Goal: Task Accomplishment & Management: Manage account settings

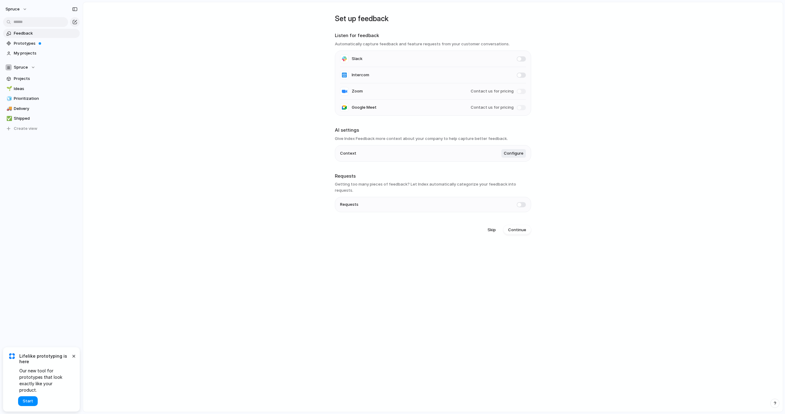
click at [183, 128] on main "Set up feedback Listen for feedback Automatically capture feedback and feature …" at bounding box center [433, 207] width 700 height 411
click at [32, 43] on span "Prototypes" at bounding box center [46, 43] width 64 height 6
click at [259, 78] on main "Set up feedback Listen for feedback Automatically capture feedback and feature …" at bounding box center [433, 207] width 700 height 411
click at [32, 79] on span "Projects" at bounding box center [46, 79] width 64 height 6
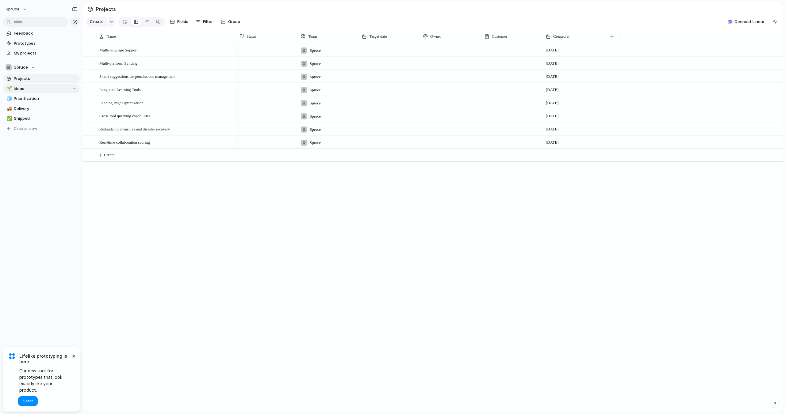
click at [27, 88] on span "Ideas" at bounding box center [46, 89] width 64 height 6
click at [26, 82] on link "Projects" at bounding box center [41, 78] width 77 height 9
click at [25, 97] on span "Prioritization" at bounding box center [46, 99] width 64 height 6
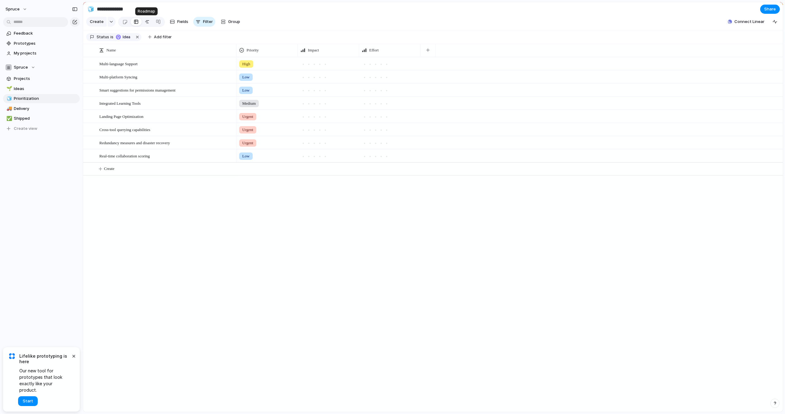
click at [145, 23] on div at bounding box center [147, 22] width 5 height 10
click at [159, 21] on link at bounding box center [158, 22] width 11 height 10
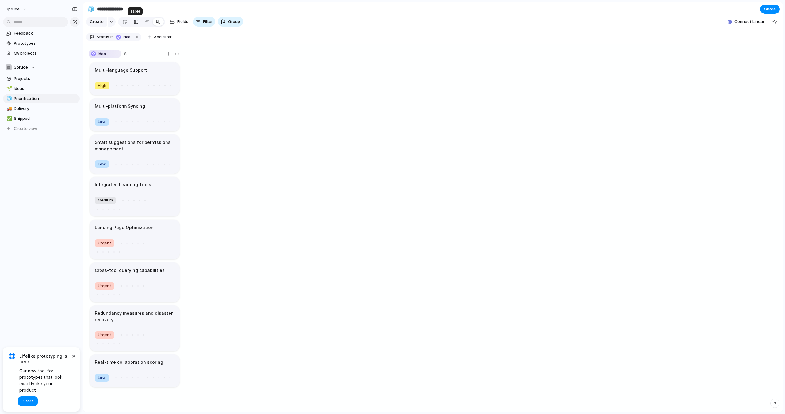
click at [135, 23] on div at bounding box center [136, 22] width 5 height 10
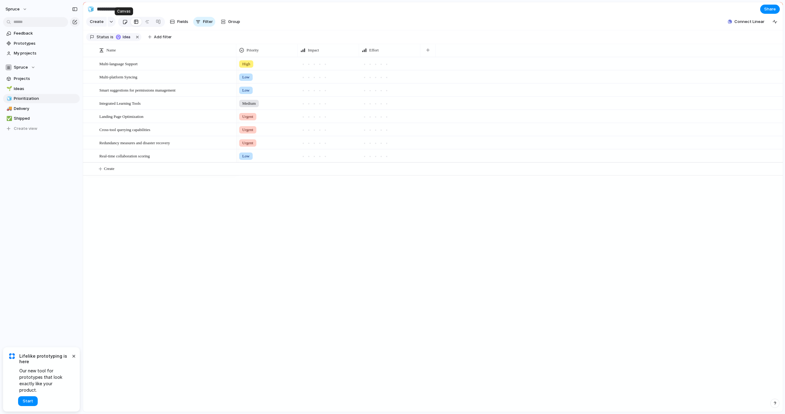
click at [124, 21] on div at bounding box center [124, 22] width 5 height 10
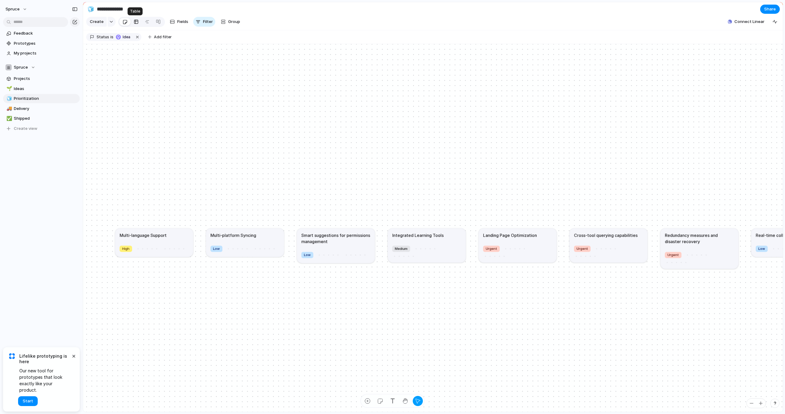
click at [134, 21] on div at bounding box center [136, 22] width 5 height 10
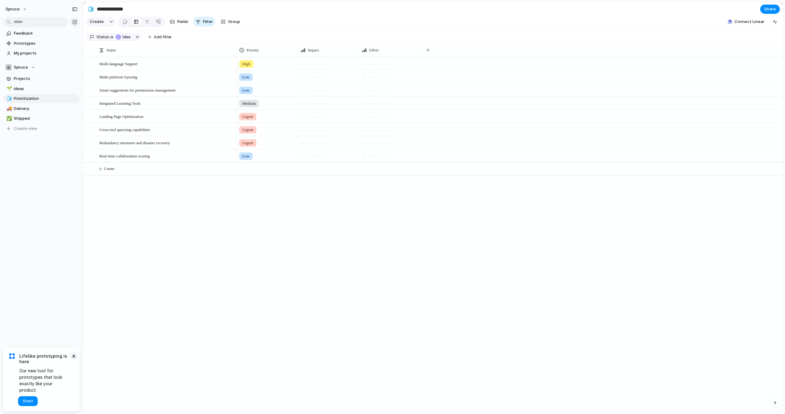
click at [73, 360] on button "×" at bounding box center [73, 356] width 7 height 7
click at [111, 24] on button "button" at bounding box center [112, 22] width 8 height 10
click at [105, 96] on li "Customize" at bounding box center [112, 100] width 50 height 10
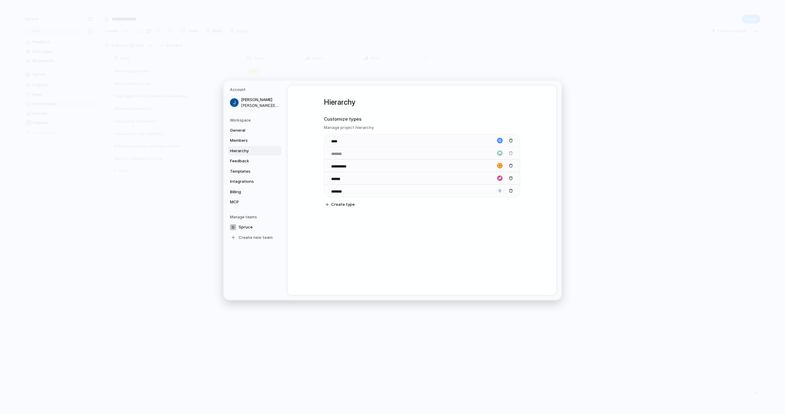
drag, startPoint x: 329, startPoint y: 154, endPoint x: 357, endPoint y: 154, distance: 28.8
click at [357, 154] on body "**********" at bounding box center [392, 207] width 785 height 414
click at [325, 165] on div "**********" at bounding box center [422, 165] width 196 height 13
drag, startPoint x: 328, startPoint y: 165, endPoint x: 364, endPoint y: 162, distance: 35.7
click at [364, 162] on body "**********" at bounding box center [392, 207] width 785 height 414
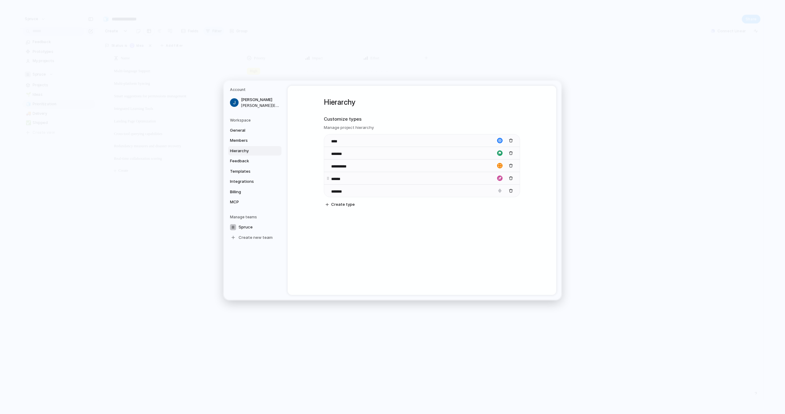
click at [338, 180] on input "******" at bounding box center [341, 179] width 21 height 6
drag, startPoint x: 329, startPoint y: 191, endPoint x: 329, endPoint y: 170, distance: 20.5
click at [329, 170] on body "**********" at bounding box center [392, 207] width 785 height 414
click at [336, 192] on input "******" at bounding box center [341, 192] width 21 height 6
drag, startPoint x: 327, startPoint y: 193, endPoint x: 328, endPoint y: 180, distance: 12.3
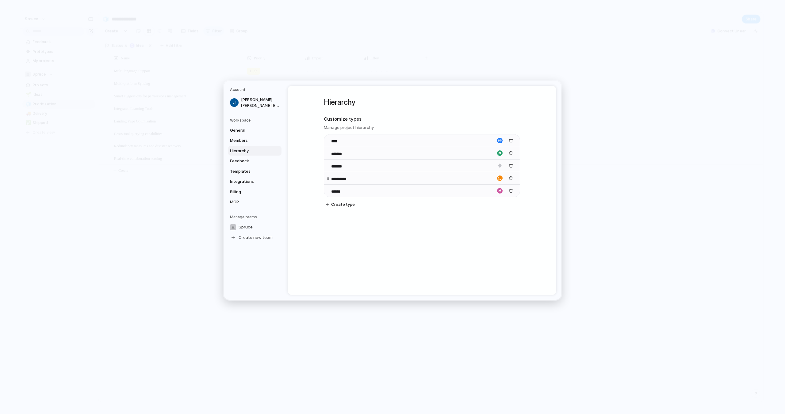
click at [328, 180] on div "**********" at bounding box center [422, 165] width 196 height 63
drag, startPoint x: 327, startPoint y: 192, endPoint x: 329, endPoint y: 174, distance: 17.6
click at [329, 174] on body "**********" at bounding box center [392, 207] width 785 height 414
click at [338, 177] on input "******" at bounding box center [341, 179] width 21 height 6
drag, startPoint x: 347, startPoint y: 178, endPoint x: 331, endPoint y: 177, distance: 15.6
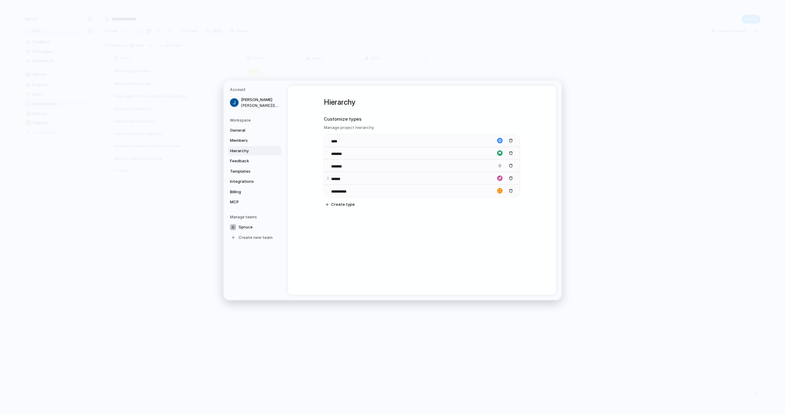
click at [331, 177] on input "******" at bounding box center [341, 179] width 21 height 6
click at [256, 162] on span "Feedback" at bounding box center [249, 161] width 39 height 6
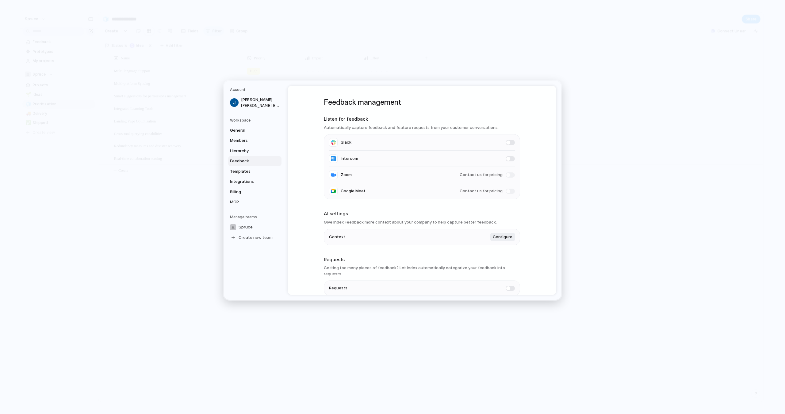
scroll to position [23, 0]
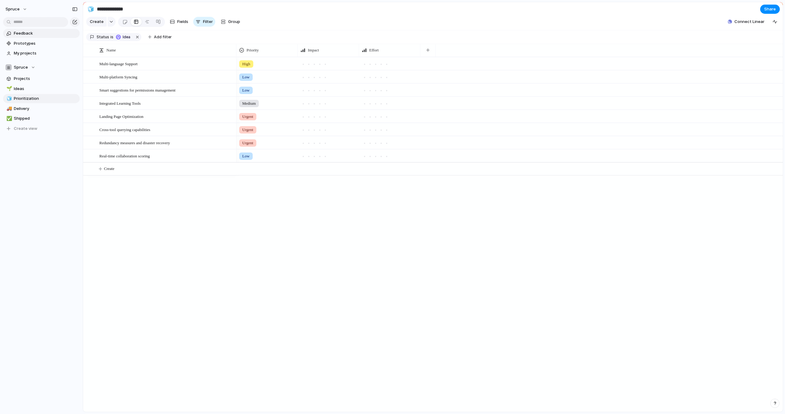
click at [30, 36] on span "Feedback" at bounding box center [46, 33] width 64 height 6
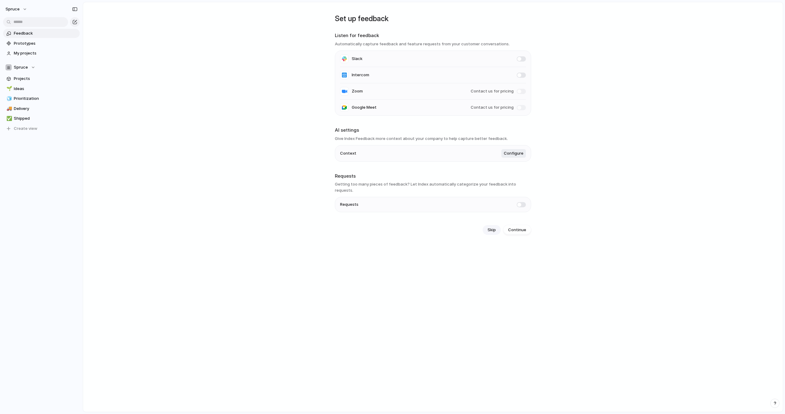
click at [490, 227] on span "Skip" at bounding box center [491, 230] width 8 height 6
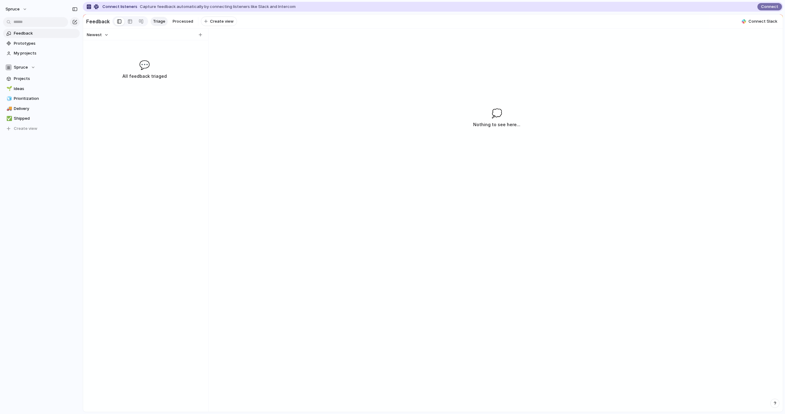
click at [169, 53] on div "Newest 💬 All feedback triaged" at bounding box center [144, 221] width 123 height 384
click at [204, 30] on div at bounding box center [145, 35] width 125 height 12
click at [199, 34] on div "button" at bounding box center [200, 34] width 3 height 3
click at [769, 7] on span "Connect" at bounding box center [769, 7] width 17 height 6
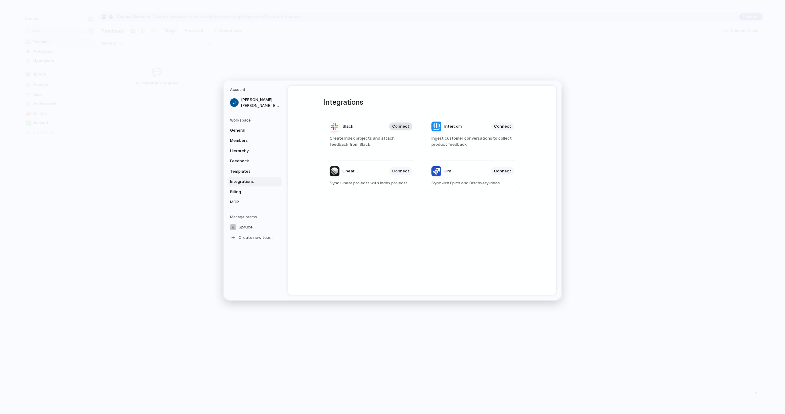
click at [401, 127] on span "Connect" at bounding box center [400, 127] width 17 height 6
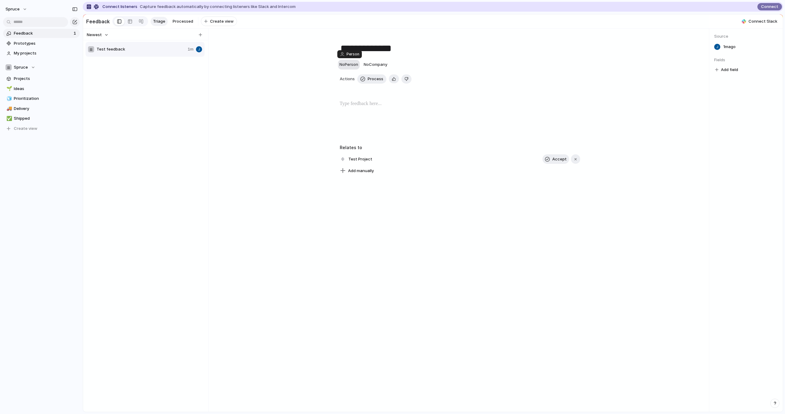
click at [350, 66] on span "No Person" at bounding box center [348, 64] width 19 height 5
click at [324, 61] on div "[PERSON_NAME] Zapier [PERSON_NAME] Steph" at bounding box center [392, 207] width 785 height 414
click at [127, 64] on div "Test feedback 1m" at bounding box center [146, 232] width 120 height 382
click at [24, 79] on span "Projects" at bounding box center [46, 79] width 64 height 6
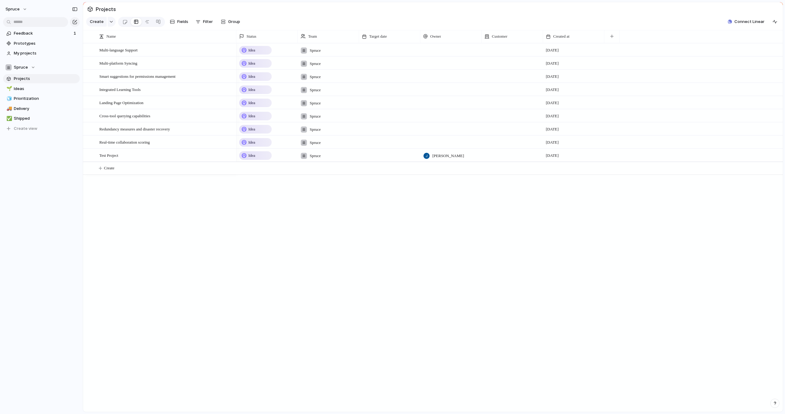
click at [316, 51] on span "Spruce" at bounding box center [315, 51] width 11 height 6
click at [310, 50] on div "Spruce" at bounding box center [392, 207] width 785 height 414
click at [312, 35] on span "Team" at bounding box center [312, 36] width 9 height 6
click at [312, 35] on div "Modify Hide Sort ascending Sort descending" at bounding box center [392, 207] width 785 height 414
click at [36, 67] on button "Spruce" at bounding box center [41, 67] width 77 height 9
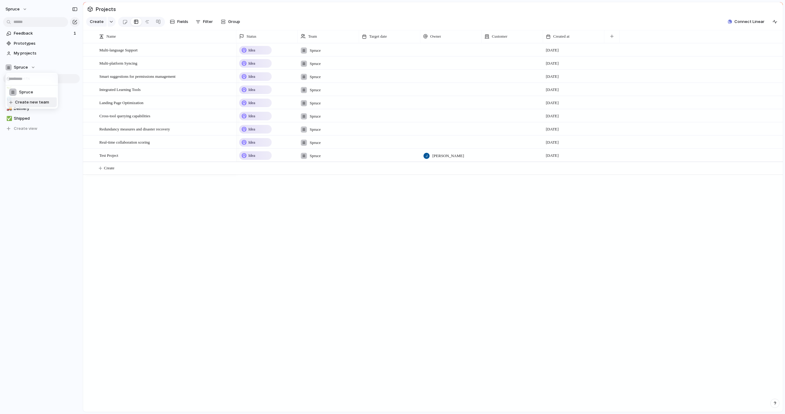
click at [31, 104] on span "Create new team" at bounding box center [32, 102] width 34 height 6
type input "*********"
click at [71, 50] on span "Create" at bounding box center [69, 48] width 14 height 6
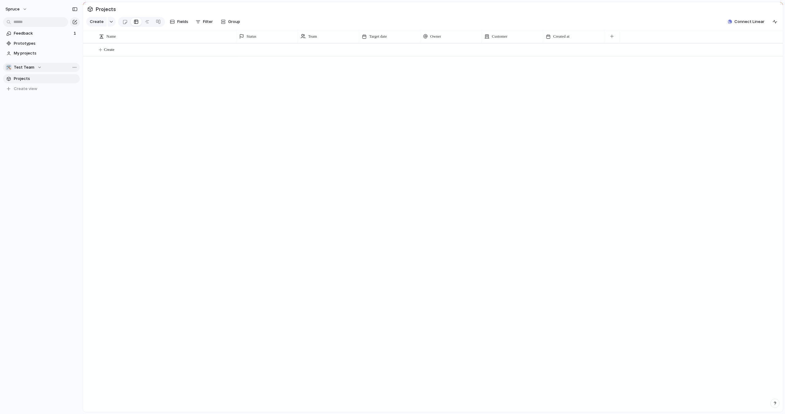
click at [35, 68] on div "🛠️ Test Team" at bounding box center [24, 67] width 36 height 6
click at [29, 93] on span "Spruce" at bounding box center [26, 92] width 14 height 6
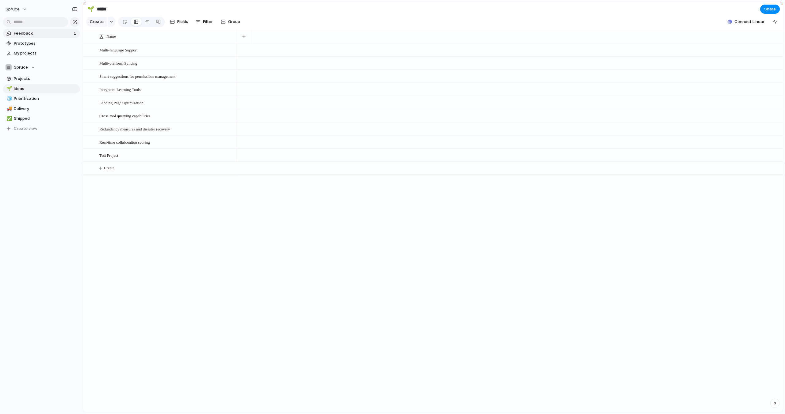
click at [40, 38] on section "Feedback 1 Prototypes My projects" at bounding box center [41, 43] width 83 height 30
click at [58, 34] on span "Feedback" at bounding box center [43, 33] width 58 height 6
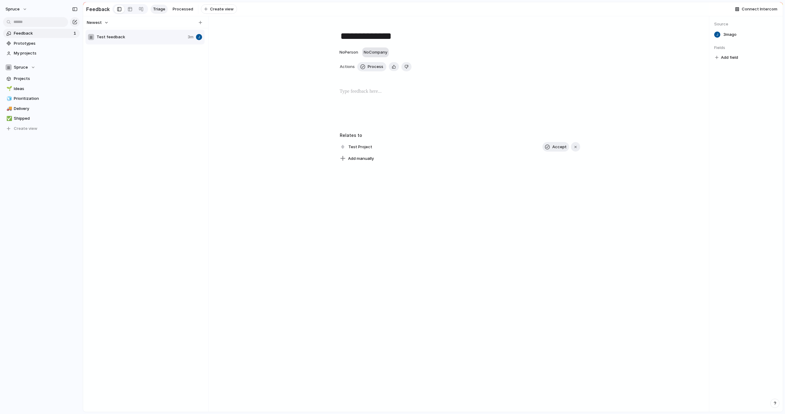
click at [375, 50] on span "No Company" at bounding box center [376, 52] width 24 height 5
click at [29, 67] on div "Spruce" at bounding box center [392, 207] width 785 height 414
click at [34, 67] on div "Spruce" at bounding box center [21, 67] width 30 height 6
click at [35, 104] on span "Test Team" at bounding box center [29, 103] width 21 height 6
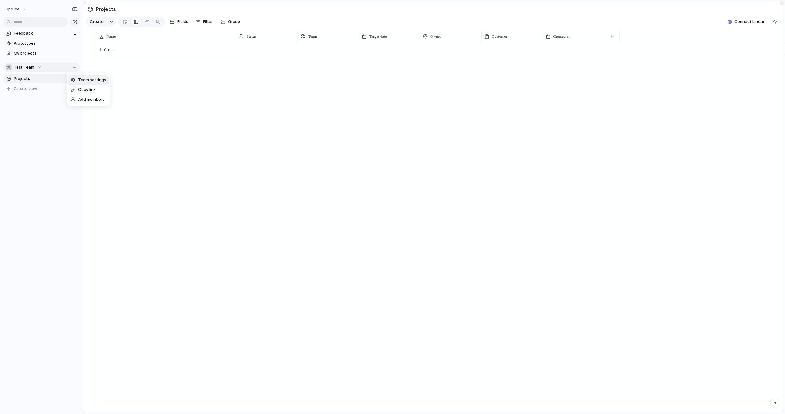
click at [83, 80] on span "Team settings" at bounding box center [92, 80] width 28 height 6
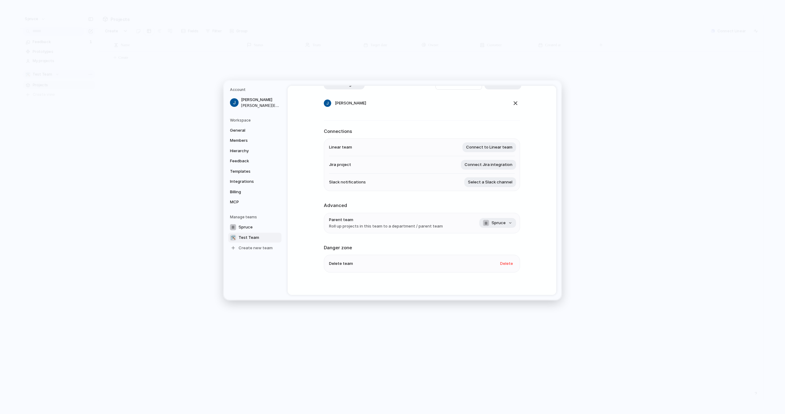
scroll to position [67, 0]
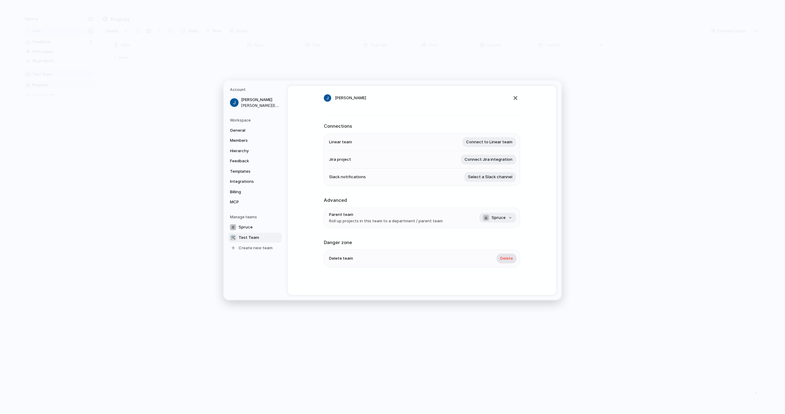
click at [509, 257] on span "Delete" at bounding box center [506, 259] width 13 height 6
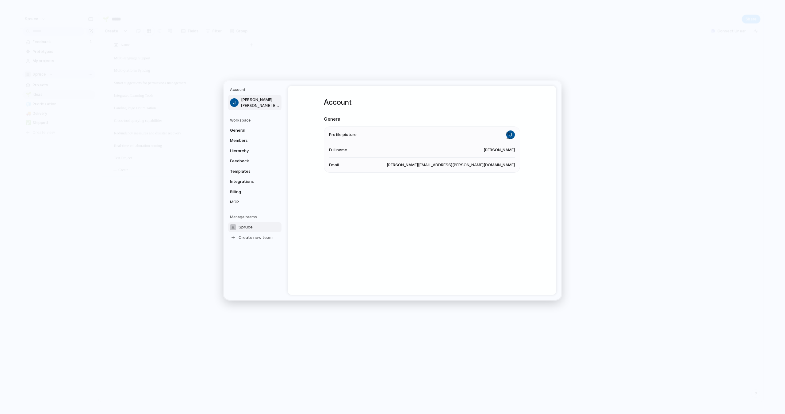
click at [249, 225] on span "Spruce" at bounding box center [245, 227] width 14 height 6
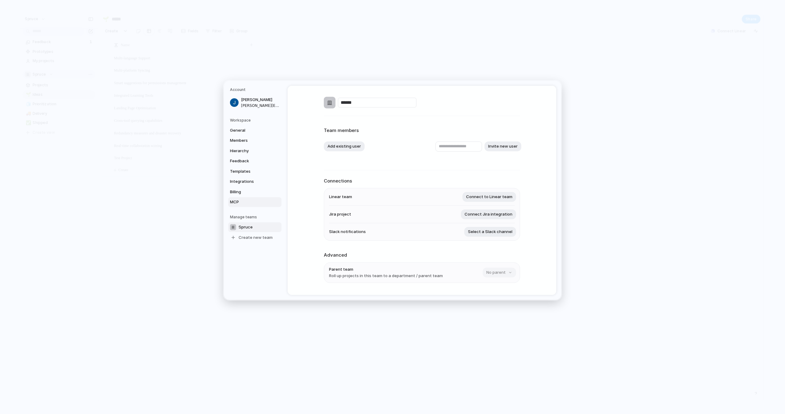
click at [252, 201] on span "MCP" at bounding box center [249, 202] width 39 height 6
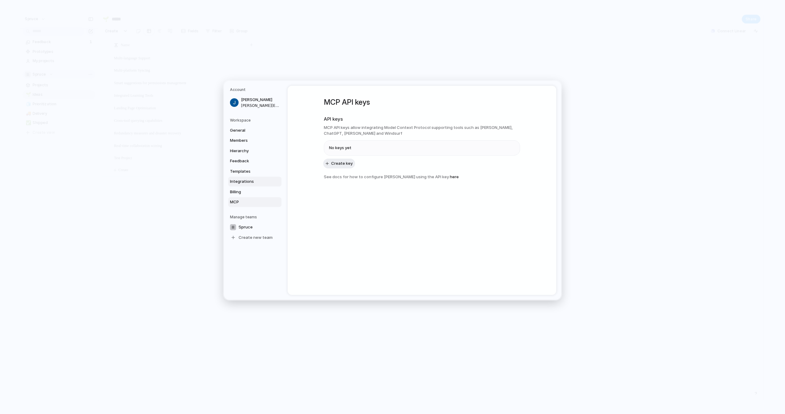
click at [248, 180] on span "Integrations" at bounding box center [249, 182] width 39 height 6
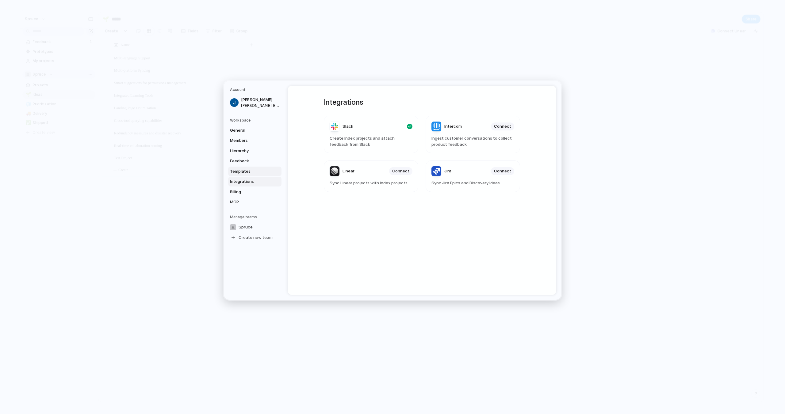
click at [247, 171] on span "Templates" at bounding box center [249, 172] width 39 height 6
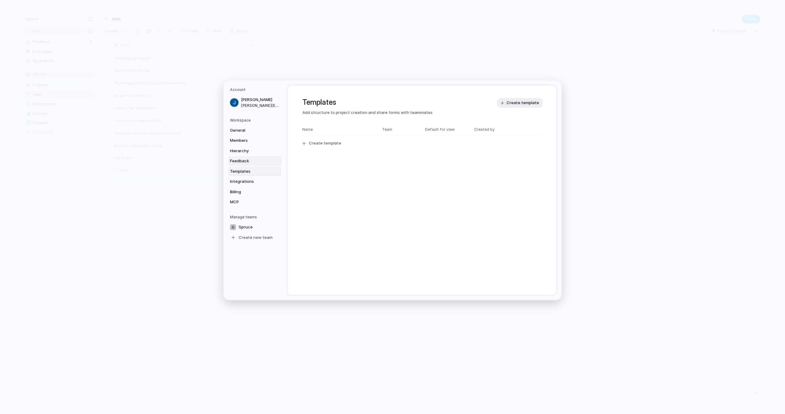
click at [245, 163] on span "Feedback" at bounding box center [249, 161] width 39 height 6
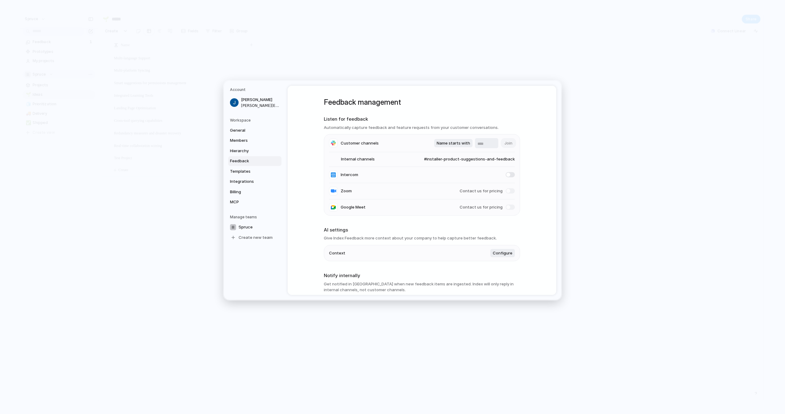
click at [245, 161] on span "Feedback" at bounding box center [249, 161] width 39 height 6
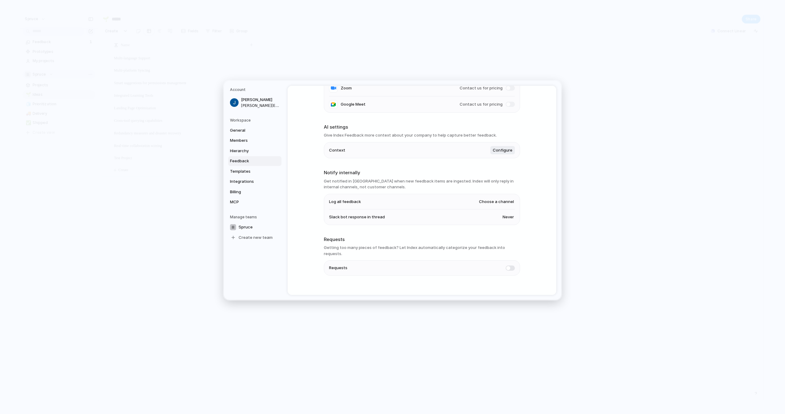
scroll to position [105, 0]
click at [252, 151] on span "Hierarchy" at bounding box center [249, 151] width 39 height 6
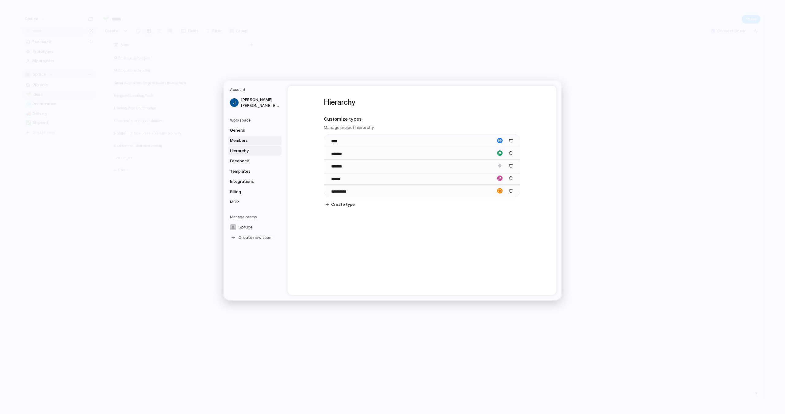
click at [245, 139] on span "Members" at bounding box center [249, 141] width 39 height 6
click at [244, 129] on span "General" at bounding box center [249, 131] width 39 height 6
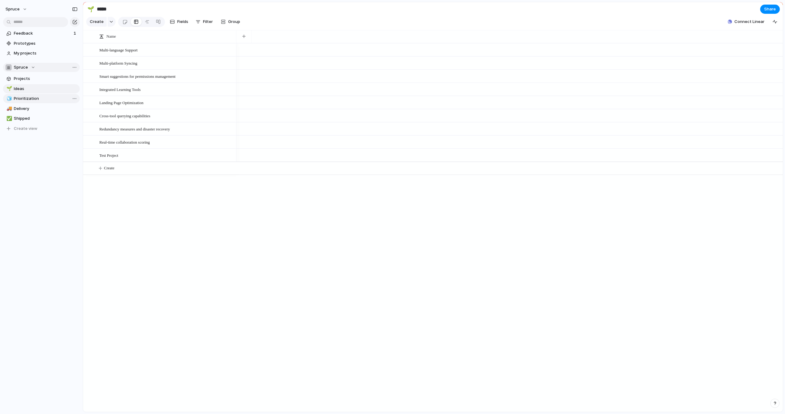
click at [32, 100] on span "Prioritization" at bounding box center [46, 99] width 64 height 6
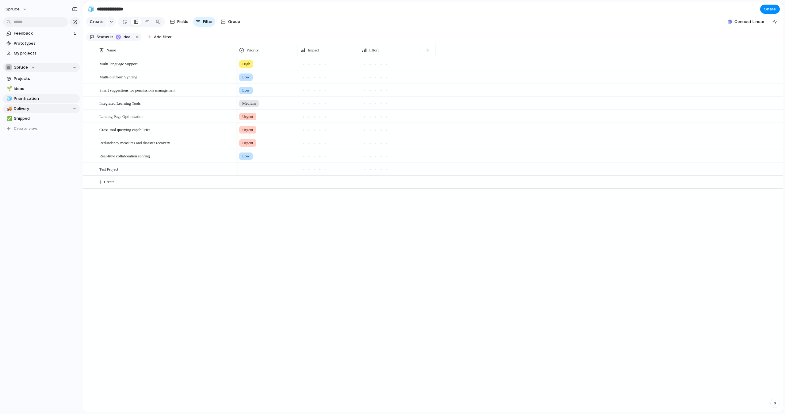
click at [31, 109] on span "Delivery" at bounding box center [46, 109] width 64 height 6
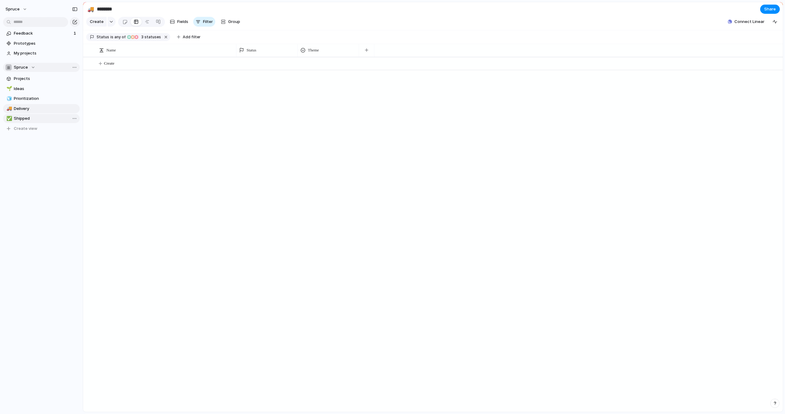
click at [30, 116] on span "Shipped" at bounding box center [46, 119] width 64 height 6
type input "*******"
click at [27, 78] on span "Projects" at bounding box center [46, 79] width 64 height 6
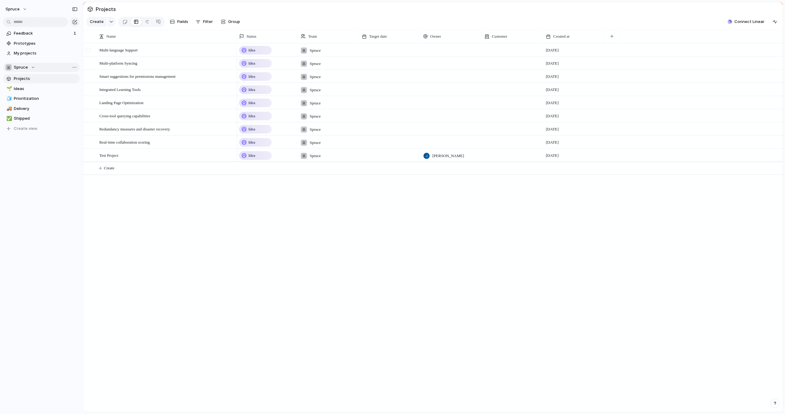
click at [86, 49] on div at bounding box center [88, 50] width 5 height 5
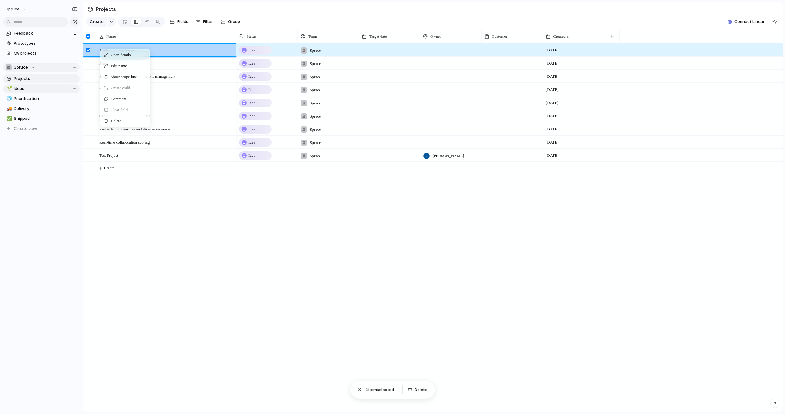
click at [36, 93] on link "🌱 Ideas" at bounding box center [41, 88] width 77 height 9
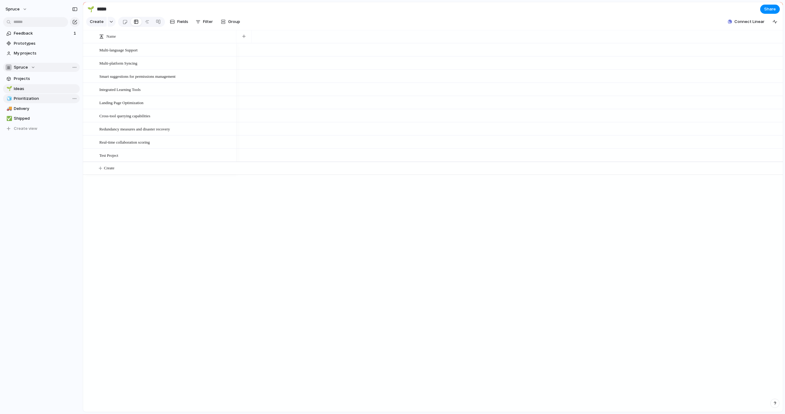
click at [34, 101] on span "Prioritization" at bounding box center [46, 99] width 64 height 6
type input "**********"
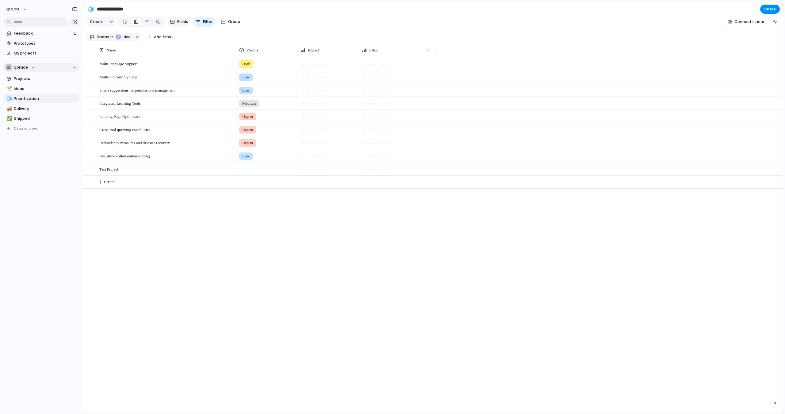
click at [178, 20] on span "Fields" at bounding box center [182, 22] width 11 height 6
click at [228, 22] on span "Group" at bounding box center [234, 22] width 12 height 6
click at [238, 78] on span "Customer" at bounding box center [236, 77] width 19 height 6
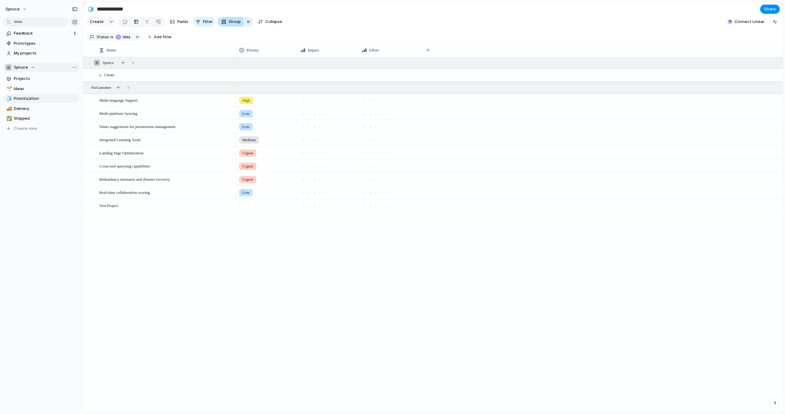
click at [233, 21] on span "Group" at bounding box center [235, 22] width 12 height 6
click at [257, 77] on li "Customer" at bounding box center [243, 78] width 50 height 10
click at [249, 22] on div "button" at bounding box center [248, 21] width 5 height 7
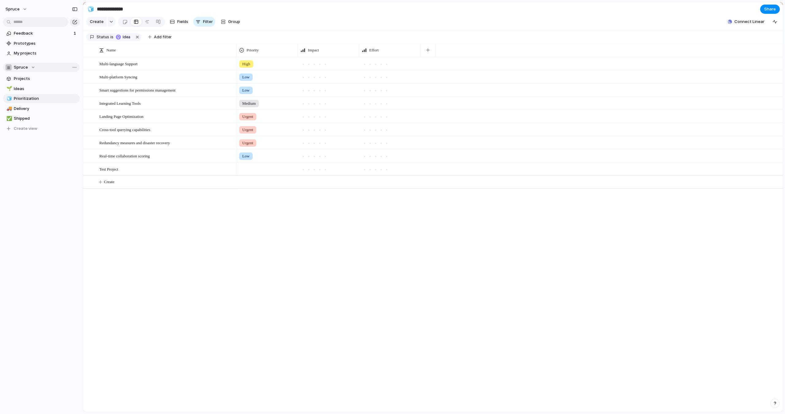
click at [282, 27] on section "Create Fields Filter Group Zoom Collapse Connect Linear" at bounding box center [433, 23] width 700 height 15
click at [111, 19] on button "button" at bounding box center [112, 22] width 8 height 10
click at [103, 48] on span "Goal" at bounding box center [102, 48] width 9 height 6
click at [110, 23] on button "button" at bounding box center [112, 22] width 8 height 10
click at [107, 64] on li "Project" at bounding box center [112, 68] width 50 height 10
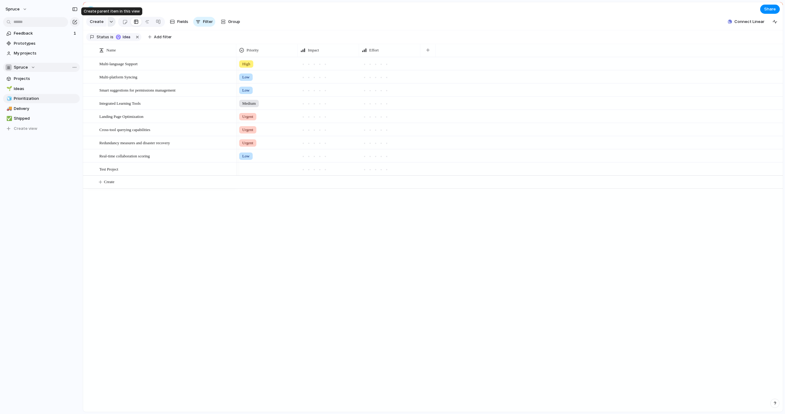
click at [112, 21] on div "button" at bounding box center [111, 22] width 4 height 2
click at [107, 78] on span "Objectives" at bounding box center [108, 77] width 21 height 6
type textarea "****"
click at [94, 181] on div at bounding box center [95, 183] width 6 height 6
click at [94, 182] on div at bounding box center [95, 183] width 6 height 6
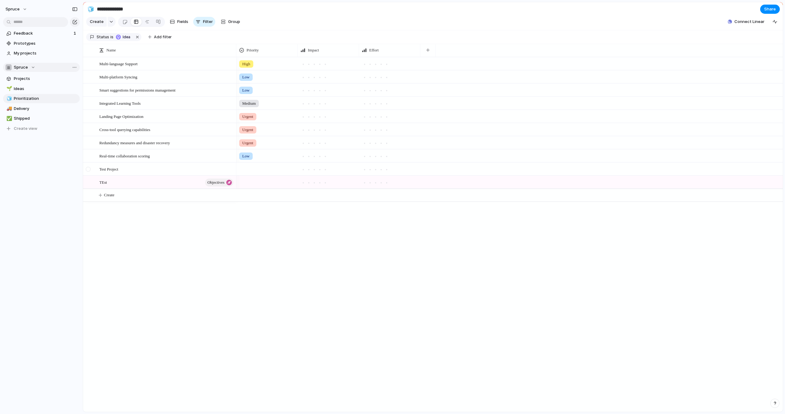
click at [99, 168] on div at bounding box center [91, 169] width 17 height 13
click at [110, 170] on span "Test Project" at bounding box center [108, 169] width 19 height 7
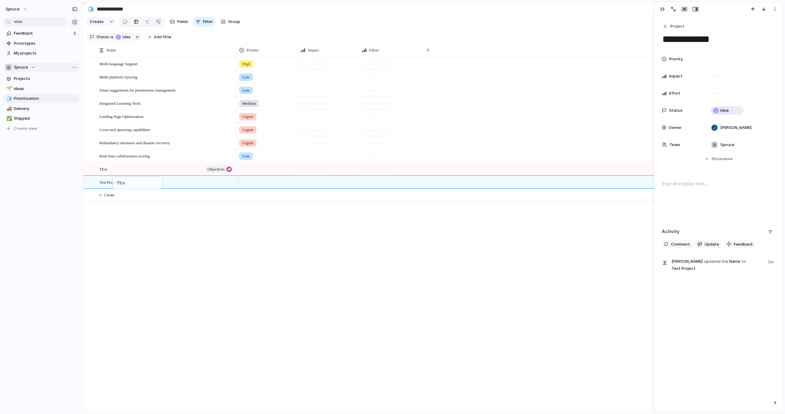
drag, startPoint x: 108, startPoint y: 182, endPoint x: 116, endPoint y: 178, distance: 9.2
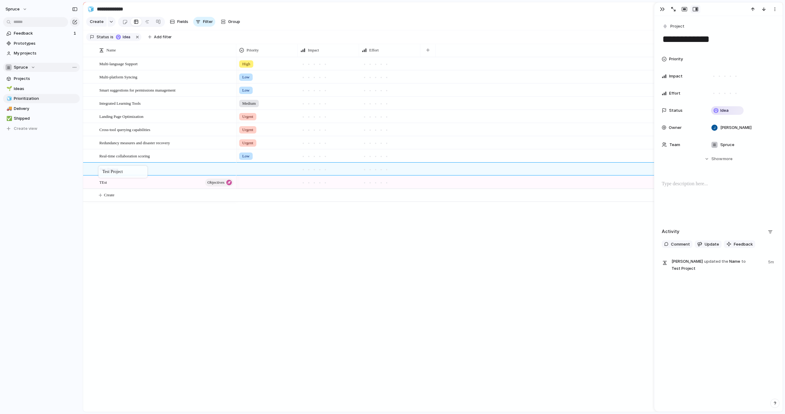
drag, startPoint x: 101, startPoint y: 183, endPoint x: 101, endPoint y: 167, distance: 15.9
click at [87, 171] on div at bounding box center [88, 169] width 5 height 5
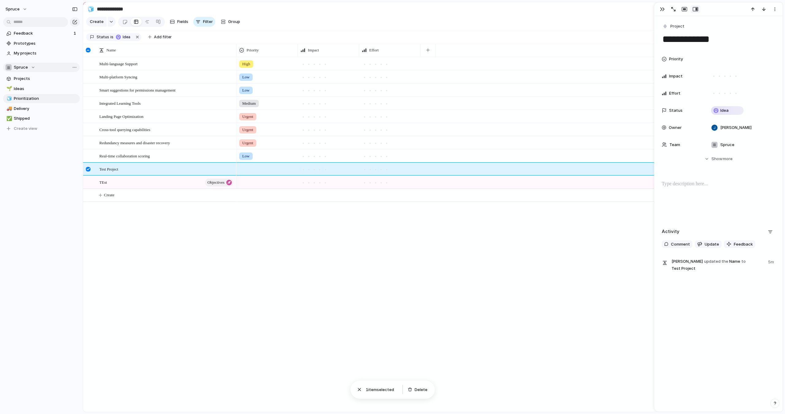
click at [114, 217] on div "Multi-language Support Multi-platform Syncing Smart suggestions for permissions…" at bounding box center [433, 234] width 700 height 355
click at [88, 169] on div at bounding box center [88, 169] width 5 height 5
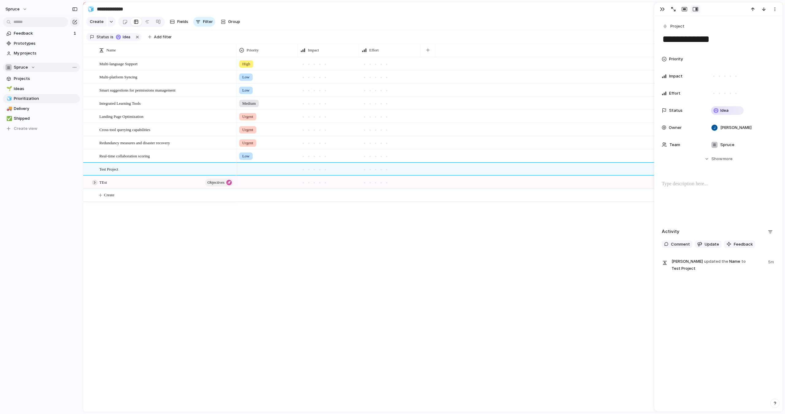
click at [96, 183] on div at bounding box center [95, 183] width 6 height 6
click at [112, 22] on button "button" at bounding box center [112, 22] width 8 height 10
click at [104, 97] on span "Customize" at bounding box center [108, 100] width 21 height 6
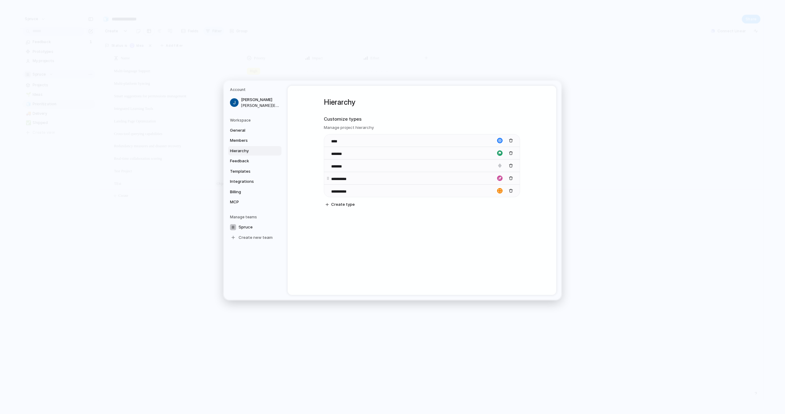
click at [332, 178] on input "**********" at bounding box center [344, 179] width 26 height 6
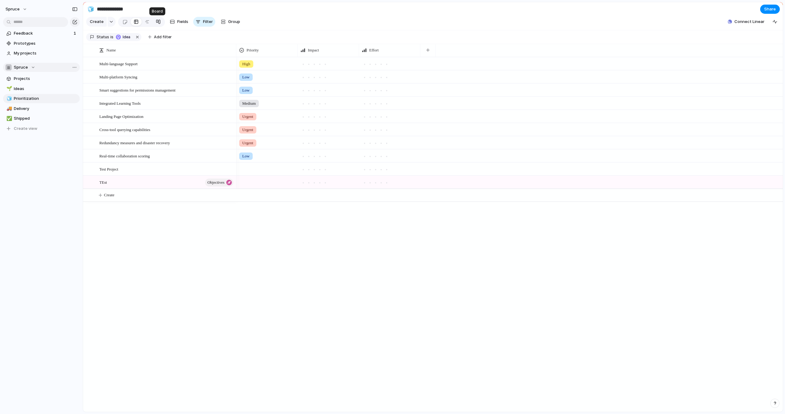
click at [158, 22] on div at bounding box center [158, 22] width 5 height 10
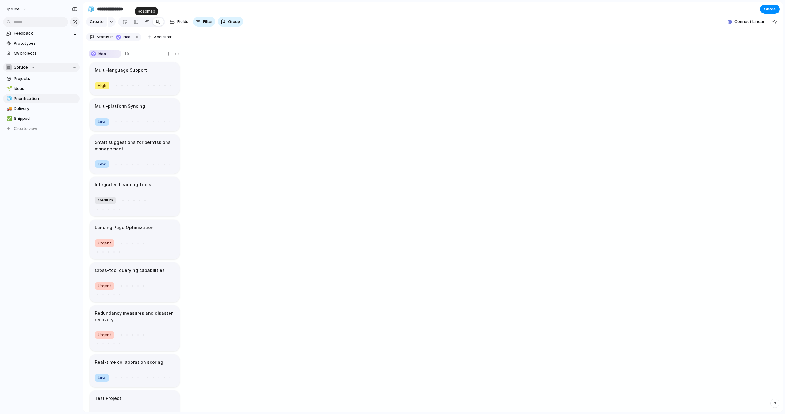
click at [147, 21] on div at bounding box center [147, 22] width 5 height 10
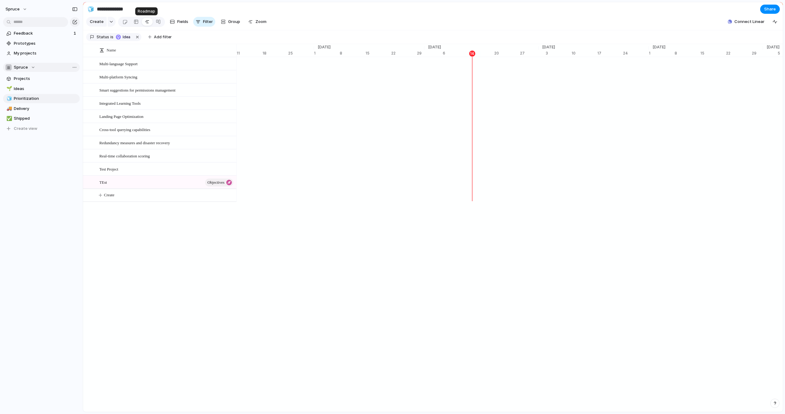
scroll to position [0, 3844]
click at [228, 169] on div at bounding box center [228, 170] width 10 height 8
click at [59, 32] on span "Feedback" at bounding box center [43, 33] width 58 height 6
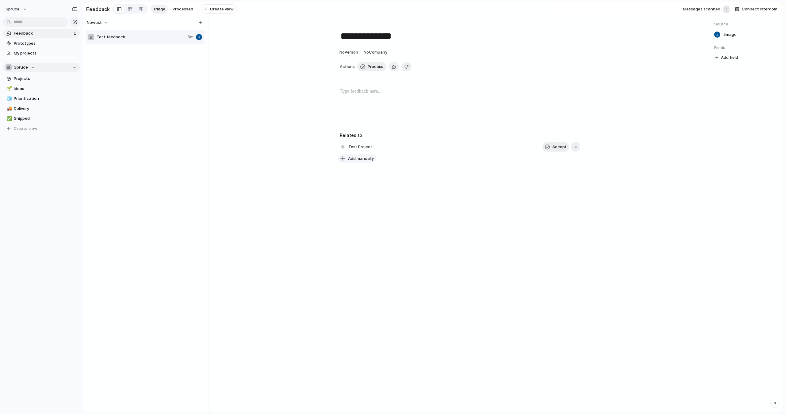
click at [359, 161] on span "Add manually" at bounding box center [361, 159] width 26 height 6
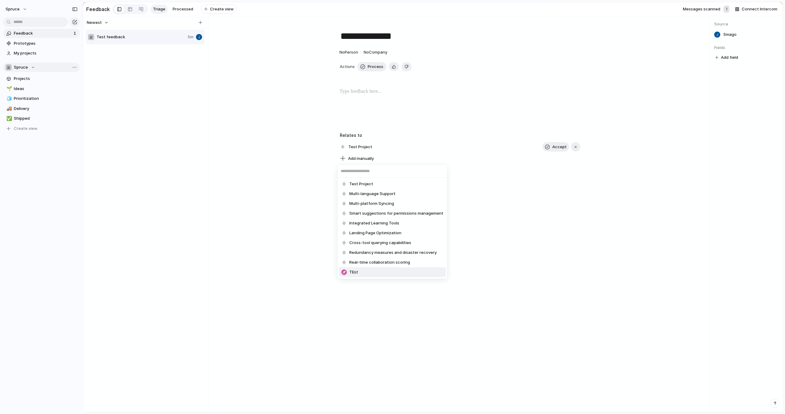
click at [356, 272] on span "TEst" at bounding box center [353, 272] width 9 height 6
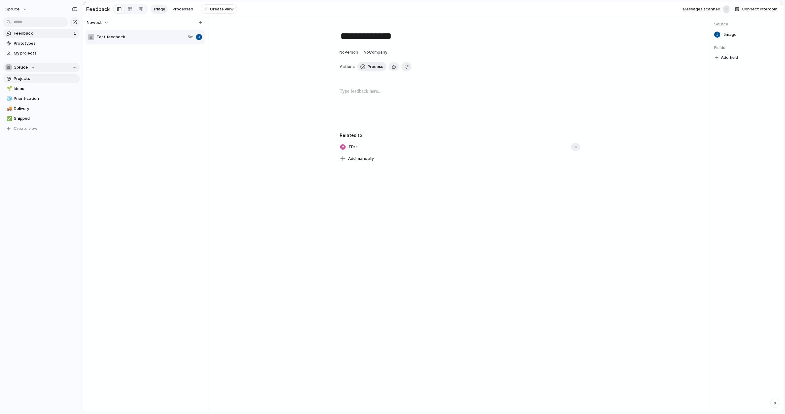
click at [36, 80] on span "Projects" at bounding box center [46, 79] width 64 height 6
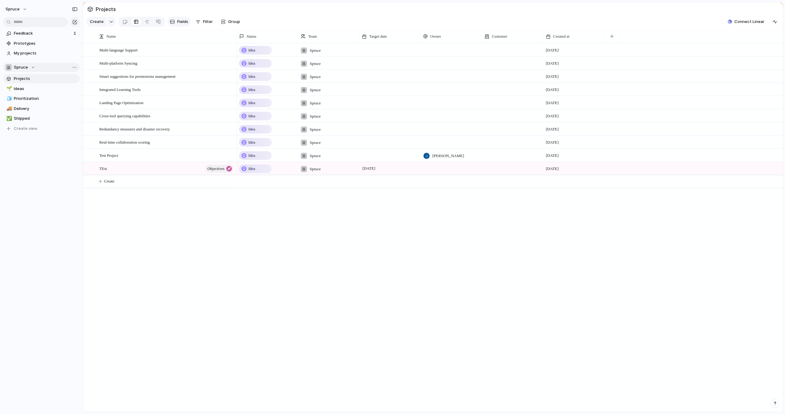
click at [185, 20] on span "Fields" at bounding box center [182, 22] width 11 height 6
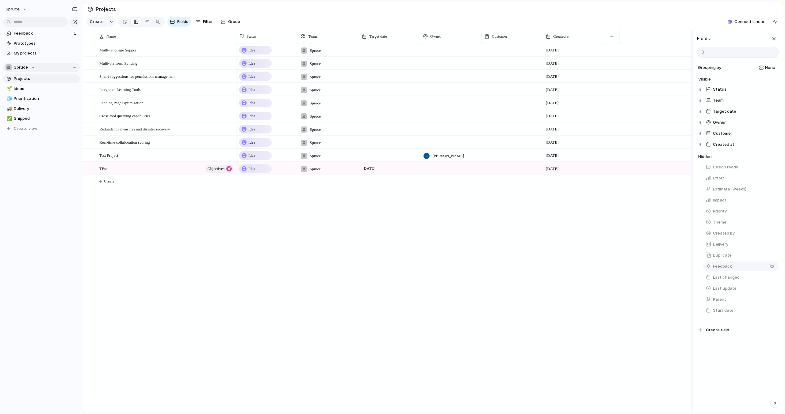
click at [719, 267] on span "Feedback" at bounding box center [722, 267] width 19 height 6
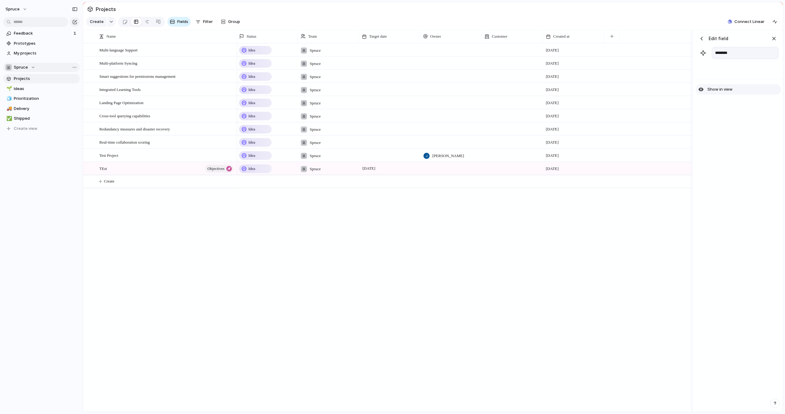
click at [719, 91] on span "Show in view" at bounding box center [719, 89] width 25 height 6
click at [701, 37] on div "button" at bounding box center [701, 39] width 6 height 6
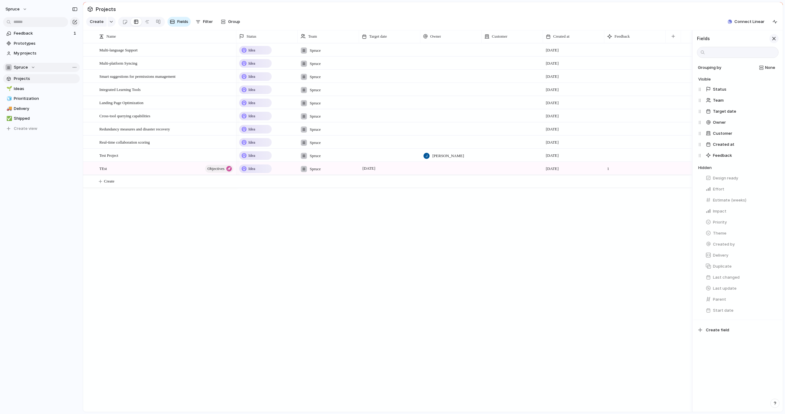
click at [774, 41] on div "button" at bounding box center [773, 38] width 7 height 7
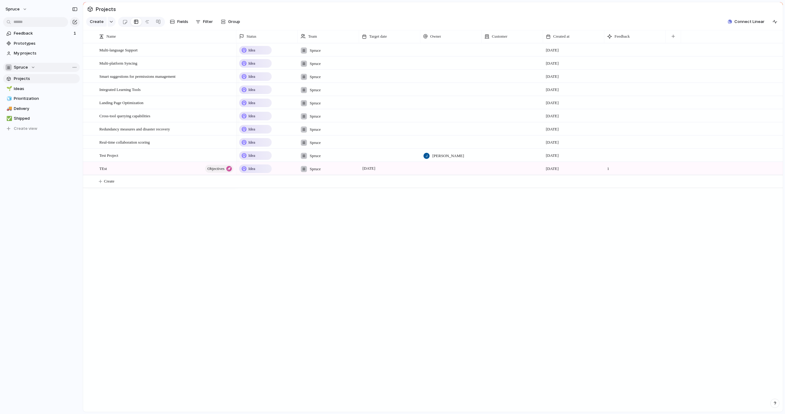
click at [609, 169] on span "1" at bounding box center [607, 167] width 7 height 10
click at [154, 166] on div "TEst Objectives" at bounding box center [166, 168] width 135 height 13
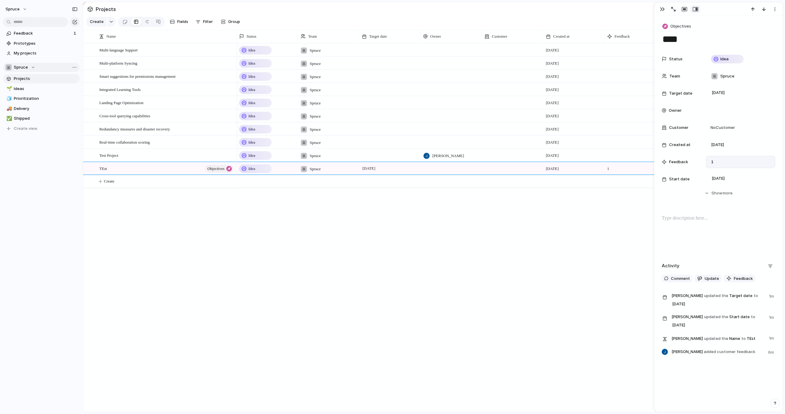
click at [714, 158] on div "1" at bounding box center [740, 162] width 69 height 12
click at [712, 164] on span "1" at bounding box center [711, 162] width 7 height 6
click at [676, 160] on span "Feedback" at bounding box center [678, 162] width 19 height 6
click at [717, 163] on div "1" at bounding box center [740, 162] width 69 height 12
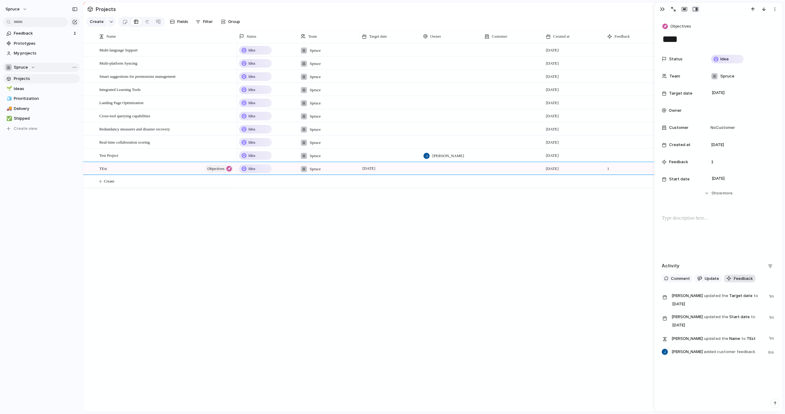
click at [735, 279] on span "Feedback" at bounding box center [743, 279] width 19 height 6
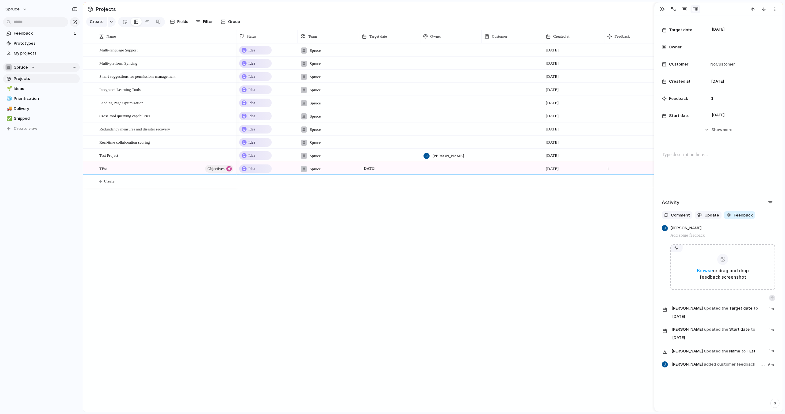
scroll to position [5, 0]
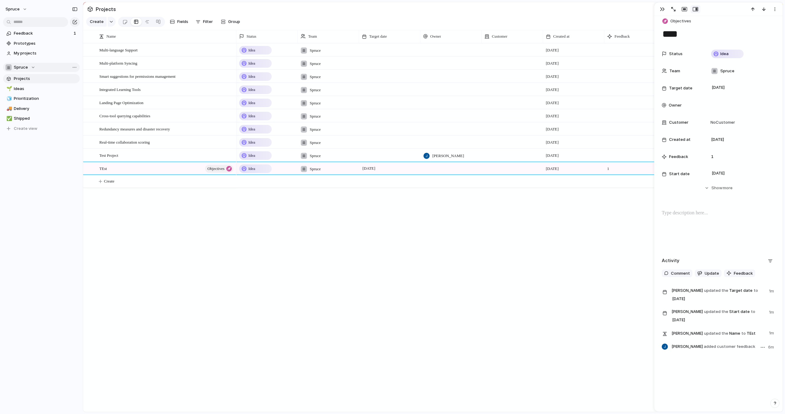
click at [729, 347] on span "added customer feedback" at bounding box center [728, 346] width 51 height 5
click at [767, 348] on div "6m" at bounding box center [767, 347] width 16 height 7
click at [763, 348] on div "button" at bounding box center [763, 347] width 4 height 1
click at [763, 348] on div "Edit Reassign Delete" at bounding box center [392, 207] width 785 height 414
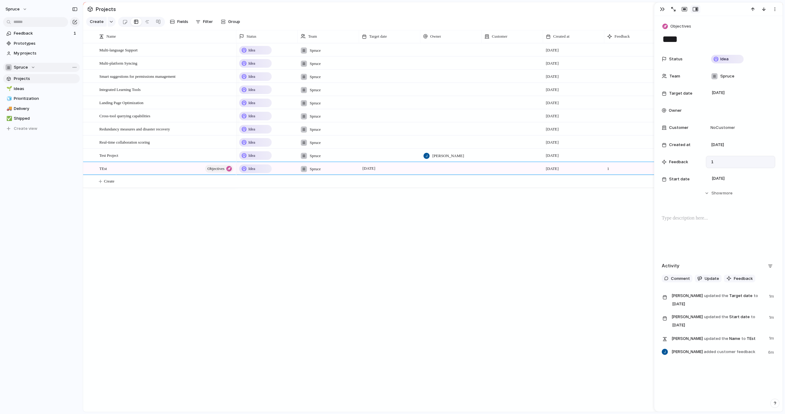
click at [711, 162] on span "1" at bounding box center [711, 162] width 7 height 6
click at [734, 276] on span "Feedback" at bounding box center [743, 279] width 19 height 6
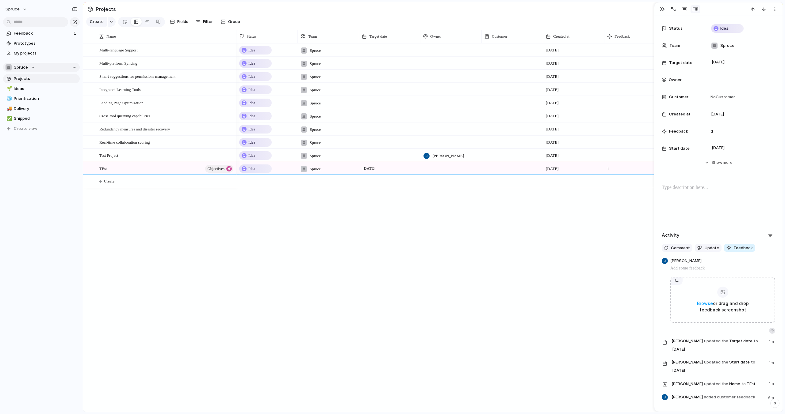
scroll to position [32, 0]
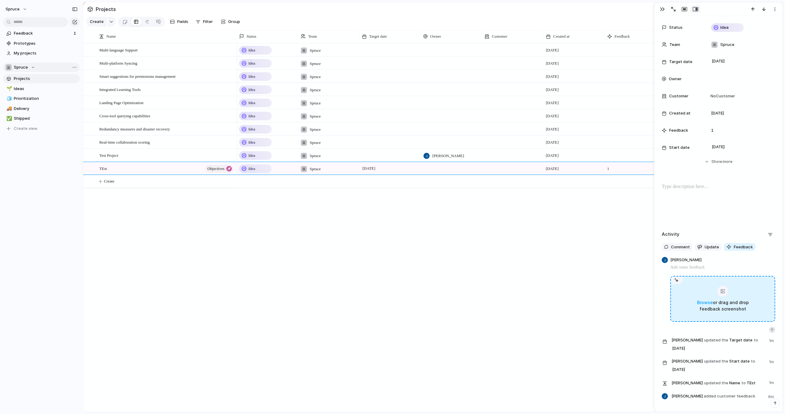
click at [705, 303] on span "Browse" at bounding box center [705, 302] width 16 height 5
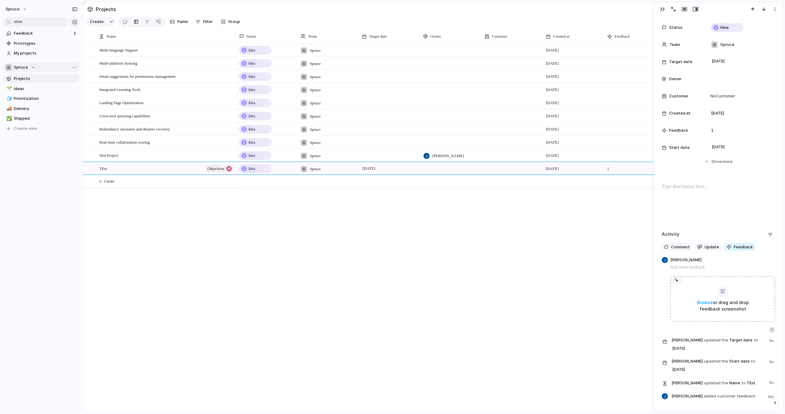
scroll to position [0, 0]
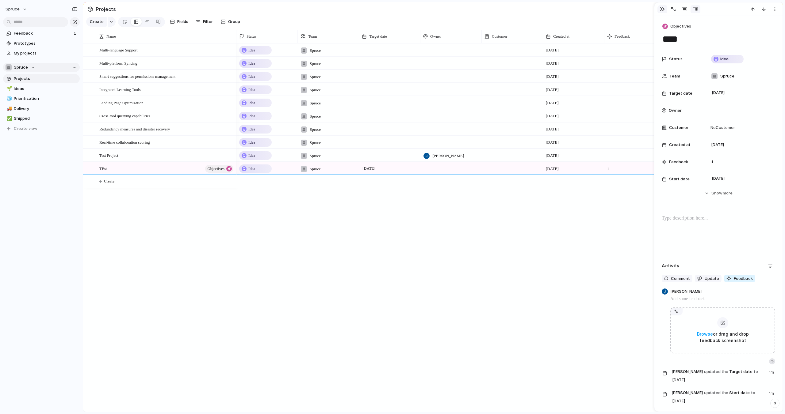
click at [663, 9] on div "button" at bounding box center [662, 9] width 5 height 5
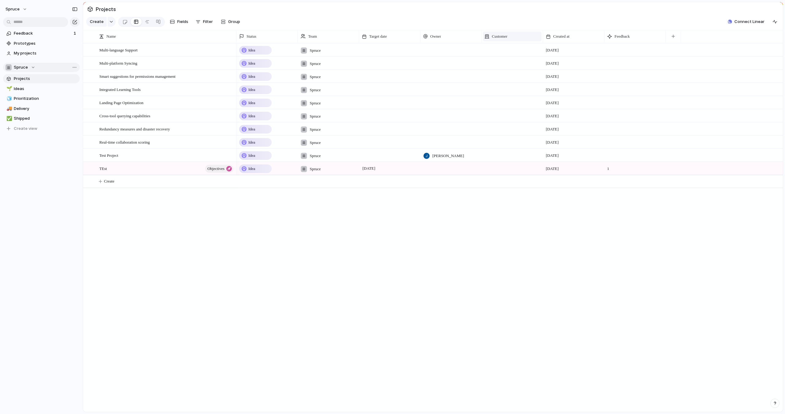
click at [505, 35] on span "Customer" at bounding box center [500, 36] width 16 height 6
click at [502, 51] on span "Modify" at bounding box center [500, 50] width 13 height 6
click at [727, 97] on span "Add company" at bounding box center [722, 99] width 26 height 6
type input "*****"
click at [725, 131] on div "****** Add company" at bounding box center [737, 105] width 89 height 61
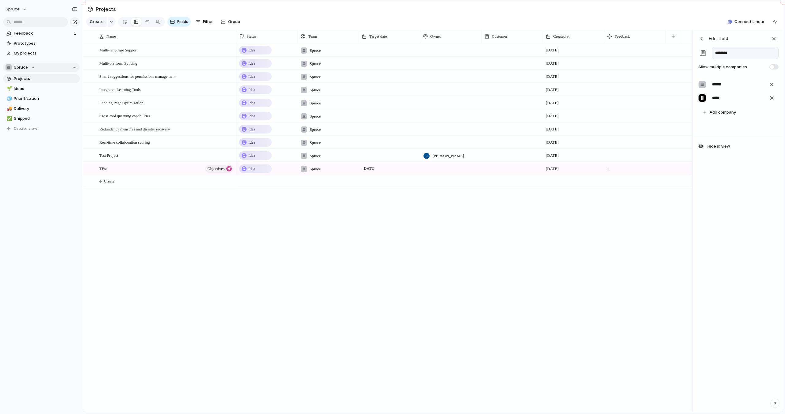
click at [702, 98] on div at bounding box center [701, 97] width 7 height 7
click at [711, 110] on span "Add company" at bounding box center [722, 112] width 26 height 6
click at [718, 113] on span "Add company" at bounding box center [722, 112] width 26 height 6
type input "**********"
click at [772, 39] on div "button" at bounding box center [773, 38] width 7 height 7
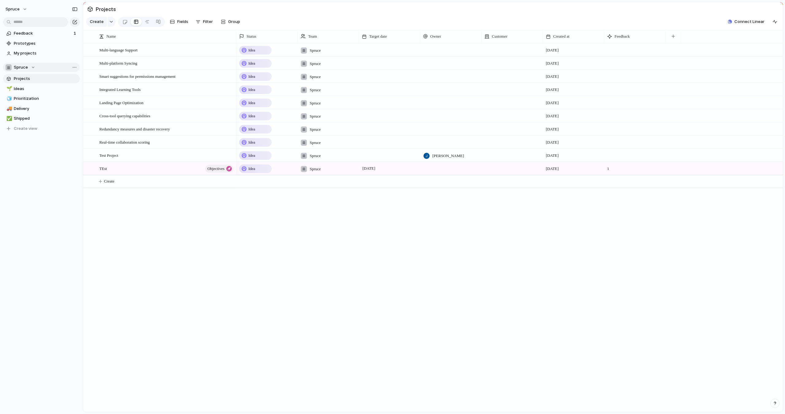
click at [477, 229] on div "Idea Spruce 14 October Idea Spruce 14 October Idea Spruce 14 October Idea Spruc…" at bounding box center [509, 227] width 546 height 369
click at [92, 50] on div at bounding box center [88, 52] width 11 height 17
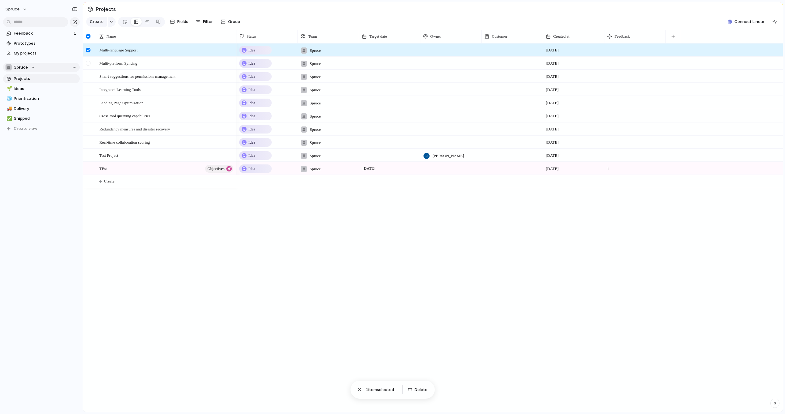
click at [88, 64] on div at bounding box center [88, 63] width 5 height 5
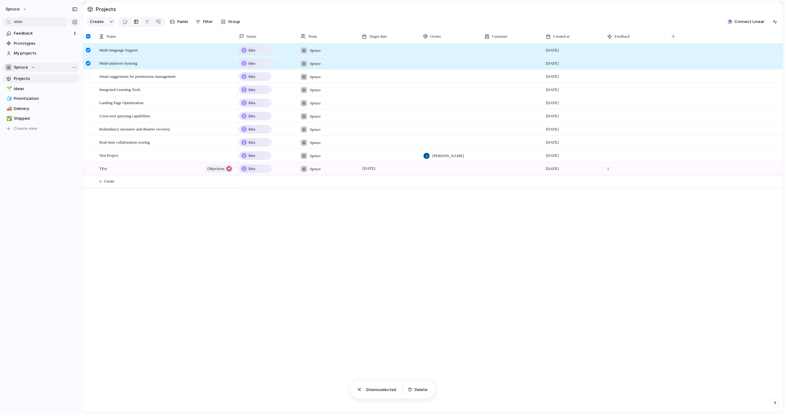
click at [88, 77] on div at bounding box center [88, 76] width 5 height 5
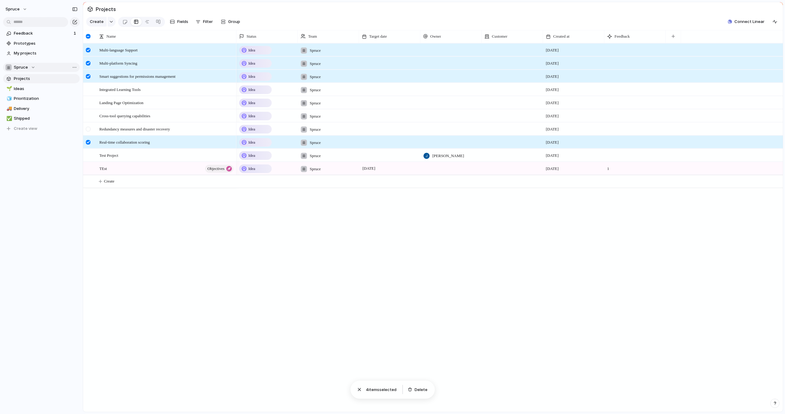
click at [89, 130] on div at bounding box center [88, 129] width 5 height 5
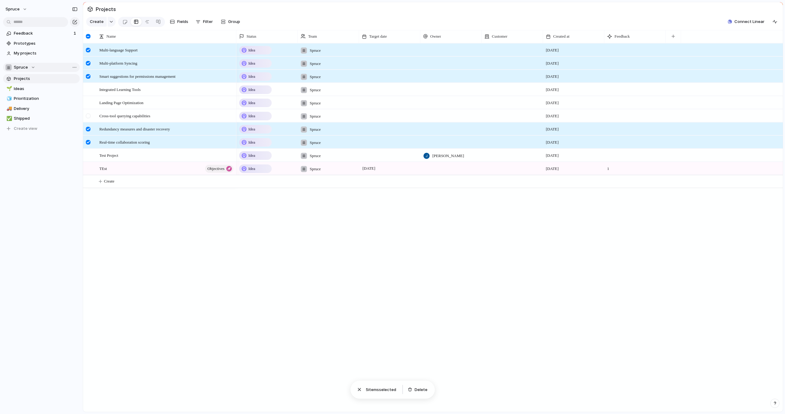
click at [89, 117] on div at bounding box center [88, 116] width 5 height 5
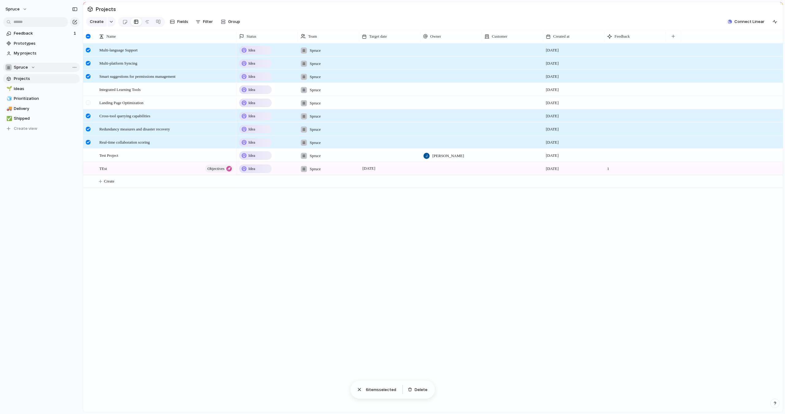
click at [87, 104] on div at bounding box center [88, 103] width 5 height 5
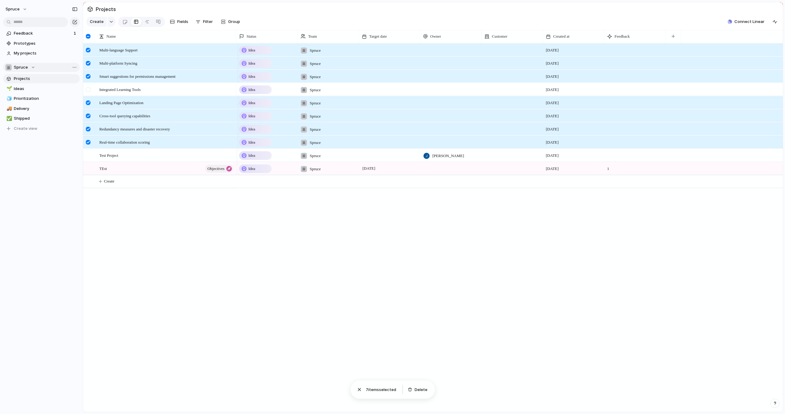
click at [88, 89] on div at bounding box center [88, 89] width 5 height 5
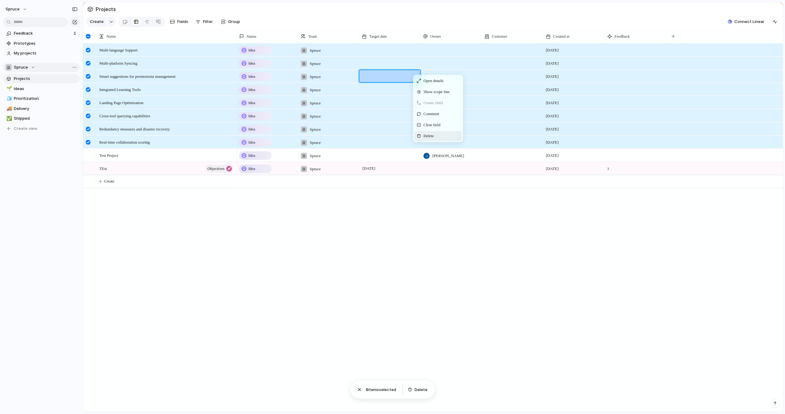
click at [430, 135] on span "Delete" at bounding box center [428, 136] width 10 height 6
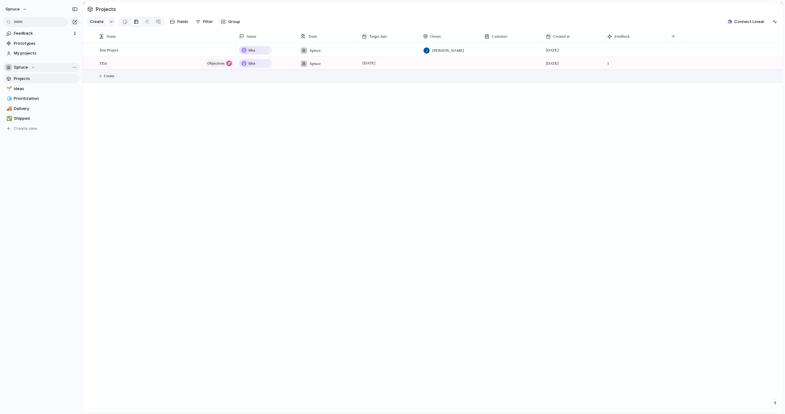
click at [273, 123] on div "Idea Spruce Jason Wicks 14 October Idea Spruce 12 September 14 October 1" at bounding box center [509, 227] width 546 height 369
click at [61, 91] on span "Ideas" at bounding box center [46, 89] width 64 height 6
click at [41, 82] on link "Projects" at bounding box center [41, 78] width 77 height 9
click at [38, 100] on span "Prioritization" at bounding box center [46, 99] width 64 height 6
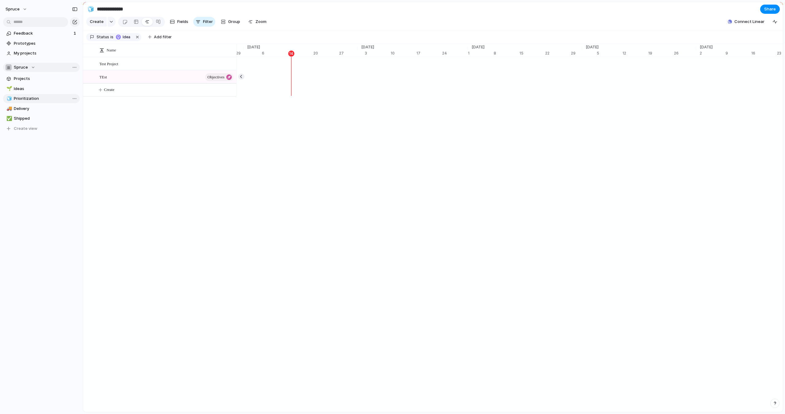
scroll to position [0, 4025]
click at [180, 21] on span "Fields" at bounding box center [182, 22] width 11 height 6
click at [183, 21] on span "Fields" at bounding box center [182, 22] width 11 height 6
click at [135, 18] on div at bounding box center [136, 22] width 5 height 10
click at [39, 109] on span "Delivery" at bounding box center [46, 109] width 64 height 6
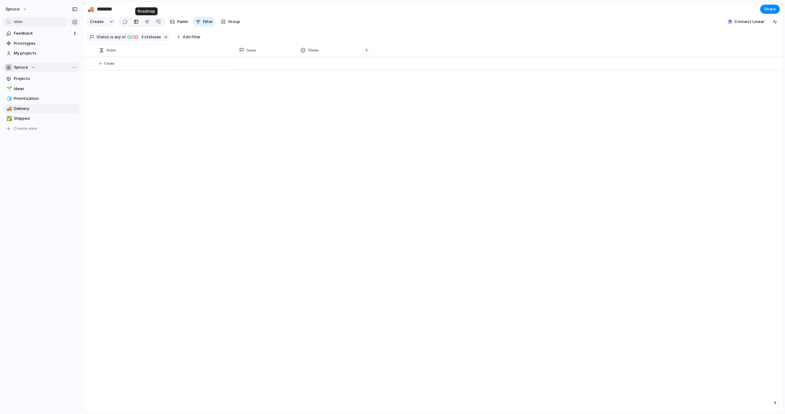
click at [147, 25] on div at bounding box center [147, 22] width 5 height 10
click at [136, 23] on div at bounding box center [136, 22] width 5 height 10
click at [28, 120] on span "Shipped" at bounding box center [46, 119] width 64 height 6
type input "*******"
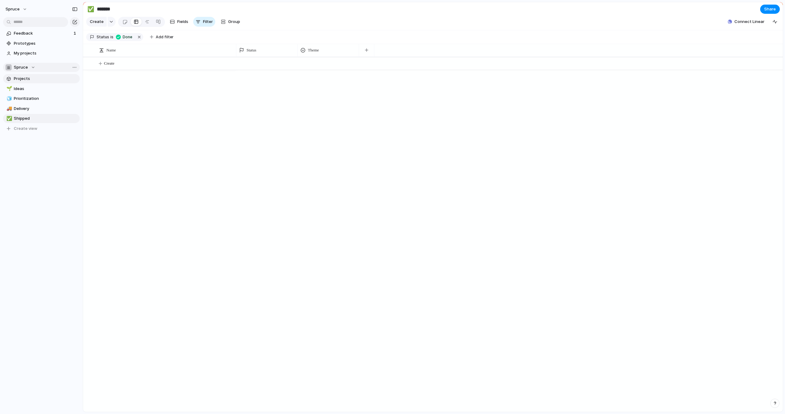
click at [28, 77] on span "Projects" at bounding box center [46, 79] width 64 height 6
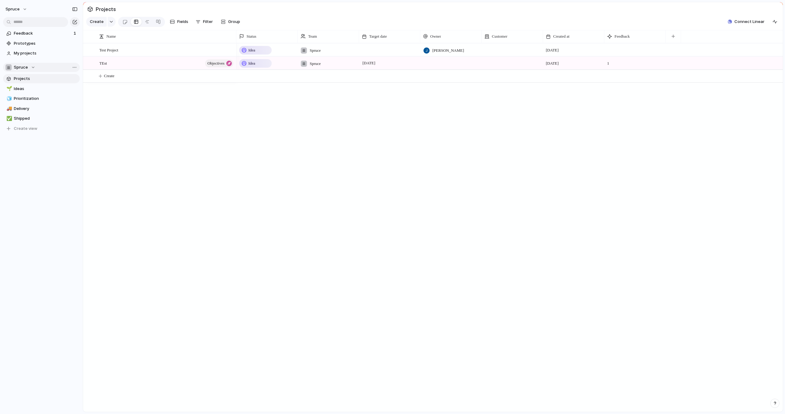
click at [145, 117] on div "Test Project TEst Objectives Idea Spruce Jason Wicks 14 October Idea Spruce 12 …" at bounding box center [433, 227] width 700 height 369
click at [193, 65] on div at bounding box center [197, 63] width 10 height 8
type textarea "**********"
click at [51, 33] on span "Feedback" at bounding box center [43, 33] width 58 height 6
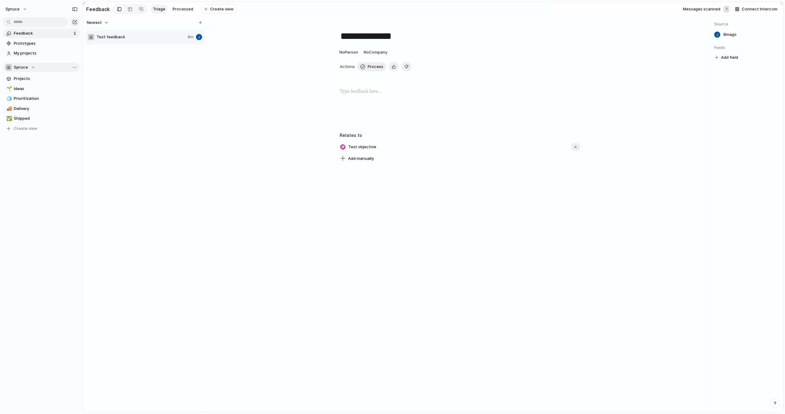
click at [372, 171] on div "**********" at bounding box center [460, 214] width 498 height 396
click at [726, 56] on span "Add field" at bounding box center [729, 58] width 17 height 6
click at [372, 55] on div "No Company" at bounding box center [376, 52] width 24 height 6
click at [234, 96] on div "Spruce Ipsum Blue Flame Heat" at bounding box center [392, 207] width 785 height 414
click at [138, 37] on span "Customisation Options for Estimate Page" at bounding box center [137, 37] width 80 height 6
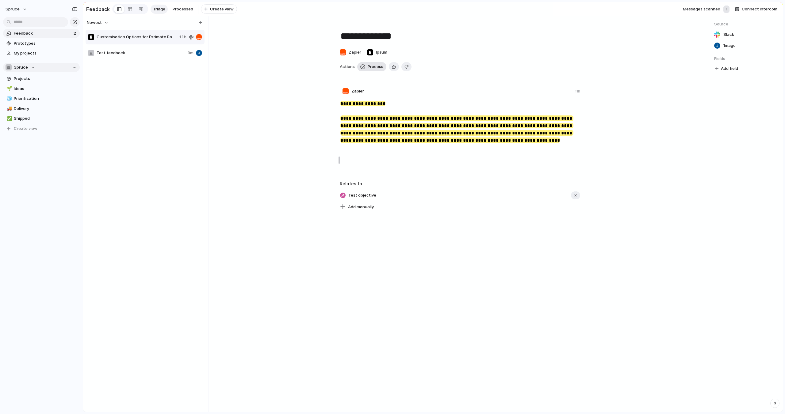
click at [372, 67] on span "Process" at bounding box center [376, 67] width 16 height 6
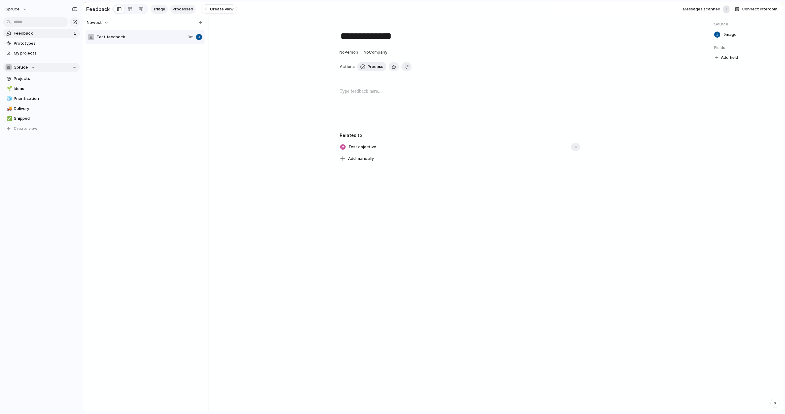
click at [182, 8] on span "Processed" at bounding box center [183, 9] width 21 height 6
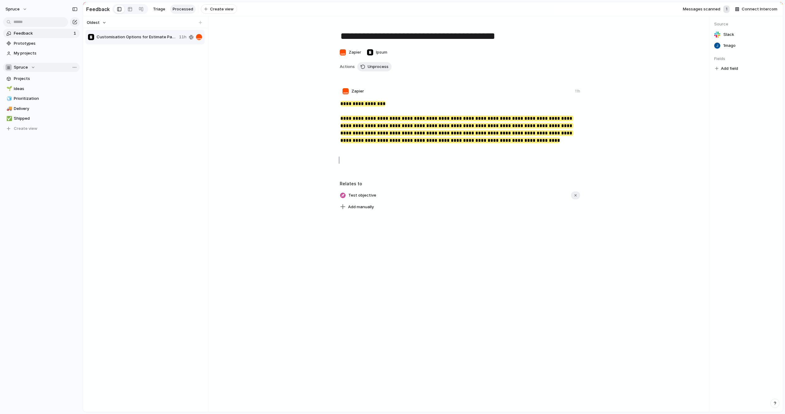
click at [168, 33] on div "Copy link Delete" at bounding box center [392, 207] width 785 height 414
click at [176, 36] on span "Customisation Options for Estimate Page" at bounding box center [137, 37] width 80 height 6
click at [165, 36] on div "Copy link Delete" at bounding box center [392, 207] width 785 height 414
click at [379, 67] on span "Unprocess" at bounding box center [378, 67] width 21 height 6
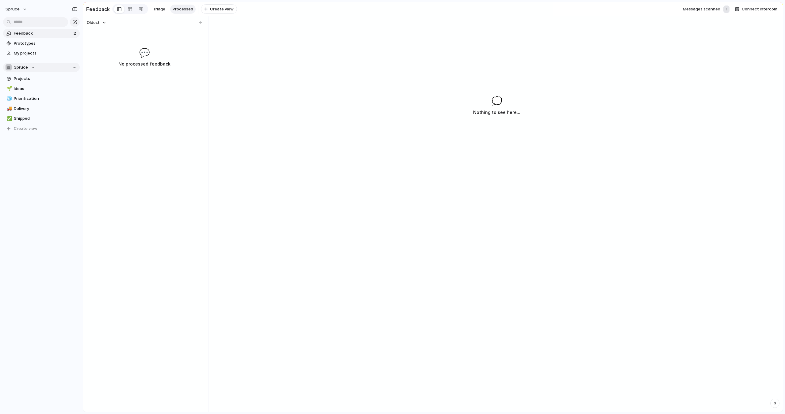
click at [49, 32] on span "Feedback" at bounding box center [43, 33] width 58 height 6
click at [175, 10] on span "Processed" at bounding box center [183, 9] width 21 height 6
click at [156, 9] on span "Triage" at bounding box center [159, 9] width 12 height 6
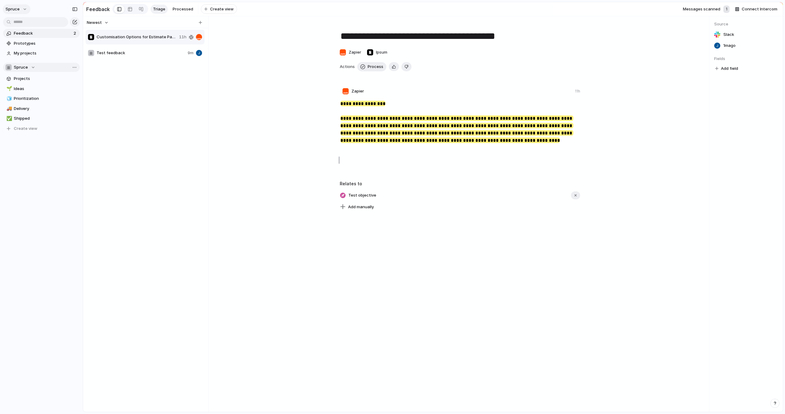
click at [24, 10] on button "Spruce" at bounding box center [17, 9] width 28 height 10
click at [24, 23] on span "Settings" at bounding box center [22, 23] width 17 height 6
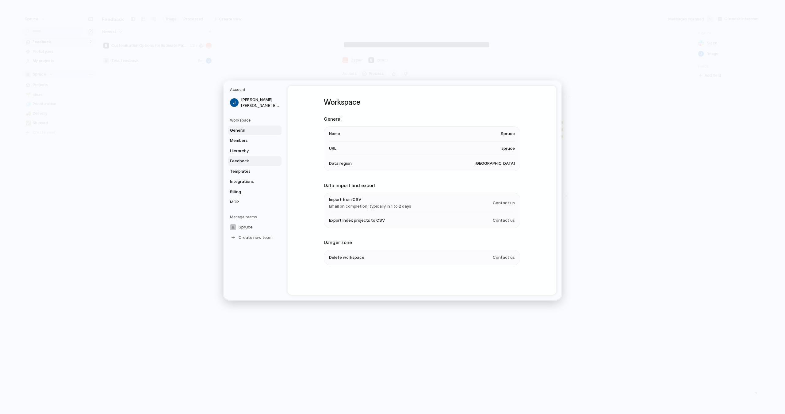
click at [244, 160] on span "Feedback" at bounding box center [249, 161] width 39 height 6
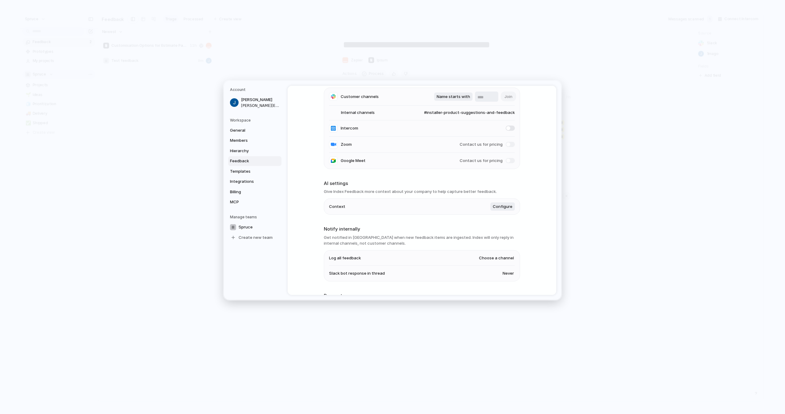
scroll to position [105, 0]
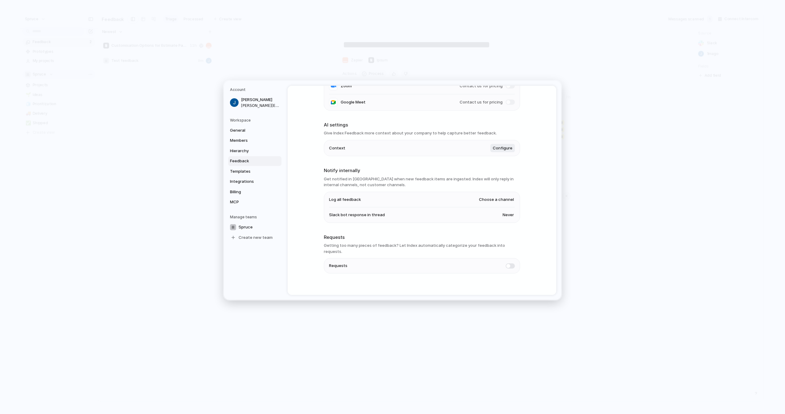
click at [503, 199] on span "Choose a channel" at bounding box center [496, 200] width 35 height 6
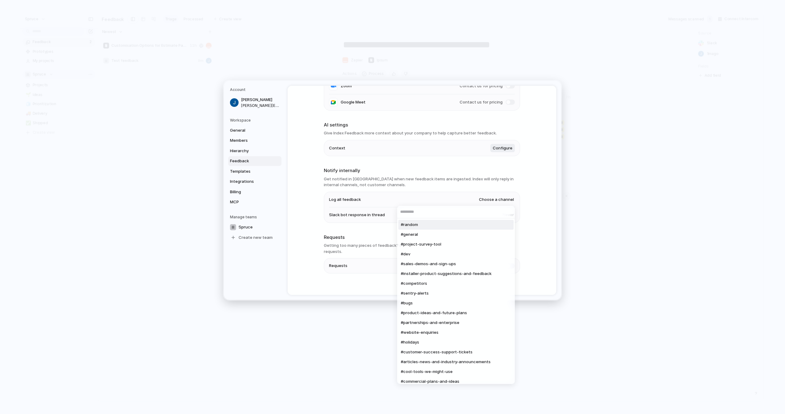
click at [531, 198] on div "#random #general #project-survey-tool #dev #sales-demos-and-sign-ups #installer…" at bounding box center [392, 207] width 785 height 414
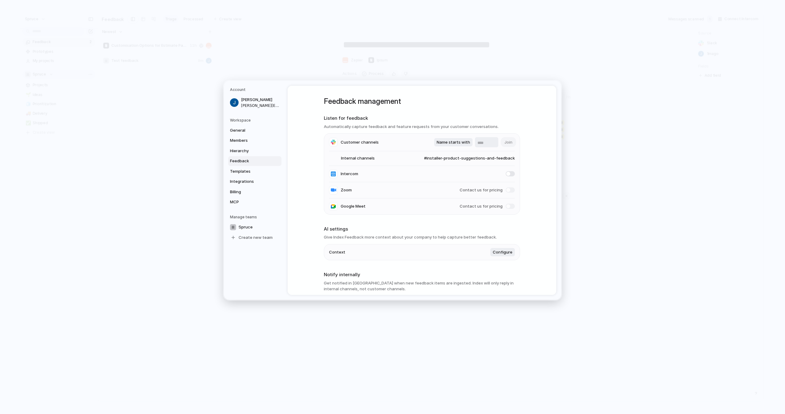
scroll to position [0, 0]
click at [486, 158] on span "#installer-product-suggestions-and-feedback" at bounding box center [463, 160] width 103 height 6
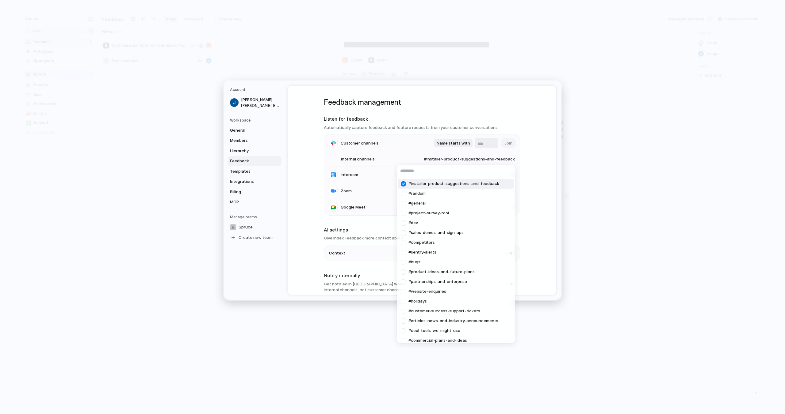
click at [403, 185] on div at bounding box center [403, 184] width 11 height 11
click at [533, 176] on div "#random #general #project-survey-tool #dev #sales-demos-and-sign-ups #installer…" at bounding box center [392, 207] width 785 height 414
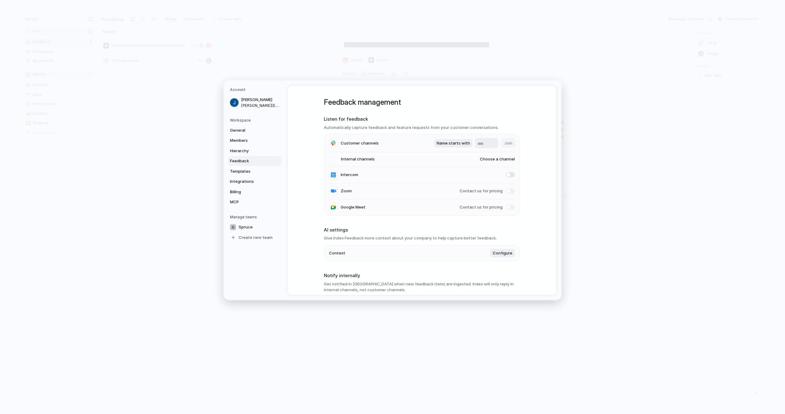
click at [500, 122] on h2 "Listen for feedback" at bounding box center [422, 119] width 196 height 7
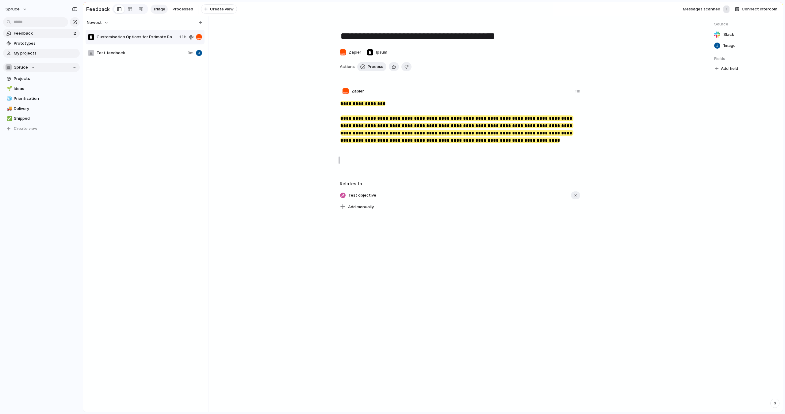
click at [34, 55] on span "My projects" at bounding box center [46, 53] width 64 height 6
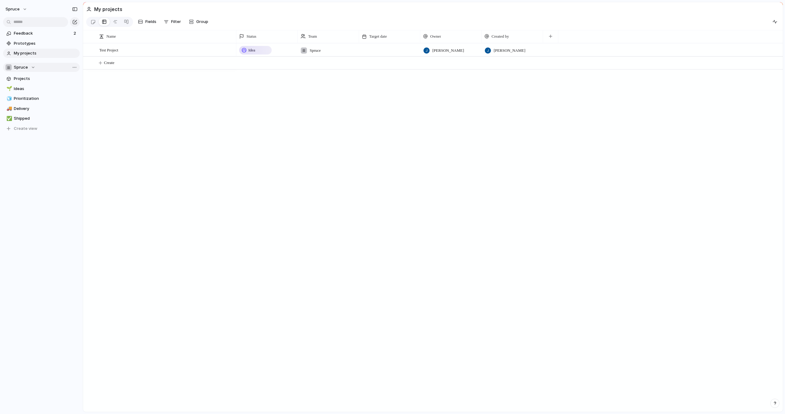
click at [257, 52] on div "Idea" at bounding box center [255, 50] width 31 height 7
click at [40, 88] on span "Ideas" at bounding box center [46, 89] width 64 height 6
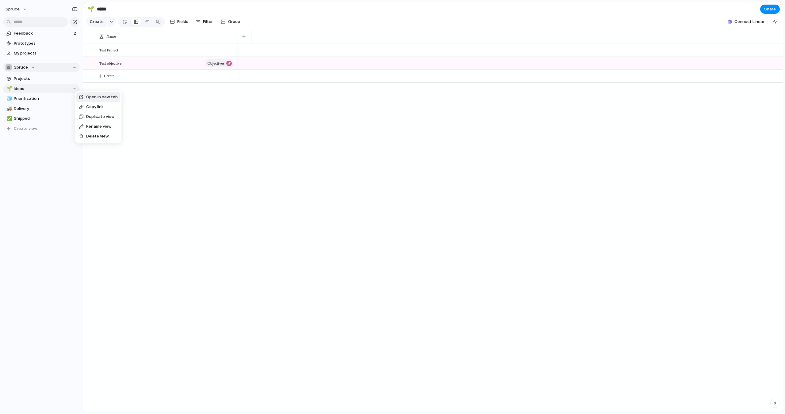
click at [93, 136] on span "Delete view" at bounding box center [97, 136] width 23 height 6
type input "**********"
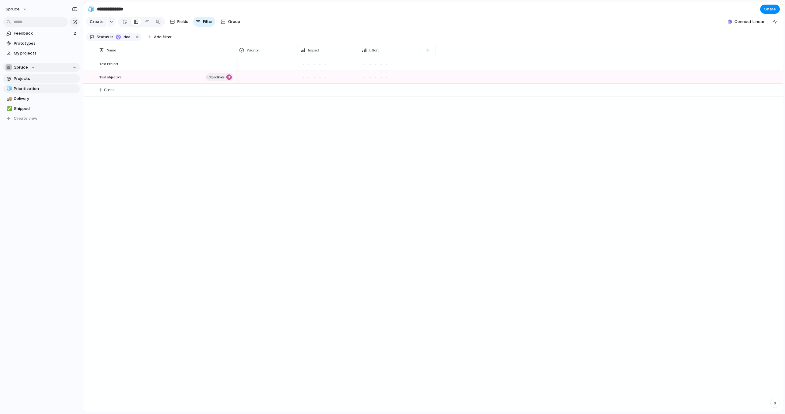
click at [28, 79] on span "Projects" at bounding box center [46, 79] width 64 height 6
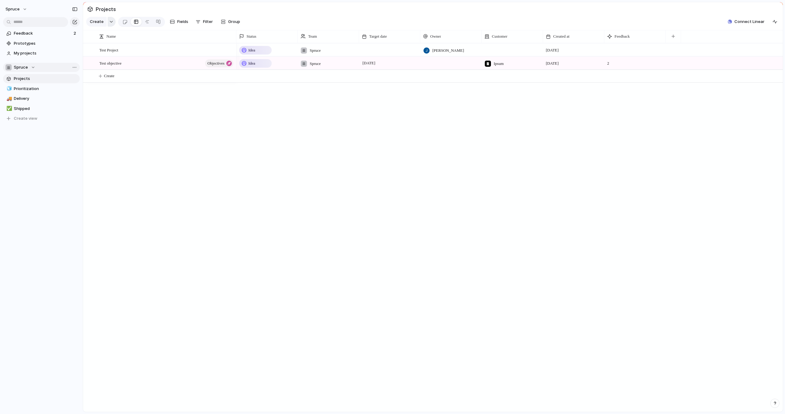
click at [109, 17] on button "button" at bounding box center [112, 22] width 8 height 10
click at [109, 19] on div "Goal Program Project Objectives Initiative Customize" at bounding box center [392, 207] width 785 height 414
drag, startPoint x: 102, startPoint y: 63, endPoint x: 105, endPoint y: 66, distance: 4.6
click at [94, 63] on div at bounding box center [95, 64] width 6 height 6
click at [114, 79] on button "Create" at bounding box center [442, 76] width 707 height 13
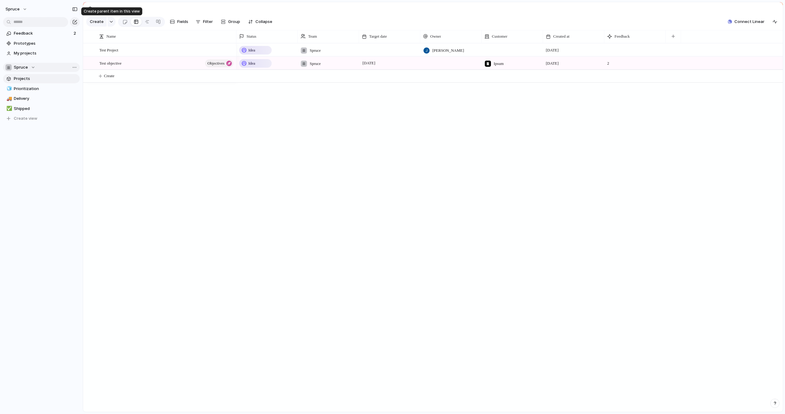
click at [110, 21] on div "button" at bounding box center [111, 22] width 4 height 2
click at [110, 100] on span "Customize" at bounding box center [108, 100] width 21 height 6
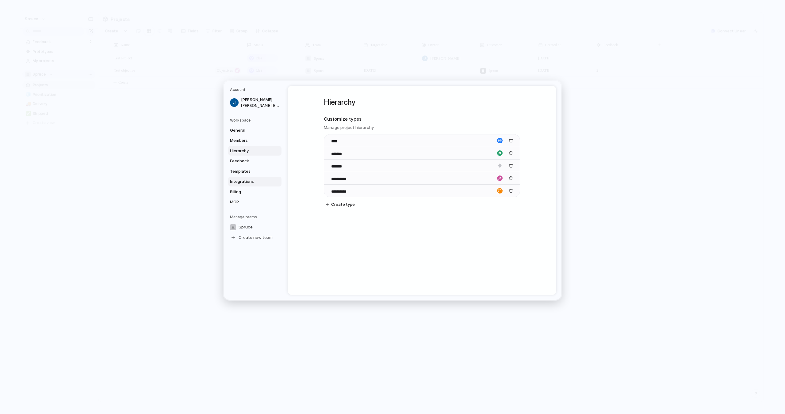
click at [257, 180] on span "Integrations" at bounding box center [249, 182] width 39 height 6
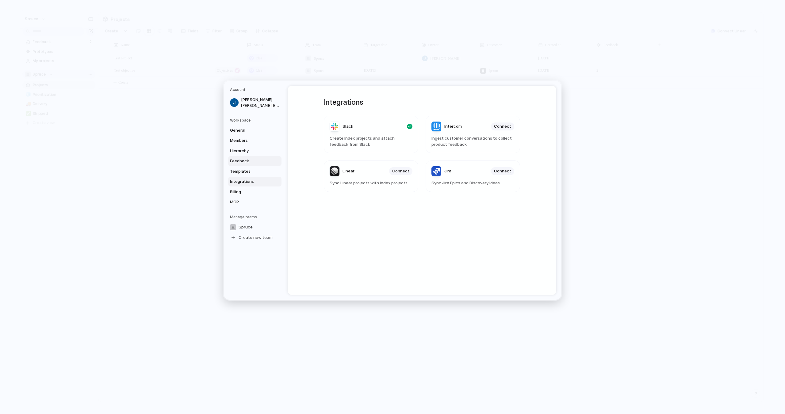
click at [244, 160] on span "Feedback" at bounding box center [249, 161] width 39 height 6
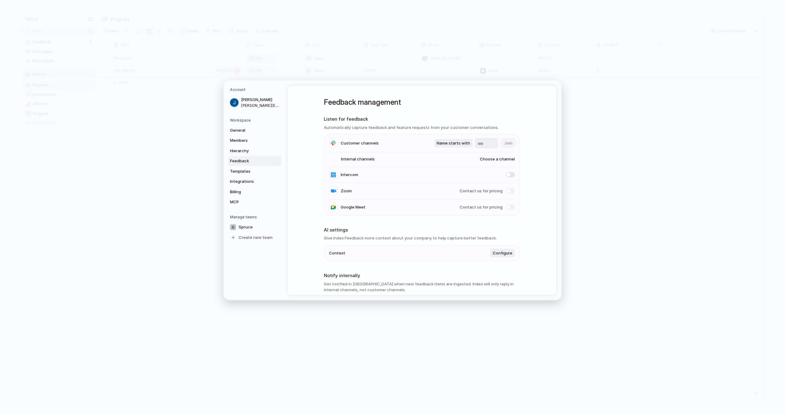
click at [244, 160] on span "Feedback" at bounding box center [249, 161] width 39 height 6
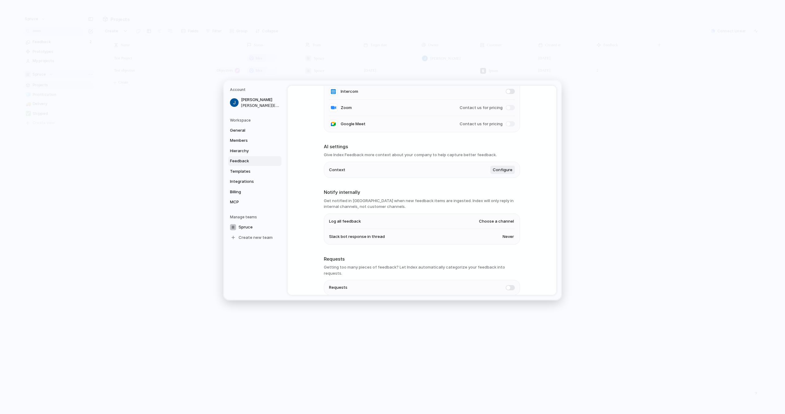
scroll to position [105, 0]
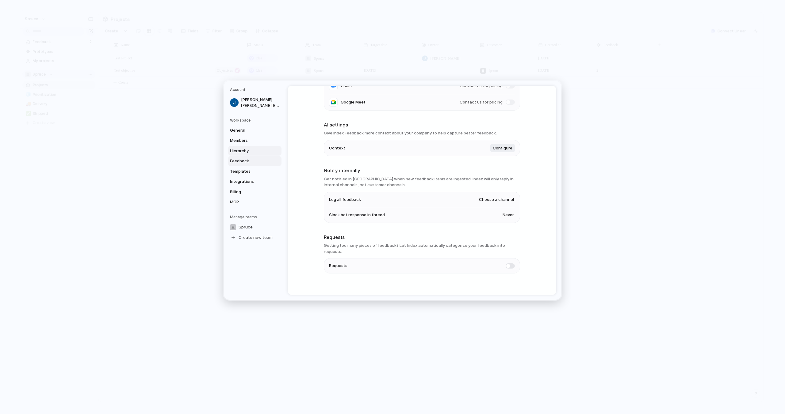
click at [251, 151] on span "Hierarchy" at bounding box center [249, 151] width 39 height 6
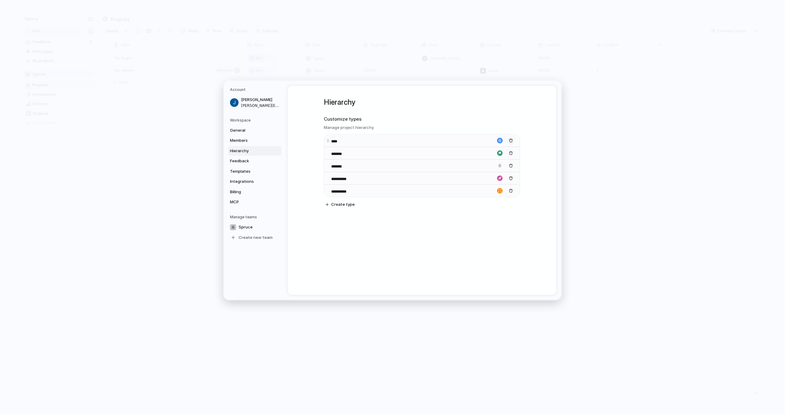
click at [511, 139] on div "button" at bounding box center [511, 141] width 4 height 4
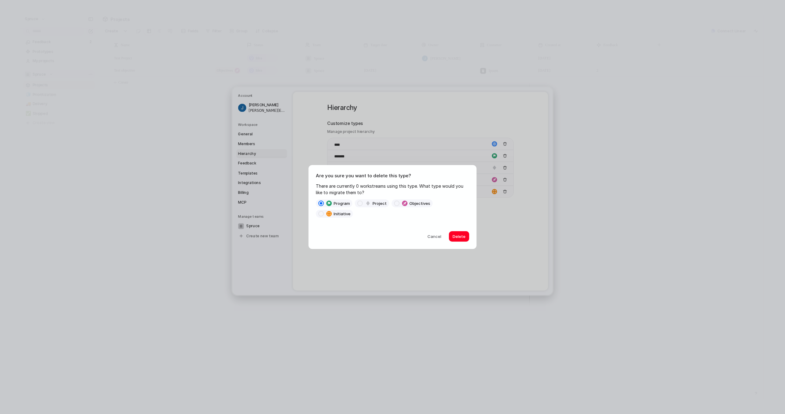
click at [358, 204] on span at bounding box center [360, 204] width 6 height 6
click at [320, 204] on span at bounding box center [321, 204] width 6 height 6
click at [431, 237] on span "Cancel" at bounding box center [434, 237] width 14 height 6
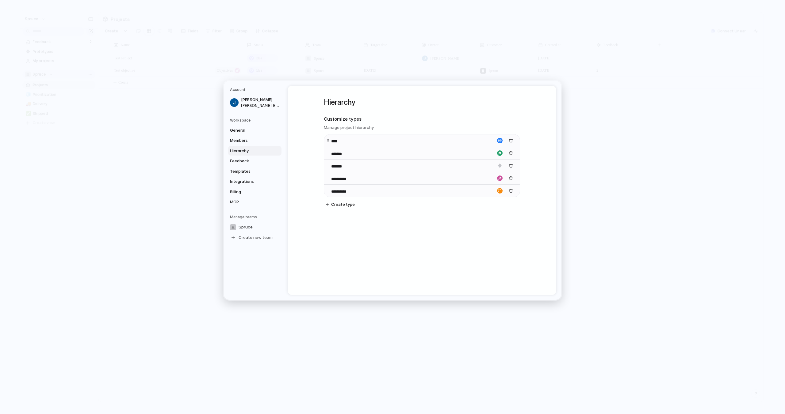
click at [500, 139] on div "button" at bounding box center [500, 141] width 6 height 6
click at [510, 130] on div at bounding box center [392, 207] width 785 height 414
click at [510, 130] on h3 "Manage project hierarchy" at bounding box center [422, 128] width 196 height 6
click at [510, 140] on div "button" at bounding box center [511, 141] width 4 height 4
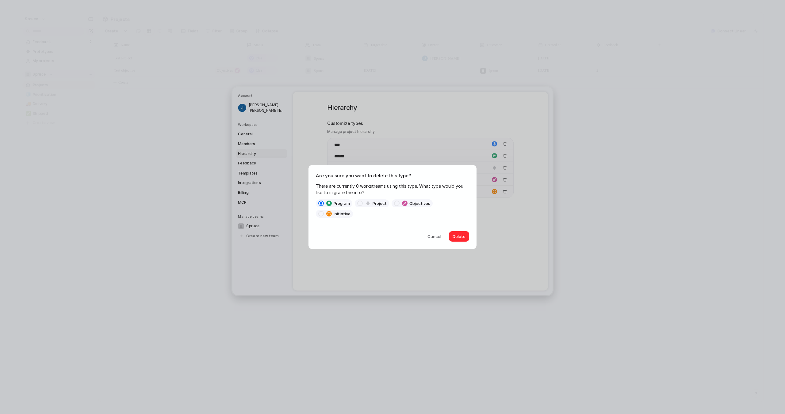
click at [455, 236] on span "Delete" at bounding box center [458, 237] width 13 height 6
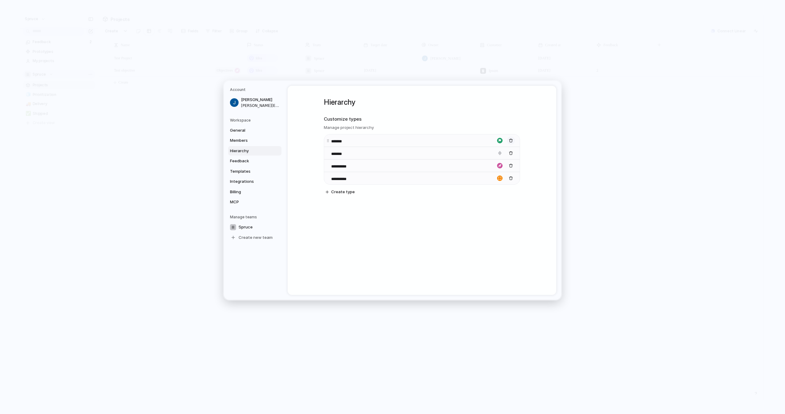
click at [509, 143] on div "button" at bounding box center [511, 141] width 4 height 4
click at [328, 155] on div "**********" at bounding box center [341, 154] width 31 height 8
drag, startPoint x: 327, startPoint y: 154, endPoint x: 351, endPoint y: 153, distance: 23.3
click at [351, 153] on body "Spruce Feedback 2 Prototypes My projects Spruce Projects 🧊 Prioritization 🚚 Del…" at bounding box center [392, 207] width 785 height 414
drag, startPoint x: 329, startPoint y: 166, endPoint x: 334, endPoint y: 168, distance: 5.8
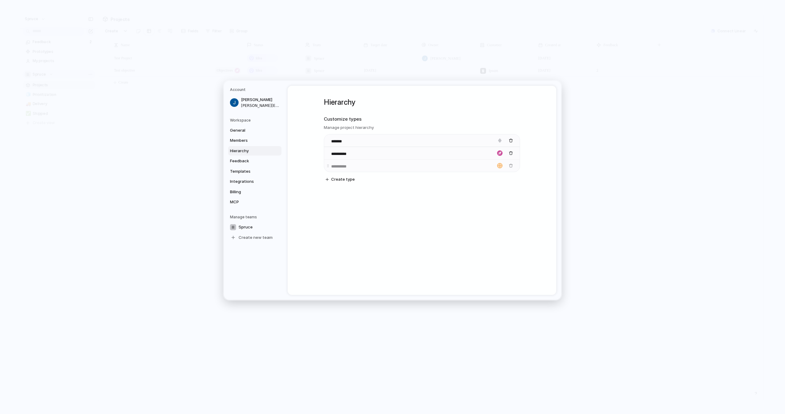
click at [334, 168] on body "Spruce Feedback 2 Prototypes My projects Spruce Projects 🧊 Prioritization 🚚 Del…" at bounding box center [392, 207] width 785 height 414
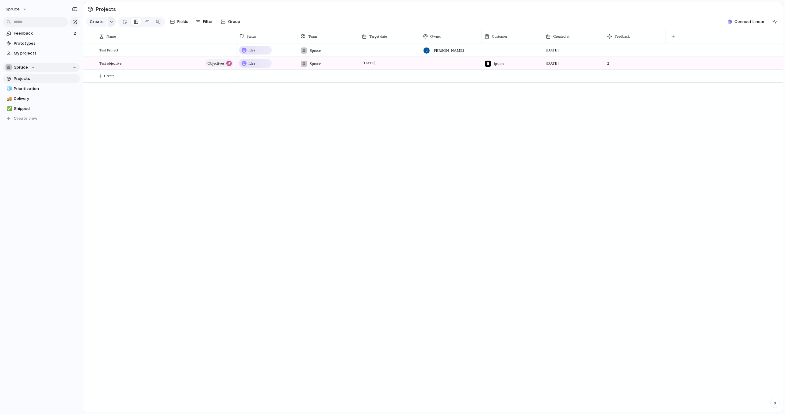
click at [109, 22] on div "button" at bounding box center [111, 22] width 4 height 2
click at [109, 80] on span "Customize" at bounding box center [108, 80] width 21 height 6
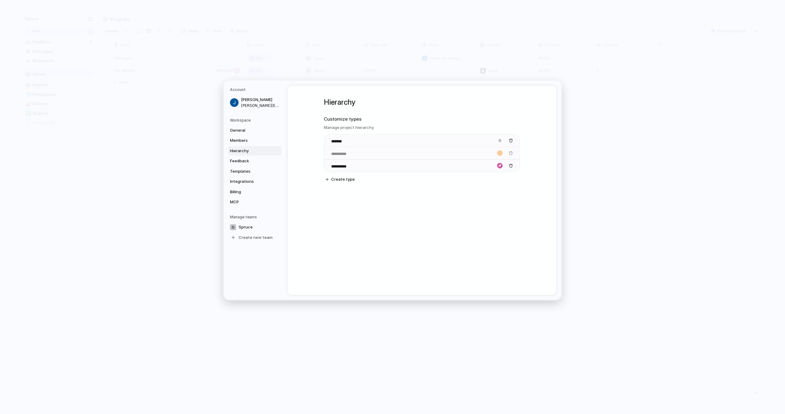
drag, startPoint x: 329, startPoint y: 166, endPoint x: 329, endPoint y: 154, distance: 12.9
click at [329, 154] on body "Spruce Feedback 2 Prototypes My projects Spruce Projects 🧊 Prioritization 🚚 Del…" at bounding box center [392, 207] width 785 height 414
click at [332, 166] on input "**********" at bounding box center [344, 167] width 26 height 6
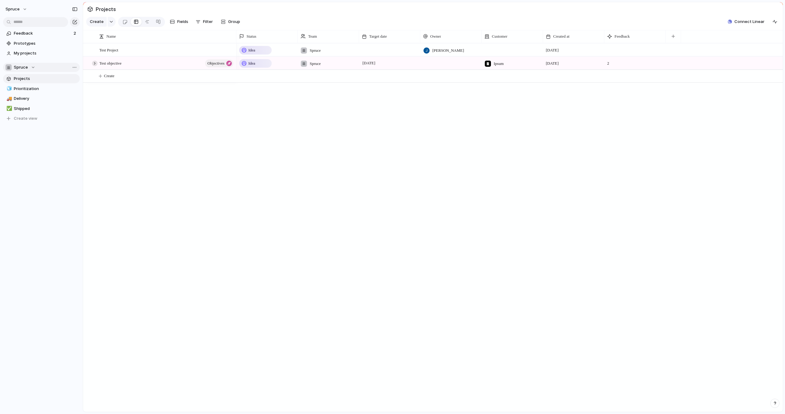
click at [95, 64] on div at bounding box center [95, 64] width 6 height 6
click at [109, 22] on div "button" at bounding box center [111, 22] width 4 height 2
click at [109, 22] on div "Project Initiative Objectives Customize" at bounding box center [392, 207] width 785 height 414
click at [257, 49] on div "Idea" at bounding box center [255, 50] width 31 height 7
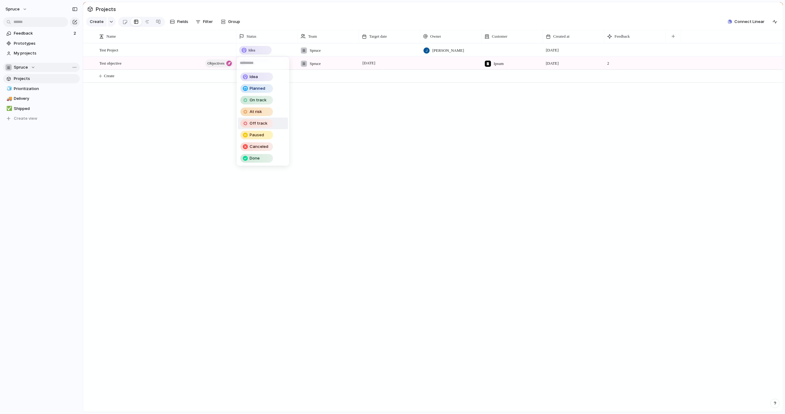
click at [322, 124] on div "Idea Planned On track At risk Off track Paused Canceled Done" at bounding box center [392, 207] width 785 height 414
click at [88, 64] on div at bounding box center [88, 63] width 5 height 5
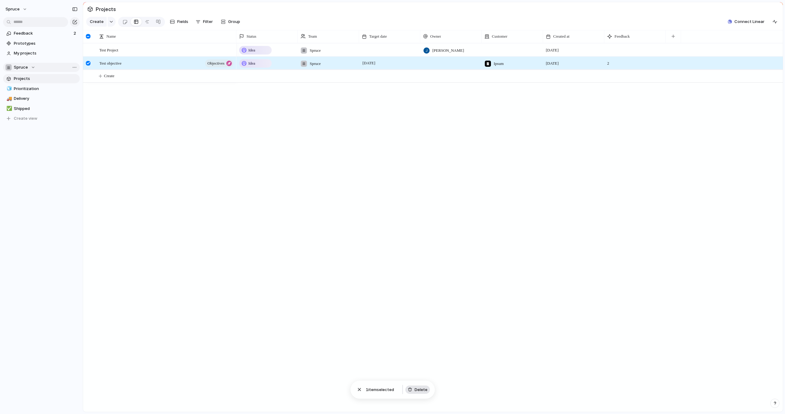
click at [413, 388] on button "Delete" at bounding box center [417, 390] width 25 height 9
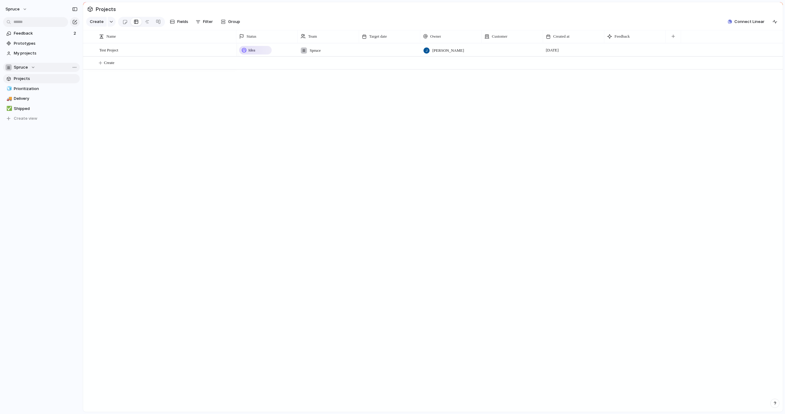
click at [136, 86] on div "Test Project Idea Spruce Jason Wicks 14 October Create" at bounding box center [433, 227] width 700 height 369
click at [98, 96] on div "Test Project Idea Spruce Jason Wicks 14 October Create" at bounding box center [433, 227] width 700 height 369
click at [35, 54] on span "My projects" at bounding box center [46, 53] width 64 height 6
click at [551, 36] on div "button" at bounding box center [550, 36] width 3 height 3
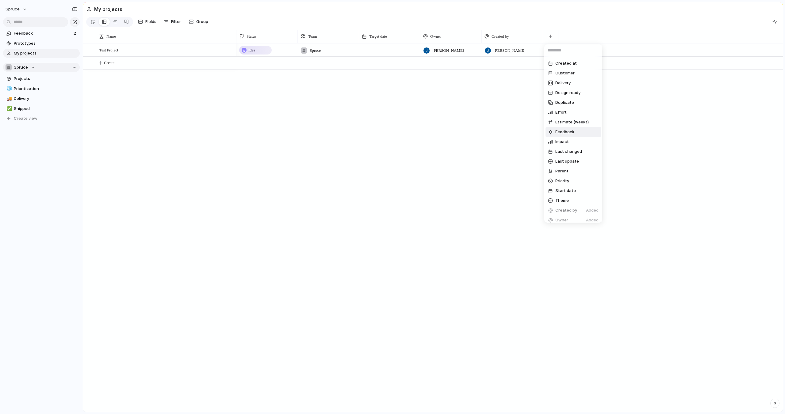
click at [564, 133] on span "Feedback" at bounding box center [564, 132] width 19 height 6
click at [31, 36] on span "Feedback" at bounding box center [43, 33] width 58 height 6
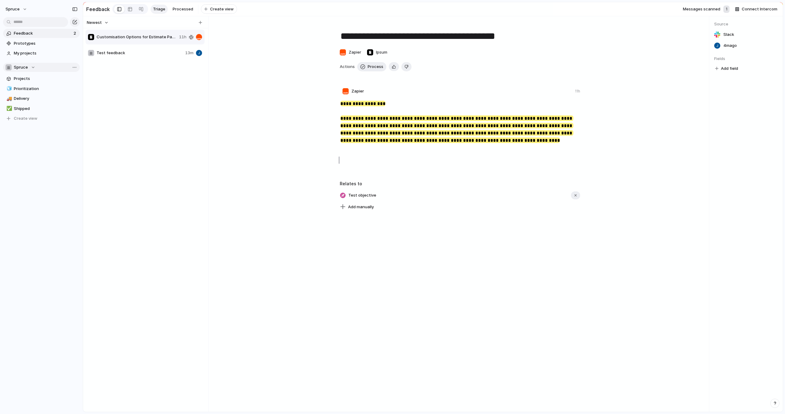
click at [136, 50] on span "Test feedback" at bounding box center [140, 53] width 86 height 6
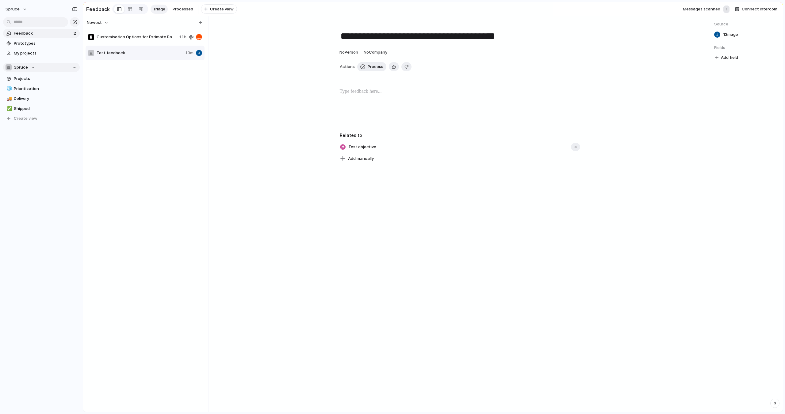
click at [135, 40] on span "Customisation Options for Estimate Page" at bounding box center [137, 37] width 80 height 6
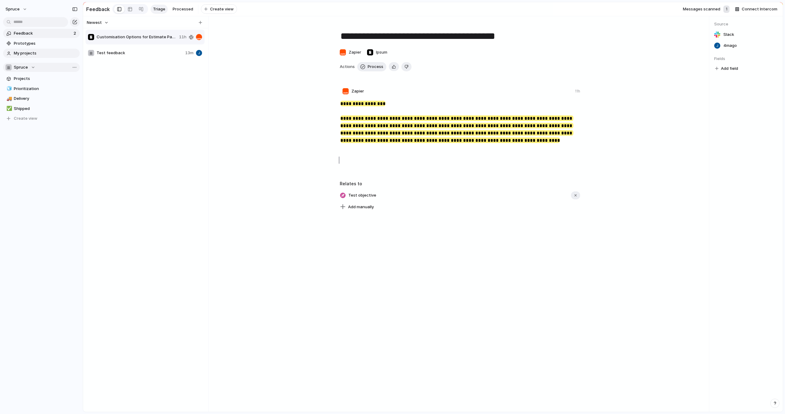
click at [35, 54] on span "My projects" at bounding box center [46, 53] width 64 height 6
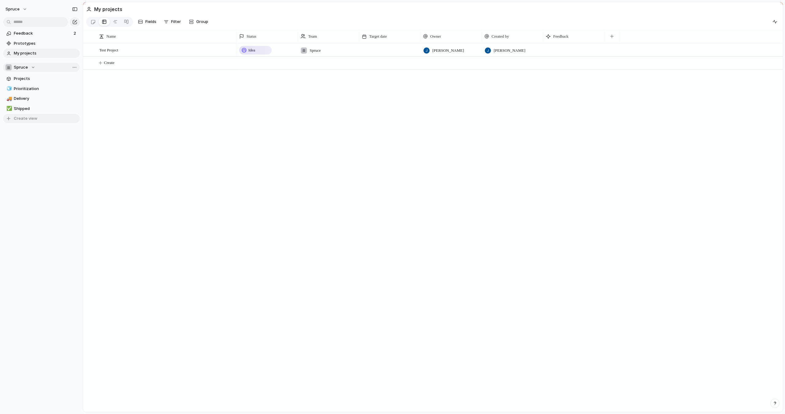
click at [27, 117] on span "Create view" at bounding box center [26, 119] width 24 height 6
type input "**********"
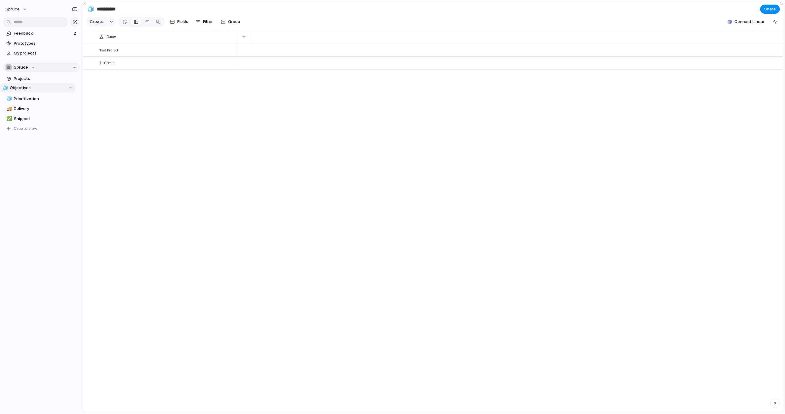
drag, startPoint x: 41, startPoint y: 120, endPoint x: 37, endPoint y: 89, distance: 30.9
click at [37, 89] on div "🧊 Prioritization 🚚 Delivery ✅ Shipped 🧊 Objectives 🧊 Objectives To pick up a dr…" at bounding box center [41, 108] width 77 height 49
click at [209, 20] on span "Filter" at bounding box center [208, 22] width 10 height 6
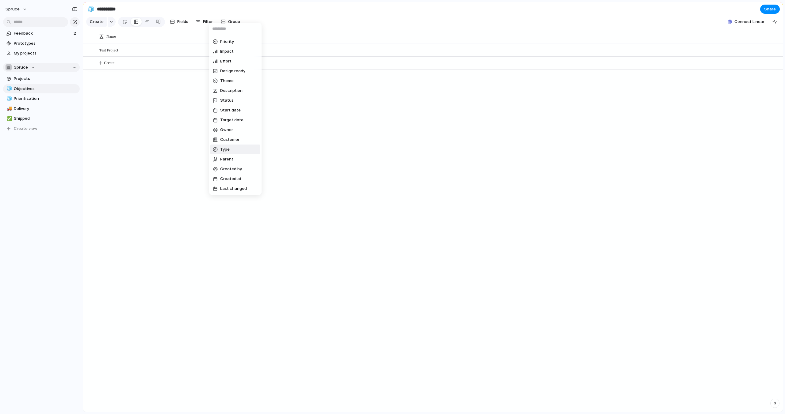
click at [225, 149] on span "Type" at bounding box center [225, 150] width 10 height 6
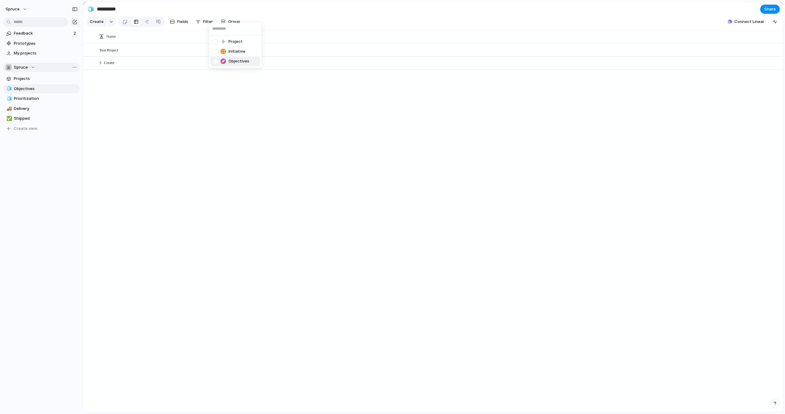
click at [233, 61] on span "Objectives" at bounding box center [238, 61] width 21 height 6
click at [218, 123] on div "Project Initiative Objectives" at bounding box center [392, 207] width 785 height 414
click at [36, 79] on span "Projects" at bounding box center [46, 79] width 64 height 6
click at [35, 90] on span "Objectives" at bounding box center [46, 89] width 64 height 6
click at [113, 64] on span "Create" at bounding box center [109, 63] width 10 height 6
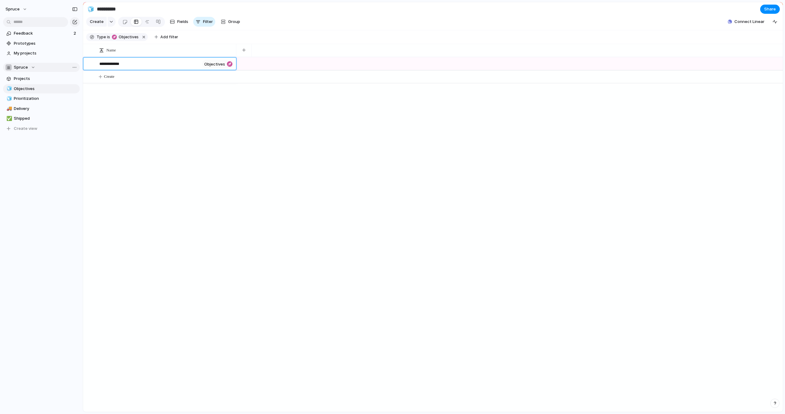
type textarea "**********"
click at [243, 51] on div "button" at bounding box center [243, 49] width 3 height 3
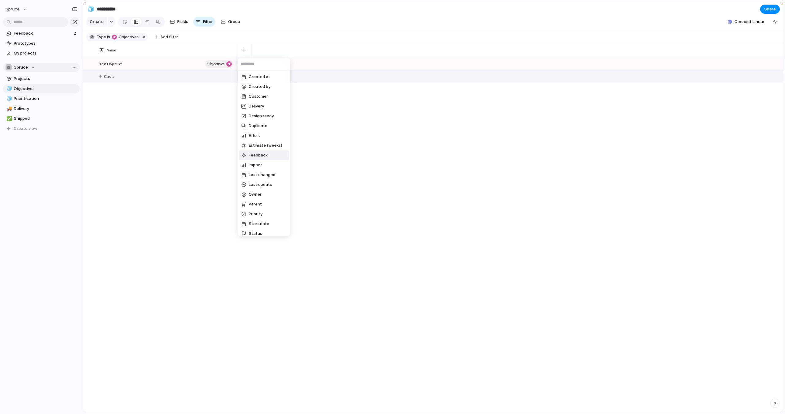
click at [259, 155] on span "Feedback" at bounding box center [258, 155] width 19 height 6
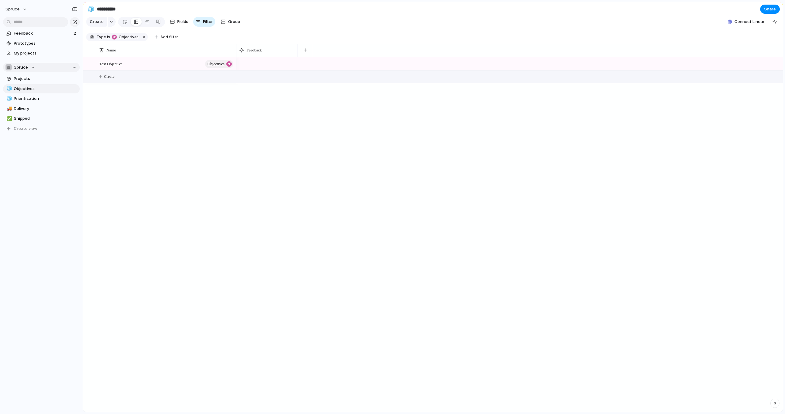
click at [267, 106] on div at bounding box center [509, 234] width 546 height 355
click at [44, 34] on span "Feedback" at bounding box center [43, 33] width 58 height 6
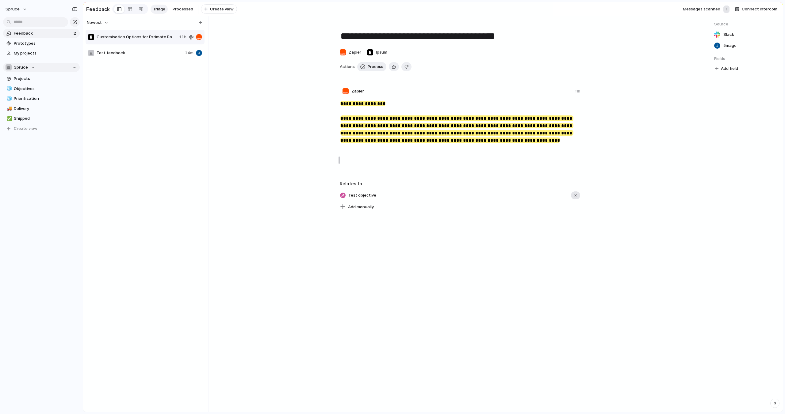
click at [575, 197] on div "button" at bounding box center [575, 195] width 4 height 4
click at [557, 193] on span "Accept" at bounding box center [559, 196] width 14 height 6
click at [35, 78] on span "Projects" at bounding box center [46, 79] width 64 height 6
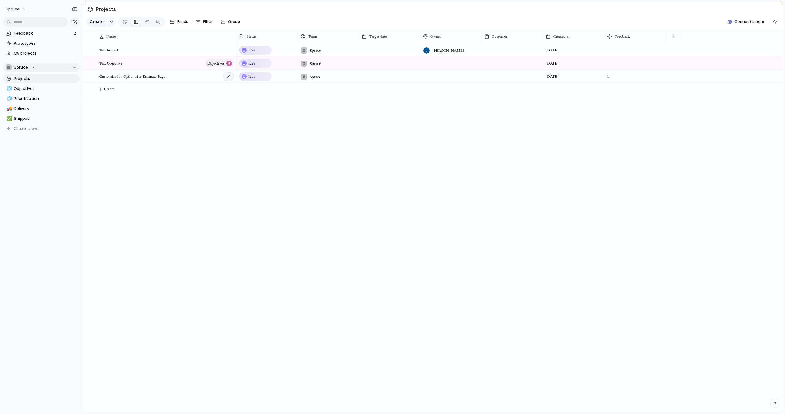
click at [226, 77] on div at bounding box center [228, 77] width 10 height 8
click at [89, 77] on div at bounding box center [88, 76] width 5 height 5
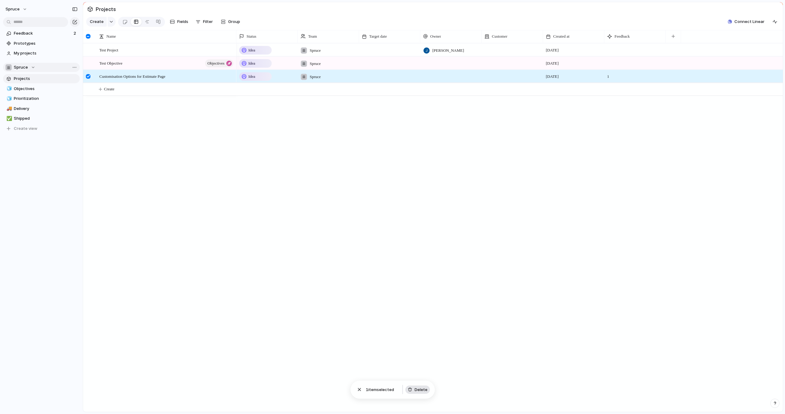
click at [423, 387] on span "Delete" at bounding box center [420, 390] width 13 height 6
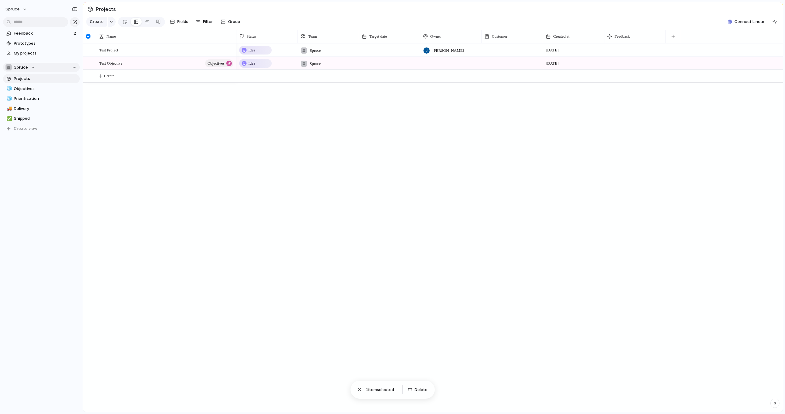
click at [216, 238] on div "Test Project Test Objective Objectives Customisation Options for Estimate Page …" at bounding box center [433, 227] width 700 height 369
click at [23, 90] on span "Objectives" at bounding box center [46, 89] width 64 height 6
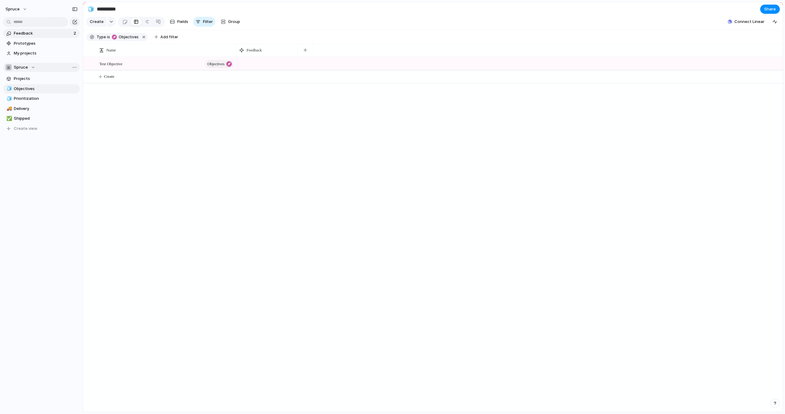
click at [42, 34] on span "Feedback" at bounding box center [43, 33] width 58 height 6
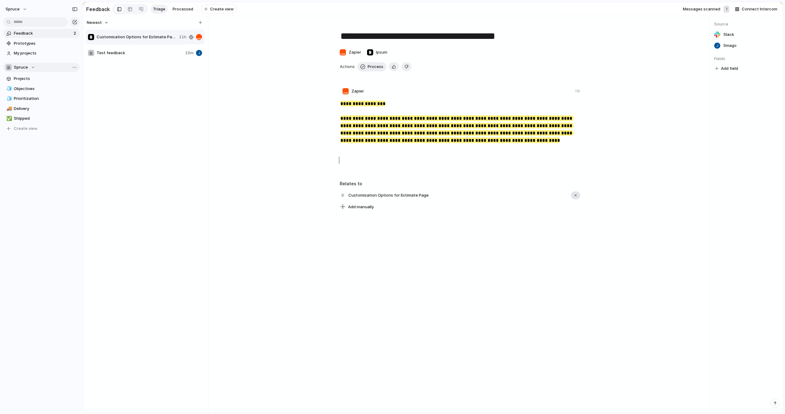
click at [574, 196] on div "button" at bounding box center [575, 195] width 4 height 4
click at [361, 206] on span "Add manually" at bounding box center [361, 207] width 26 height 6
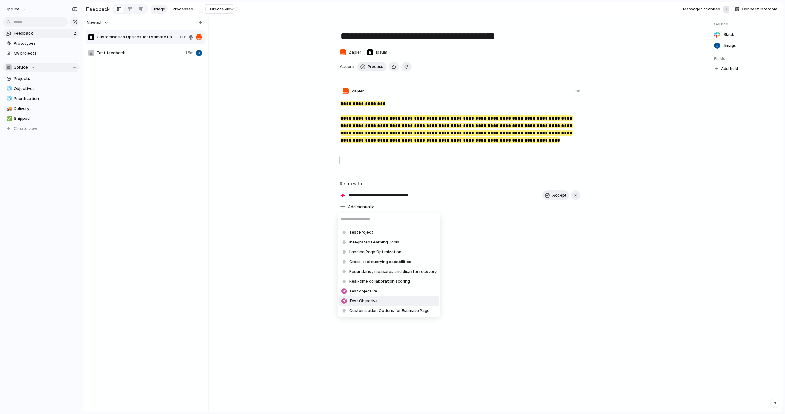
click at [374, 301] on span "Test Objective" at bounding box center [363, 301] width 29 height 6
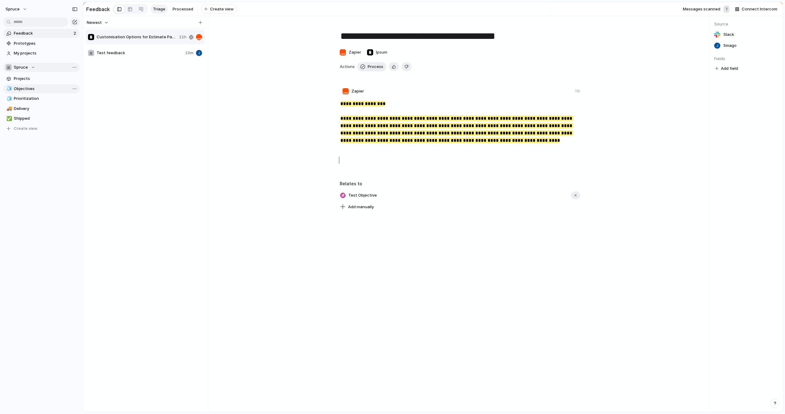
click at [25, 91] on span "Objectives" at bounding box center [46, 89] width 64 height 6
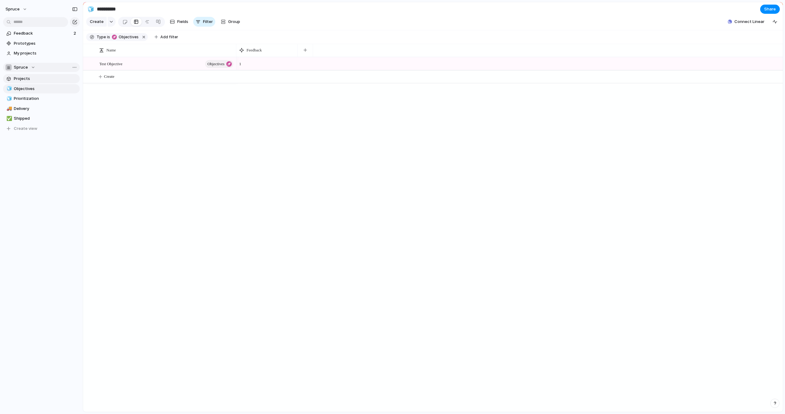
click at [27, 80] on span "Projects" at bounding box center [46, 79] width 64 height 6
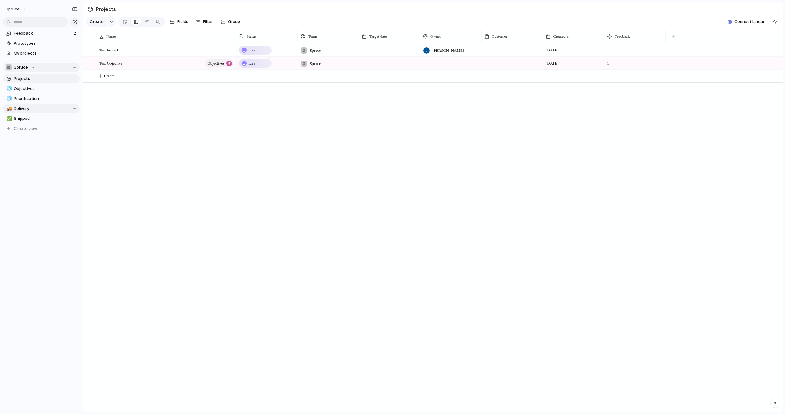
click at [44, 105] on link "🚚 Delivery" at bounding box center [41, 108] width 77 height 9
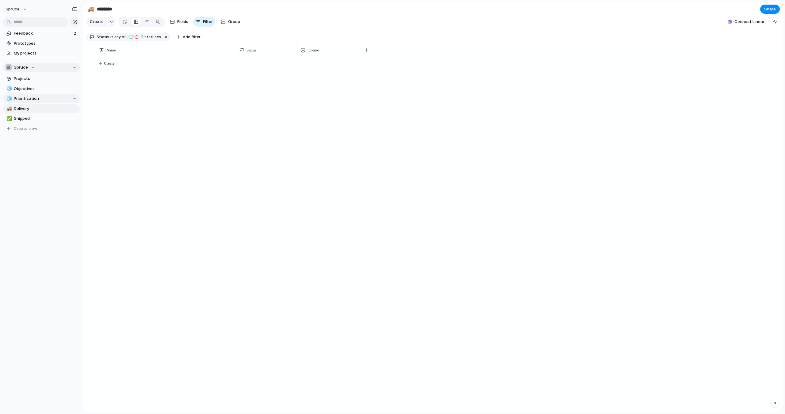
click at [40, 100] on span "Prioritization" at bounding box center [46, 99] width 64 height 6
type input "**********"
click at [94, 77] on div at bounding box center [95, 77] width 6 height 6
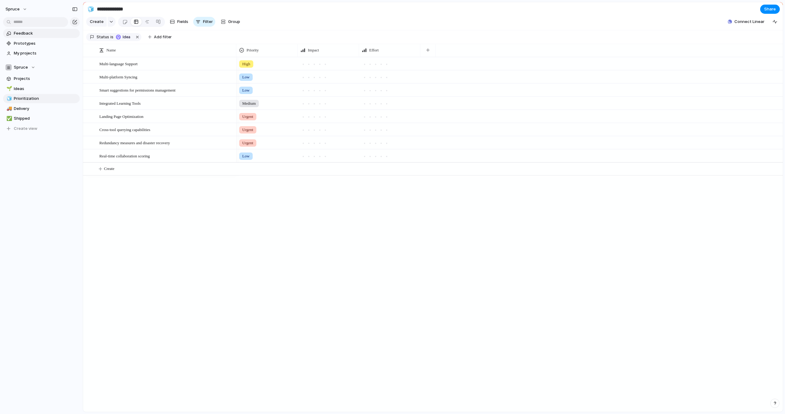
click at [38, 32] on span "Feedback" at bounding box center [46, 33] width 64 height 6
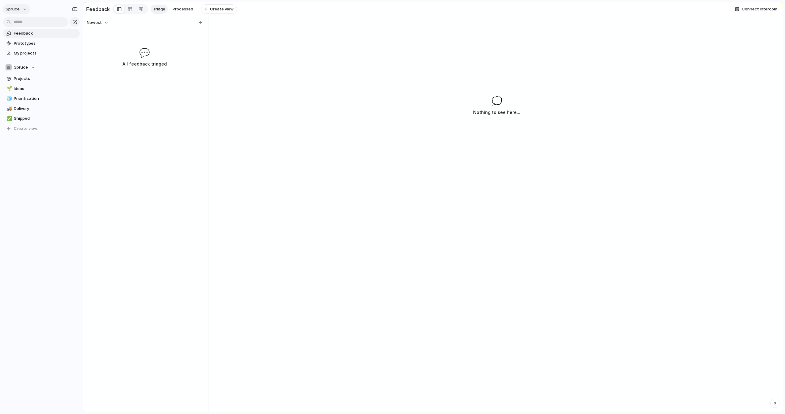
click at [26, 10] on button "Spruce" at bounding box center [17, 9] width 28 height 10
click at [29, 24] on span "Settings" at bounding box center [22, 23] width 17 height 6
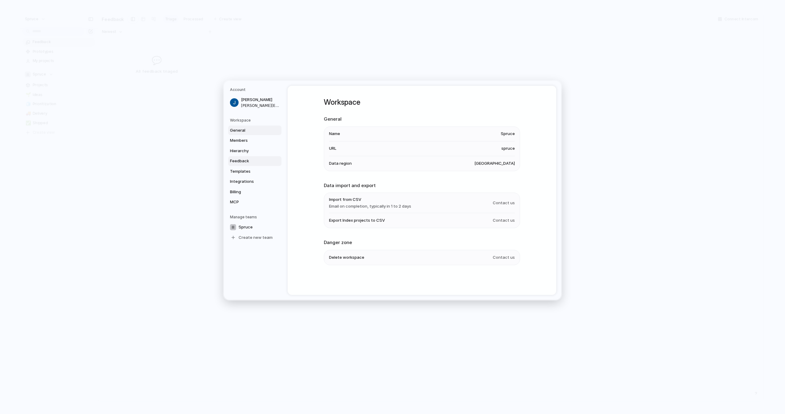
click at [249, 160] on span "Feedback" at bounding box center [249, 161] width 39 height 6
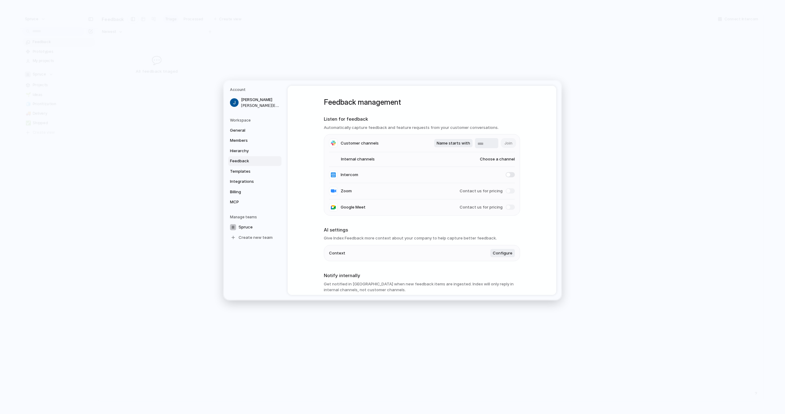
click at [496, 160] on span "Choose a channel" at bounding box center [491, 160] width 47 height 6
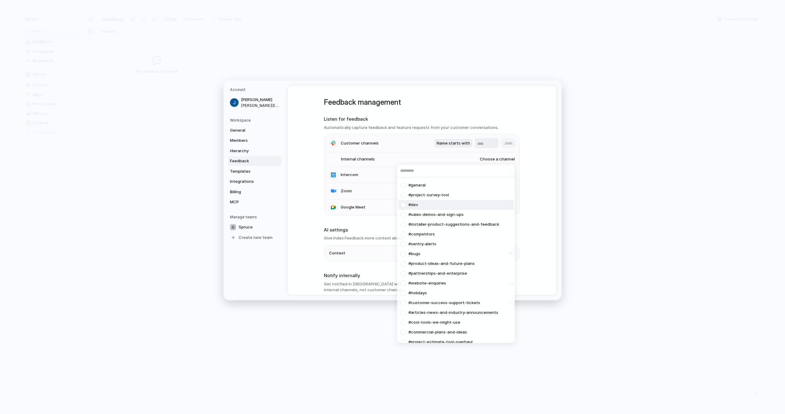
scroll to position [9, 0]
click at [402, 223] on div at bounding box center [403, 224] width 11 height 11
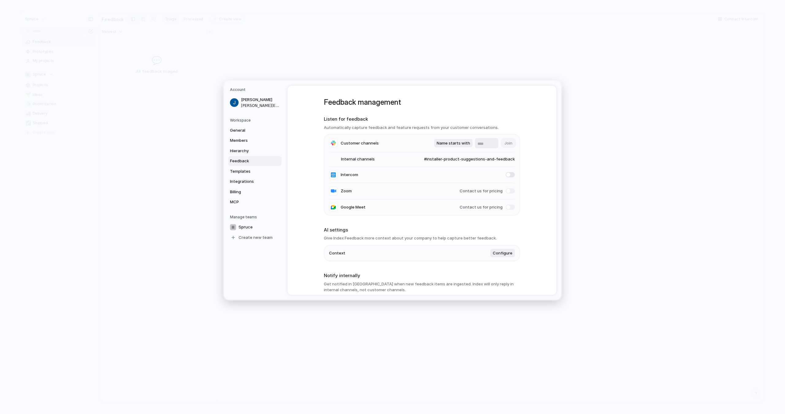
click at [542, 183] on div "#installer-product-suggestions-and-feedback #random #general #project-survey-to…" at bounding box center [392, 207] width 785 height 414
click at [237, 181] on span "Integrations" at bounding box center [249, 182] width 39 height 6
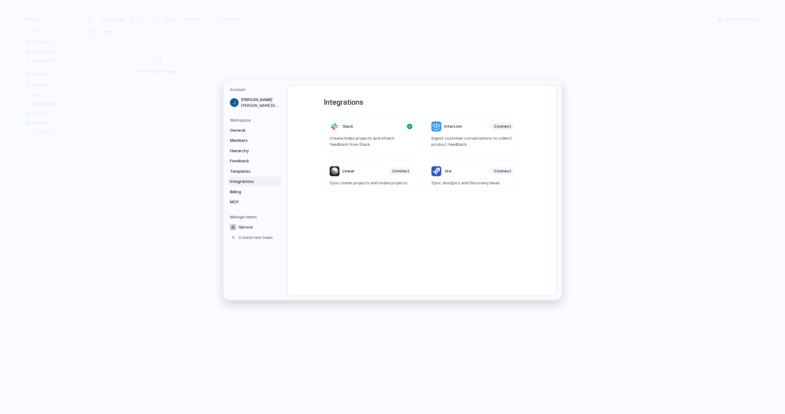
click at [381, 189] on article "Linear Connect Sync Linear projects with Index projects" at bounding box center [371, 177] width 94 height 32
click at [370, 205] on div "Integrations Slack Create Index projects and attach feedback from Slack Interco…" at bounding box center [422, 190] width 218 height 209
click at [245, 143] on span "Members" at bounding box center [249, 141] width 39 height 6
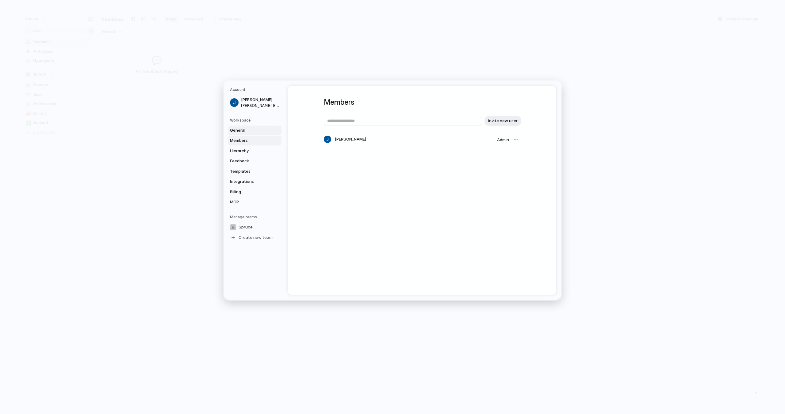
click at [241, 132] on span "General" at bounding box center [249, 131] width 39 height 6
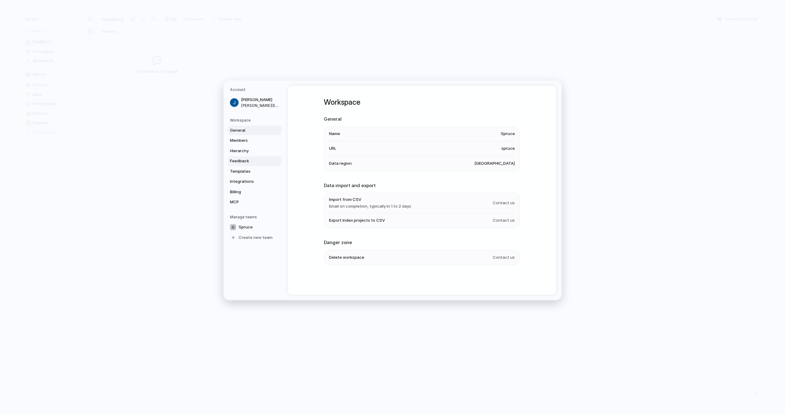
click at [242, 158] on span "Feedback" at bounding box center [249, 161] width 39 height 6
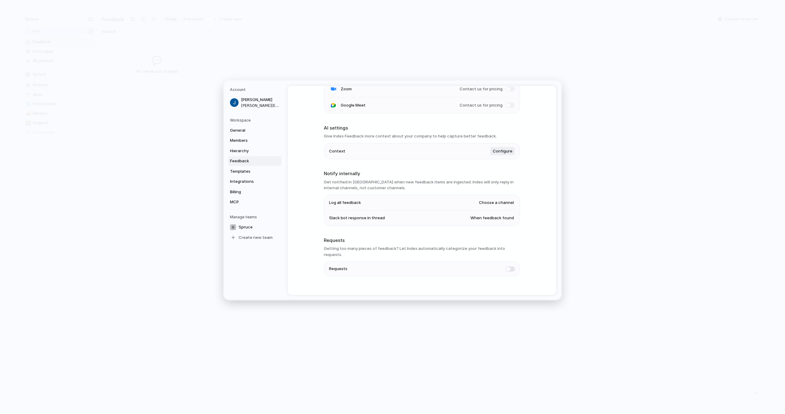
scroll to position [104, 0]
click at [490, 217] on span "When feedback found" at bounding box center [492, 217] width 44 height 6
click at [500, 227] on li "Never" at bounding box center [493, 226] width 48 height 10
click at [504, 201] on span "Choose a channel" at bounding box center [496, 201] width 35 height 6
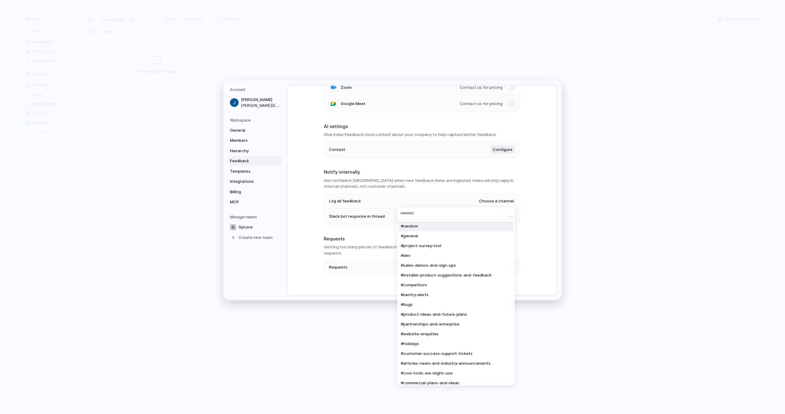
click at [526, 203] on div "#random #general #project-survey-tool #dev #sales-demos-and-sign-ups #installer…" at bounding box center [392, 207] width 785 height 414
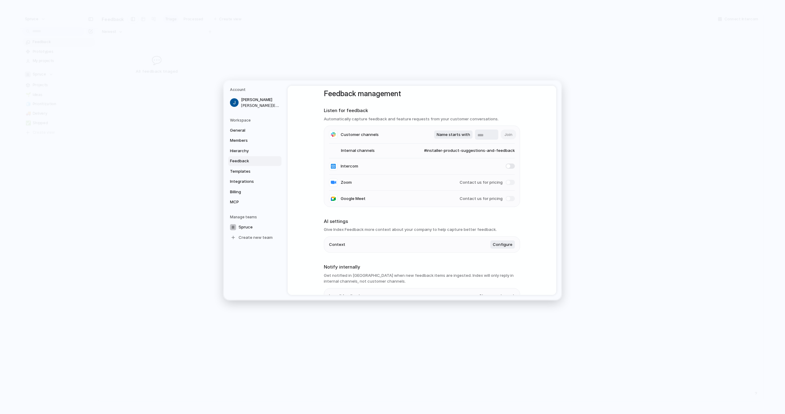
scroll to position [9, 0]
click at [526, 203] on div "Feedback management Listen for feedback Automatically capture feedback and feat…" at bounding box center [422, 190] width 269 height 209
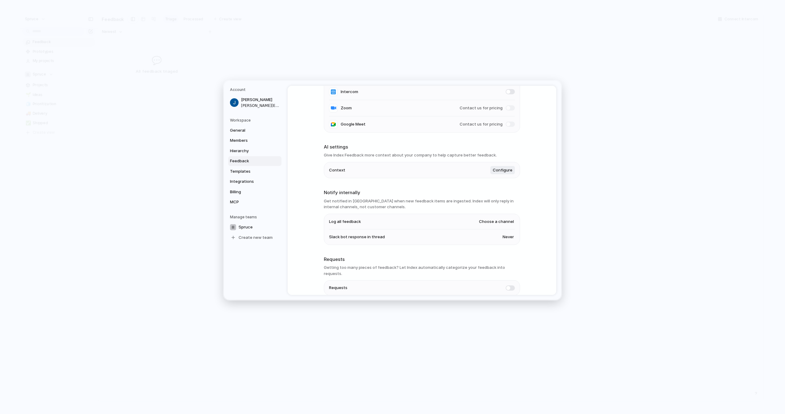
scroll to position [105, 0]
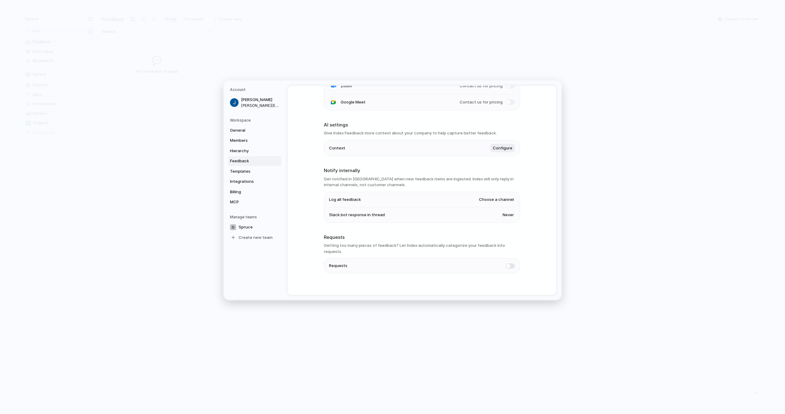
click at [502, 200] on span "Choose a channel" at bounding box center [496, 200] width 35 height 6
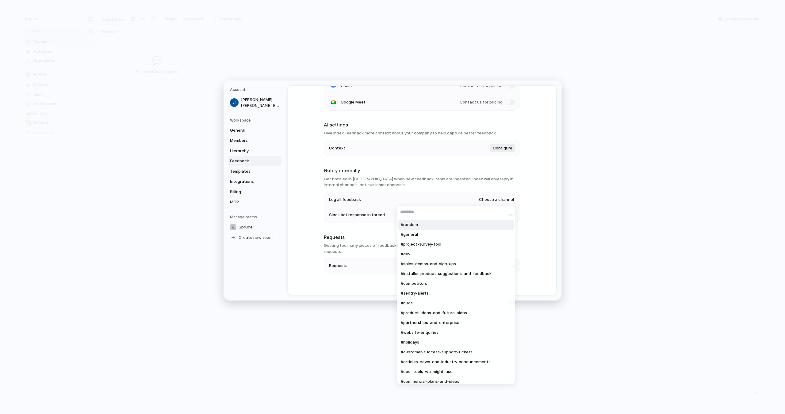
click at [524, 196] on div "#random #general #project-survey-tool #dev #sales-demos-and-sign-ups #installer…" at bounding box center [392, 207] width 785 height 414
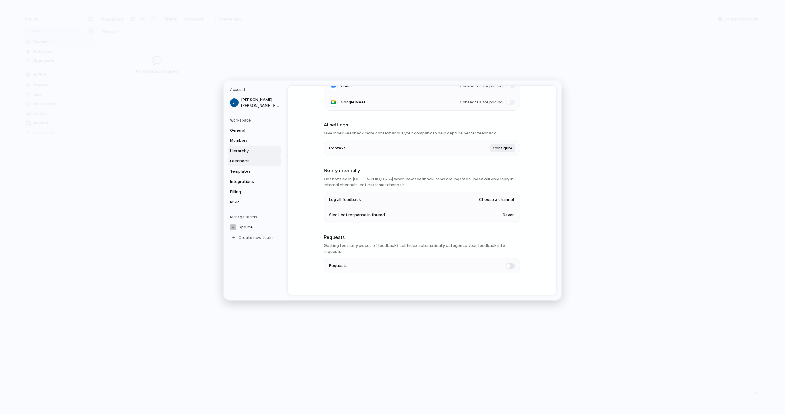
click at [242, 151] on span "Hierarchy" at bounding box center [249, 151] width 39 height 6
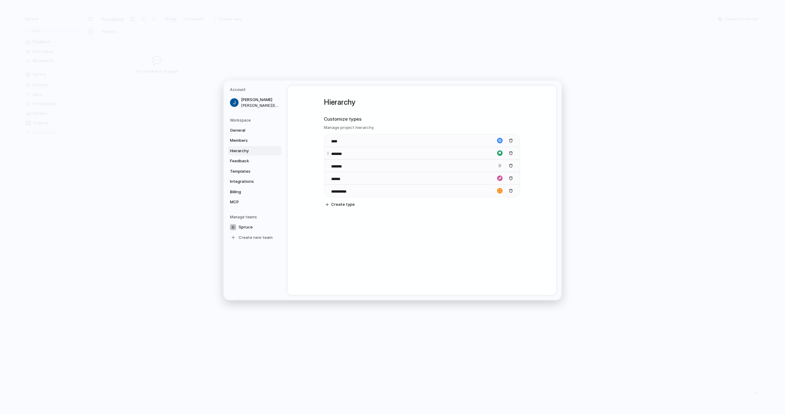
click at [338, 152] on input "*******" at bounding box center [342, 154] width 22 height 6
drag, startPoint x: 327, startPoint y: 166, endPoint x: 327, endPoint y: 152, distance: 14.1
click at [327, 152] on body "**********" at bounding box center [392, 207] width 785 height 414
drag, startPoint x: 351, startPoint y: 166, endPoint x: 332, endPoint y: 166, distance: 19.0
click at [332, 166] on input "*******" at bounding box center [342, 167] width 22 height 6
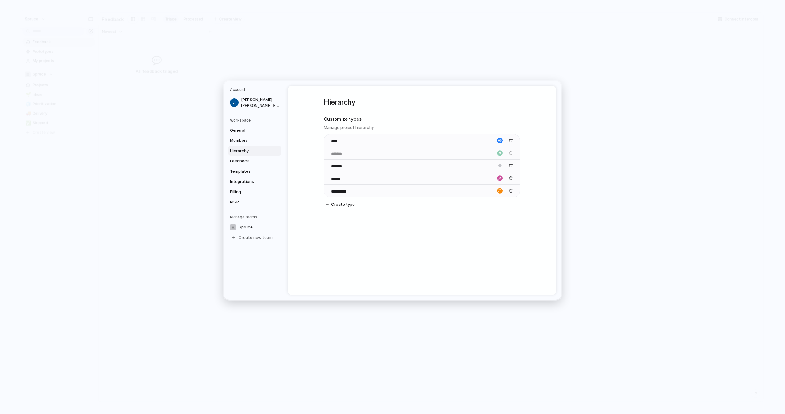
drag, startPoint x: 327, startPoint y: 166, endPoint x: 327, endPoint y: 151, distance: 15.0
click at [327, 151] on body "**********" at bounding box center [392, 207] width 785 height 414
click at [327, 166] on body "**********" at bounding box center [392, 207] width 785 height 414
click at [339, 180] on input "******" at bounding box center [341, 179] width 21 height 6
drag, startPoint x: 347, startPoint y: 178, endPoint x: 331, endPoint y: 178, distance: 15.9
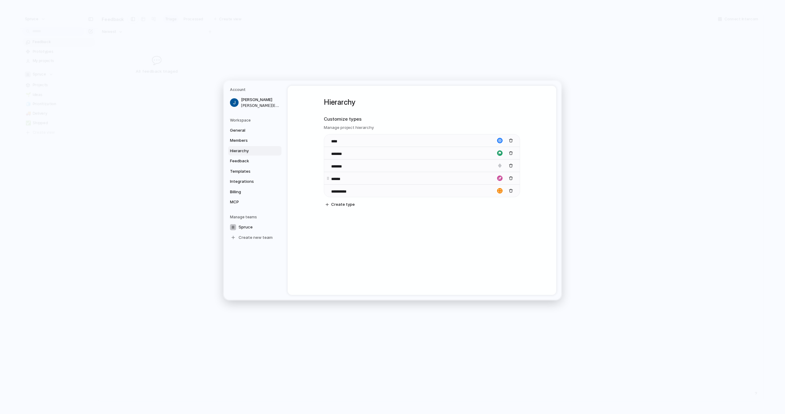
click at [331, 178] on input "******" at bounding box center [341, 179] width 21 height 6
type input "**********"
click at [347, 222] on div "**********" at bounding box center [422, 158] width 196 height 145
click at [247, 173] on span "Templates" at bounding box center [249, 172] width 39 height 6
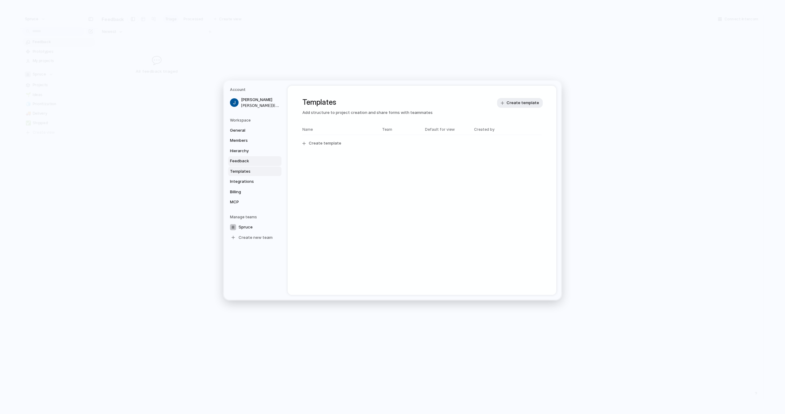
click at [241, 166] on link "Feedback" at bounding box center [254, 161] width 53 height 10
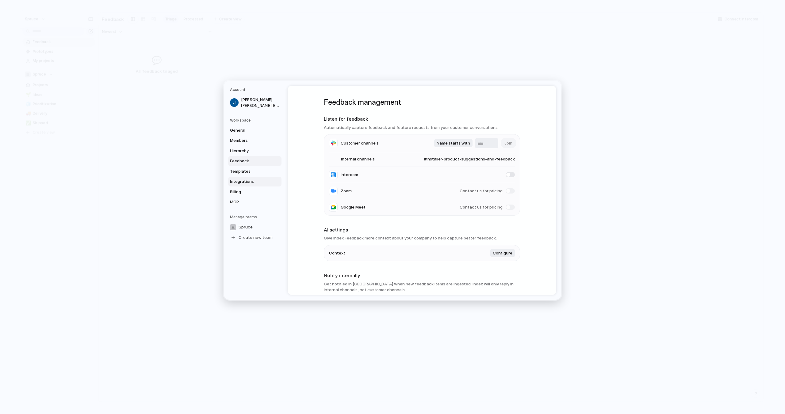
click at [240, 182] on span "Integrations" at bounding box center [249, 182] width 39 height 6
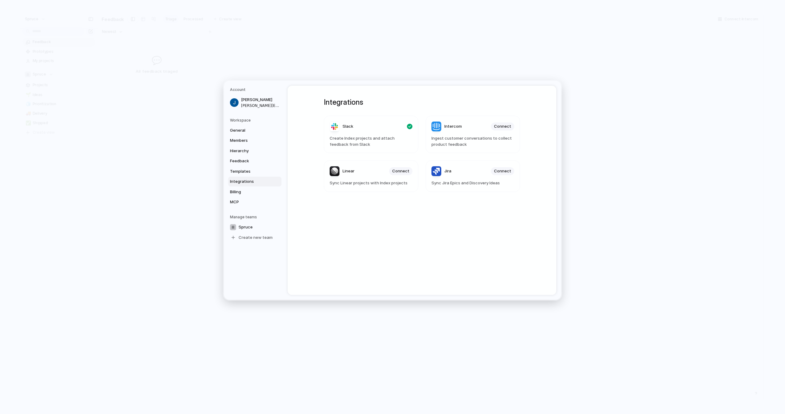
click at [240, 182] on span "Integrations" at bounding box center [249, 182] width 39 height 6
click at [239, 204] on span "MCP" at bounding box center [249, 202] width 39 height 6
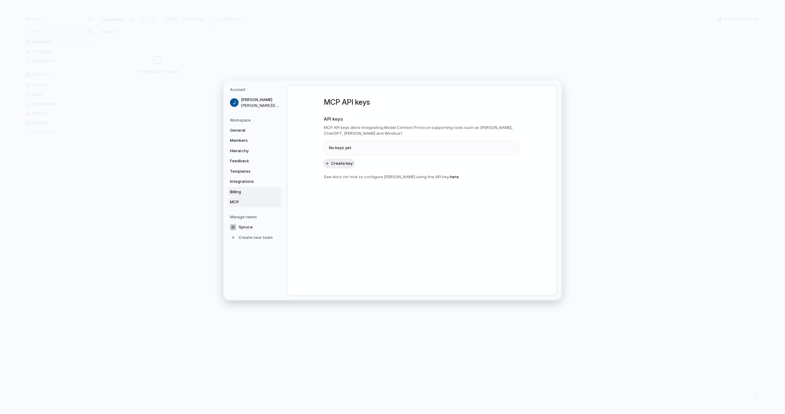
click at [245, 194] on span "Billing" at bounding box center [249, 192] width 39 height 6
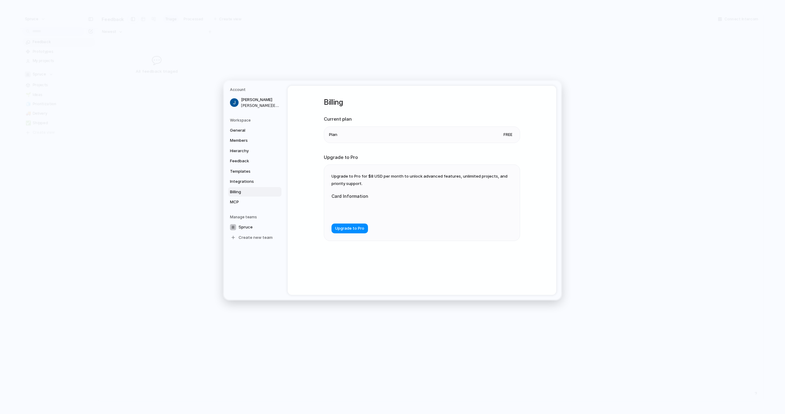
click at [453, 131] on li "Plan Free" at bounding box center [422, 135] width 186 height 16
click at [253, 131] on span "General" at bounding box center [249, 131] width 39 height 6
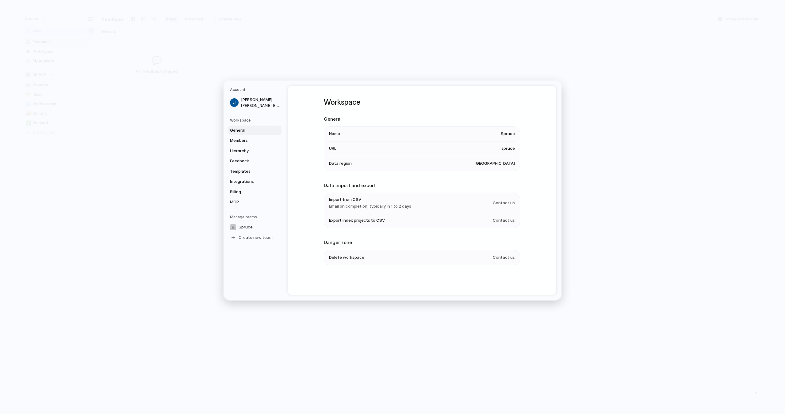
click at [497, 161] on span "United States" at bounding box center [494, 164] width 40 height 6
click at [492, 165] on span "United States" at bounding box center [494, 164] width 40 height 6
click at [240, 142] on span "Members" at bounding box center [249, 141] width 39 height 6
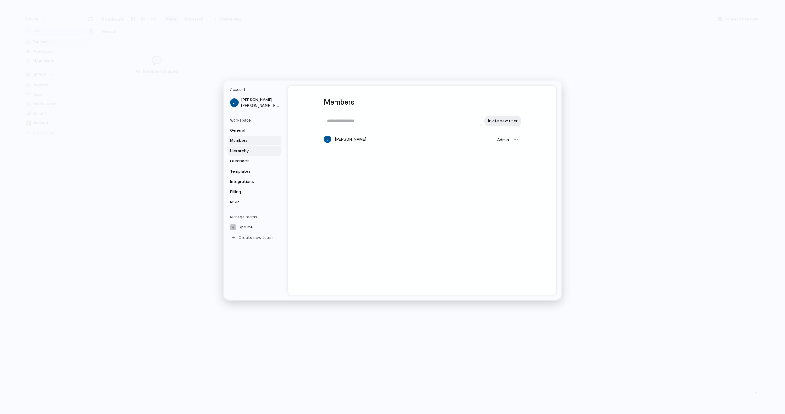
click at [240, 150] on span "Hierarchy" at bounding box center [249, 151] width 39 height 6
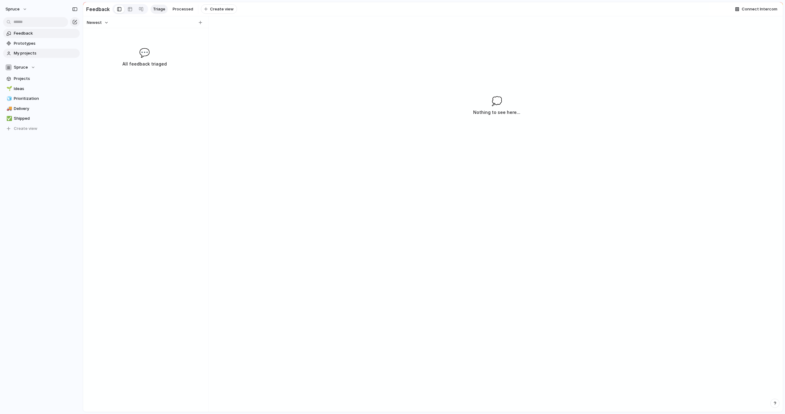
click at [29, 53] on span "My projects" at bounding box center [46, 53] width 64 height 6
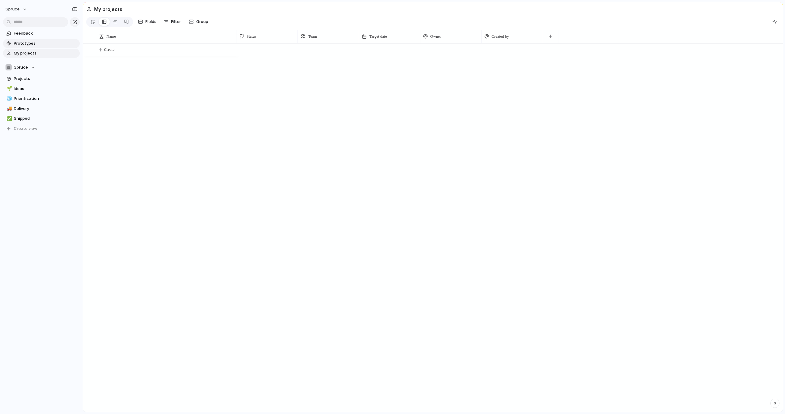
click at [28, 44] on span "Prototypes" at bounding box center [46, 43] width 64 height 6
click at [26, 11] on button "Spruce" at bounding box center [17, 9] width 28 height 10
click at [25, 23] on span "Settings" at bounding box center [22, 23] width 17 height 6
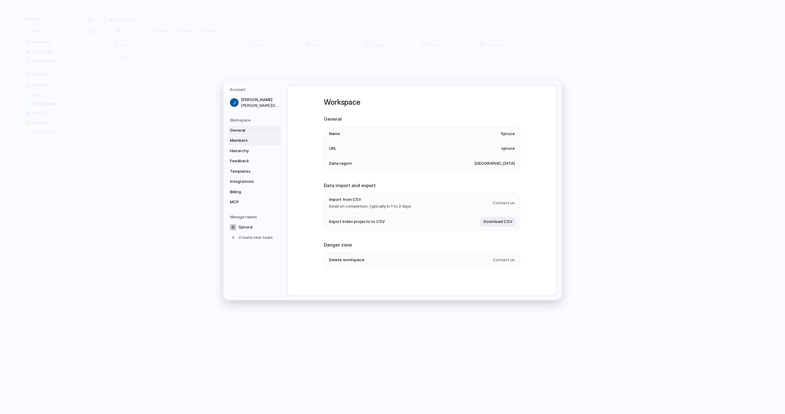
click at [238, 138] on span "Members" at bounding box center [249, 141] width 39 height 6
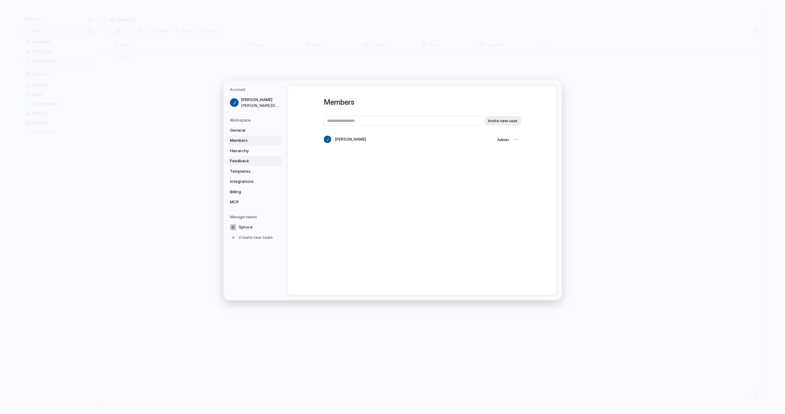
click at [238, 157] on link "Feedback" at bounding box center [254, 161] width 53 height 10
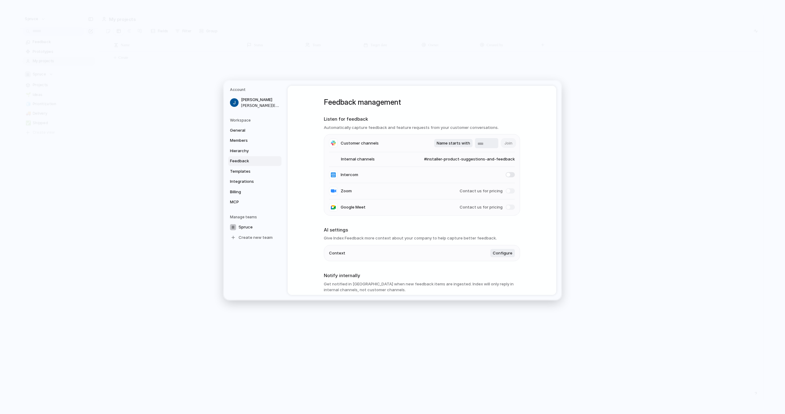
drag, startPoint x: 309, startPoint y: 158, endPoint x: 308, endPoint y: 166, distance: 8.1
click at [311, 160] on div "Feedback management Listen for feedback Automatically capture feedback and feat…" at bounding box center [422, 190] width 269 height 209
drag, startPoint x: 308, startPoint y: 166, endPoint x: 307, endPoint y: 174, distance: 8.4
click at [307, 174] on div "Feedback management Listen for feedback Automatically capture feedback and feat…" at bounding box center [422, 190] width 269 height 209
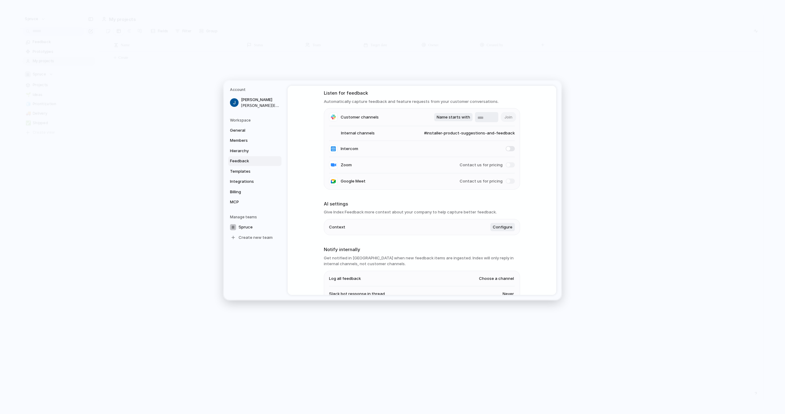
scroll to position [27, 0]
click at [307, 174] on div "Feedback management Listen for feedback Automatically capture feedback and feat…" at bounding box center [422, 190] width 269 height 209
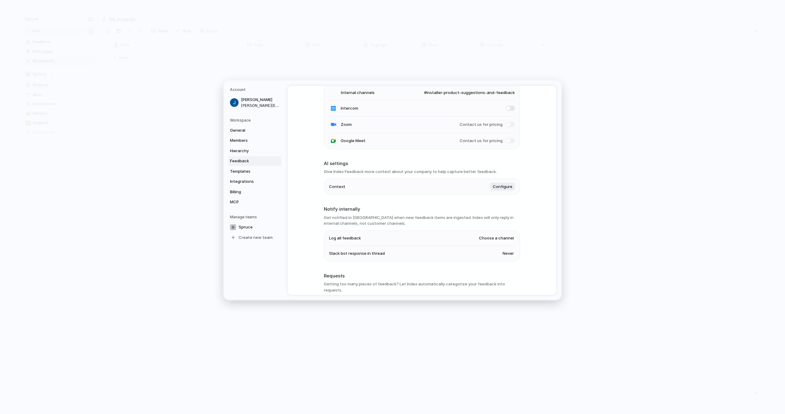
scroll to position [105, 0]
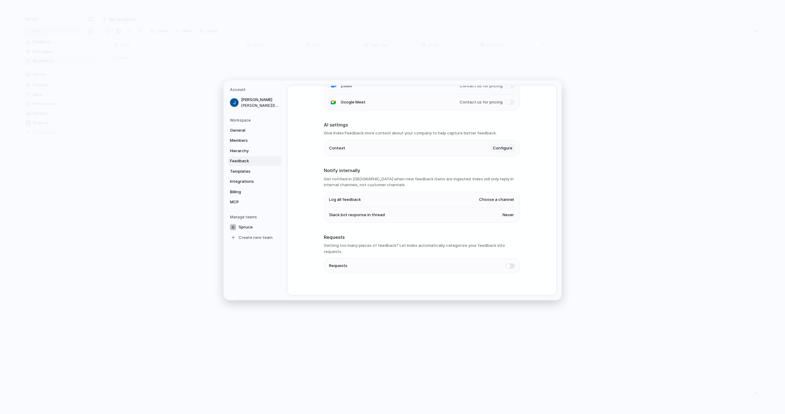
click at [499, 146] on span "Configure" at bounding box center [503, 148] width 20 height 6
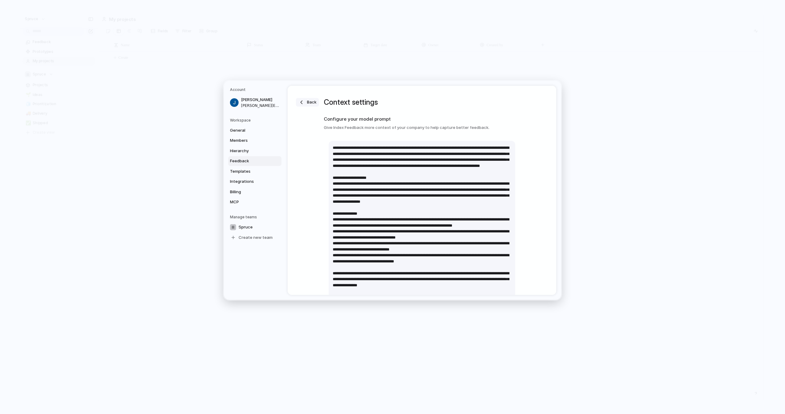
click at [307, 102] on span "Back" at bounding box center [312, 103] width 10 height 6
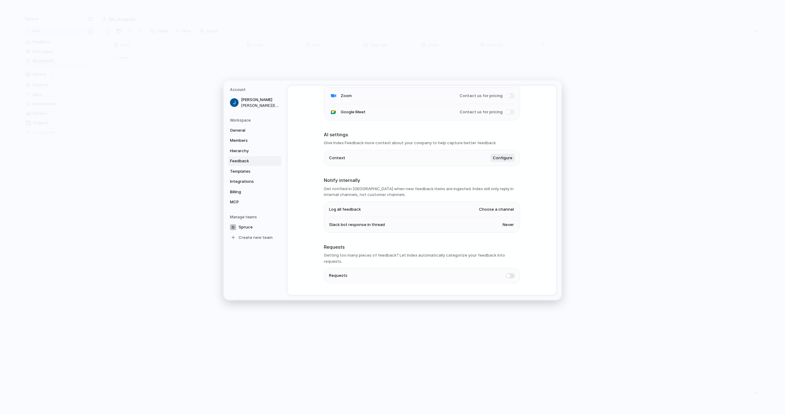
scroll to position [105, 0]
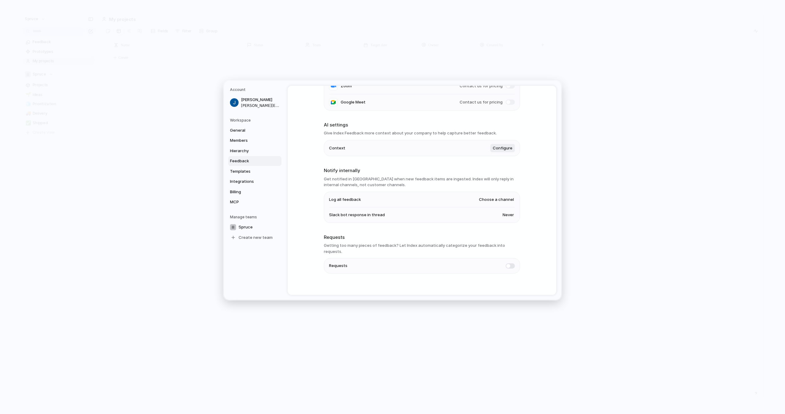
click at [249, 121] on h5 "Workspace" at bounding box center [255, 121] width 51 height 6
click at [243, 133] on span "General" at bounding box center [249, 131] width 39 height 6
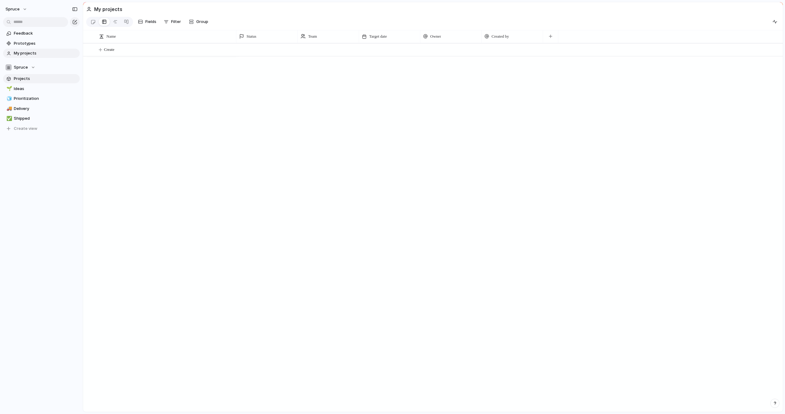
click at [30, 78] on span "Projects" at bounding box center [46, 79] width 64 height 6
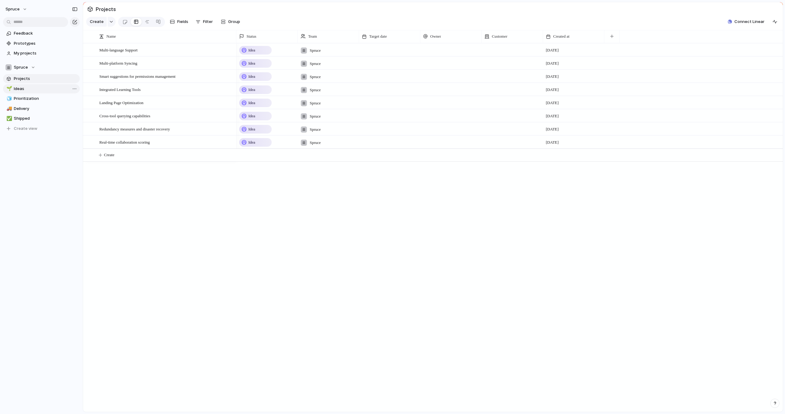
click at [23, 87] on span "Ideas" at bounding box center [46, 89] width 64 height 6
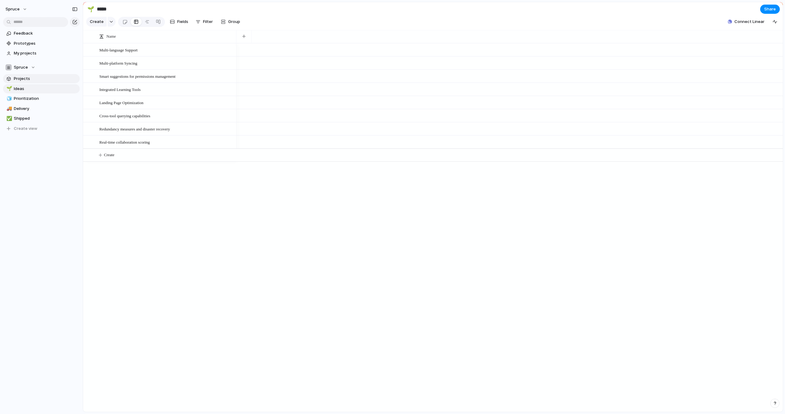
click at [24, 79] on span "Projects" at bounding box center [46, 79] width 64 height 6
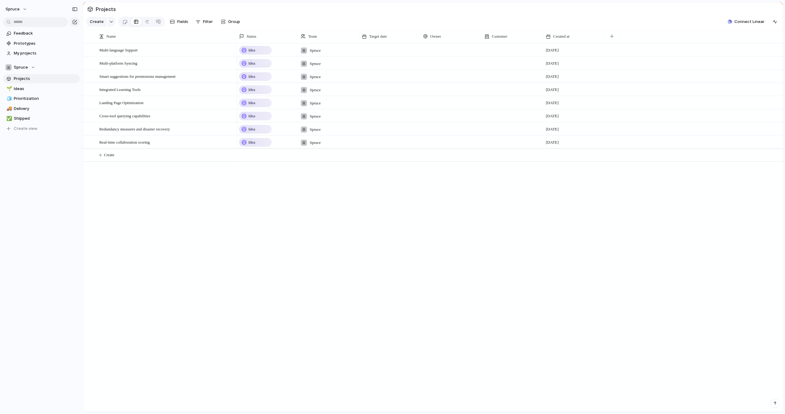
click at [259, 50] on div "Idea" at bounding box center [255, 50] width 31 height 7
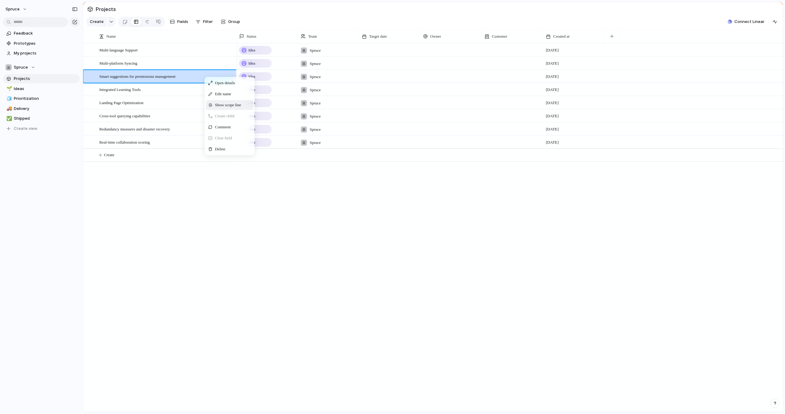
click at [215, 103] on span "Show scope line" at bounding box center [228, 105] width 26 height 6
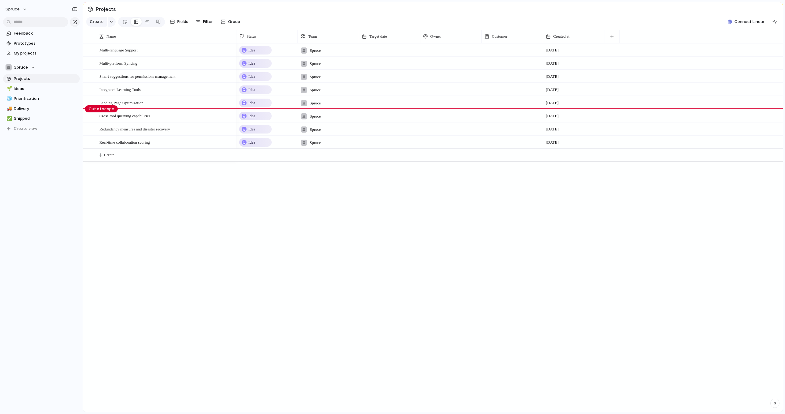
drag, startPoint x: 108, startPoint y: 96, endPoint x: 108, endPoint y: 113, distance: 16.9
click at [108, 113] on body "Spruce Feedback Prototypes My projects Spruce Projects 🌱 Ideas 🧊 Prioritization…" at bounding box center [392, 207] width 785 height 414
click at [114, 119] on span "Hide scope line" at bounding box center [122, 118] width 29 height 6
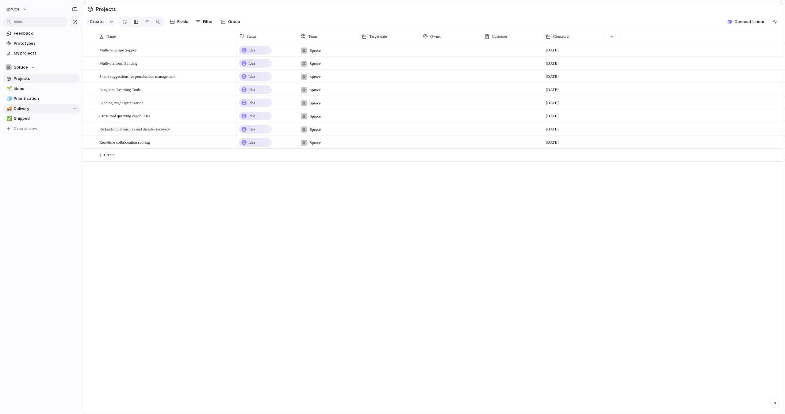
click at [28, 111] on span "Delivery" at bounding box center [46, 109] width 64 height 6
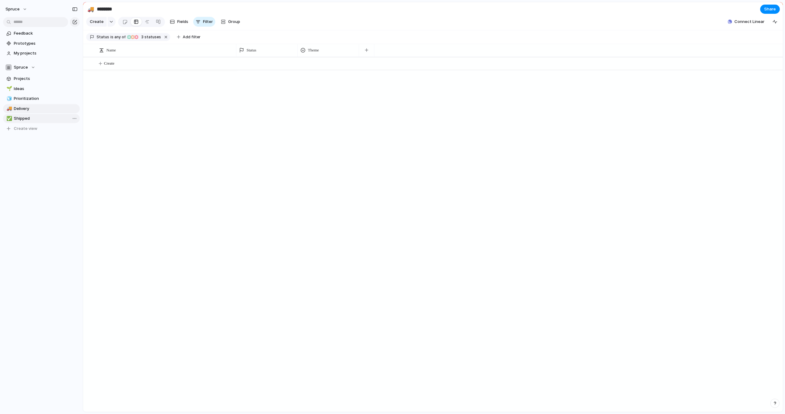
click at [27, 119] on span "Shipped" at bounding box center [46, 119] width 64 height 6
click at [24, 98] on span "Prioritization" at bounding box center [46, 99] width 64 height 6
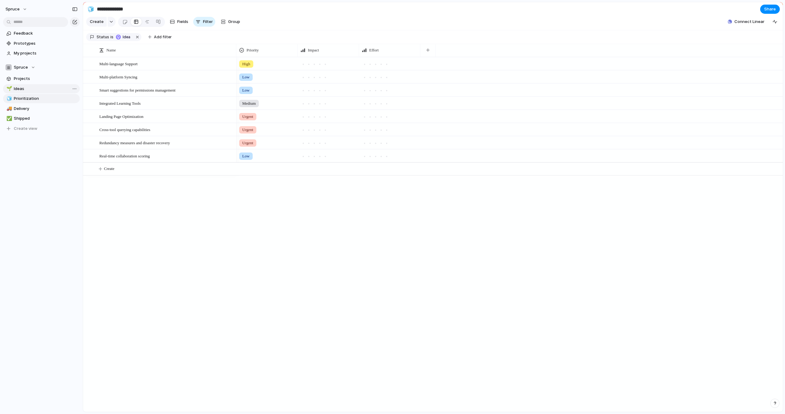
click at [22, 87] on span "Ideas" at bounding box center [46, 89] width 64 height 6
type input "*****"
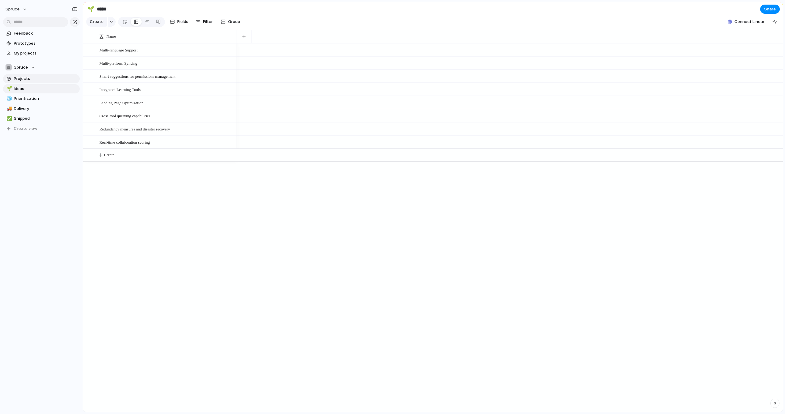
click at [26, 79] on span "Projects" at bounding box center [46, 79] width 64 height 6
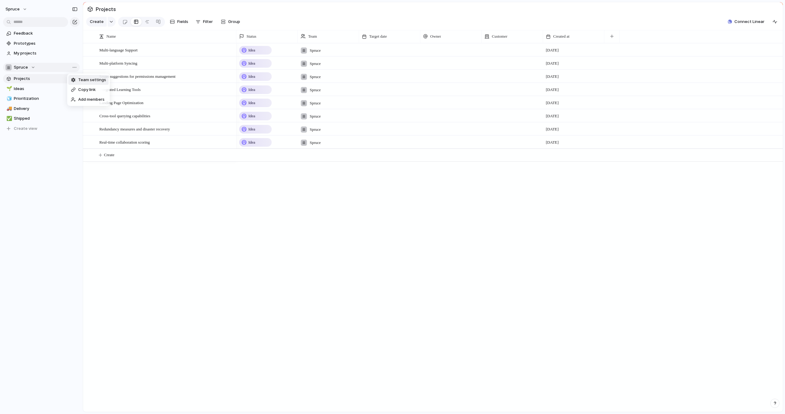
click at [58, 69] on div "Team settings Copy link Add members" at bounding box center [392, 207] width 785 height 414
click at [20, 67] on span "Spruce" at bounding box center [21, 67] width 14 height 6
click at [20, 67] on div "Spruce Create new team" at bounding box center [392, 207] width 785 height 414
click at [26, 49] on link "My projects" at bounding box center [41, 53] width 77 height 9
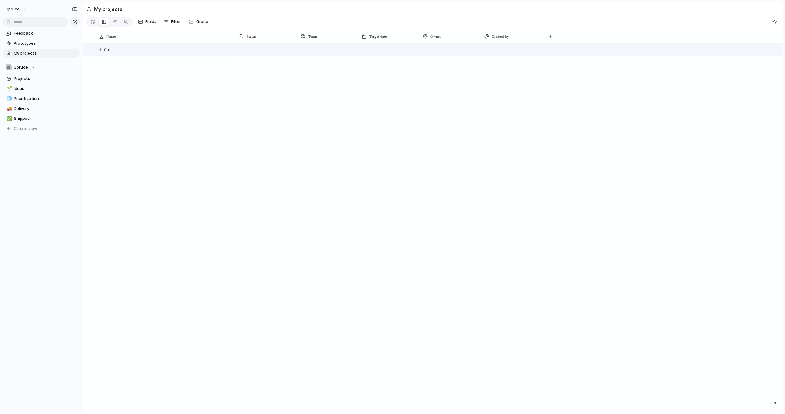
click at [111, 48] on span "Create" at bounding box center [109, 50] width 10 height 6
click at [317, 49] on button "Create" at bounding box center [440, 50] width 703 height 13
type textarea "**********"
click at [262, 51] on div "Idea" at bounding box center [255, 50] width 31 height 7
click at [341, 105] on div "Idea Planned On track At risk Off track Paused Canceled Done" at bounding box center [392, 207] width 785 height 414
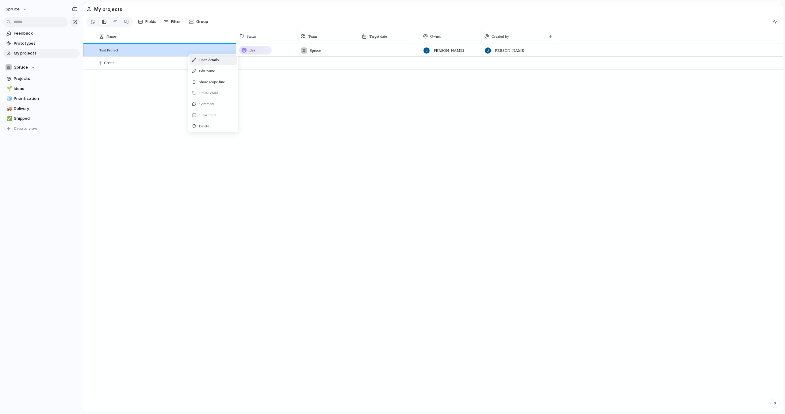
click at [209, 55] on div "Open details" at bounding box center [213, 60] width 48 height 10
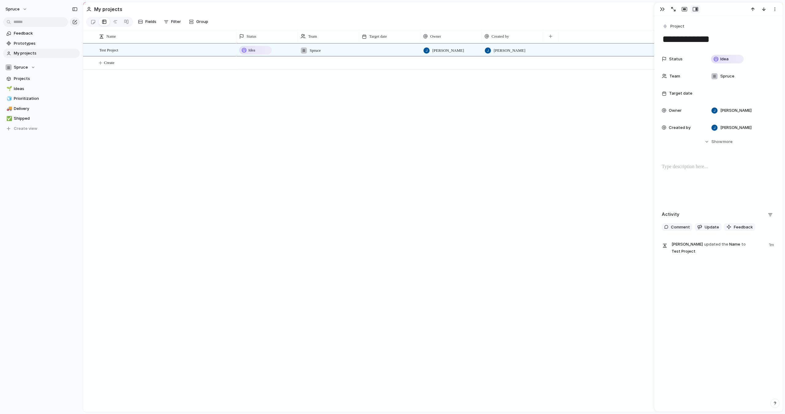
click at [644, 198] on div "Idea Spruce Jason Wicks Jason Wicks" at bounding box center [509, 227] width 546 height 369
click at [27, 33] on span "Feedback" at bounding box center [46, 33] width 64 height 6
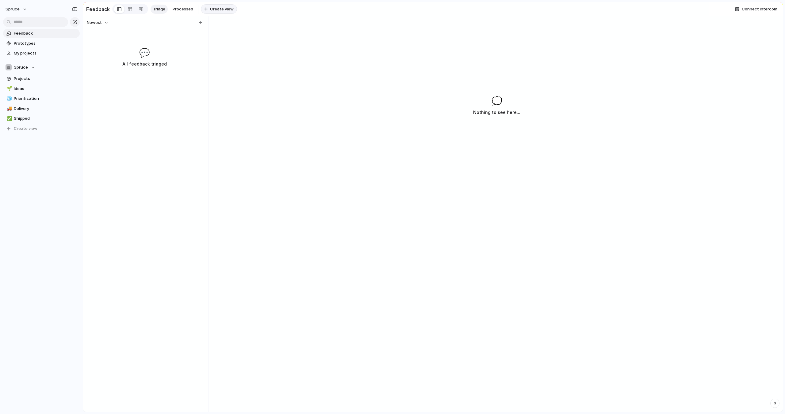
click at [217, 12] on span "Create view" at bounding box center [222, 9] width 24 height 6
click at [183, 47] on div "💬 All feedback triaged" at bounding box center [144, 56] width 120 height 21
click at [230, 57] on span "Delete view" at bounding box center [236, 58] width 23 height 6
click at [199, 23] on div "button" at bounding box center [200, 22] width 3 height 3
type input "**********"
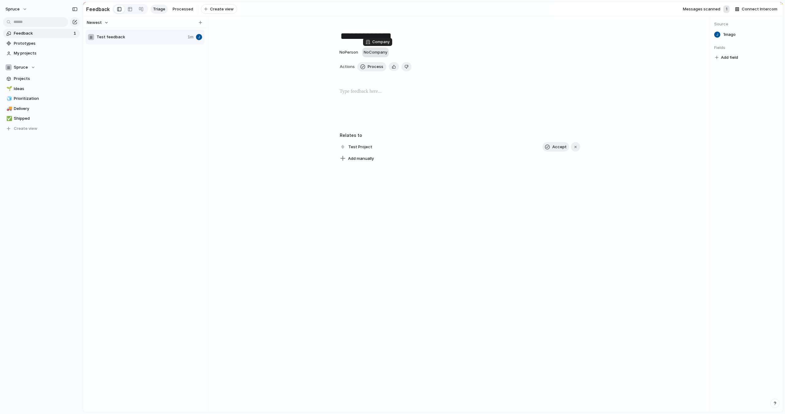
click at [380, 51] on span "No Company" at bounding box center [376, 52] width 24 height 5
click at [371, 79] on div at bounding box center [371, 77] width 11 height 11
click at [371, 78] on div at bounding box center [371, 77] width 11 height 11
click at [372, 78] on div at bounding box center [371, 77] width 11 height 11
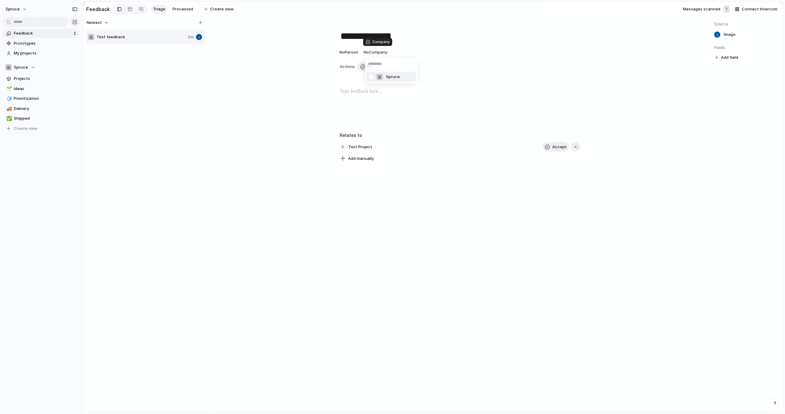
click at [31, 68] on div "Spruce" at bounding box center [392, 207] width 785 height 414
click at [25, 67] on span "Spruce" at bounding box center [21, 67] width 14 height 6
click at [27, 101] on span "Create new team" at bounding box center [32, 102] width 34 height 6
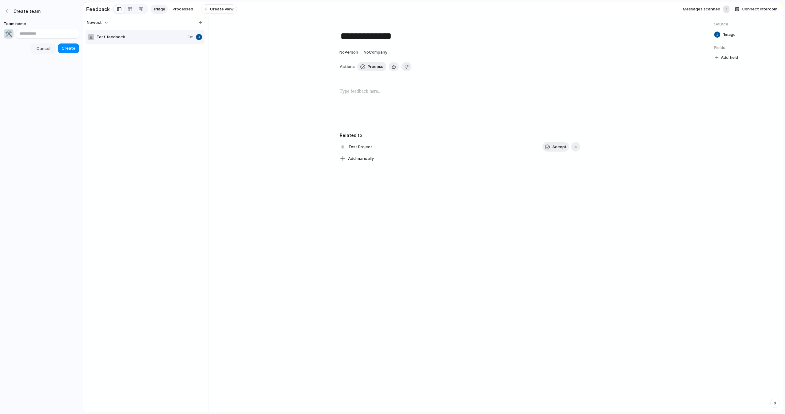
click at [43, 48] on span "Cancel" at bounding box center [43, 49] width 14 height 6
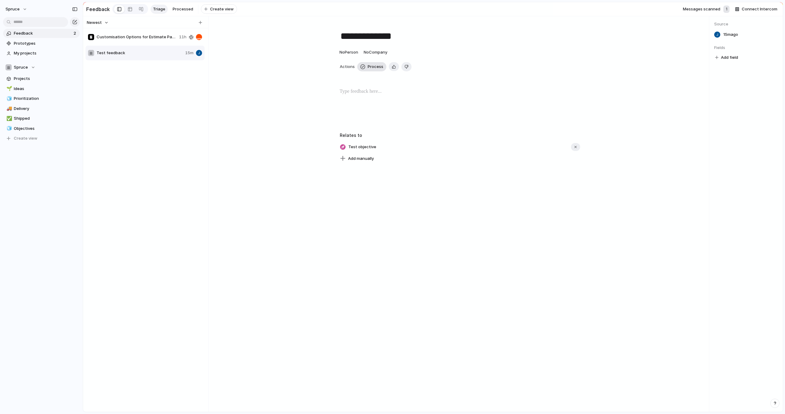
click at [375, 67] on span "Process" at bounding box center [376, 67] width 16 height 6
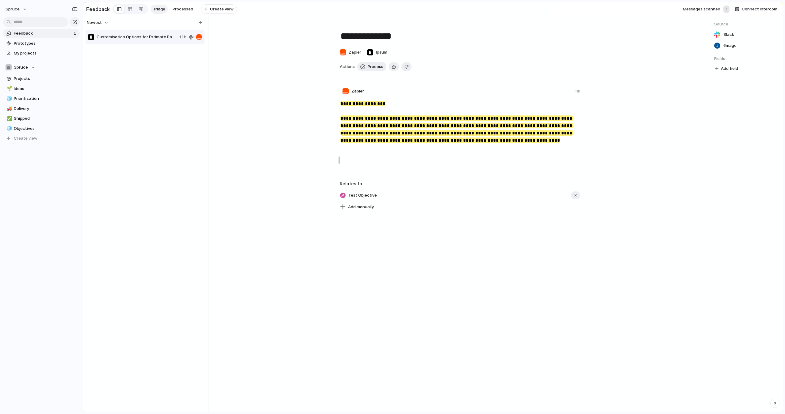
click at [128, 115] on div "Customisation Options for Estimate Page 11h" at bounding box center [146, 220] width 120 height 382
click at [28, 80] on span "Projects" at bounding box center [46, 79] width 64 height 6
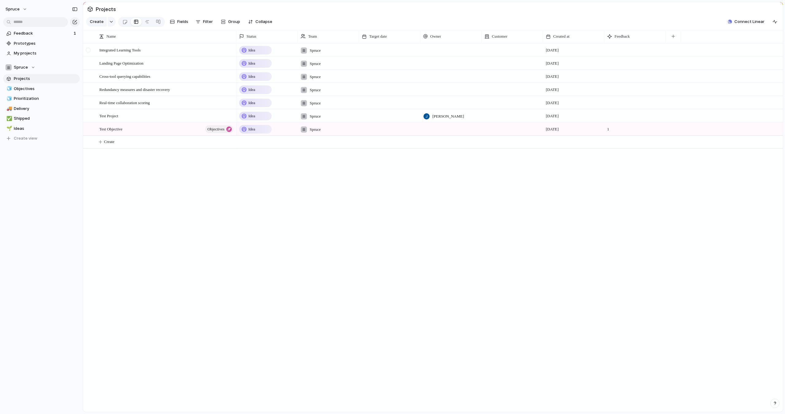
click at [90, 50] on div at bounding box center [88, 50] width 5 height 5
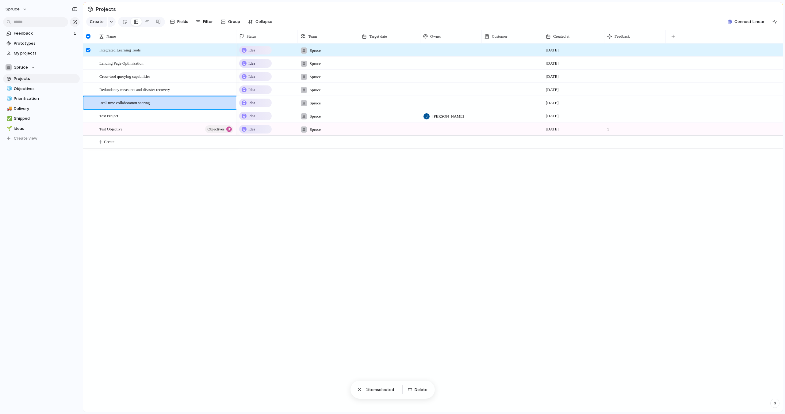
click at [90, 102] on div at bounding box center [88, 103] width 5 height 5
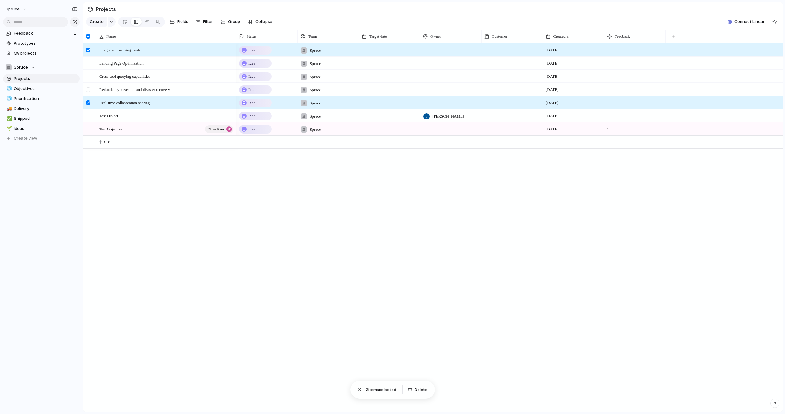
click at [89, 90] on div at bounding box center [88, 89] width 5 height 5
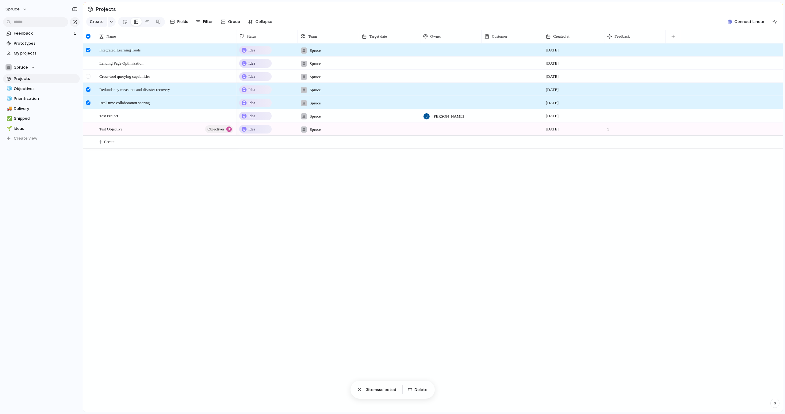
click at [88, 77] on div at bounding box center [88, 76] width 5 height 5
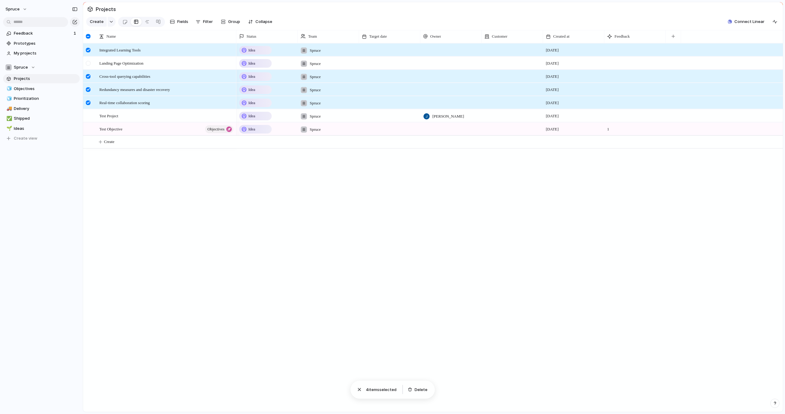
click at [88, 65] on div at bounding box center [88, 63] width 5 height 5
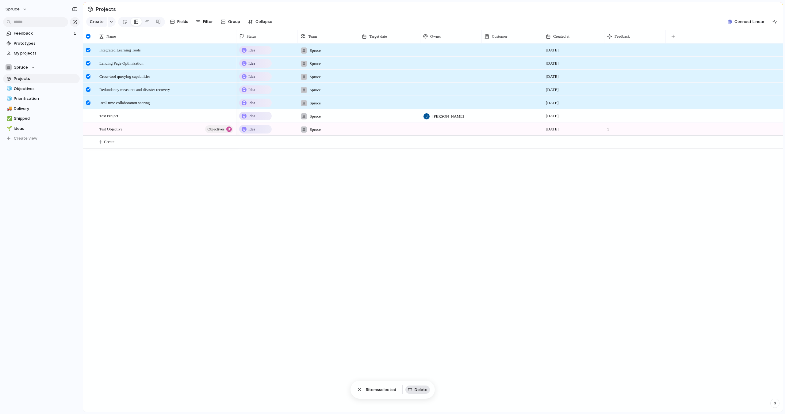
click at [418, 388] on span "Delete" at bounding box center [420, 390] width 13 height 6
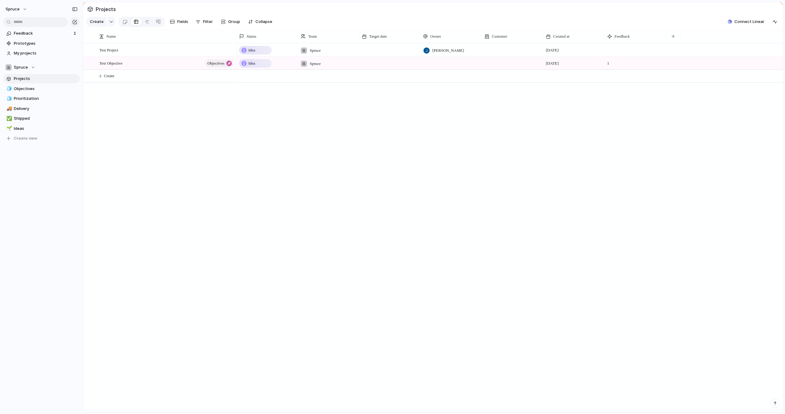
click at [359, 204] on div "Idea Spruce Jason Wicks 14 October Idea Spruce 14 October 1" at bounding box center [509, 227] width 546 height 369
click at [95, 63] on div at bounding box center [95, 64] width 6 height 6
drag, startPoint x: 135, startPoint y: 64, endPoint x: 174, endPoint y: 65, distance: 39.2
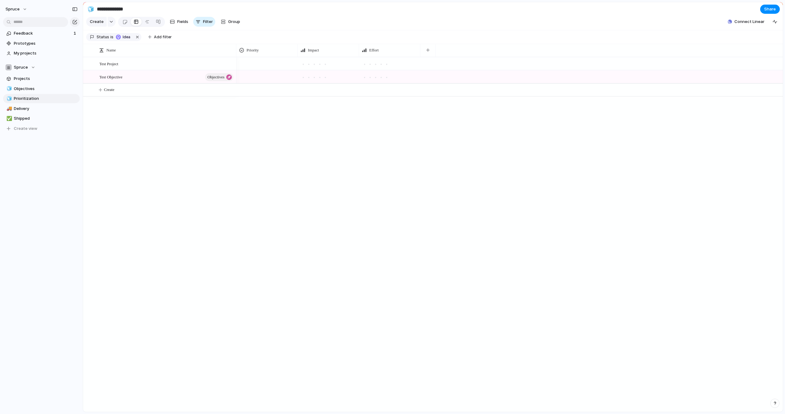
click at [148, 116] on div "Test Project Test Objective Objectives Create" at bounding box center [433, 234] width 700 height 355
click at [110, 20] on button "button" at bounding box center [112, 22] width 8 height 10
click at [115, 83] on li "Customize" at bounding box center [112, 80] width 50 height 10
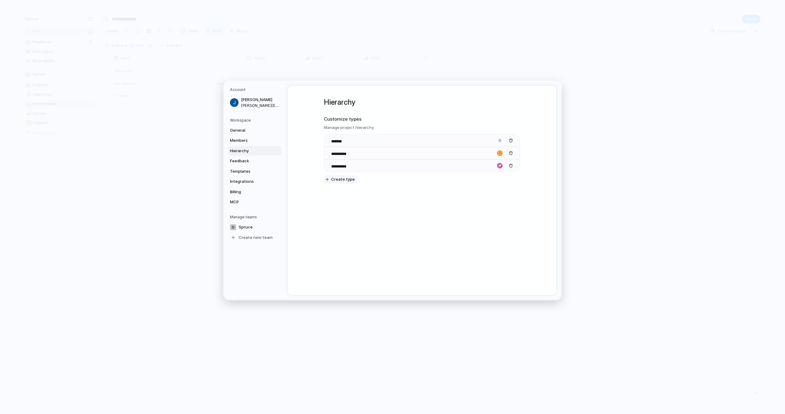
click at [335, 181] on span "Create type" at bounding box center [343, 180] width 24 height 6
drag, startPoint x: 328, startPoint y: 180, endPoint x: 328, endPoint y: 141, distance: 38.9
click at [328, 141] on body "**********" at bounding box center [392, 207] width 785 height 414
click at [343, 141] on input at bounding box center [341, 142] width 21 height 6
click at [342, 140] on input at bounding box center [341, 142] width 21 height 6
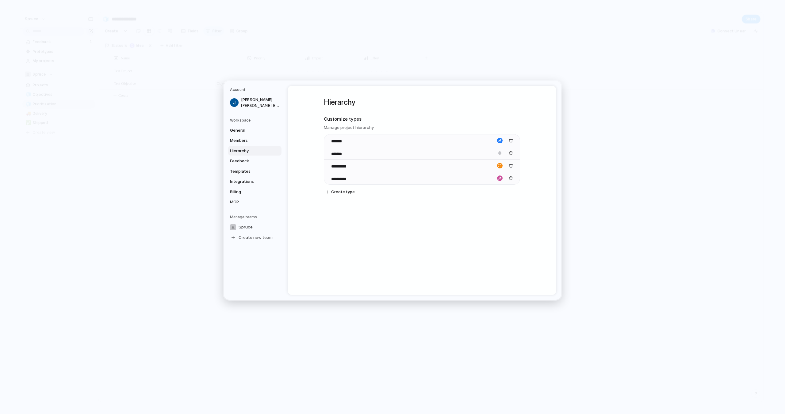
type input "*******"
click at [372, 219] on div "**********" at bounding box center [422, 190] width 269 height 209
click at [339, 190] on span "Create type" at bounding box center [343, 192] width 24 height 6
type input "****"
click at [433, 213] on div "**********" at bounding box center [422, 158] width 196 height 145
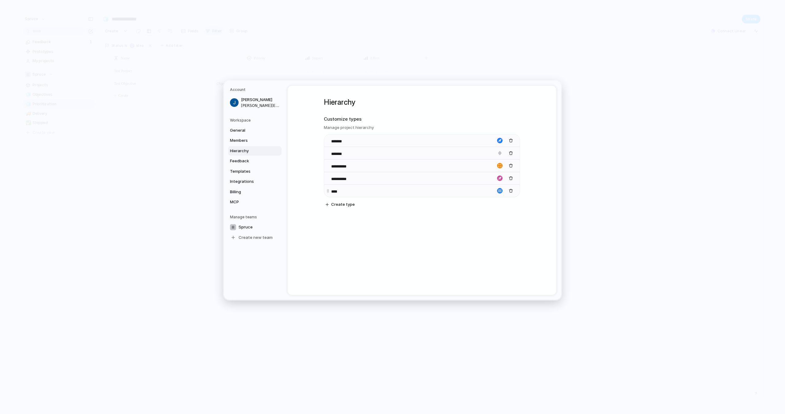
click at [500, 190] on div "button" at bounding box center [500, 191] width 6 height 6
click at [493, 220] on div "button" at bounding box center [492, 221] width 4 height 6
click at [461, 225] on div "**********" at bounding box center [422, 158] width 196 height 145
drag, startPoint x: 327, startPoint y: 190, endPoint x: 328, endPoint y: 137, distance: 53.7
click at [328, 137] on body "**********" at bounding box center [392, 207] width 785 height 414
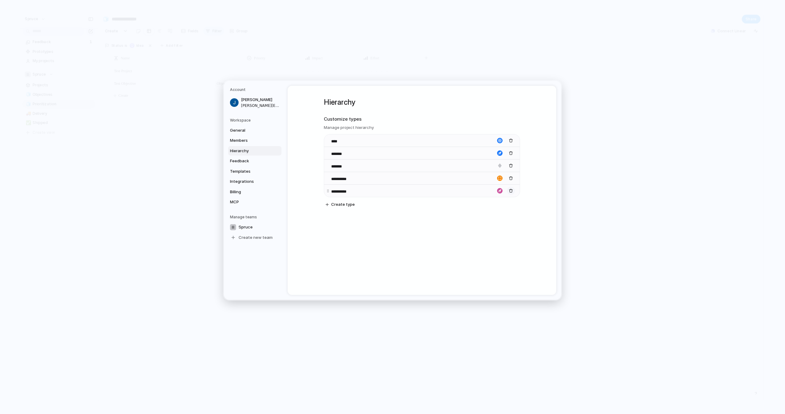
click at [511, 192] on div "button" at bounding box center [511, 191] width 4 height 4
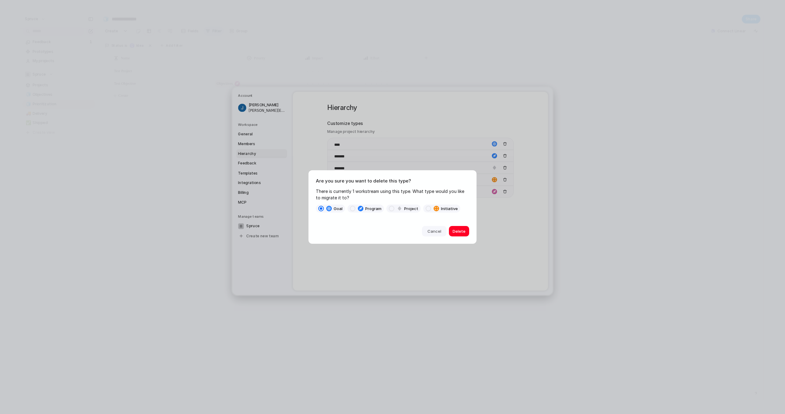
click at [433, 231] on span "Cancel" at bounding box center [434, 232] width 14 height 6
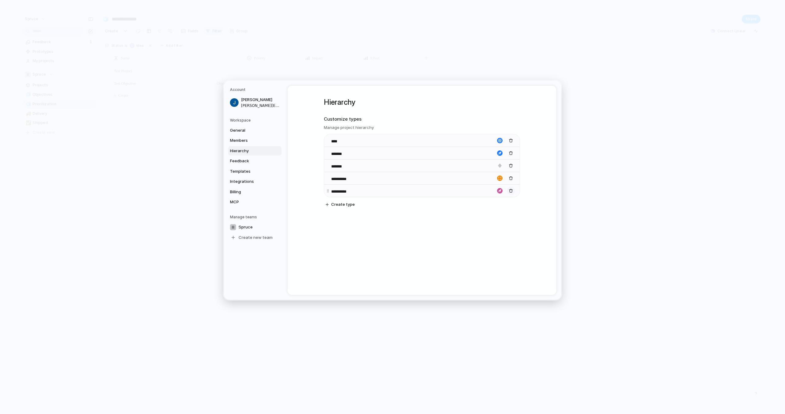
click at [512, 191] on div "button" at bounding box center [511, 191] width 4 height 4
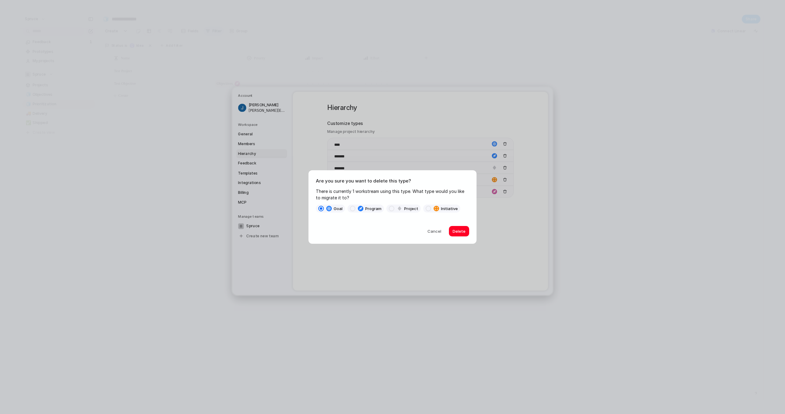
click at [394, 208] on label "project" at bounding box center [403, 209] width 34 height 8
click at [461, 234] on span "Delete" at bounding box center [458, 232] width 13 height 6
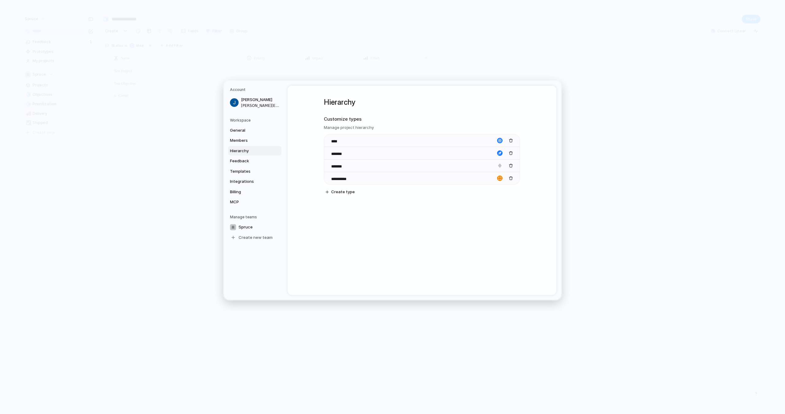
click at [444, 216] on div "**********" at bounding box center [422, 152] width 196 height 133
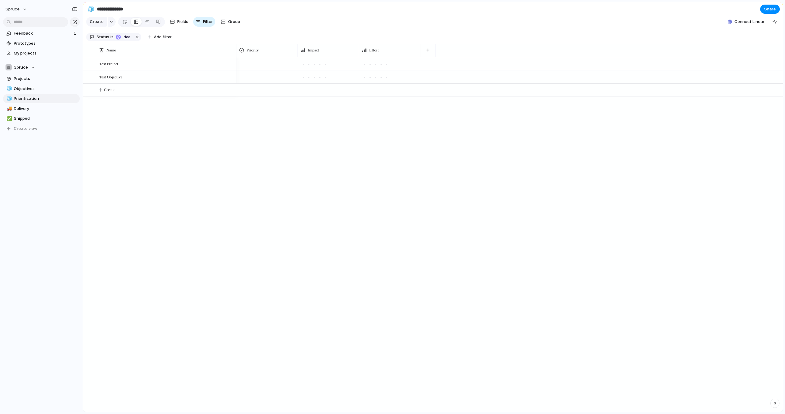
click at [143, 106] on div "Test Project Test Objective Create" at bounding box center [433, 234] width 700 height 355
click at [109, 22] on div "button" at bounding box center [111, 22] width 4 height 2
click at [105, 59] on span "Program" at bounding box center [106, 58] width 16 height 6
type textarea "**********"
drag, startPoint x: 104, startPoint y: 77, endPoint x: 106, endPoint y: 70, distance: 7.5
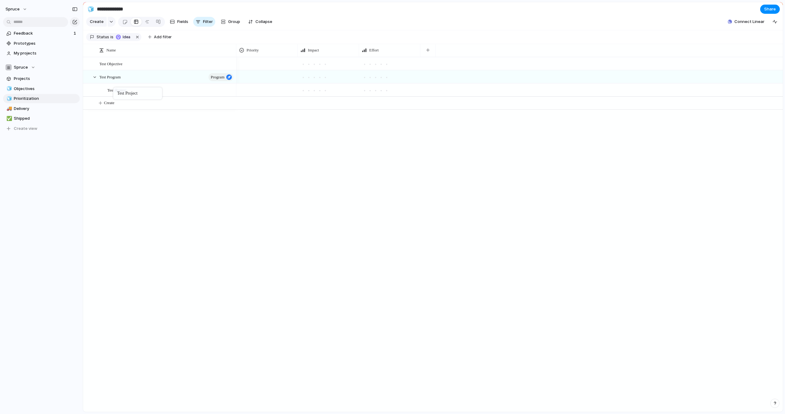
drag, startPoint x: 111, startPoint y: 61, endPoint x: 116, endPoint y: 89, distance: 28.3
click at [154, 134] on div "Test Project Test Objective Test Program Program Create" at bounding box center [433, 234] width 700 height 355
click at [157, 130] on div "Test Project Test Objective Test Program Program Create" at bounding box center [433, 234] width 700 height 355
click at [118, 65] on span "Test Objective" at bounding box center [110, 63] width 23 height 7
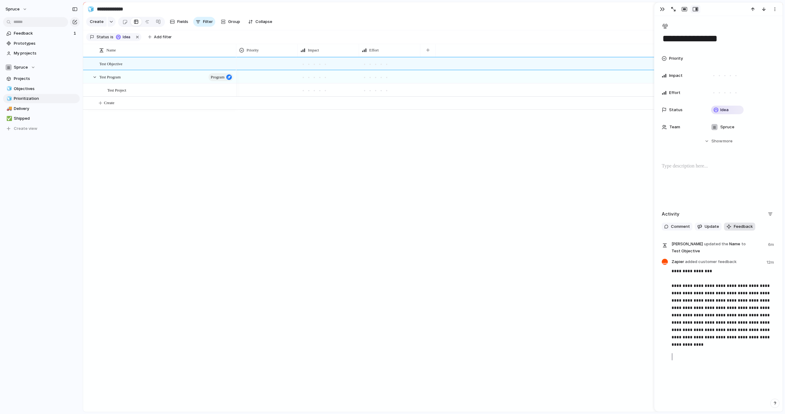
click at [736, 227] on span "Feedback" at bounding box center [743, 227] width 19 height 6
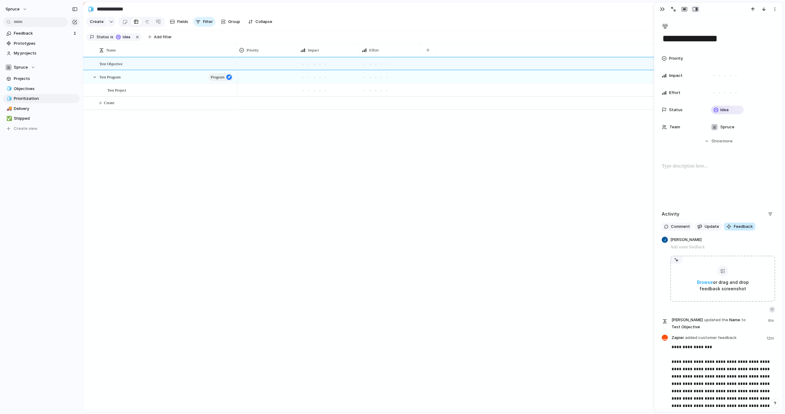
click at [736, 227] on span "Feedback" at bounding box center [743, 227] width 19 height 6
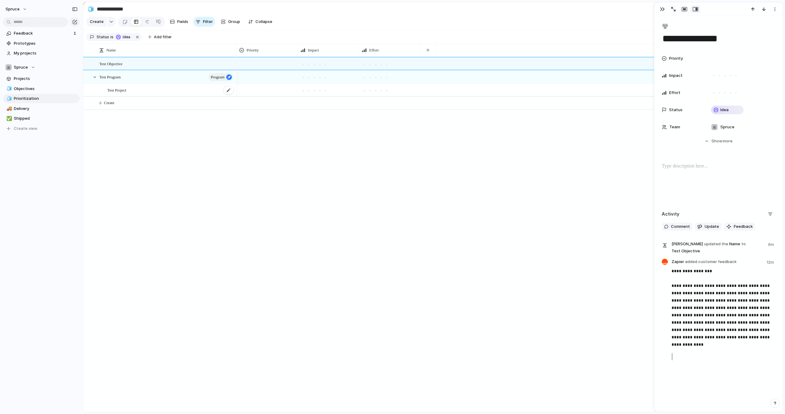
click at [124, 92] on span "Test Project" at bounding box center [116, 89] width 19 height 7
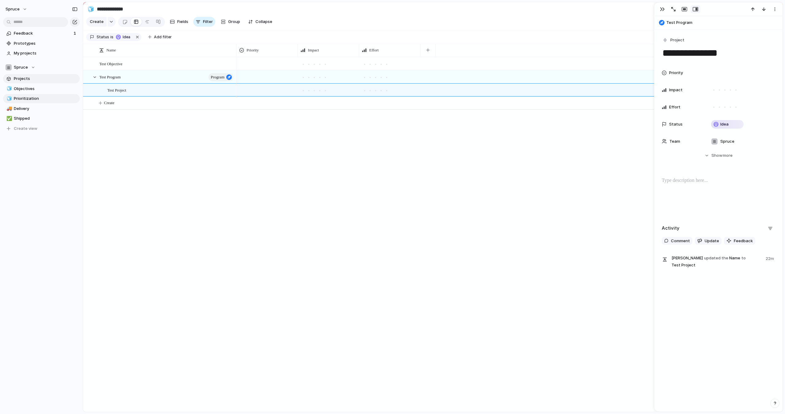
click at [28, 80] on span "Projects" at bounding box center [46, 79] width 64 height 6
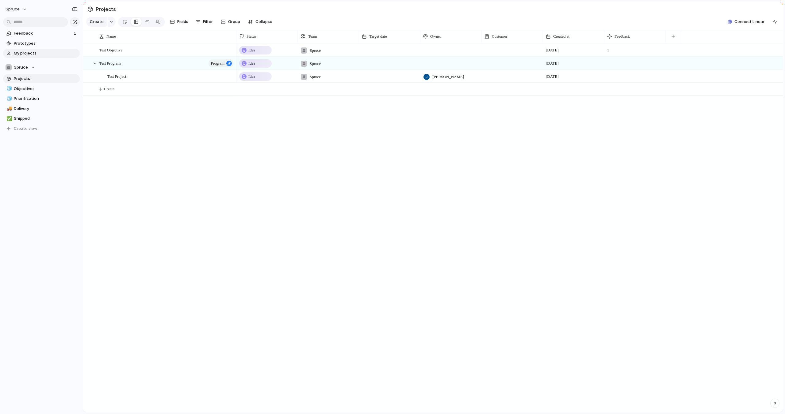
click at [39, 54] on span "My projects" at bounding box center [46, 53] width 64 height 6
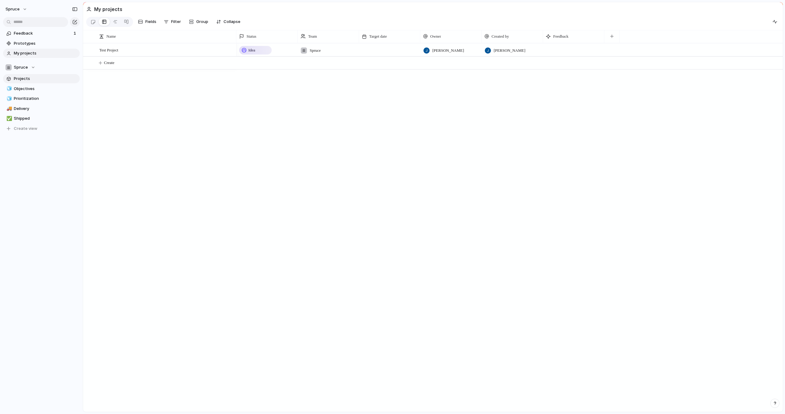
click at [36, 82] on link "Projects" at bounding box center [41, 78] width 77 height 9
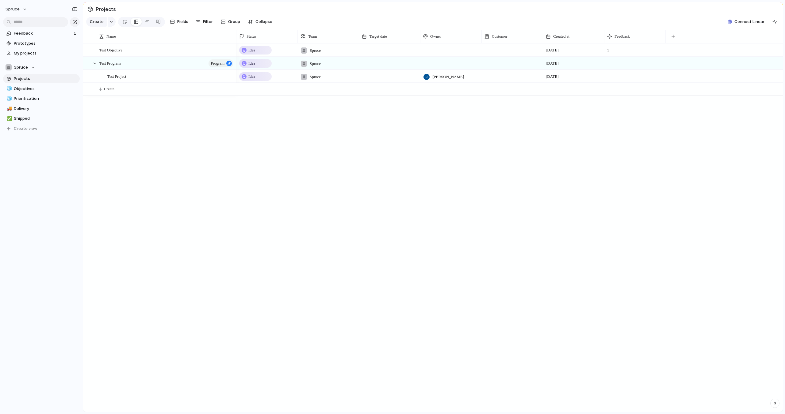
click at [36, 78] on span "Projects" at bounding box center [46, 79] width 64 height 6
click at [34, 89] on span "Objectives" at bounding box center [46, 89] width 64 height 6
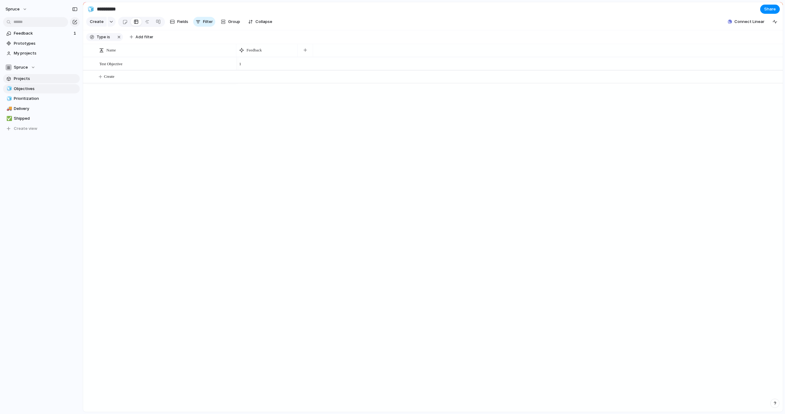
click at [40, 77] on span "Projects" at bounding box center [46, 79] width 64 height 6
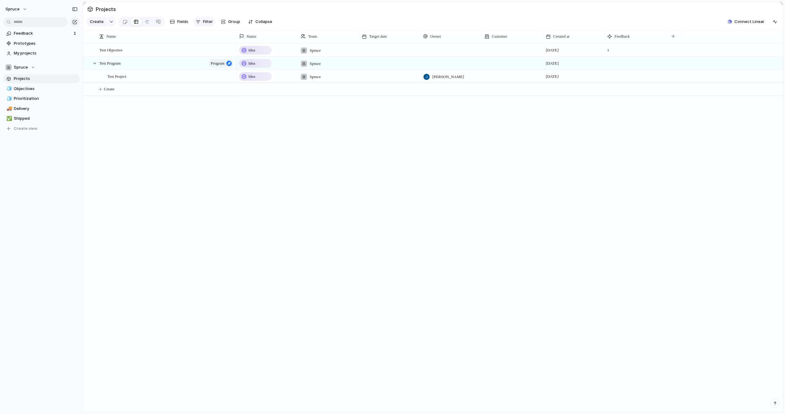
click at [208, 24] on span "Filter" at bounding box center [208, 22] width 10 height 6
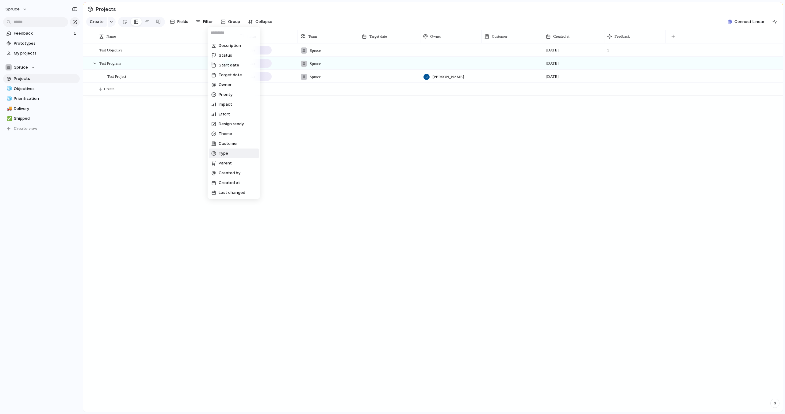
click at [227, 156] on span "Type" at bounding box center [224, 154] width 10 height 6
click at [229, 66] on span "Project" at bounding box center [234, 65] width 14 height 6
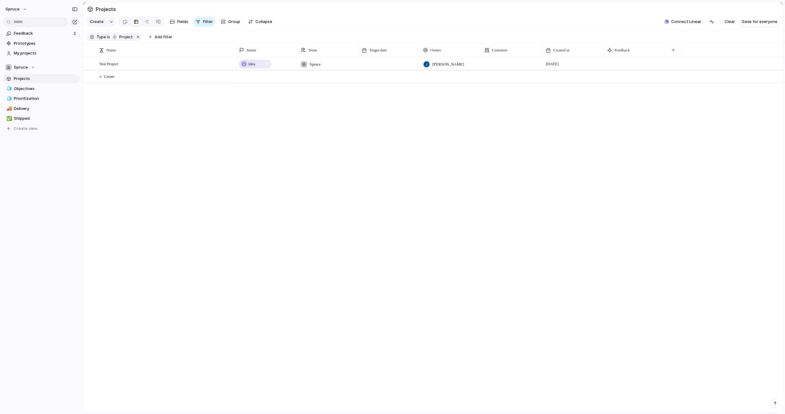
click at [207, 145] on div "Goal Program Project Initiative" at bounding box center [392, 207] width 785 height 414
click at [207, 145] on div "Test Project Idea Spruce Jason Wicks 14 October Create" at bounding box center [433, 234] width 700 height 355
click at [34, 33] on span "Feedback" at bounding box center [43, 33] width 58 height 6
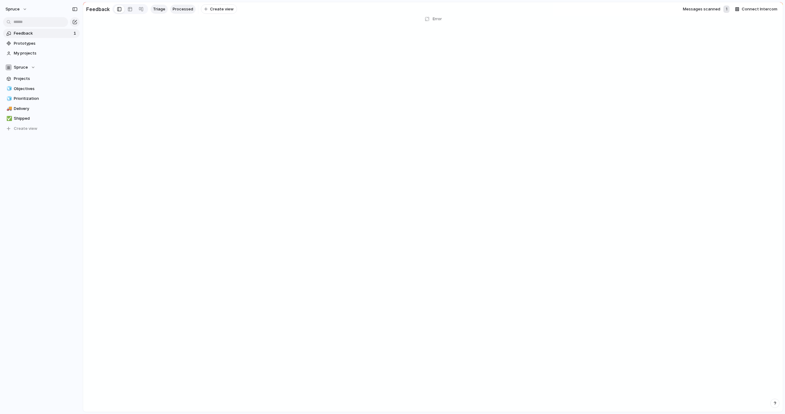
click at [176, 10] on span "Processed" at bounding box center [183, 9] width 21 height 6
click at [157, 10] on span "Triage" at bounding box center [159, 9] width 12 height 6
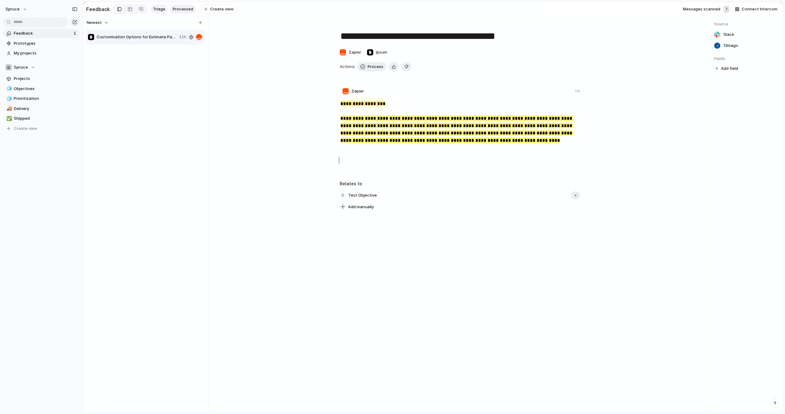
click at [174, 9] on span "Processed" at bounding box center [183, 9] width 21 height 6
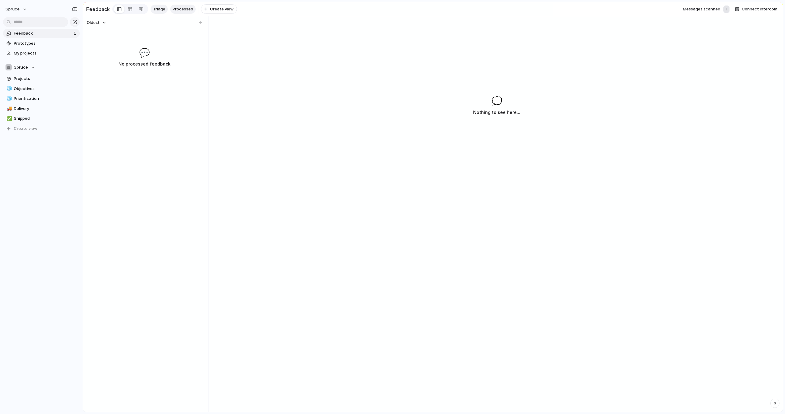
click at [154, 10] on span "Triage" at bounding box center [159, 9] width 12 height 6
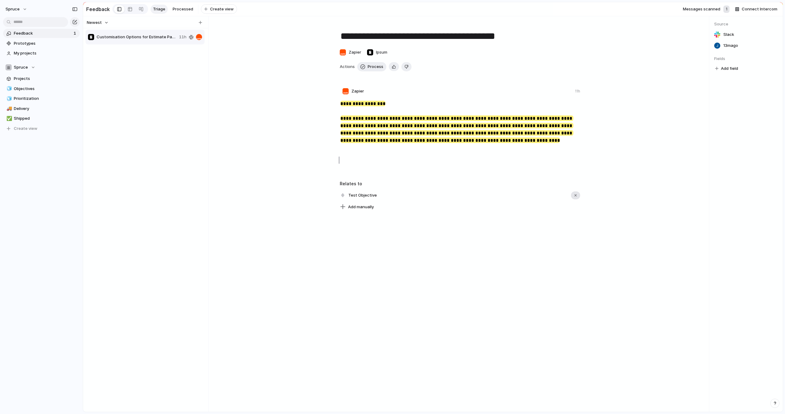
click at [576, 195] on div "button" at bounding box center [575, 195] width 4 height 4
click at [556, 196] on span "Accept" at bounding box center [559, 196] width 14 height 6
click at [369, 65] on span "Process" at bounding box center [376, 67] width 16 height 6
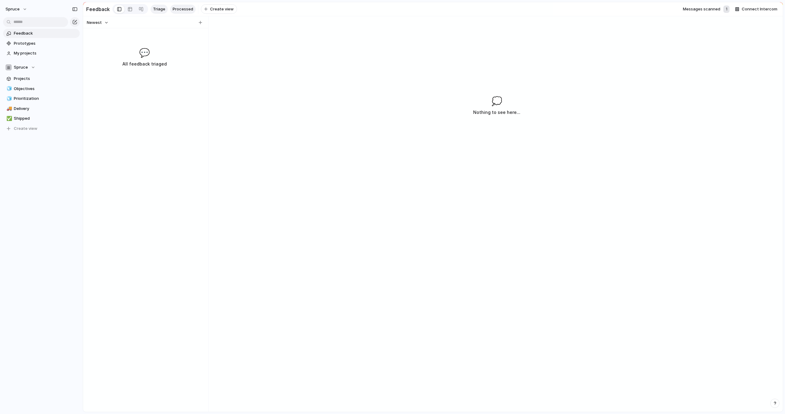
click at [178, 5] on link "Processed" at bounding box center [182, 9] width 25 height 9
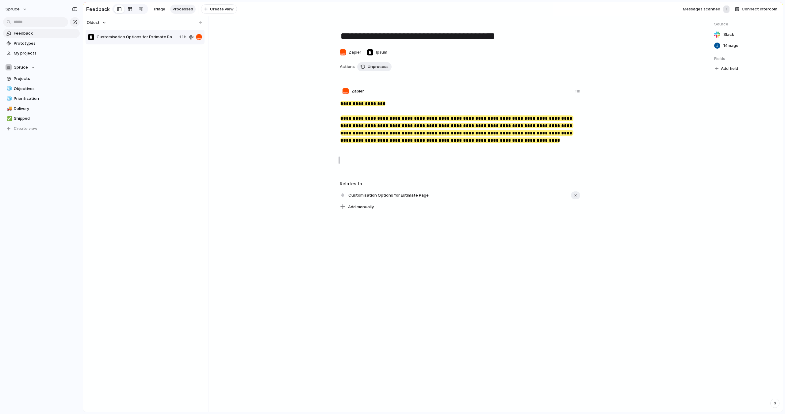
click at [130, 10] on div at bounding box center [130, 9] width 5 height 10
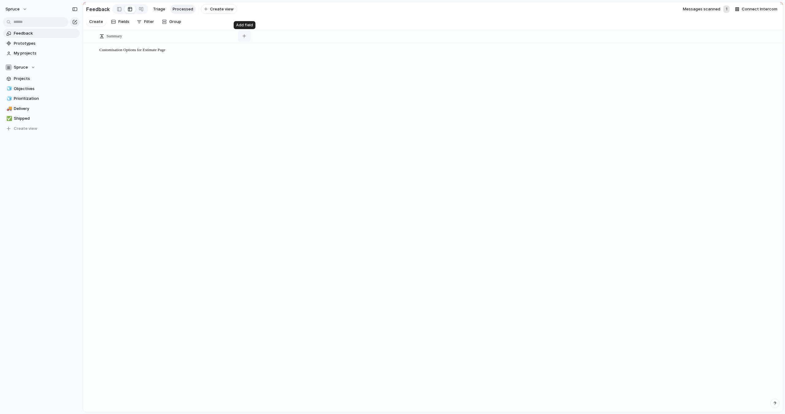
click at [242, 32] on button "button" at bounding box center [244, 36] width 13 height 11
click at [263, 71] on span "Company" at bounding box center [258, 73] width 18 height 6
click at [306, 35] on div "button" at bounding box center [305, 35] width 3 height 3
click at [322, 110] on span "Projects" at bounding box center [318, 112] width 16 height 6
drag, startPoint x: 358, startPoint y: 34, endPoint x: 396, endPoint y: 35, distance: 37.7
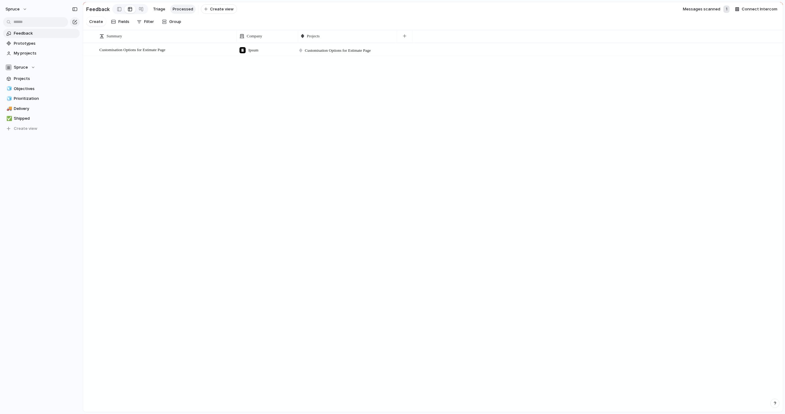
click at [396, 35] on div at bounding box center [396, 36] width 3 height 13
click at [404, 36] on div "button" at bounding box center [404, 35] width 3 height 3
click at [416, 101] on span "Processed?" at bounding box center [420, 102] width 23 height 6
click at [463, 36] on button "button" at bounding box center [465, 36] width 13 height 11
click at [481, 73] on span "Created at" at bounding box center [481, 73] width 21 height 6
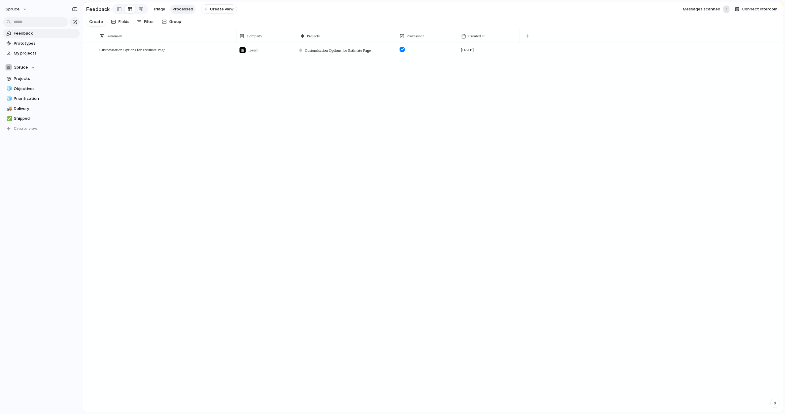
click at [402, 108] on div "Customisation Options for Estimate Page Open Ipsum Customisation Options for Es…" at bounding box center [433, 227] width 700 height 369
click at [402, 48] on div at bounding box center [401, 49] width 5 height 5
click at [163, 11] on link "Triage" at bounding box center [159, 9] width 17 height 9
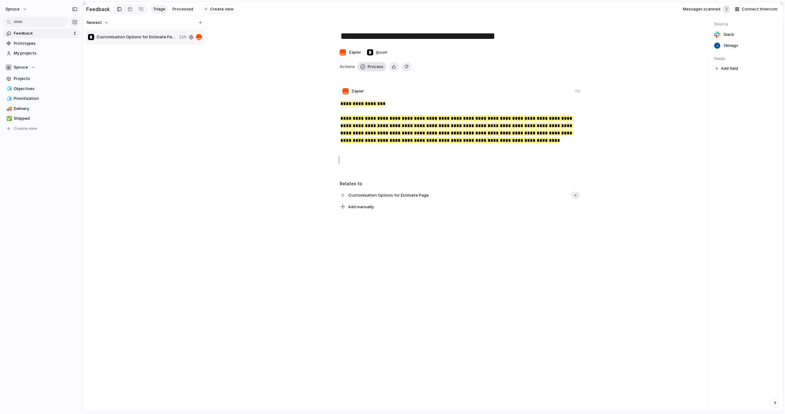
click at [375, 69] on span "Process" at bounding box center [376, 67] width 16 height 6
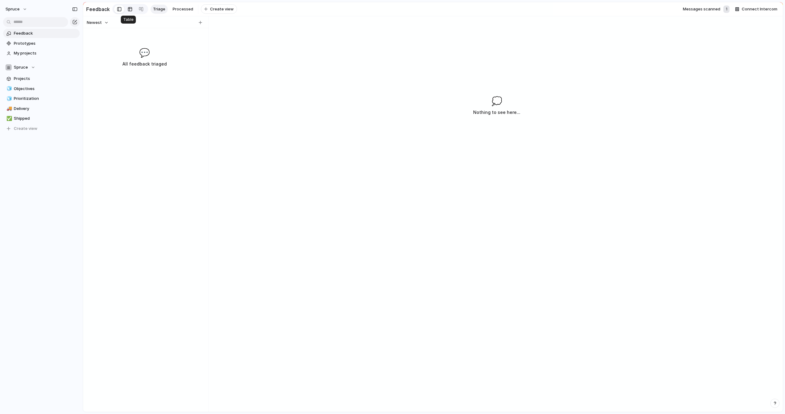
click at [128, 8] on div at bounding box center [130, 9] width 5 height 10
click at [186, 4] on div "Feedback Triage Processed To pick up a draggable item, press the space bar. Whi…" at bounding box center [161, 9] width 151 height 13
click at [185, 6] on span "Processed" at bounding box center [183, 9] width 21 height 6
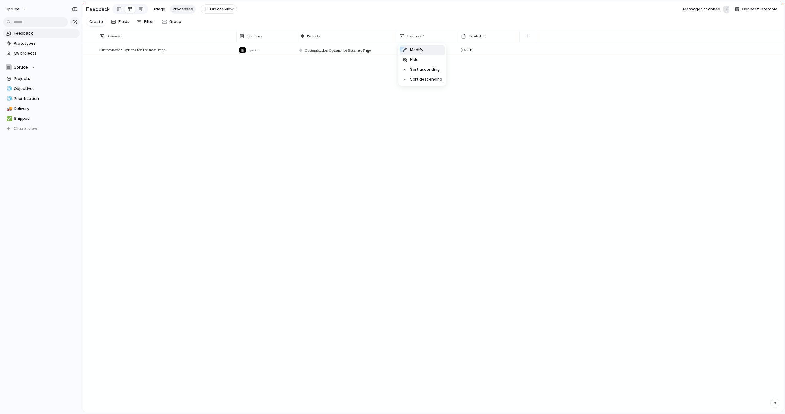
click at [457, 34] on div "Modify Hide Sort ascending Sort descending" at bounding box center [392, 207] width 785 height 414
click at [420, 59] on li "Hide" at bounding box center [421, 60] width 45 height 10
click at [383, 109] on div "Customisation Options for Estimate Page Open Ipsum Customisation Options for Es…" at bounding box center [433, 227] width 700 height 369
click at [32, 43] on span "Prototypes" at bounding box center [46, 43] width 64 height 6
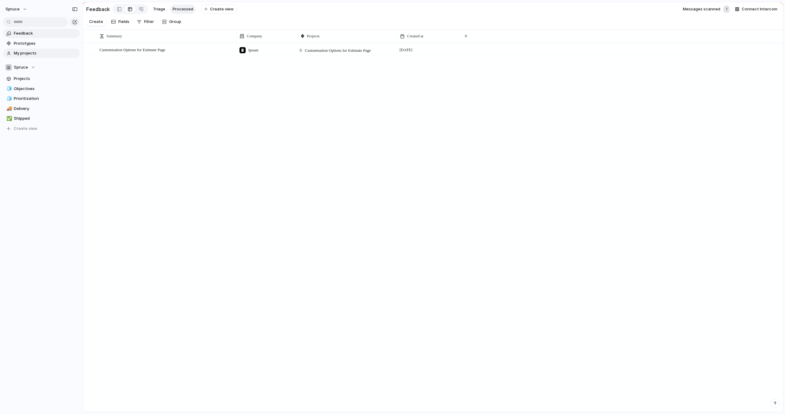
click at [40, 56] on link "My projects" at bounding box center [41, 53] width 77 height 9
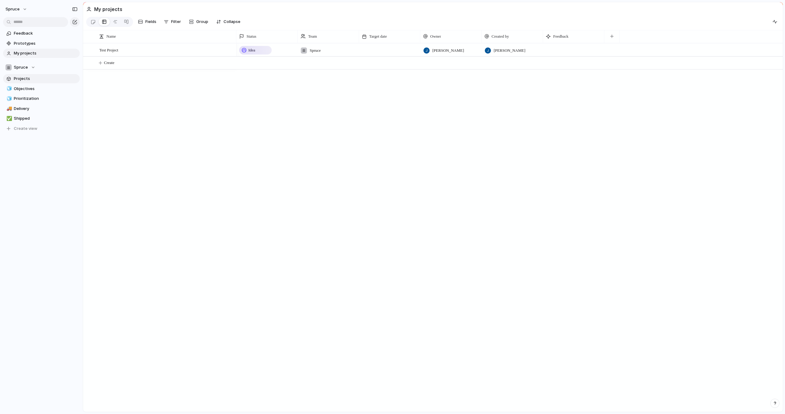
click at [35, 78] on span "Projects" at bounding box center [46, 79] width 64 height 6
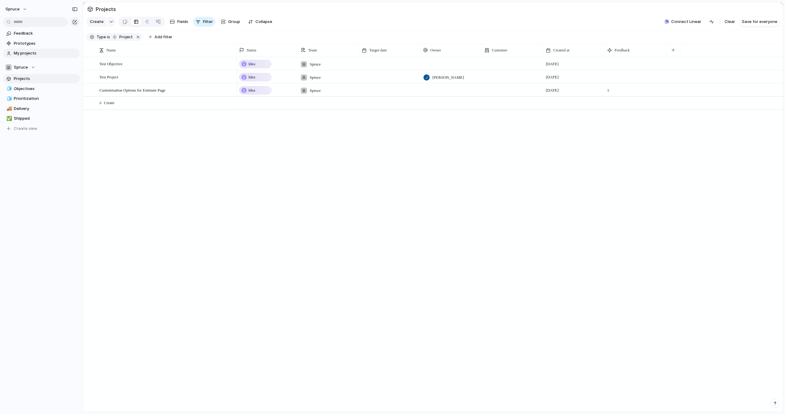
click at [29, 56] on span "My projects" at bounding box center [46, 53] width 64 height 6
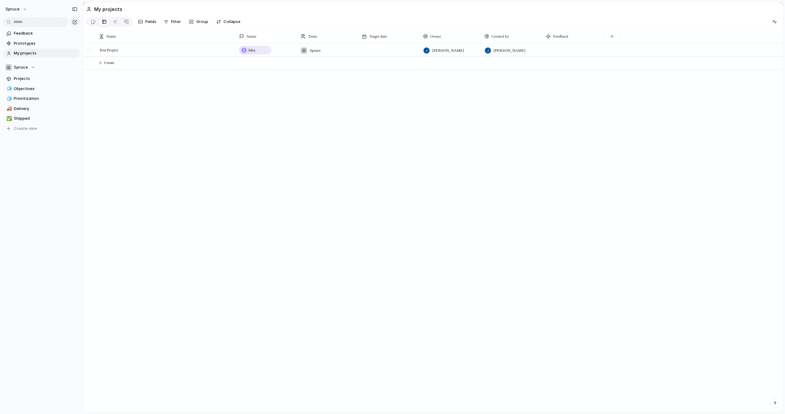
click at [88, 51] on div at bounding box center [88, 50] width 5 height 5
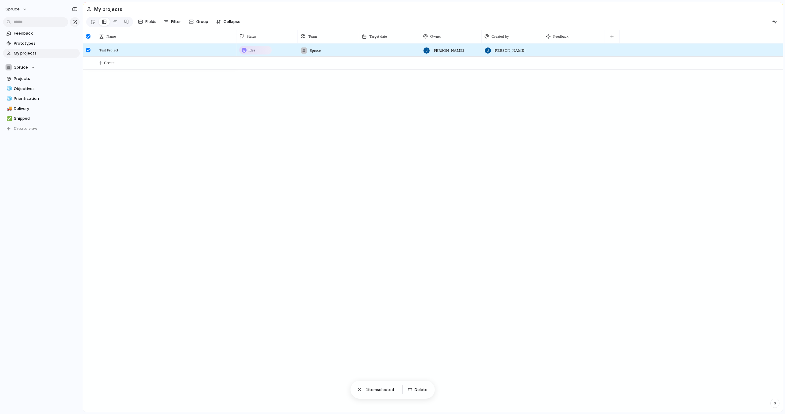
click at [88, 51] on div at bounding box center [88, 50] width 5 height 5
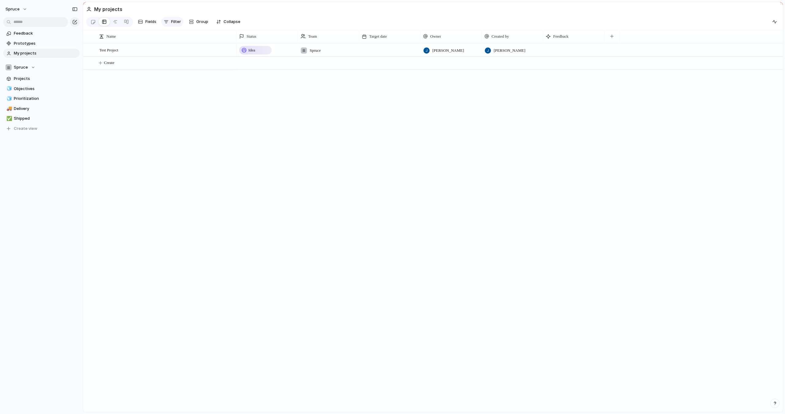
click at [170, 20] on button "Filter" at bounding box center [172, 22] width 22 height 10
click at [177, 14] on div "Description Status Start date Target date Team Priority Impact Effort Design re…" at bounding box center [392, 207] width 785 height 414
click at [177, 14] on section "My projects" at bounding box center [433, 9] width 700 height 14
click at [35, 78] on span "Projects" at bounding box center [46, 79] width 64 height 6
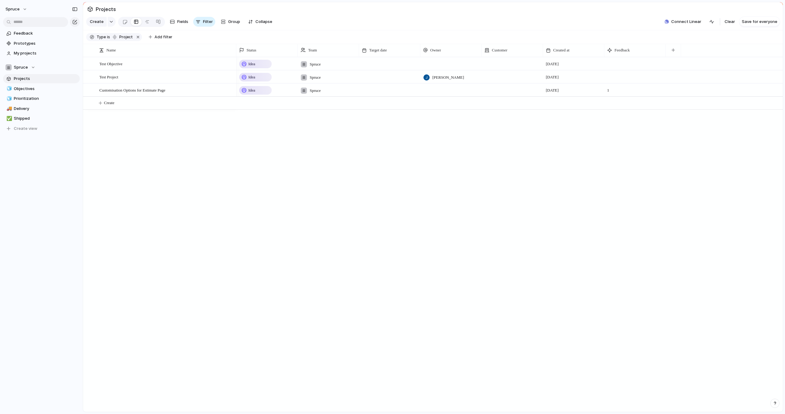
click at [435, 86] on div at bounding box center [451, 85] width 61 height 2
click at [436, 114] on span "[PERSON_NAME]" at bounding box center [448, 115] width 31 height 6
click at [39, 55] on span "My projects" at bounding box center [46, 53] width 64 height 6
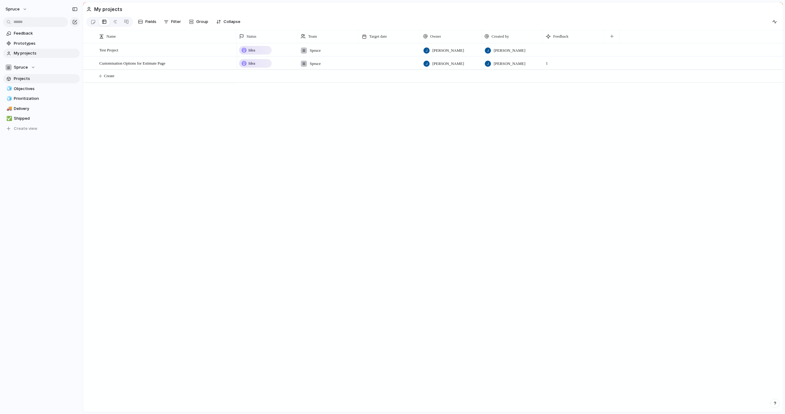
click at [33, 80] on span "Projects" at bounding box center [46, 79] width 64 height 6
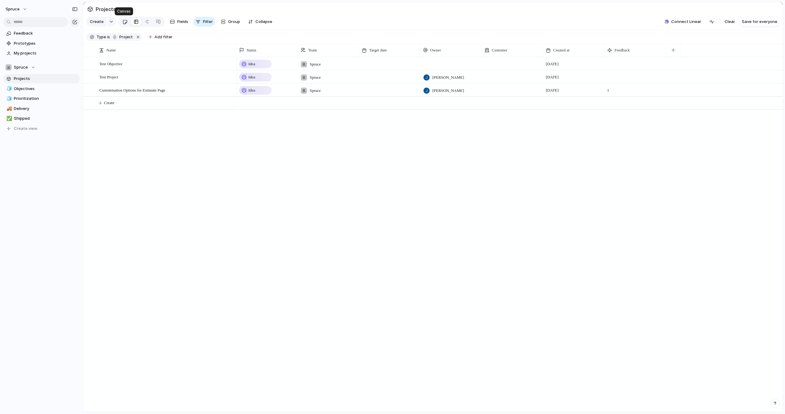
click at [122, 23] on div at bounding box center [124, 22] width 5 height 10
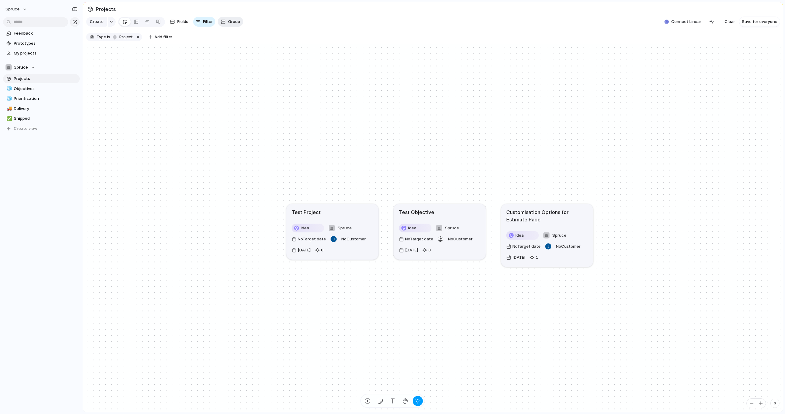
click at [231, 26] on button "Group" at bounding box center [230, 22] width 25 height 10
click at [236, 47] on span "Status" at bounding box center [233, 48] width 13 height 6
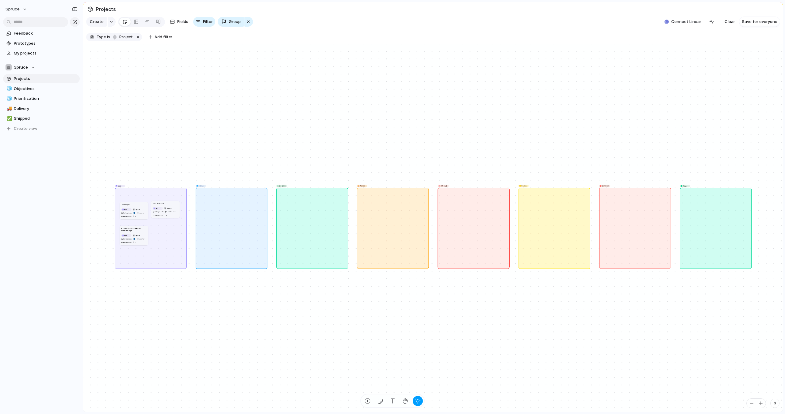
drag, startPoint x: 161, startPoint y: 208, endPoint x: 157, endPoint y: 207, distance: 4.4
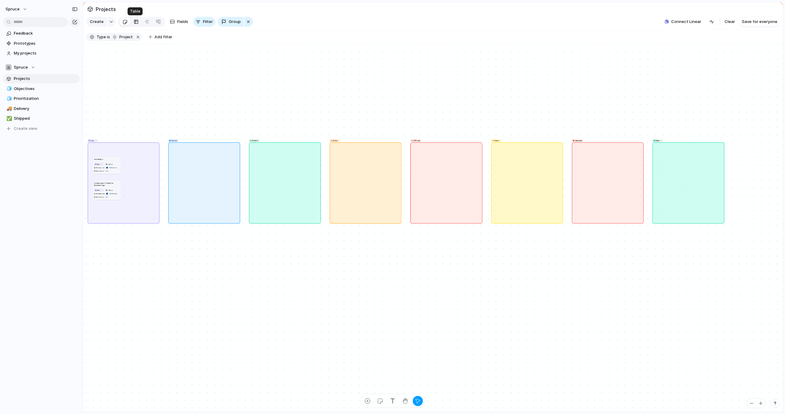
click at [136, 22] on div at bounding box center [136, 22] width 5 height 10
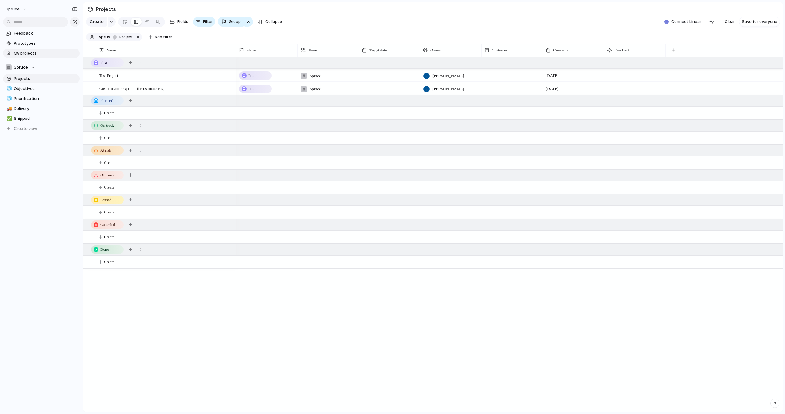
click at [23, 51] on span "My projects" at bounding box center [46, 53] width 64 height 6
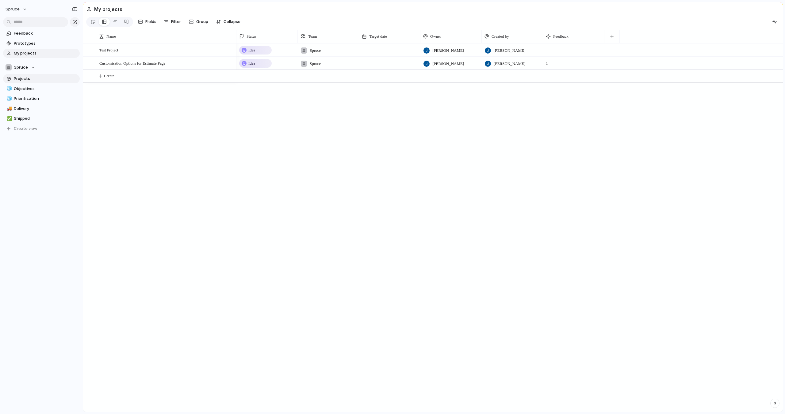
click at [25, 77] on span "Projects" at bounding box center [46, 79] width 64 height 6
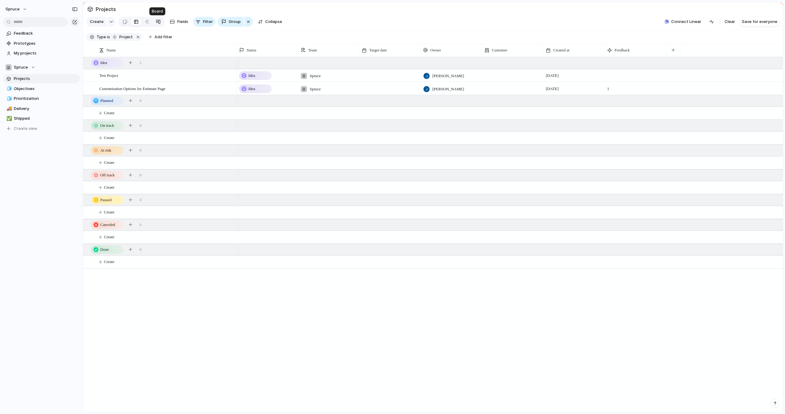
click at [156, 22] on div at bounding box center [158, 22] width 5 height 10
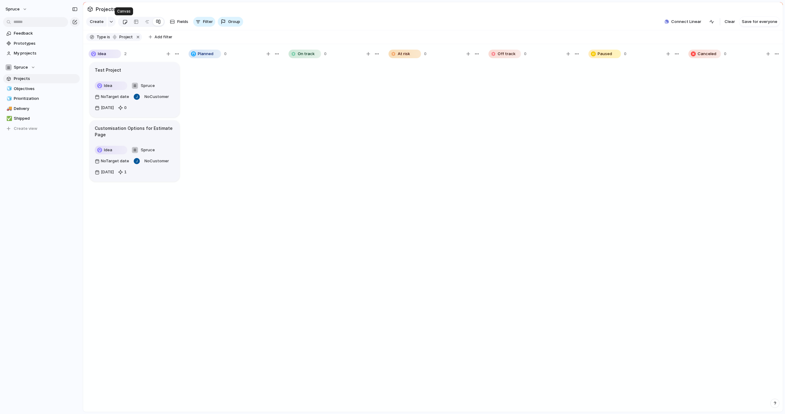
click at [123, 23] on div at bounding box center [124, 22] width 5 height 10
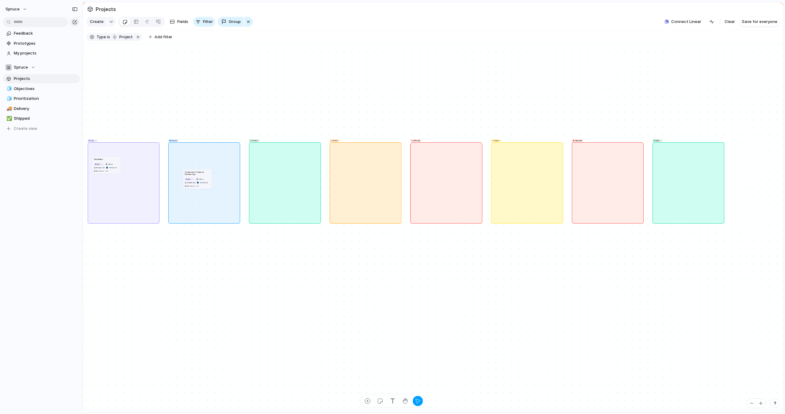
drag, startPoint x: 113, startPoint y: 187, endPoint x: 212, endPoint y: 176, distance: 99.1
drag, startPoint x: 101, startPoint y: 164, endPoint x: 349, endPoint y: 170, distance: 248.1
click at [135, 22] on div at bounding box center [136, 22] width 5 height 10
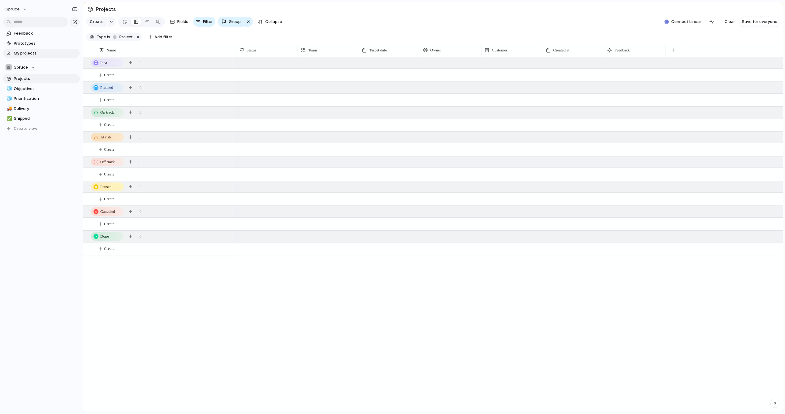
click at [35, 53] on span "My projects" at bounding box center [46, 53] width 64 height 6
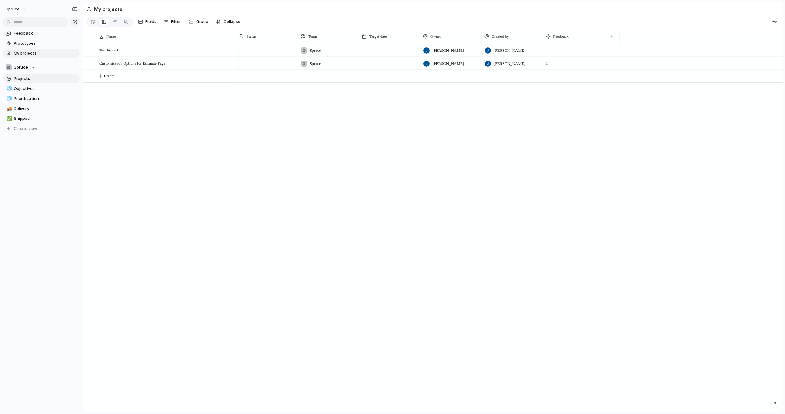
click at [25, 79] on span "Projects" at bounding box center [46, 79] width 64 height 6
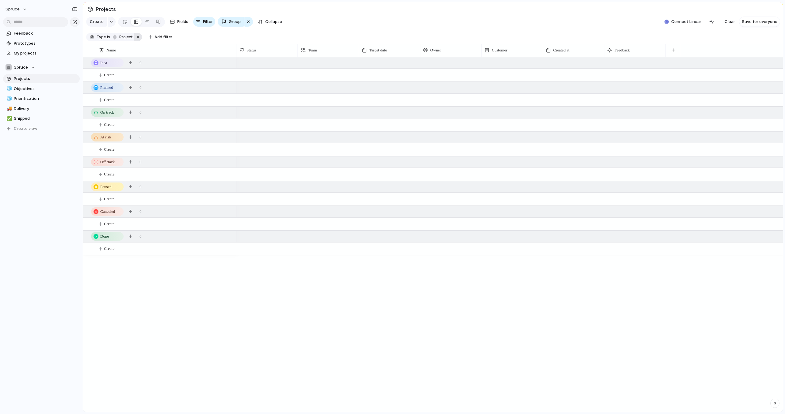
click at [136, 36] on button "button" at bounding box center [138, 37] width 8 height 8
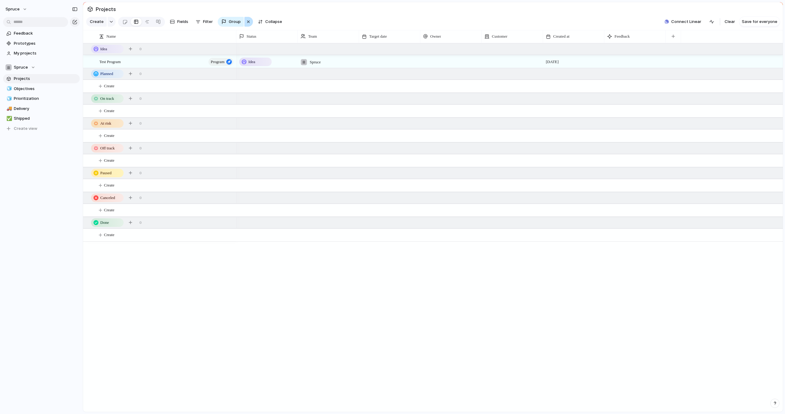
click at [248, 23] on div "button" at bounding box center [248, 21] width 5 height 7
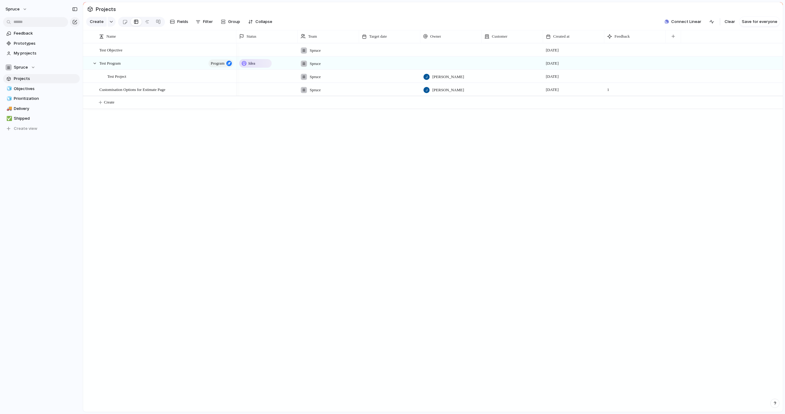
click at [188, 133] on div "Test Objective Test Program Program Test Project Customisation Options for Esti…" at bounding box center [433, 227] width 700 height 369
click at [123, 23] on div at bounding box center [124, 22] width 5 height 10
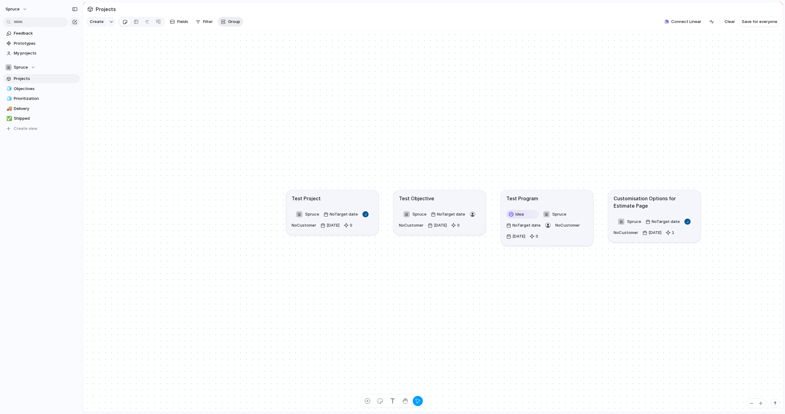
click at [234, 21] on span "Group" at bounding box center [234, 22] width 12 height 6
click at [205, 26] on div "Status Owner Priority Impact Effort Design ready Theme Customer Created by" at bounding box center [392, 207] width 785 height 414
click at [204, 23] on span "Filter" at bounding box center [208, 22] width 10 height 6
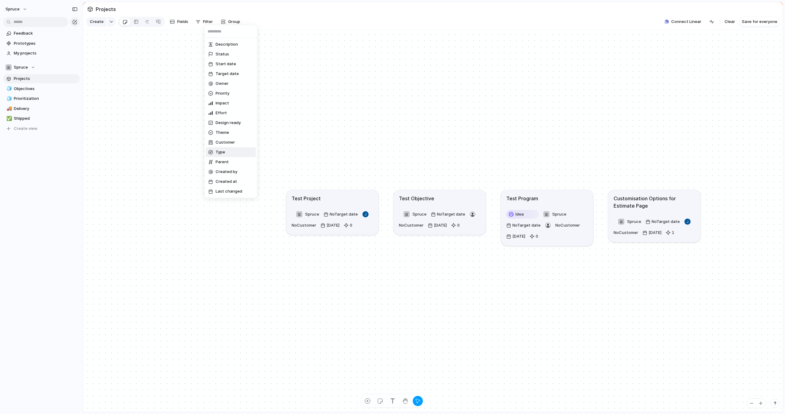
click at [227, 154] on li "Type" at bounding box center [231, 152] width 50 height 10
click at [223, 67] on li "Project" at bounding box center [231, 64] width 50 height 10
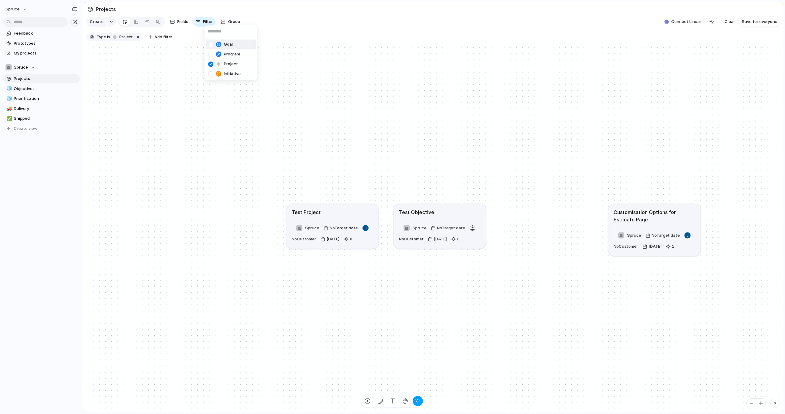
click at [259, 14] on div "Goal Program Project Initiative" at bounding box center [392, 207] width 785 height 414
click at [225, 20] on button "Group" at bounding box center [230, 22] width 25 height 10
click at [233, 48] on span "Status" at bounding box center [233, 48] width 13 height 6
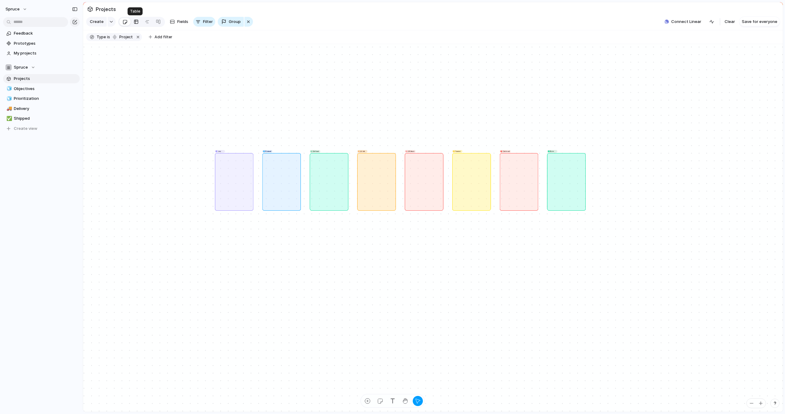
click at [137, 23] on div at bounding box center [136, 22] width 5 height 10
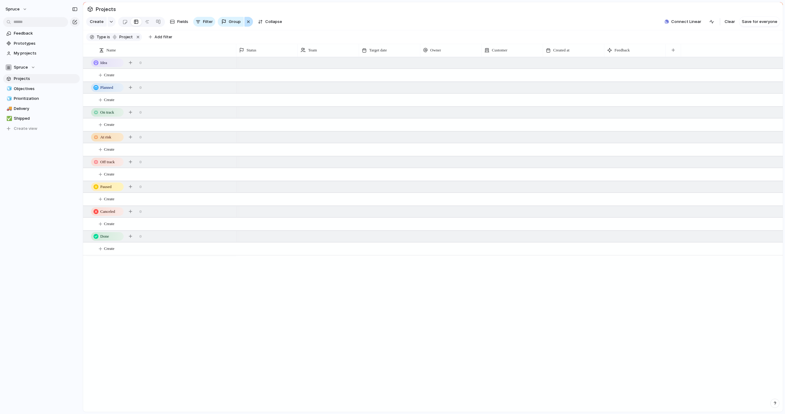
click at [247, 22] on div "button" at bounding box center [248, 21] width 5 height 7
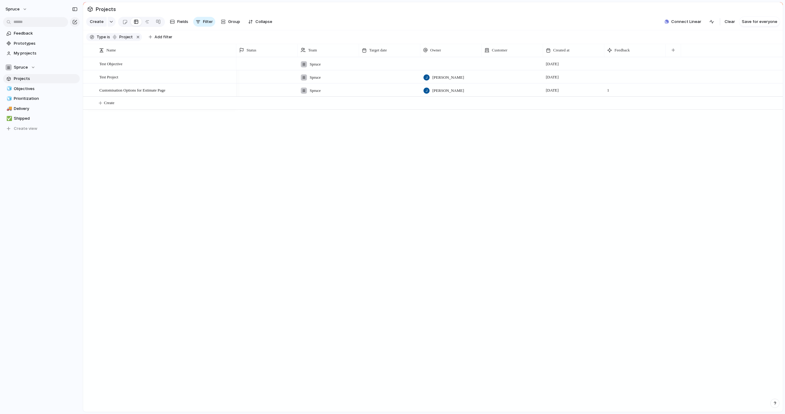
click at [263, 64] on div at bounding box center [266, 63] width 61 height 13
click at [259, 64] on input "text" at bounding box center [263, 66] width 52 height 12
click at [126, 21] on div "Idea Planned On track At risk Off track Paused Canceled Done" at bounding box center [392, 207] width 785 height 414
click at [124, 21] on div at bounding box center [124, 22] width 5 height 10
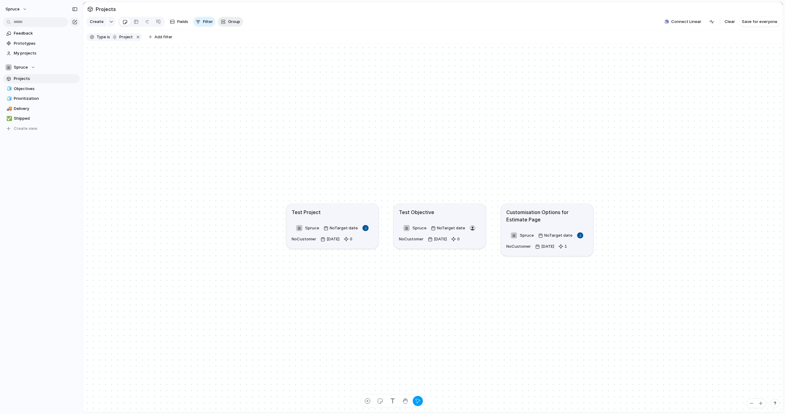
click at [233, 25] on button "Group" at bounding box center [230, 22] width 25 height 10
click at [237, 58] on span "Owner" at bounding box center [233, 58] width 13 height 6
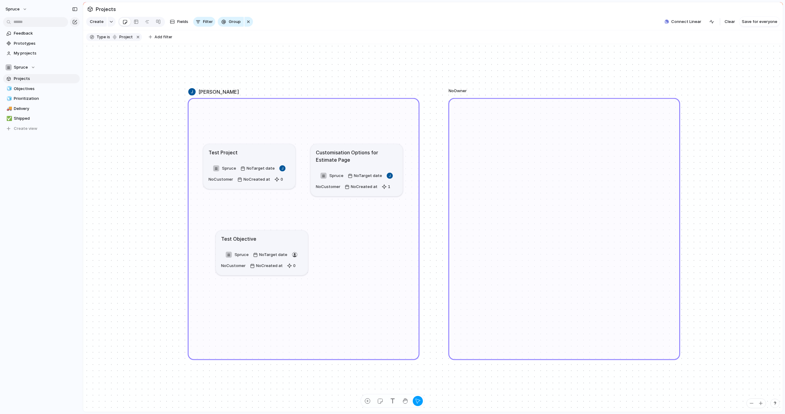
drag, startPoint x: 507, startPoint y: 154, endPoint x: 250, endPoint y: 231, distance: 267.9
click at [250, 235] on div "Test Objective" at bounding box center [262, 238] width 82 height 7
click at [25, 54] on span "My projects" at bounding box center [46, 53] width 64 height 6
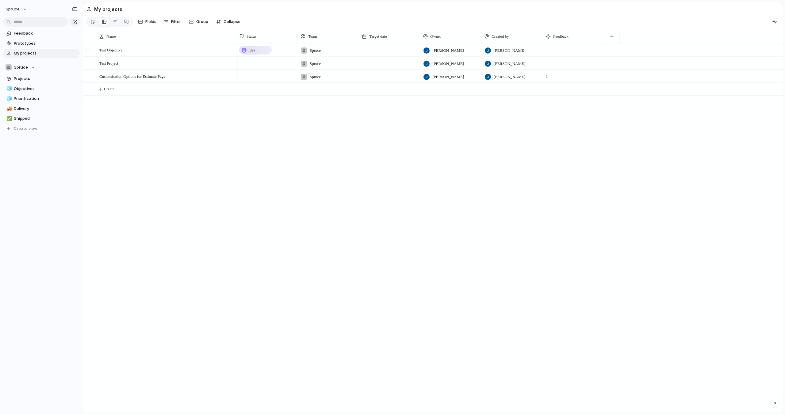
click at [88, 50] on div at bounding box center [88, 50] width 5 height 5
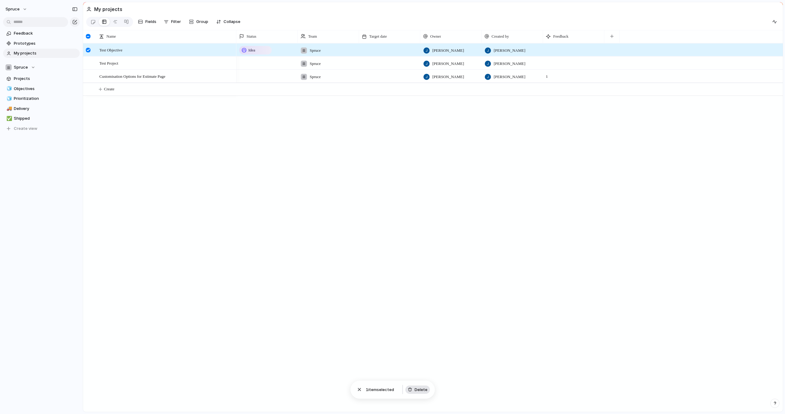
click at [416, 386] on button "Delete" at bounding box center [417, 390] width 25 height 9
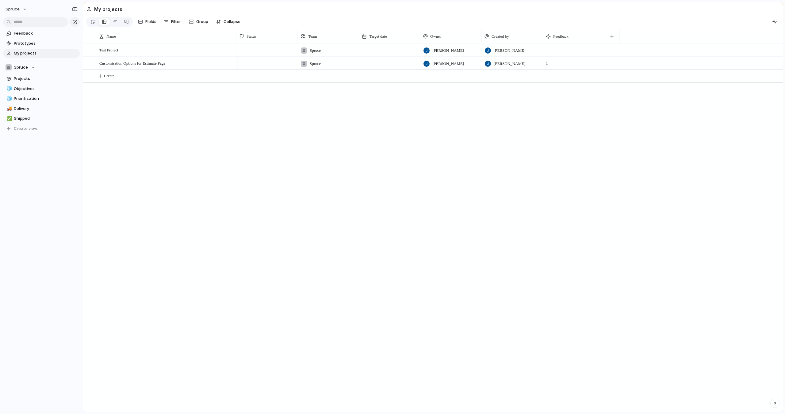
click at [322, 212] on div "Spruce [PERSON_NAME] [PERSON_NAME] Spruce [PERSON_NAME] [PERSON_NAME] 1" at bounding box center [509, 227] width 546 height 369
click at [38, 82] on link "Projects" at bounding box center [41, 78] width 77 height 9
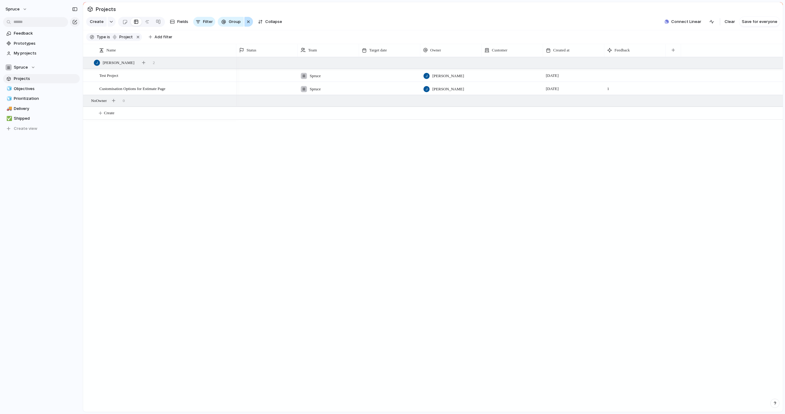
click at [249, 22] on div "button" at bounding box center [248, 21] width 5 height 7
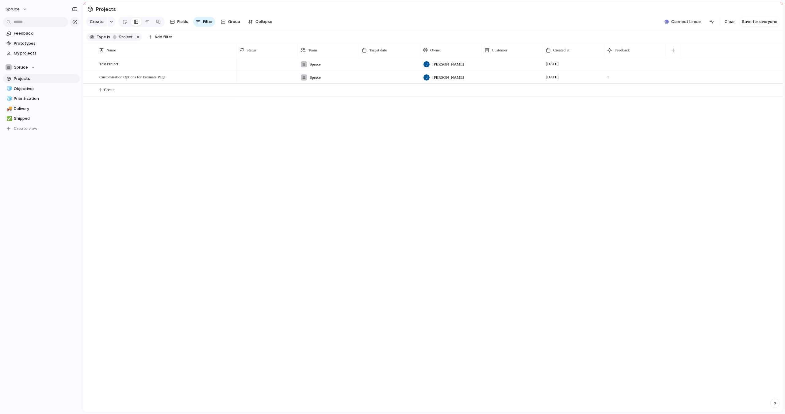
click at [191, 173] on div "Test Project Customisation Options for Estimate Page Spruce [PERSON_NAME] [DATE…" at bounding box center [433, 234] width 700 height 355
click at [36, 86] on span "Objectives" at bounding box center [46, 89] width 64 height 6
click at [29, 80] on span "Projects" at bounding box center [46, 79] width 64 height 6
click at [154, 131] on div "Test Project Customisation Options for Estimate Page Spruce [PERSON_NAME] [DATE…" at bounding box center [433, 234] width 700 height 355
click at [140, 130] on div "Test Project Customisation Options for Estimate Page Spruce [PERSON_NAME] [DATE…" at bounding box center [433, 234] width 700 height 355
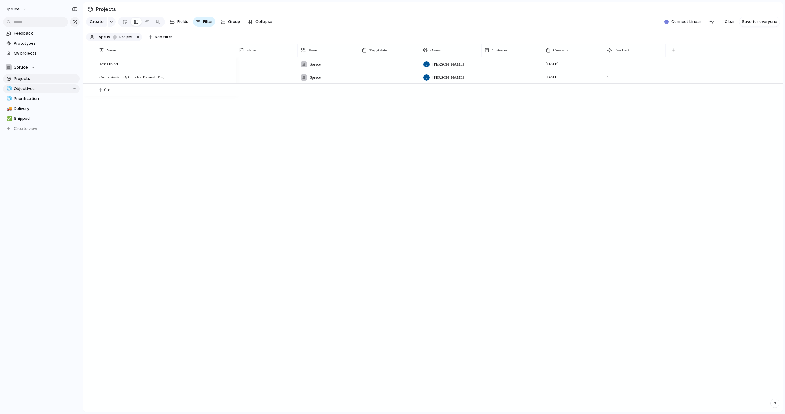
click at [32, 90] on span "Objectives" at bounding box center [46, 89] width 64 height 6
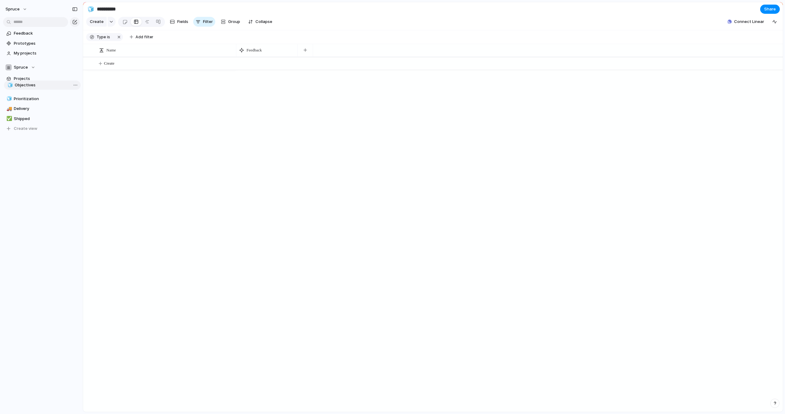
drag, startPoint x: 31, startPoint y: 117, endPoint x: 32, endPoint y: 84, distance: 33.4
click at [32, 84] on div "🧊 Prioritization 🚚 Delivery ✅ Shipped 🧊 Objectives 🧊 Objectives To pick up a dr…" at bounding box center [41, 108] width 77 height 49
click at [97, 140] on span "Delete view" at bounding box center [99, 138] width 23 height 6
type input "**********"
click at [47, 89] on span "Prioritization" at bounding box center [46, 89] width 64 height 6
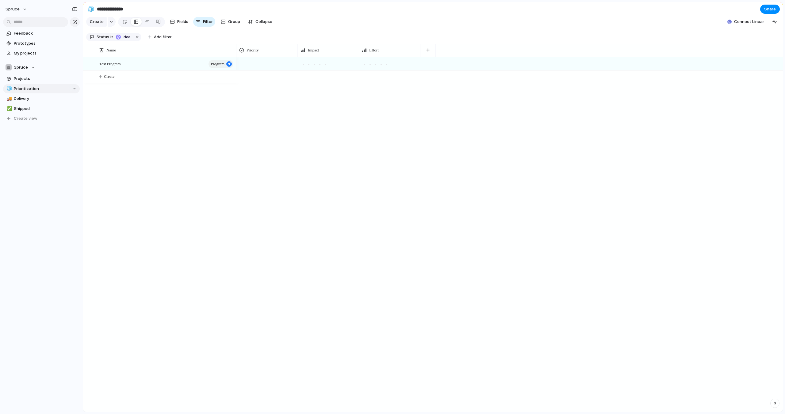
click at [47, 89] on span "Prioritization" at bounding box center [46, 89] width 64 height 6
click at [135, 38] on button "button" at bounding box center [137, 37] width 8 height 8
click at [140, 120] on div "Test Program Program Test Project Customisation Options for Estimate Page Create" at bounding box center [433, 227] width 700 height 369
click at [32, 80] on span "Projects" at bounding box center [46, 79] width 64 height 6
click at [168, 81] on div "Customisation Options for Estimate Page" at bounding box center [166, 77] width 135 height 13
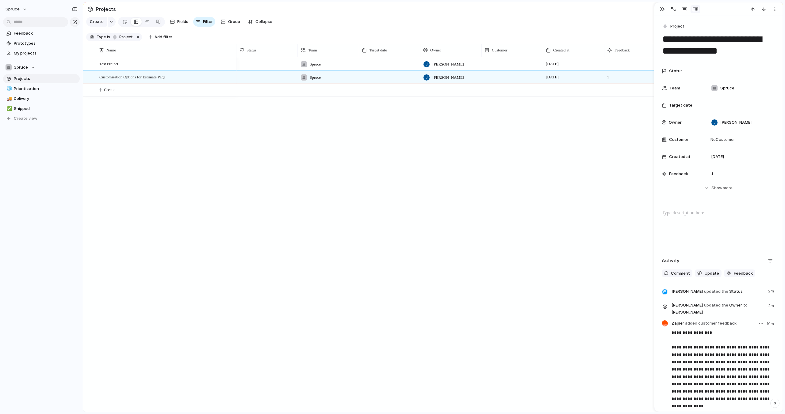
scroll to position [2, 0]
click at [724, 134] on div "No Customer" at bounding box center [740, 138] width 69 height 12
click at [716, 173] on div at bounding box center [714, 173] width 11 height 11
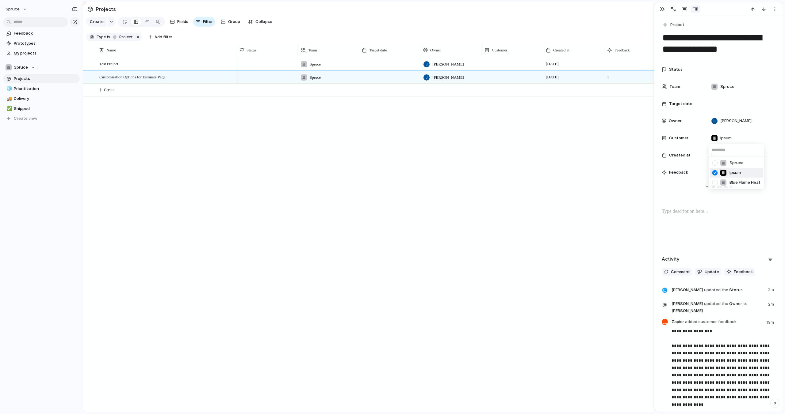
click at [684, 197] on div "Spruce Ipsum Blue Flame Heat" at bounding box center [392, 207] width 785 height 414
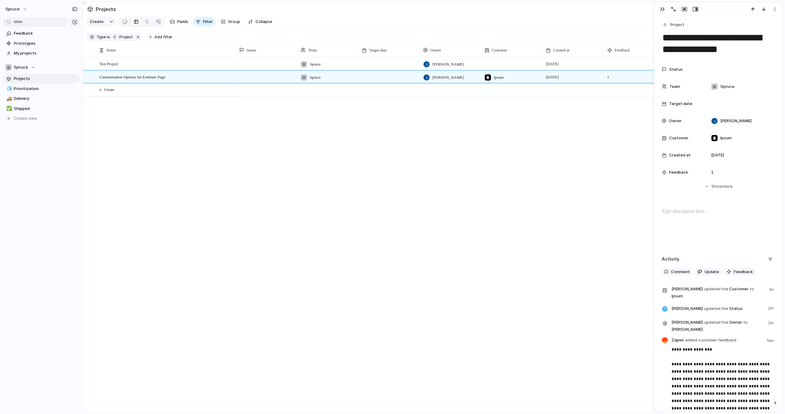
click at [599, 185] on div "Spruce [PERSON_NAME] [DATE] Spruce [PERSON_NAME] Ipsum [DATE] 1" at bounding box center [509, 234] width 546 height 355
click at [705, 272] on span "Update" at bounding box center [711, 272] width 14 height 6
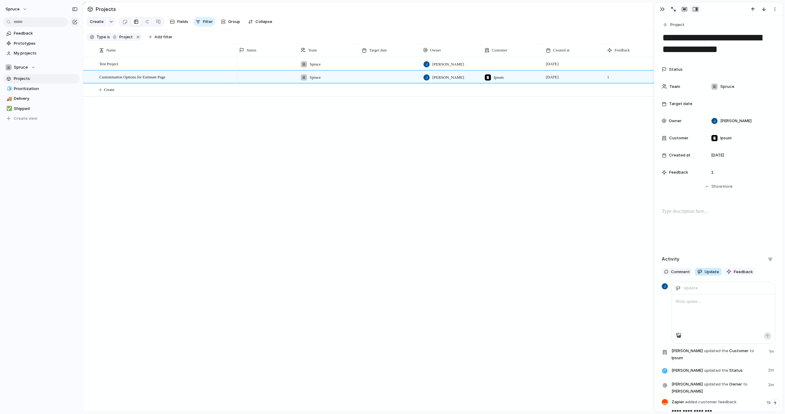
click at [705, 272] on span "Update" at bounding box center [711, 272] width 14 height 6
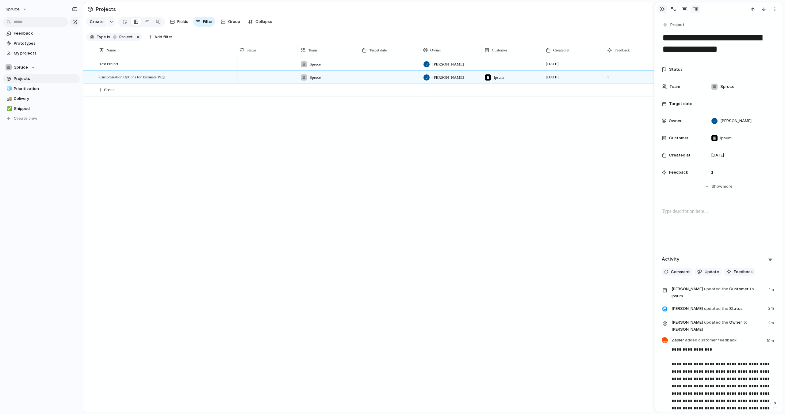
click at [662, 10] on div "button" at bounding box center [662, 9] width 5 height 5
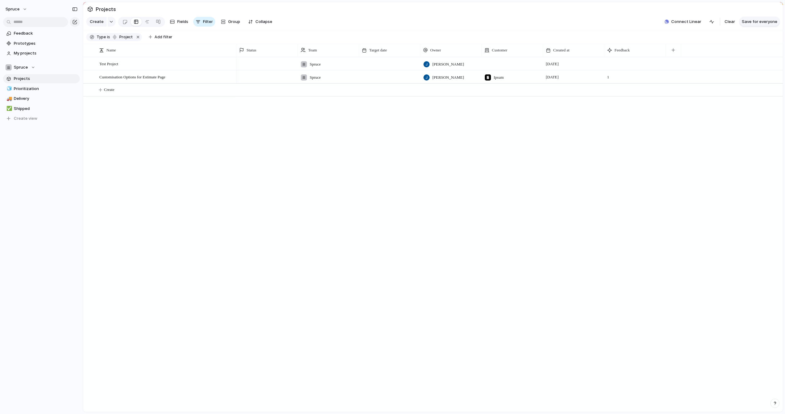
click at [762, 21] on span "Save for everyone" at bounding box center [760, 22] width 36 height 6
click at [247, 203] on div "Spruce [PERSON_NAME] [DATE] Spruce [PERSON_NAME] Ipsum [DATE] 1" at bounding box center [509, 234] width 546 height 355
click at [110, 19] on button "button" at bounding box center [112, 22] width 8 height 10
click at [111, 92] on span "Customize" at bounding box center [108, 90] width 21 height 6
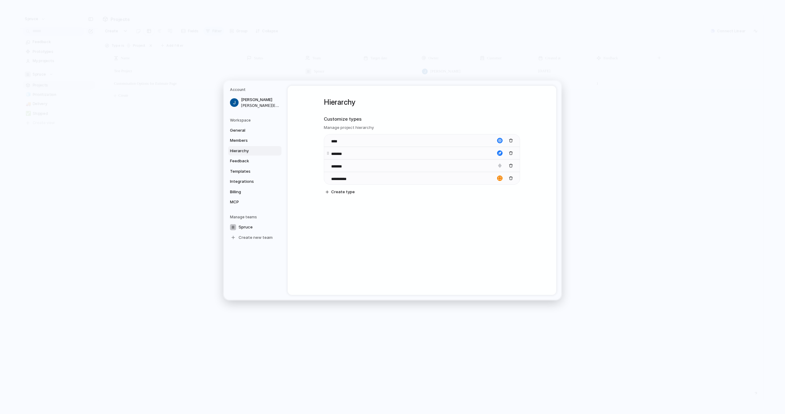
click at [337, 155] on input "*******" at bounding box center [342, 154] width 22 height 6
click at [341, 141] on input "****" at bounding box center [341, 142] width 21 height 6
click at [355, 168] on div "*******" at bounding box center [422, 165] width 196 height 13
click at [355, 218] on div "**********" at bounding box center [422, 152] width 196 height 133
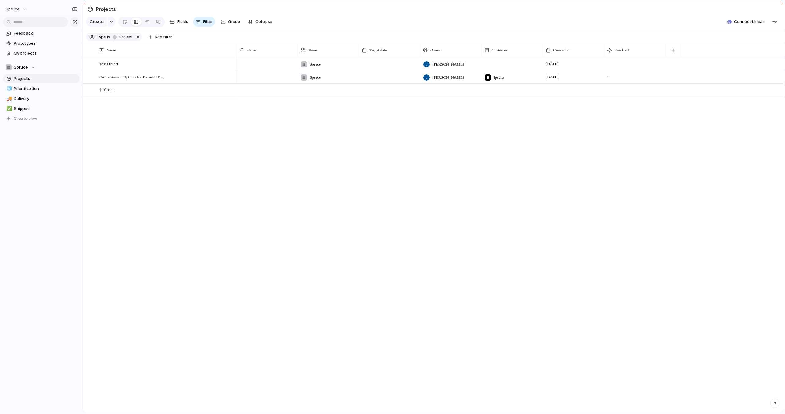
click at [163, 166] on div "Test Project Customisation Options for Estimate Page Spruce [PERSON_NAME] [DATE…" at bounding box center [433, 234] width 700 height 355
click at [163, 165] on div "Test Project Customisation Options for Estimate Page Spruce [PERSON_NAME] [DATE…" at bounding box center [433, 234] width 700 height 355
click at [28, 54] on span "My projects" at bounding box center [46, 53] width 64 height 6
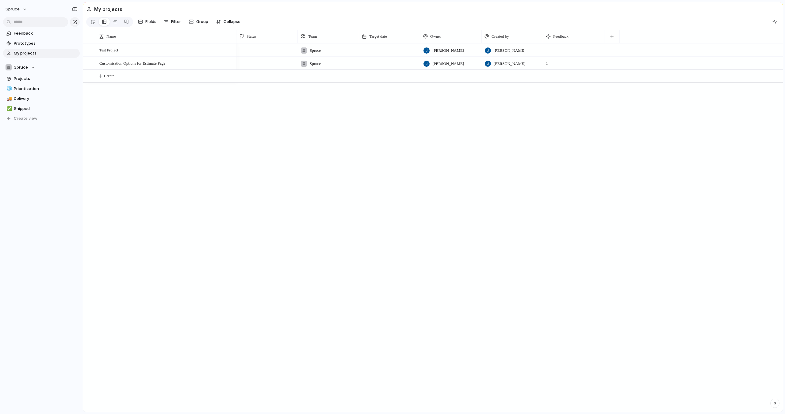
click at [28, 54] on span "My projects" at bounding box center [46, 53] width 64 height 6
click at [29, 77] on span "Projects" at bounding box center [46, 79] width 64 height 6
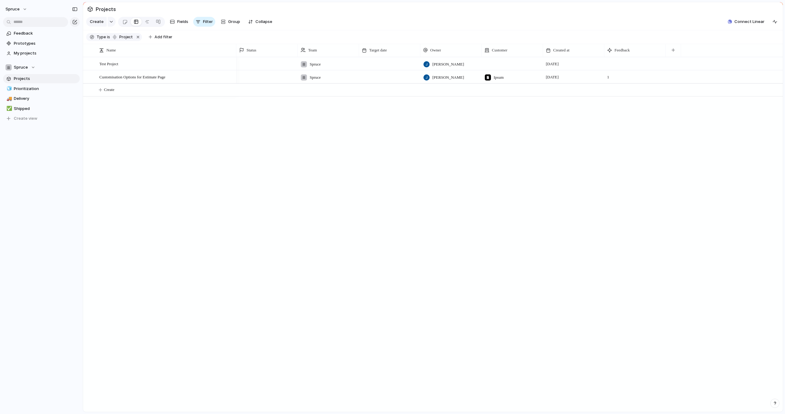
click at [62, 77] on span "Projects" at bounding box center [46, 79] width 64 height 6
click at [124, 39] on span "project" at bounding box center [124, 37] width 15 height 6
click at [129, 80] on div at bounding box center [130, 80] width 5 height 5
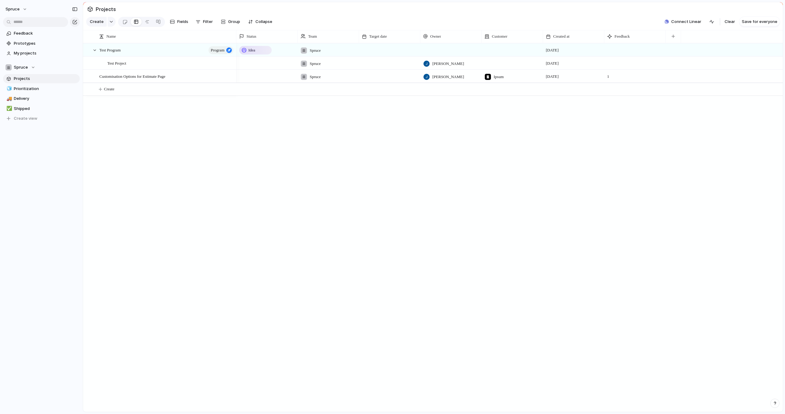
click at [261, 53] on div "Idea" at bounding box center [255, 50] width 31 height 7
click at [255, 194] on div "Idea Planned On track At risk Off track Paused Canceled Done" at bounding box center [392, 207] width 785 height 414
click at [255, 194] on div "Spruce [PERSON_NAME] [DATE] Spruce [PERSON_NAME] Ipsum [DATE] 1 Idea Spruce [DA…" at bounding box center [509, 227] width 546 height 369
click at [515, 38] on div "Customer" at bounding box center [511, 36] width 55 height 6
click at [506, 51] on span "Modify" at bounding box center [500, 50] width 13 height 6
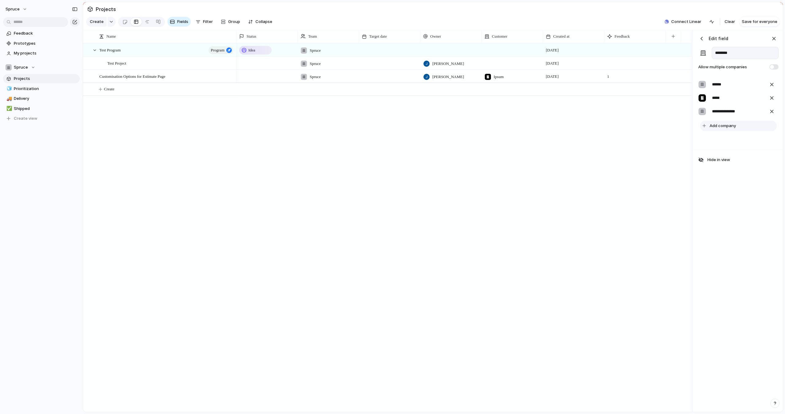
click at [725, 128] on span "Add company" at bounding box center [722, 126] width 26 height 6
click at [726, 127] on input "text" at bounding box center [741, 125] width 67 height 9
click at [709, 153] on div "**********" at bounding box center [737, 221] width 89 height 382
click at [774, 40] on div "button" at bounding box center [773, 38] width 7 height 7
click at [165, 149] on div "Test Project Customisation Options for Estimate Page Test Program Program Spruc…" at bounding box center [433, 227] width 700 height 369
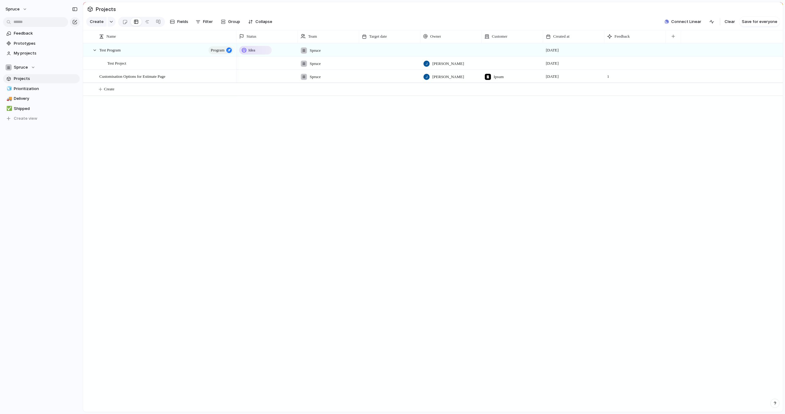
click at [201, 198] on div "Test Project Customisation Options for Estimate Page Test Program Program Spruc…" at bounding box center [433, 227] width 700 height 369
click at [29, 31] on span "Feedback" at bounding box center [46, 33] width 64 height 6
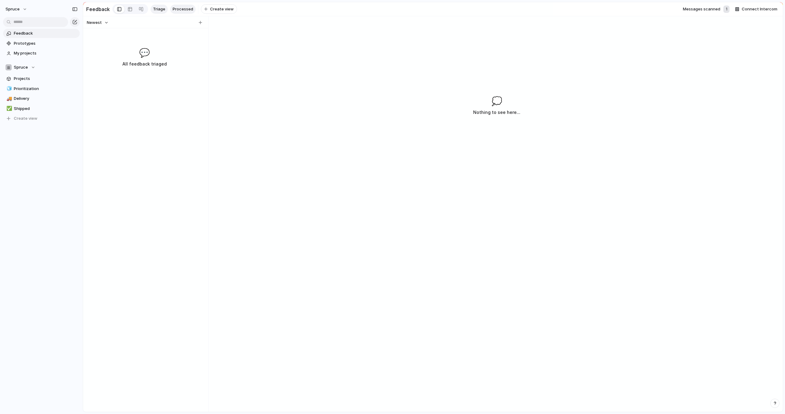
click at [176, 10] on span "Processed" at bounding box center [183, 9] width 21 height 6
click at [181, 105] on div "Customisation Options for Estimate Page Open Ipsum Customisation Options for Es…" at bounding box center [433, 227] width 700 height 369
click at [94, 22] on span "Create" at bounding box center [96, 22] width 14 height 6
type textarea "**********"
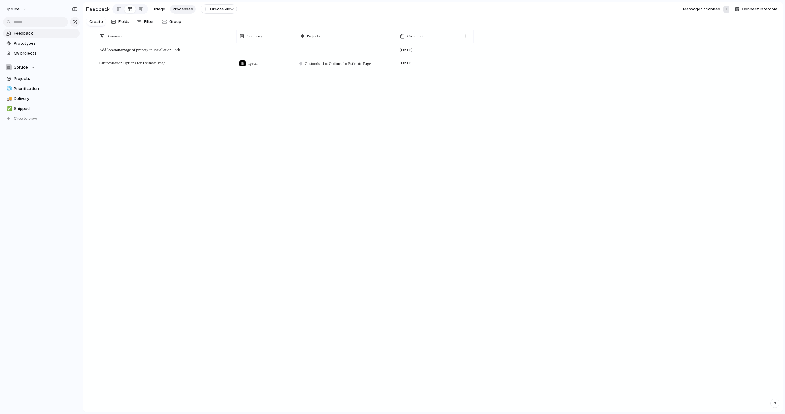
click at [253, 51] on div at bounding box center [266, 49] width 61 height 13
click at [263, 96] on span "Blue Flame Heat" at bounding box center [272, 95] width 31 height 6
click at [325, 51] on div at bounding box center [347, 49] width 98 height 11
click at [139, 50] on div "Customisation Options for Estimate Page Test Objective Test Project Test Program" at bounding box center [392, 207] width 785 height 414
click at [227, 51] on span "Open" at bounding box center [225, 50] width 9 height 6
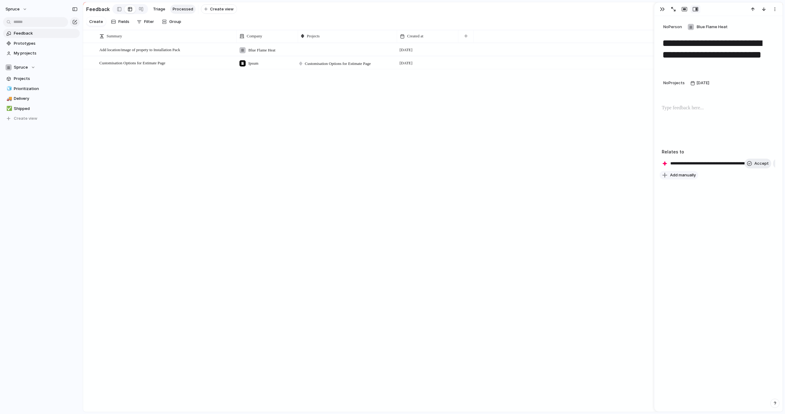
click at [693, 176] on span "Add manually" at bounding box center [683, 175] width 26 height 6
click at [753, 163] on div "Customisation Options for Estimate Page Test Objective Test Project Test Program" at bounding box center [392, 207] width 785 height 414
click at [753, 163] on span "Accept" at bounding box center [754, 164] width 14 height 6
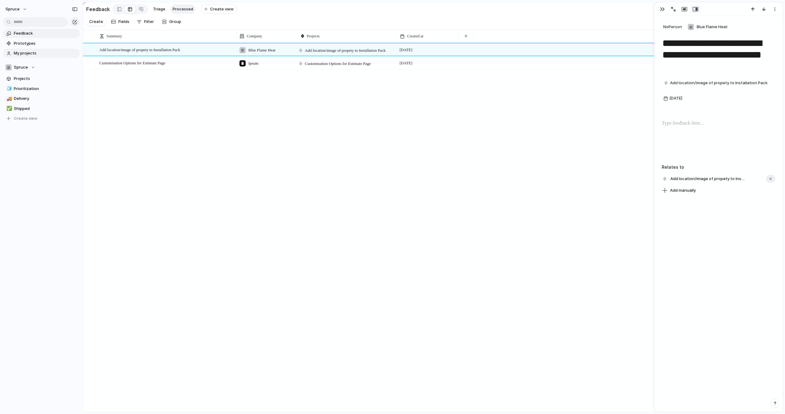
click at [29, 56] on span "My projects" at bounding box center [46, 53] width 64 height 6
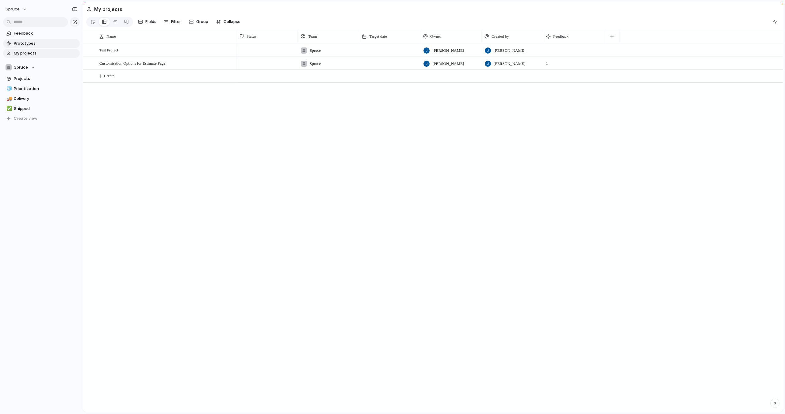
click at [27, 43] on span "Prototypes" at bounding box center [46, 43] width 64 height 6
click at [37, 33] on span "Feedback" at bounding box center [46, 33] width 64 height 6
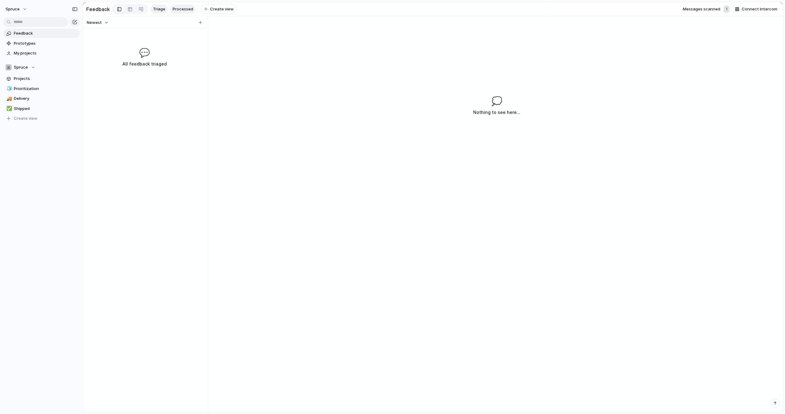
click at [181, 8] on span "Processed" at bounding box center [183, 9] width 21 height 6
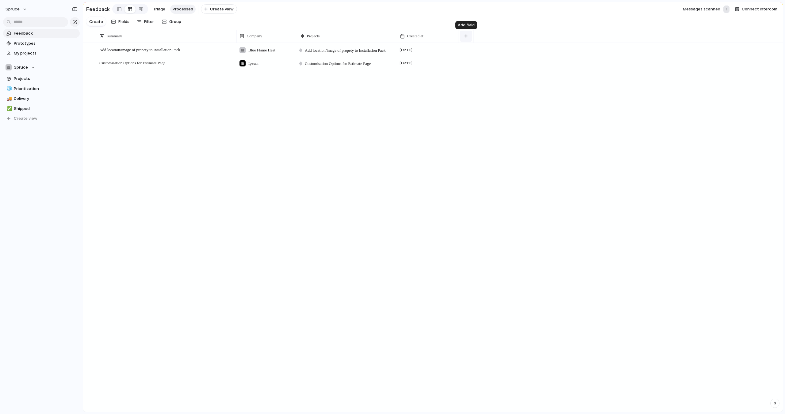
click at [468, 36] on button "button" at bounding box center [465, 36] width 13 height 11
click at [479, 81] on span "Person" at bounding box center [477, 83] width 13 height 6
click at [477, 65] on span "Zapier" at bounding box center [475, 63] width 10 height 6
click at [525, 36] on div "[PERSON_NAME] Zapier [PERSON_NAME] Steph" at bounding box center [392, 207] width 785 height 414
click at [528, 36] on div "button" at bounding box center [526, 35] width 3 height 3
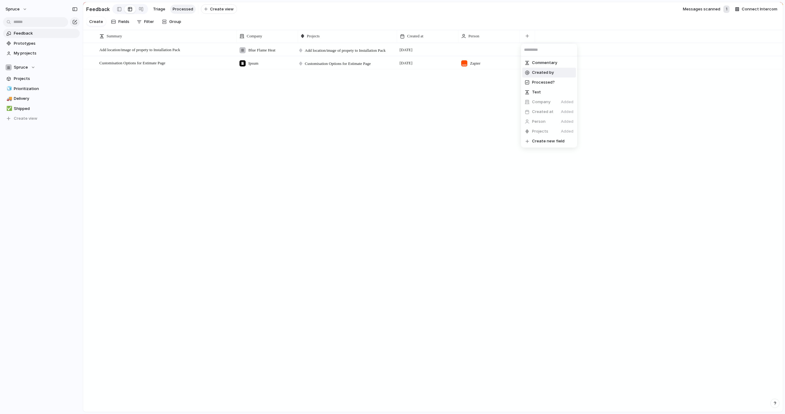
click at [540, 73] on span "Created by" at bounding box center [543, 73] width 22 height 6
click at [317, 48] on span "Add location/image of propety to Installation Pack" at bounding box center [345, 51] width 81 height 6
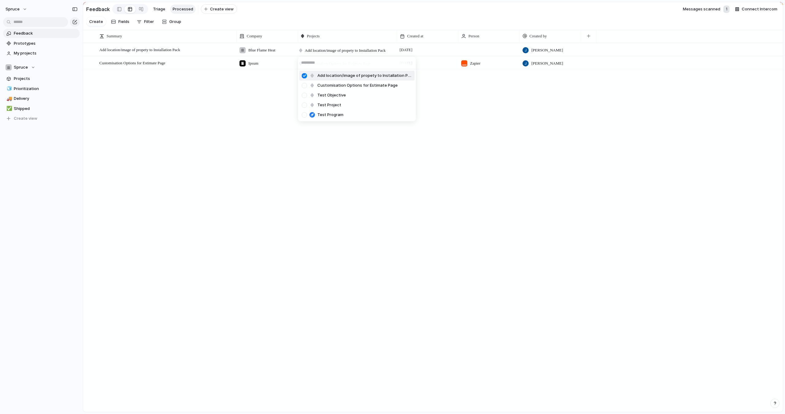
click at [317, 48] on div "Add location/image of propety to Installation Pack Customisation Options for Es…" at bounding box center [392, 207] width 785 height 414
click at [22, 78] on span "Projects" at bounding box center [46, 79] width 64 height 6
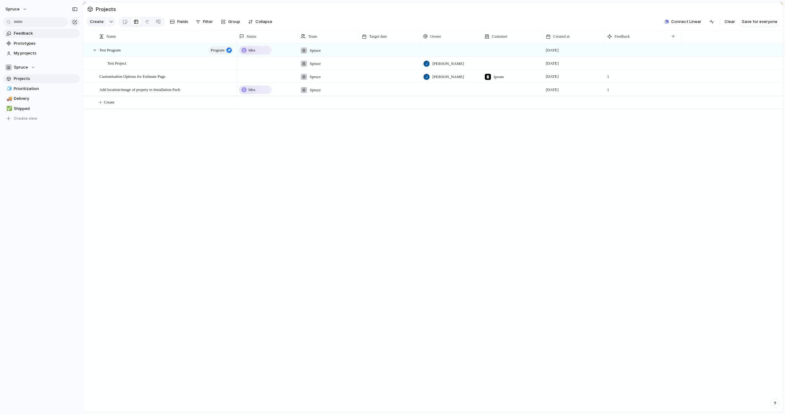
click at [41, 31] on span "Feedback" at bounding box center [46, 33] width 64 height 6
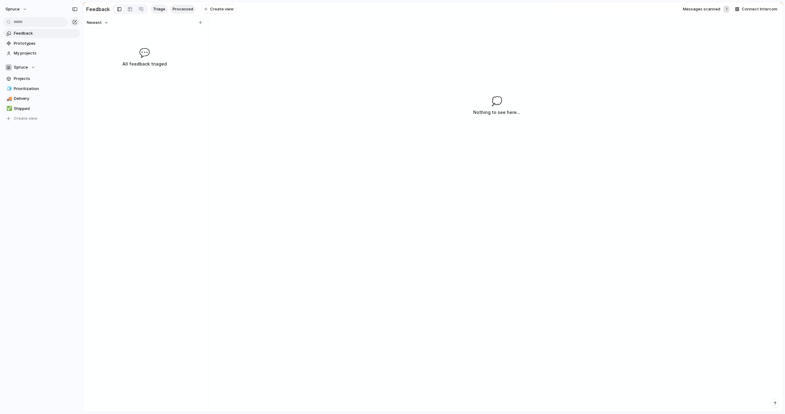
click at [179, 11] on span "Processed" at bounding box center [183, 9] width 21 height 6
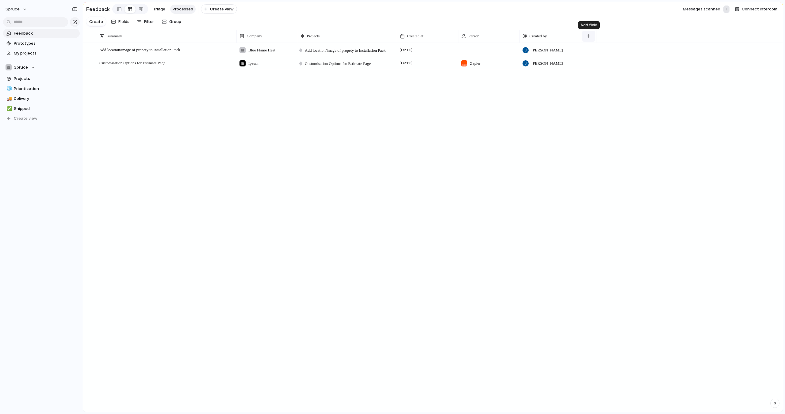
click at [586, 36] on button "button" at bounding box center [588, 36] width 13 height 11
click at [667, 117] on div "Commentary Processed? Text Company Added Created at Added Created by Added Pers…" at bounding box center [392, 207] width 785 height 414
click at [381, 152] on div "Add location/image of propety to Installation Pack Open Blue Flame Heat Add loc…" at bounding box center [433, 227] width 700 height 369
click at [589, 35] on div "button" at bounding box center [588, 35] width 3 height 3
click at [601, 143] on span "Create new field" at bounding box center [609, 141] width 32 height 6
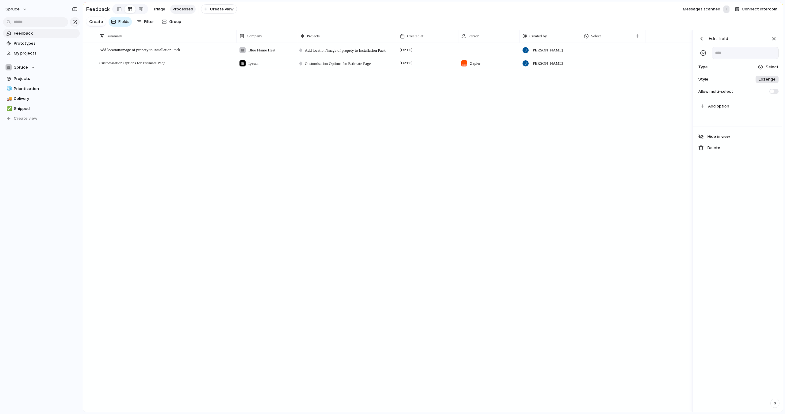
click at [762, 81] on span "Lozenge" at bounding box center [766, 79] width 17 height 6
click at [749, 78] on div "******* *** Plain" at bounding box center [392, 207] width 785 height 414
click at [773, 40] on div "button" at bounding box center [773, 38] width 7 height 7
click at [601, 36] on span "Select" at bounding box center [596, 36] width 10 height 6
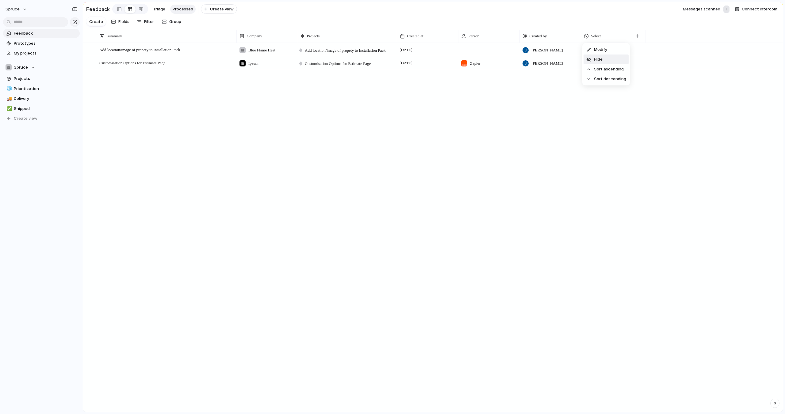
click at [599, 56] on span "Hide" at bounding box center [598, 59] width 9 height 6
drag, startPoint x: 503, startPoint y: 120, endPoint x: 498, endPoint y: 121, distance: 5.1
click at [498, 121] on div "Add location/image of propety to Installation Pack Open Blue Flame Heat Add loc…" at bounding box center [433, 227] width 700 height 369
click at [33, 87] on span "Prioritization" at bounding box center [46, 89] width 64 height 6
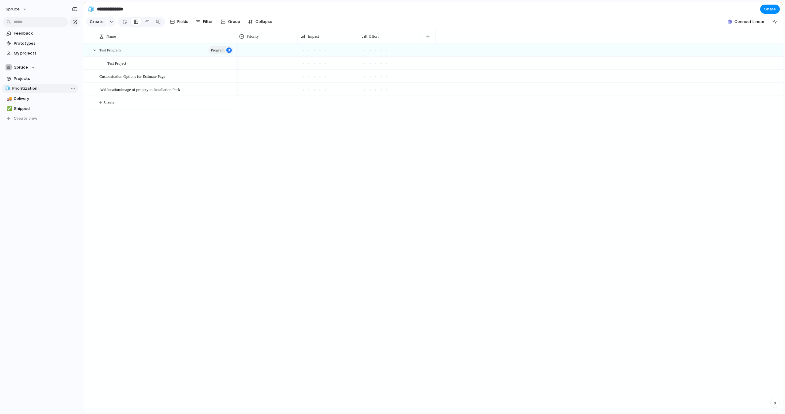
click at [24, 88] on div "🧊 Prioritization 🚚 Delivery ✅ Shipped 🧊 Prioritization To pick up a draggable i…" at bounding box center [41, 103] width 77 height 39
click at [39, 35] on span "Feedback" at bounding box center [46, 33] width 64 height 6
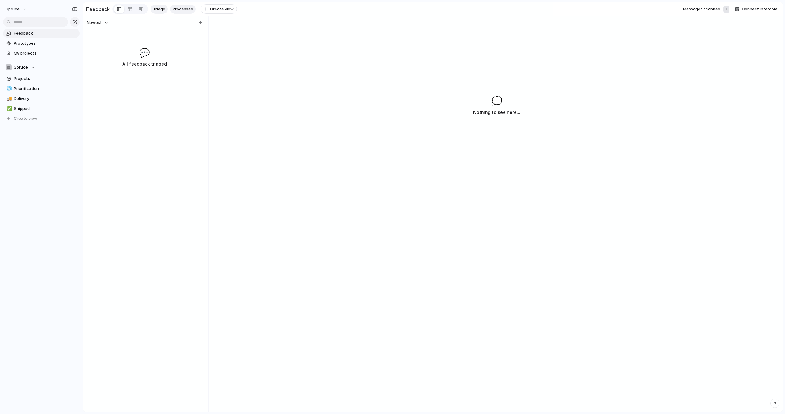
click at [178, 12] on link "Processed" at bounding box center [182, 9] width 25 height 9
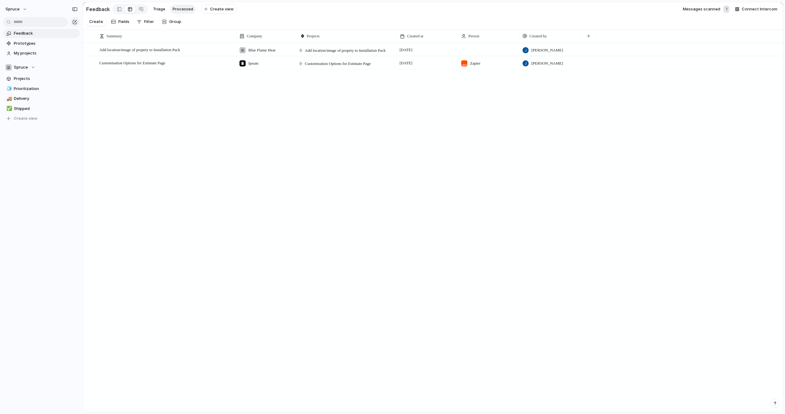
click at [179, 12] on link "Processed" at bounding box center [182, 9] width 25 height 9
click at [197, 101] on div "Add location/image of propety to Installation Pack Open Blue Flame Heat Add loc…" at bounding box center [433, 227] width 700 height 369
click at [281, 90] on div "Add location/image of propety to Installation Pack Open Blue Flame Heat Add loc…" at bounding box center [433, 227] width 700 height 369
click at [26, 77] on span "Projects" at bounding box center [46, 79] width 64 height 6
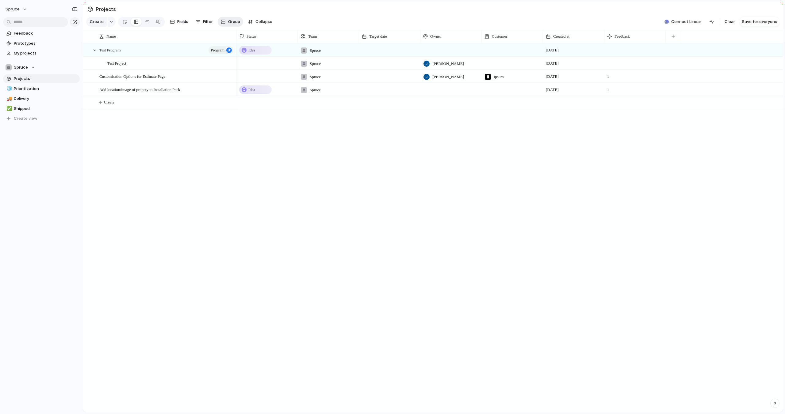
click at [232, 24] on span "Group" at bounding box center [234, 22] width 12 height 6
click at [224, 117] on div at bounding box center [222, 116] width 5 height 5
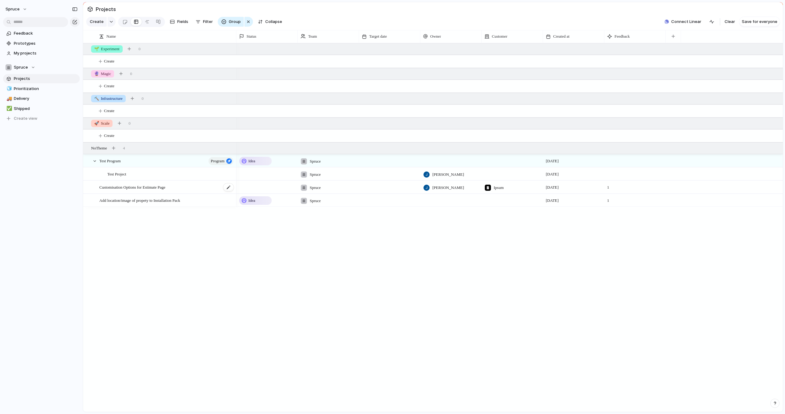
click at [132, 185] on span "Customisation Options for Estimate Page" at bounding box center [132, 187] width 66 height 7
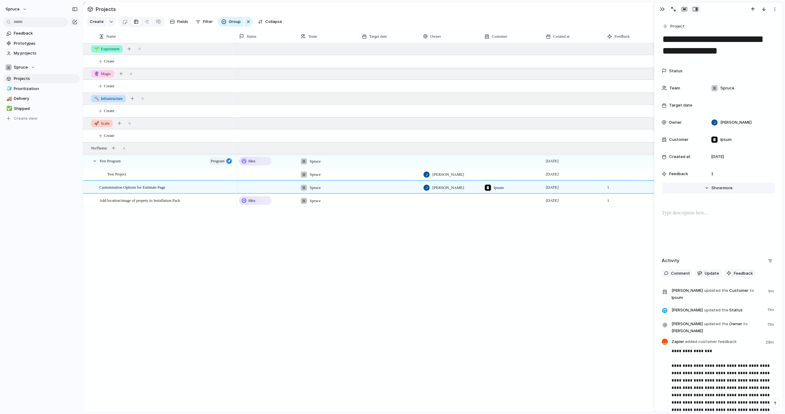
click at [714, 188] on span "Show" at bounding box center [716, 188] width 11 height 6
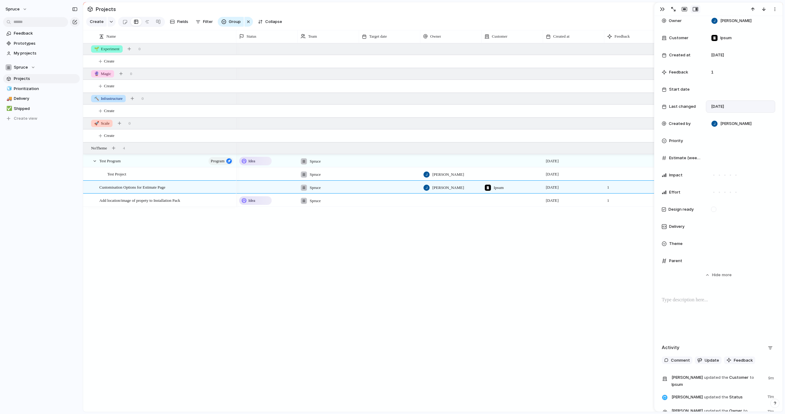
scroll to position [105, 0]
click at [676, 243] on span "Theme" at bounding box center [675, 241] width 13 height 6
click at [677, 258] on div "🌱 Experiment 🔮 Magic 🔨 Infrastructure 🚀 Scale" at bounding box center [392, 207] width 785 height 414
click at [671, 258] on span "Parent" at bounding box center [675, 258] width 13 height 6
click at [672, 258] on span "Parent" at bounding box center [675, 258] width 13 height 6
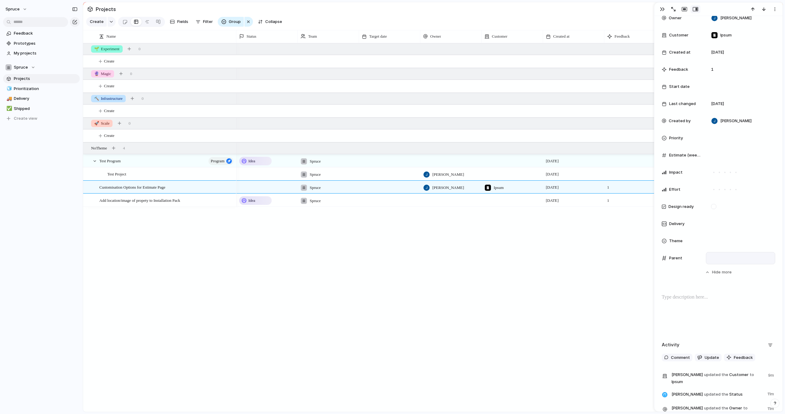
click at [720, 257] on div at bounding box center [740, 258] width 64 height 7
click at [720, 256] on div "Test Program" at bounding box center [392, 207] width 785 height 414
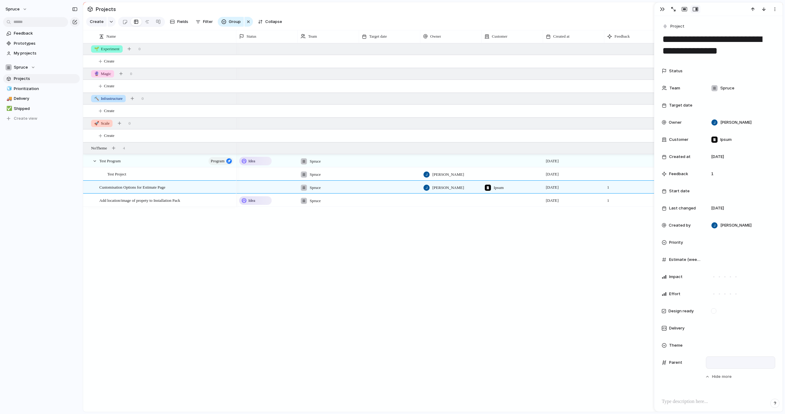
drag, startPoint x: 676, startPoint y: 363, endPoint x: 677, endPoint y: 358, distance: 5.6
click at [677, 358] on div "Parent" at bounding box center [718, 363] width 113 height 12
click at [732, 328] on div at bounding box center [740, 328] width 64 height 7
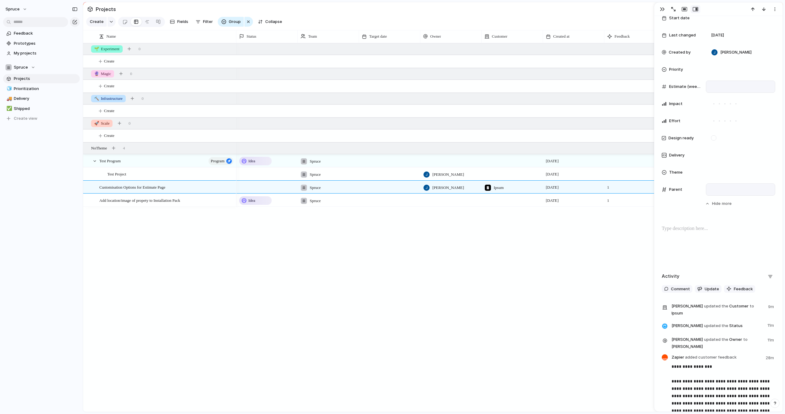
scroll to position [271, 0]
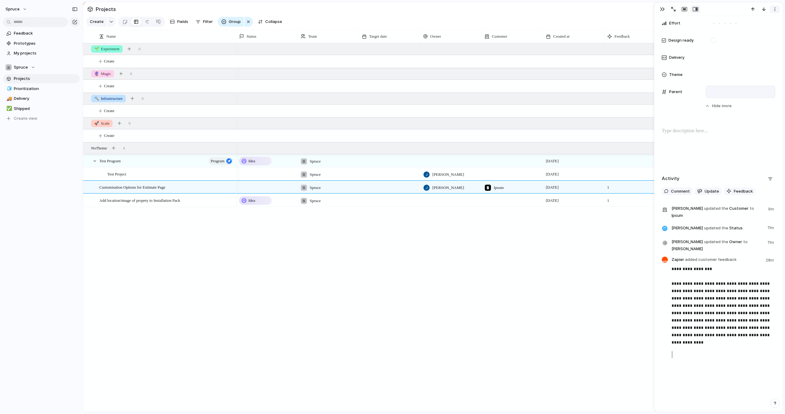
click at [774, 13] on button "button" at bounding box center [775, 9] width 10 height 8
click at [774, 10] on div "Mark as duplicate Delete" at bounding box center [392, 207] width 785 height 414
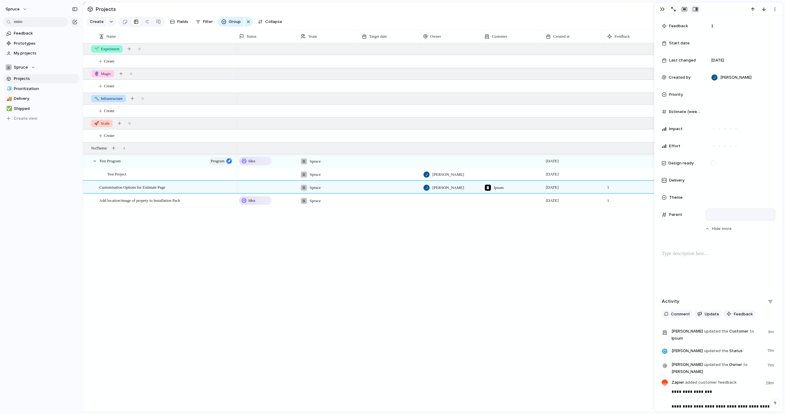
scroll to position [126, 0]
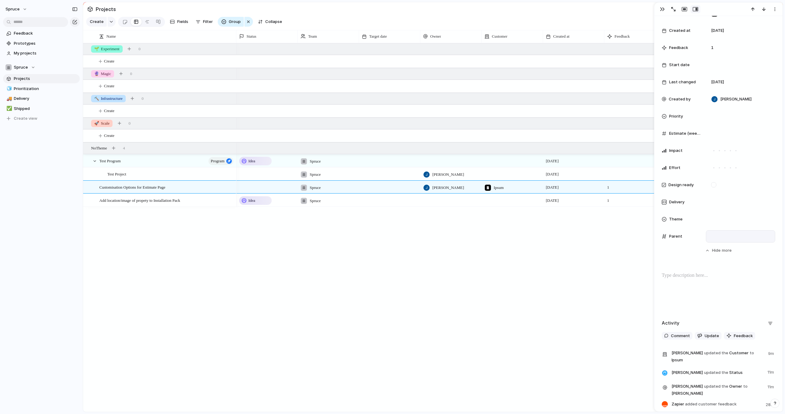
click at [720, 235] on div at bounding box center [740, 236] width 64 height 7
click at [720, 235] on div "Test Program" at bounding box center [392, 207] width 785 height 414
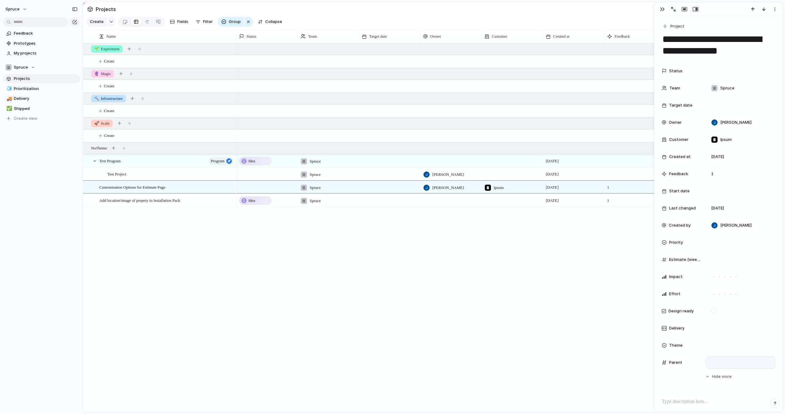
click at [514, 253] on div "Idea Spruce [DATE] Spruce [PERSON_NAME] [DATE] Spruce [PERSON_NAME] Ipsum [DATE…" at bounding box center [509, 227] width 546 height 369
click at [24, 35] on span "Feedback" at bounding box center [46, 33] width 64 height 6
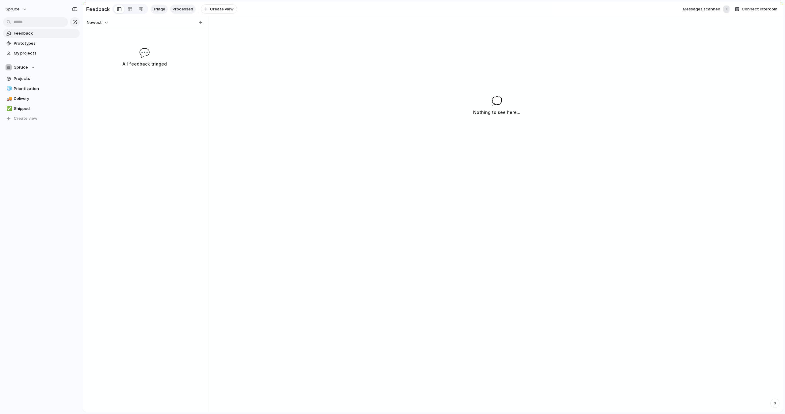
click at [183, 6] on link "Processed" at bounding box center [182, 9] width 25 height 9
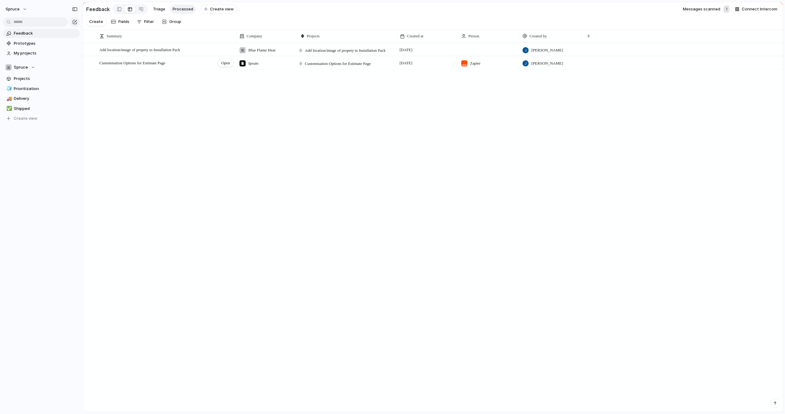
click at [164, 64] on span "Customisation Options for Estimate Page" at bounding box center [132, 63] width 66 height 5
click at [225, 63] on span "Open" at bounding box center [225, 63] width 9 height 6
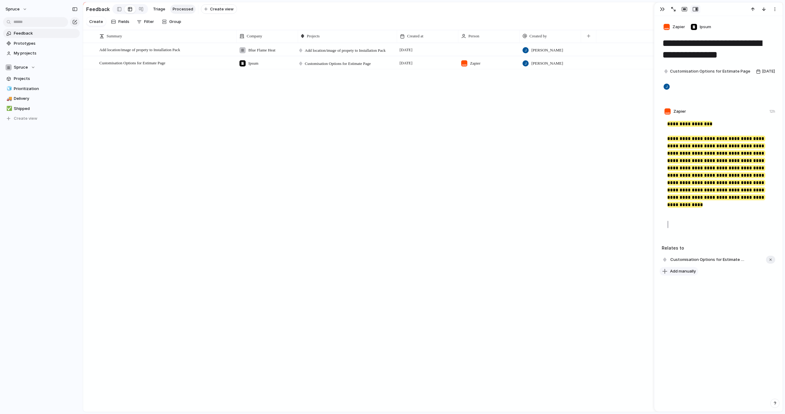
click at [691, 269] on span "Add manually" at bounding box center [683, 272] width 26 height 6
click at [696, 309] on span "Test Program" at bounding box center [684, 310] width 26 height 6
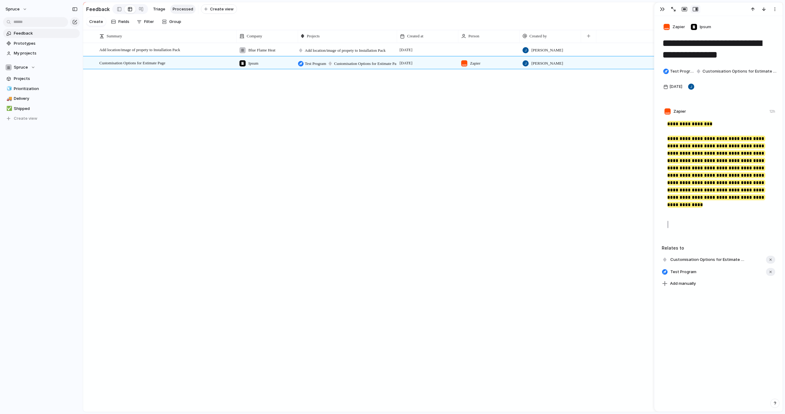
click at [696, 309] on div "**********" at bounding box center [718, 214] width 128 height 396
click at [513, 190] on div "Add location/image of propety to Installation Pack Open Blue Flame Heat Add loc…" at bounding box center [433, 227] width 700 height 369
click at [25, 82] on link "Projects" at bounding box center [41, 78] width 77 height 9
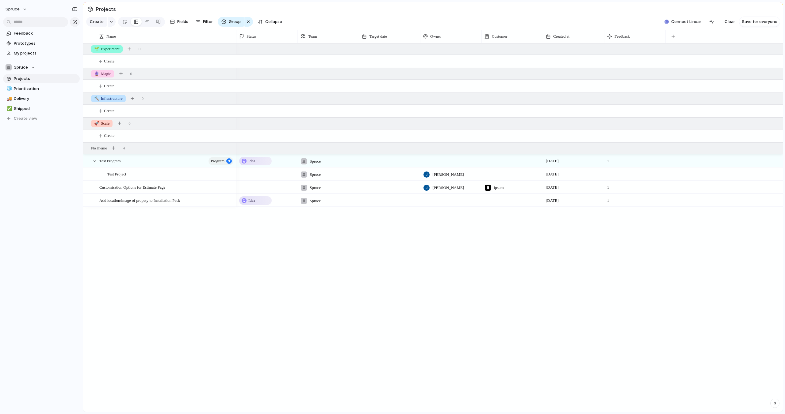
click at [148, 211] on div "Test Program Program Test Project Customisation Options for Estimate Page Add l…" at bounding box center [433, 227] width 700 height 369
click at [94, 162] on div at bounding box center [95, 161] width 6 height 6
click at [27, 32] on span "Feedback" at bounding box center [46, 33] width 64 height 6
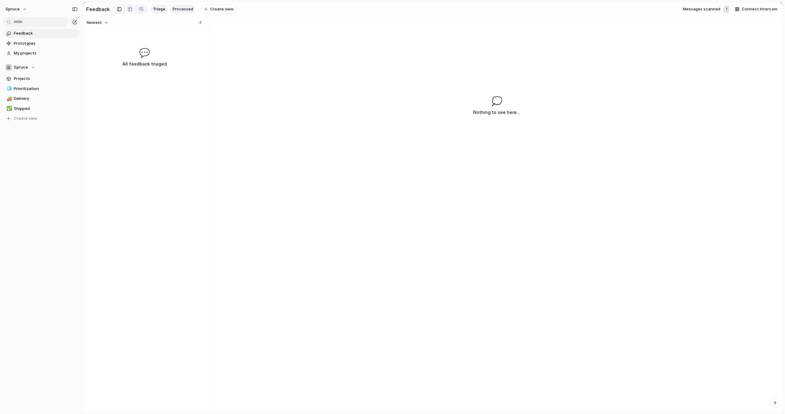
click at [183, 10] on span "Processed" at bounding box center [183, 9] width 21 height 6
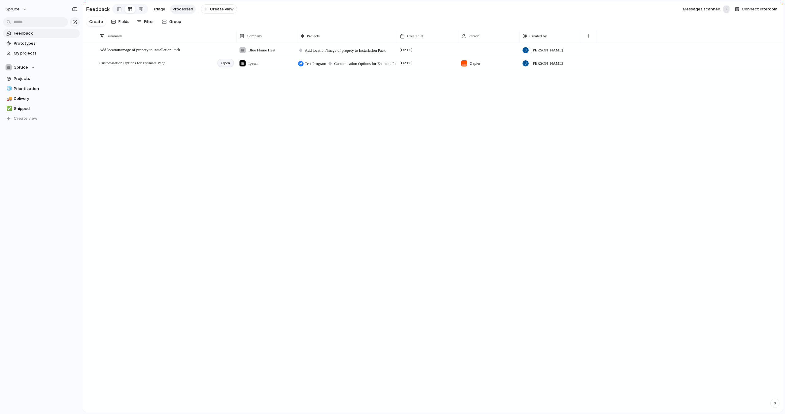
click at [226, 63] on span "Open" at bounding box center [225, 63] width 9 height 6
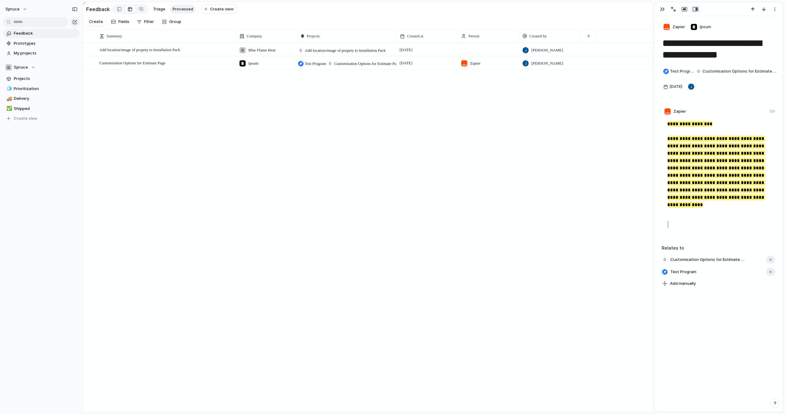
drag, startPoint x: 685, startPoint y: 253, endPoint x: 704, endPoint y: 273, distance: 27.1
click at [703, 272] on div "Customisation Options for Estimate Page Test Program Add manually" at bounding box center [718, 271] width 113 height 33
click at [689, 281] on span "Add manually" at bounding box center [683, 284] width 26 height 6
click at [701, 367] on div "Test Objective Test Project Add location/image of propety to Installation Pack" at bounding box center [392, 207] width 785 height 414
click at [707, 71] on span "Customisation Options for Estimate Page" at bounding box center [740, 71] width 76 height 6
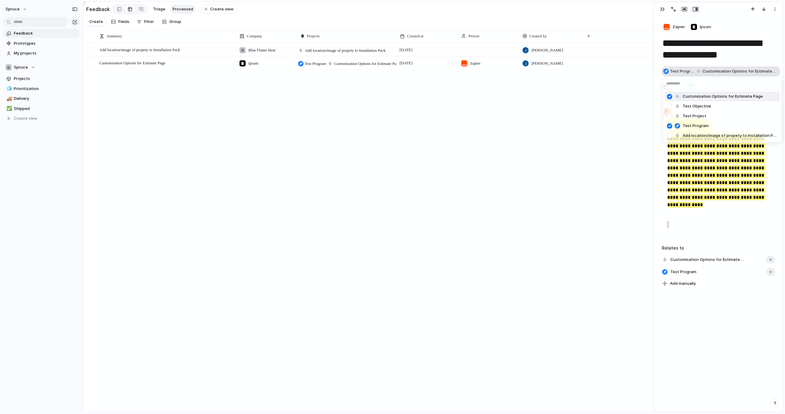
click at [707, 71] on div "Customisation Options for Estimate Page Test Objective Test Project Test Progra…" at bounding box center [392, 207] width 785 height 414
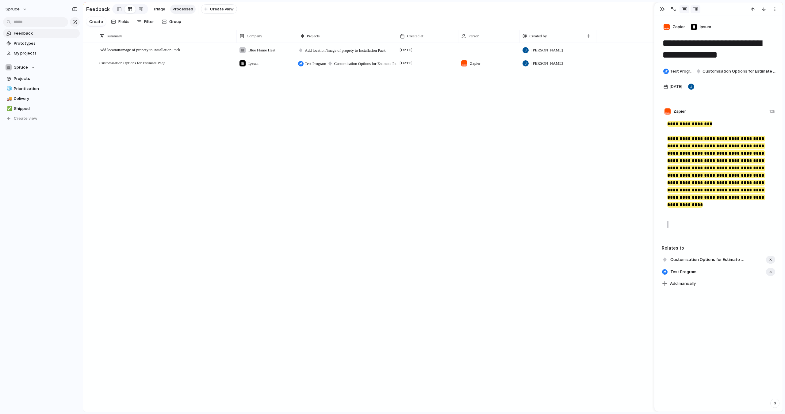
click at [683, 9] on div "button" at bounding box center [684, 9] width 6 height 5
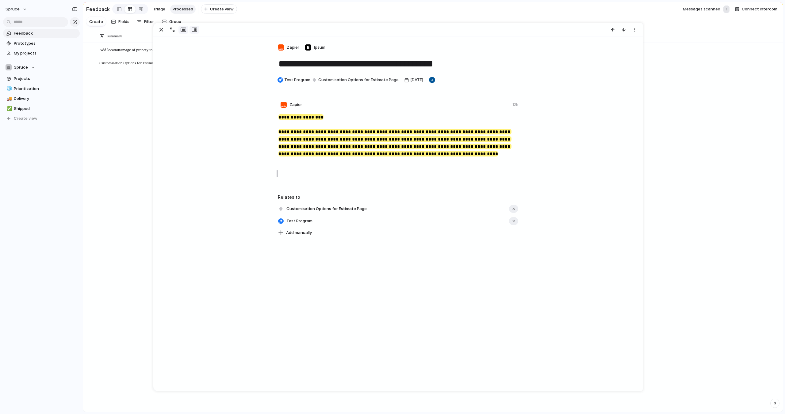
click at [194, 31] on div "button" at bounding box center [195, 29] width 6 height 5
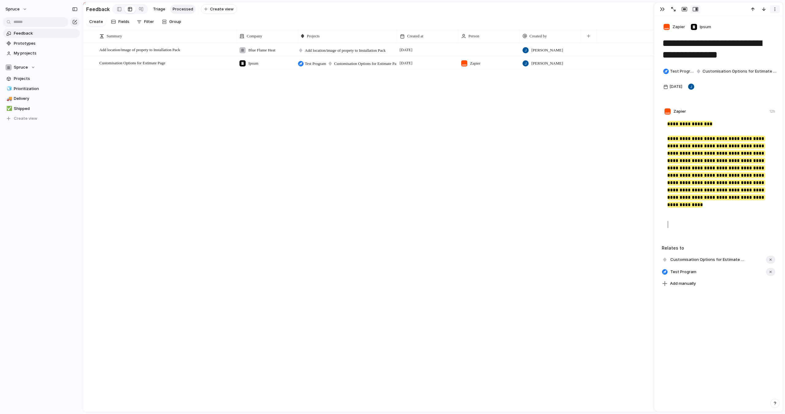
click at [778, 12] on button "button" at bounding box center [775, 9] width 10 height 8
click at [778, 12] on div "Delete" at bounding box center [392, 207] width 785 height 414
click at [675, 25] on span "Zapier" at bounding box center [678, 27] width 13 height 6
click at [729, 19] on div "[PERSON_NAME] Zapier [PERSON_NAME] Steph" at bounding box center [392, 207] width 785 height 414
click at [524, 192] on div "Add location/image of propety to Installation Pack Open Blue Flame Heat Add loc…" at bounding box center [433, 227] width 700 height 369
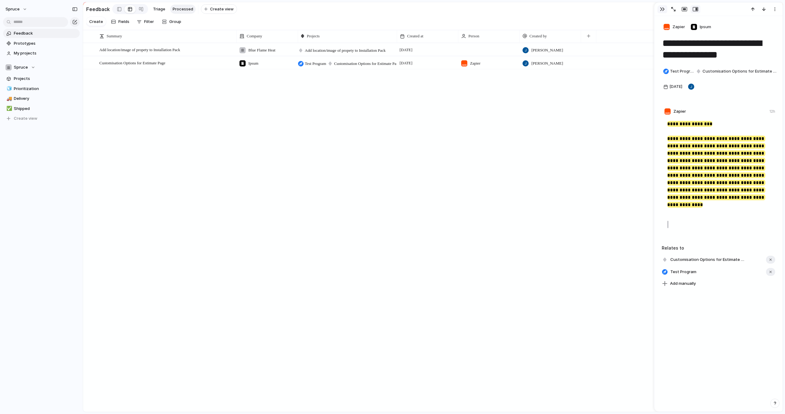
click at [662, 8] on div "button" at bounding box center [662, 9] width 5 height 5
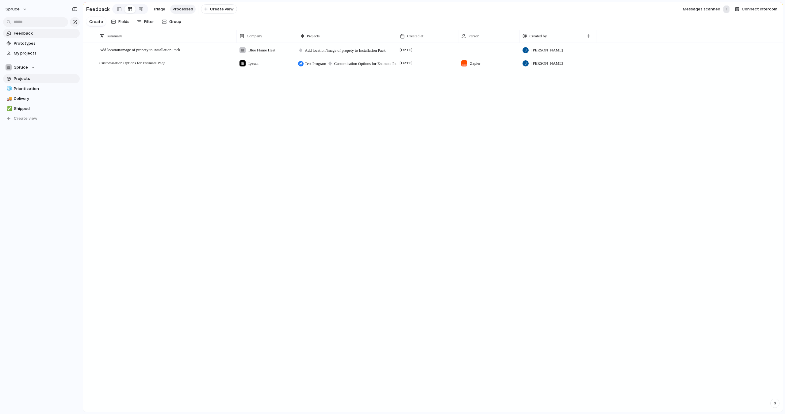
click at [32, 78] on span "Projects" at bounding box center [46, 79] width 64 height 6
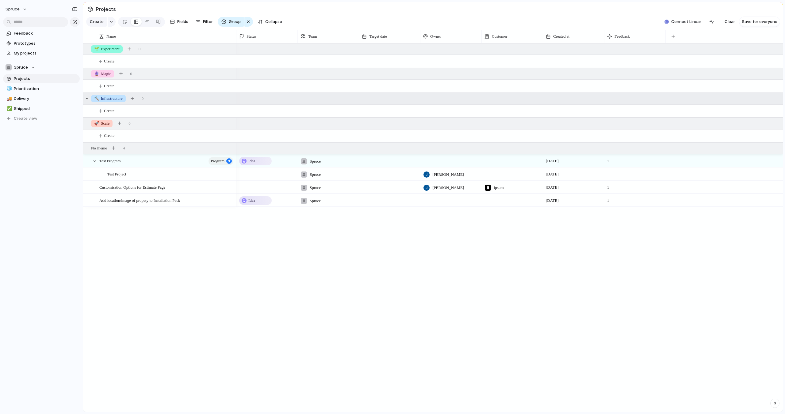
click at [122, 98] on span "🔨 Infrastructure" at bounding box center [108, 99] width 29 height 6
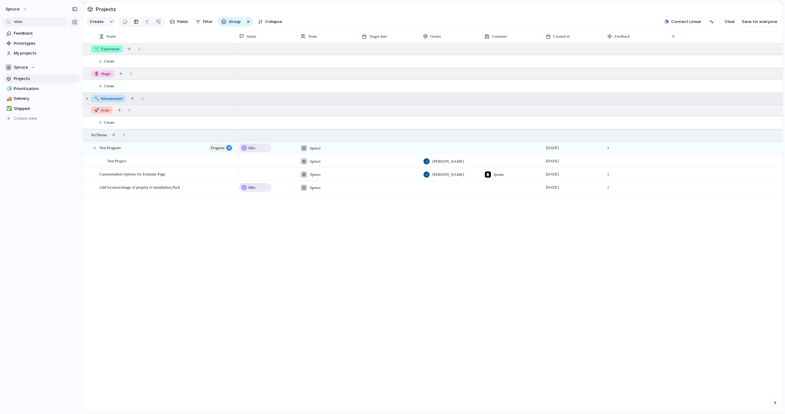
click at [122, 98] on span "🔨 Infrastructure" at bounding box center [108, 99] width 29 height 6
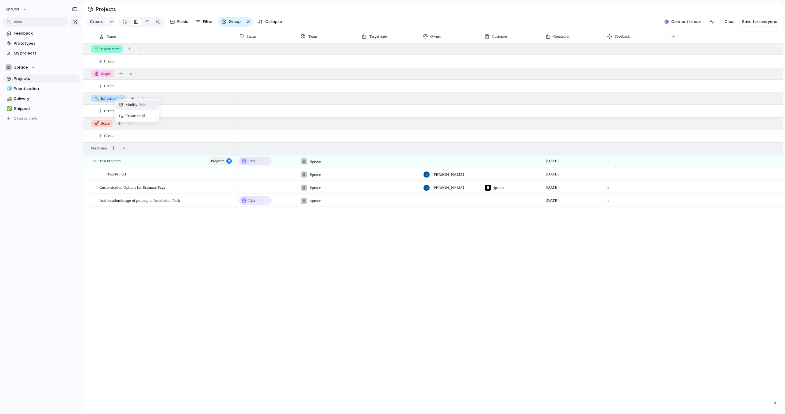
click at [128, 104] on span "Modify field" at bounding box center [135, 105] width 20 height 6
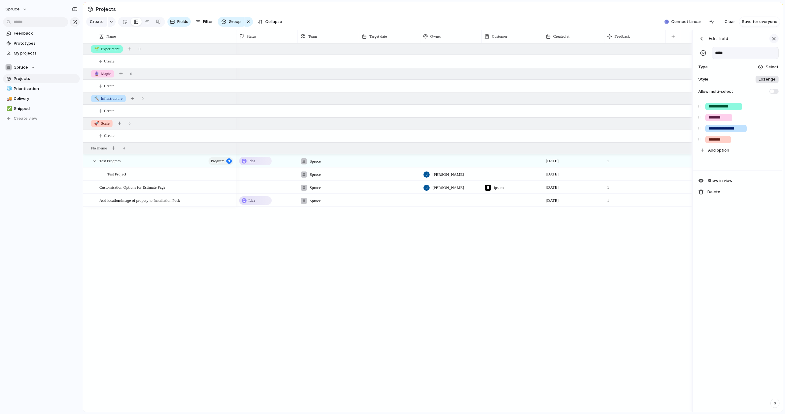
click at [772, 35] on div "button" at bounding box center [773, 38] width 7 height 7
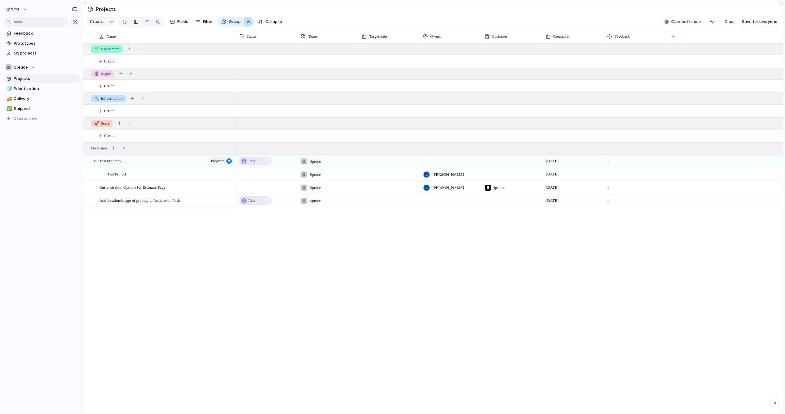
click at [247, 22] on div "button" at bounding box center [248, 21] width 5 height 7
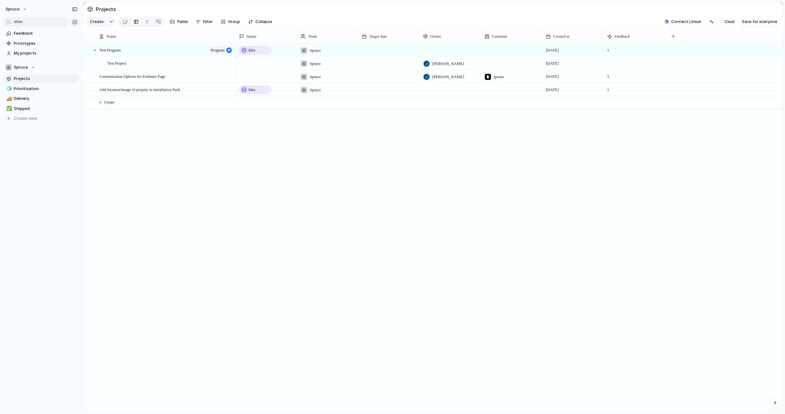
click at [253, 198] on div "Idea Spruce [DATE] 1 Spruce [PERSON_NAME] [DATE] Spruce [PERSON_NAME] Ipsum [DA…" at bounding box center [509, 227] width 546 height 369
click at [126, 89] on span "Create child" at bounding box center [129, 89] width 19 height 6
click at [245, 198] on div "Idea Spruce [DATE] 1 Spruce [PERSON_NAME] [DATE] Spruce [PERSON_NAME] Ipsum [DA…" at bounding box center [509, 227] width 546 height 369
click at [667, 42] on div at bounding box center [673, 36] width 13 height 13
click at [672, 38] on button "button" at bounding box center [673, 36] width 13 height 11
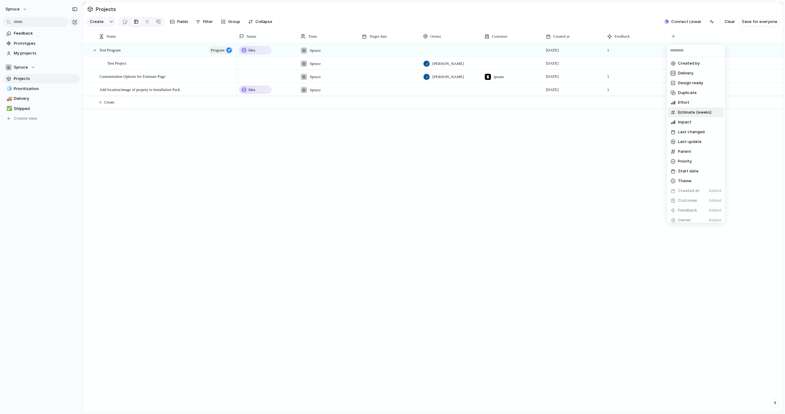
click at [555, 171] on div "Created by Delivery Design ready Duplicate Effort Estimate (weeks) Impact Last …" at bounding box center [392, 207] width 785 height 414
click at [178, 20] on span "Fields" at bounding box center [182, 22] width 11 height 6
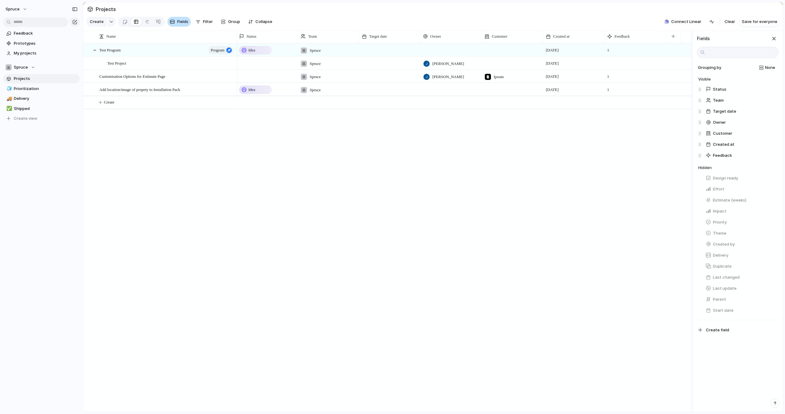
click at [178, 20] on span "Fields" at bounding box center [182, 22] width 11 height 6
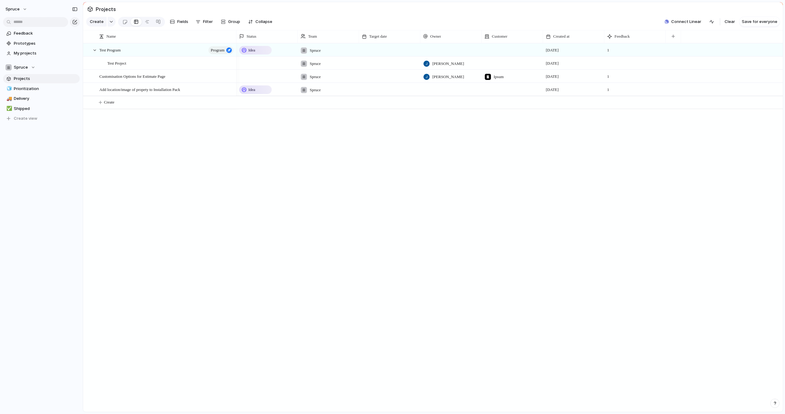
click at [180, 178] on div "Test Program Program Test Project Customisation Options for Estimate Page Add l…" at bounding box center [433, 227] width 700 height 369
click at [132, 128] on div "Test Program Program Test Project Customisation Options for Estimate Page Add l…" at bounding box center [433, 227] width 700 height 369
click at [22, 32] on span "Feedback" at bounding box center [46, 33] width 64 height 6
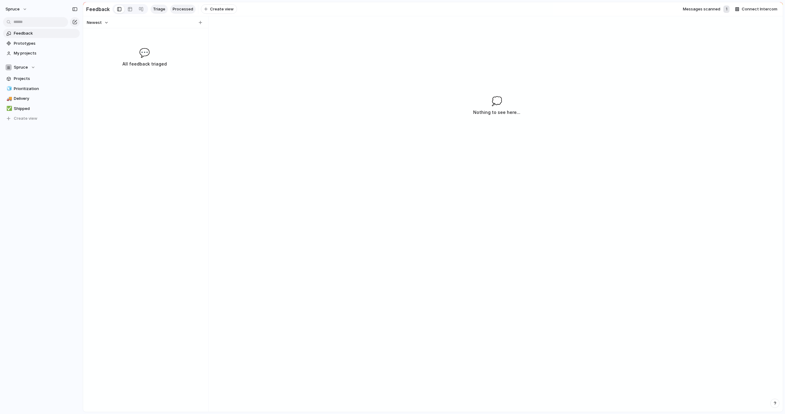
click at [186, 8] on span "Processed" at bounding box center [183, 9] width 21 height 6
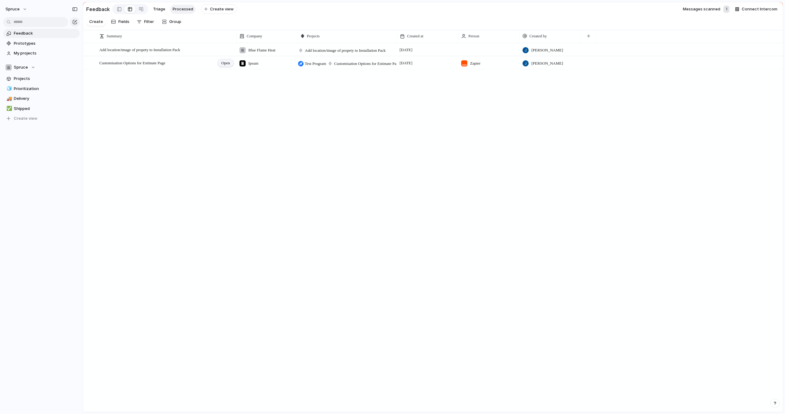
click at [228, 64] on span "Open" at bounding box center [225, 63] width 9 height 6
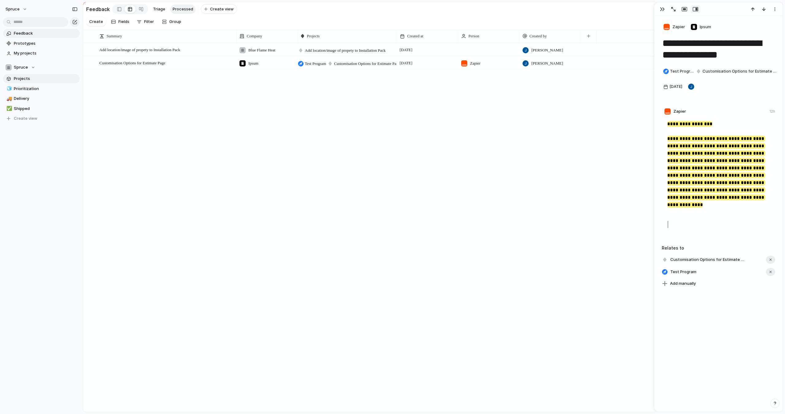
click at [48, 82] on link "Projects" at bounding box center [41, 78] width 77 height 9
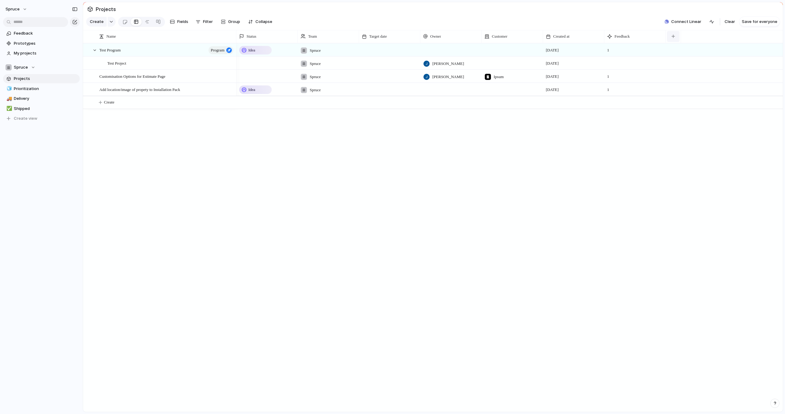
click at [674, 35] on div "button" at bounding box center [672, 36] width 3 height 3
click at [688, 219] on span "Create new field" at bounding box center [694, 216] width 32 height 6
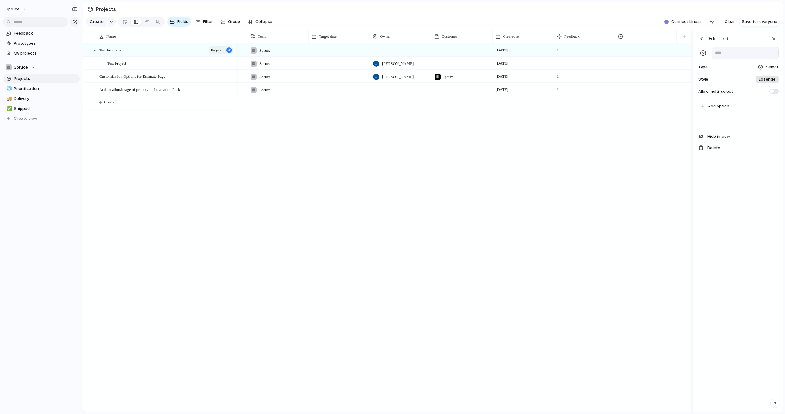
click at [766, 64] on span "Select" at bounding box center [771, 67] width 13 height 6
click at [741, 191] on span "Formula" at bounding box center [745, 191] width 15 height 6
click at [766, 65] on span "Formula" at bounding box center [770, 67] width 15 height 6
click at [766, 67] on div "Checkbox Text Figma Link Select User Number Date Team Rating Formula Company" at bounding box center [392, 207] width 785 height 414
click at [725, 86] on textarea at bounding box center [738, 86] width 84 height 18
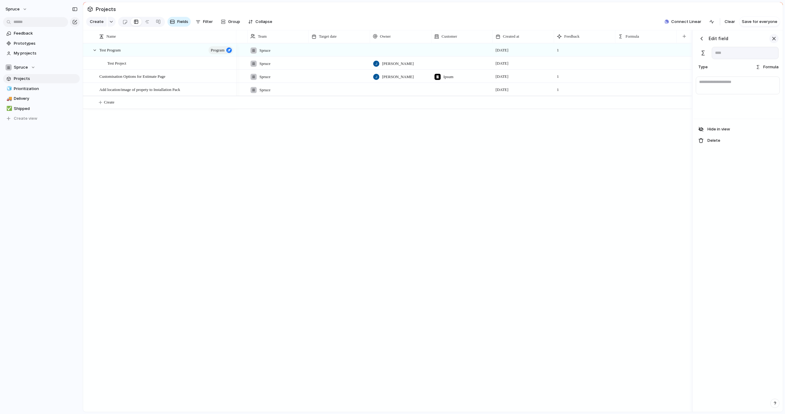
click at [777, 39] on div "button" at bounding box center [773, 38] width 7 height 7
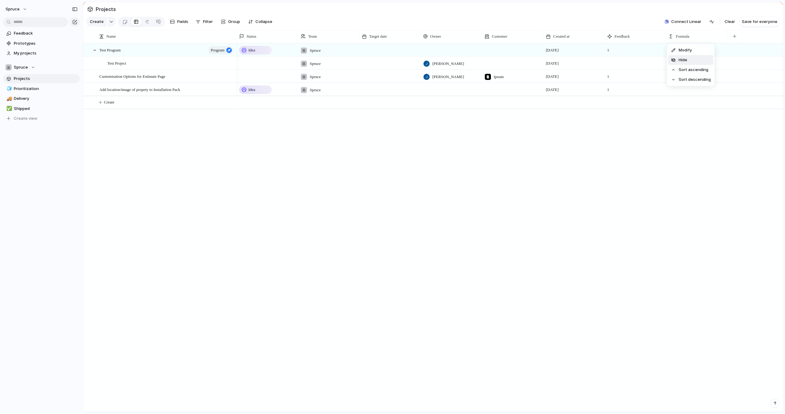
click at [690, 57] on li "Hide" at bounding box center [690, 60] width 45 height 10
click at [542, 179] on div "Idea Spruce [DATE] 1 Spruce [PERSON_NAME] [DATE] Spruce [PERSON_NAME] Ipsum [DA…" at bounding box center [509, 227] width 546 height 369
click at [31, 55] on span "My projects" at bounding box center [46, 53] width 64 height 6
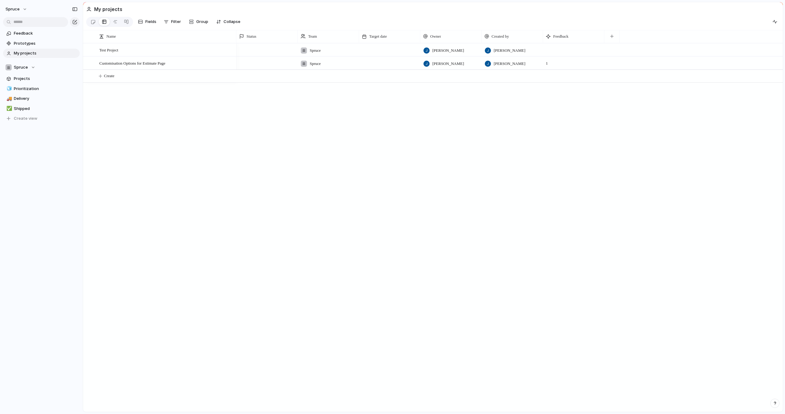
click at [31, 55] on span "My projects" at bounding box center [46, 53] width 64 height 6
click at [31, 53] on span "My projects" at bounding box center [46, 53] width 64 height 6
click at [26, 33] on span "Feedback" at bounding box center [46, 33] width 64 height 6
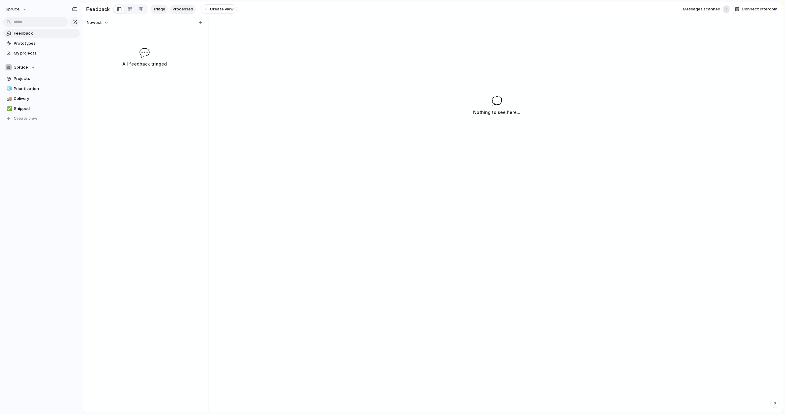
click at [179, 6] on span "Processed" at bounding box center [183, 9] width 21 height 6
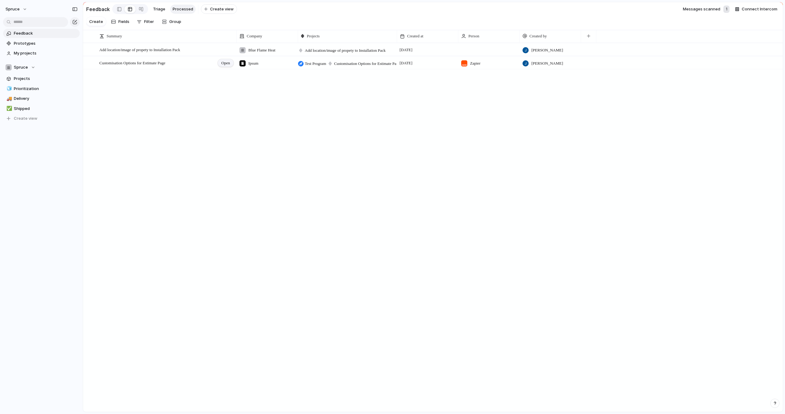
click at [222, 63] on span "Open" at bounding box center [225, 63] width 9 height 6
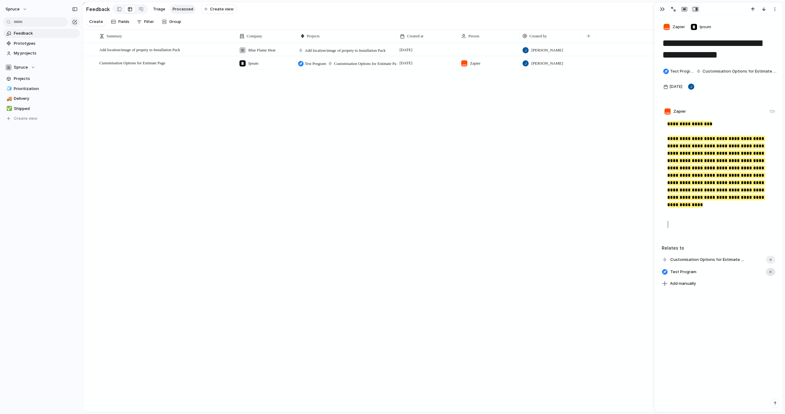
click at [769, 270] on div "button" at bounding box center [770, 272] width 4 height 4
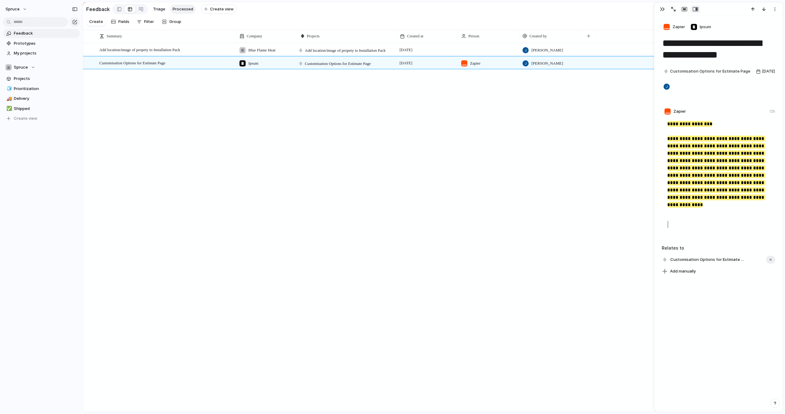
click at [238, 171] on div "Add location/image of propety to Installation Pack Open Blue Flame Heat Add loc…" at bounding box center [433, 227] width 700 height 369
click at [23, 78] on span "Projects" at bounding box center [46, 79] width 64 height 6
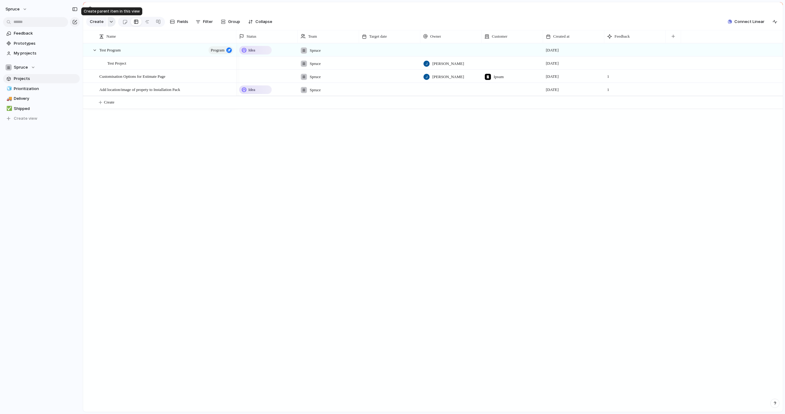
click at [108, 23] on button "button" at bounding box center [112, 22] width 8 height 10
click at [106, 60] on span "Program" at bounding box center [106, 58] width 16 height 6
type textarea "**********"
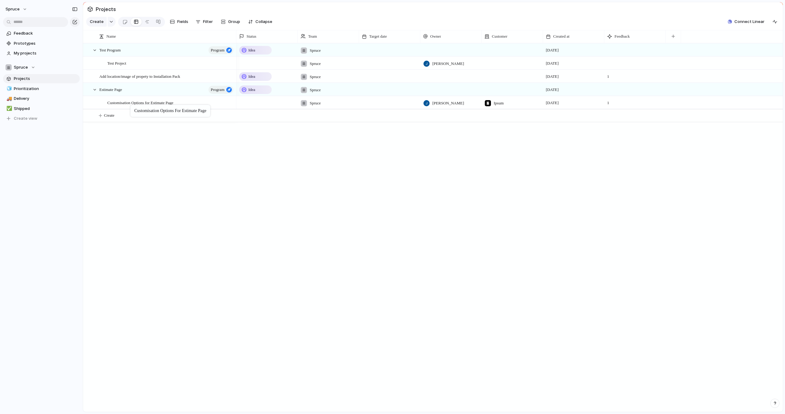
drag, startPoint x: 112, startPoint y: 76, endPoint x: 133, endPoint y: 106, distance: 37.2
drag, startPoint x: 160, startPoint y: 157, endPoint x: 160, endPoint y: 246, distance: 88.9
click at [160, 246] on div "Test Program Program Test Project Customisation Options for Estimate Page Add l…" at bounding box center [433, 227] width 700 height 369
click at [95, 91] on div at bounding box center [95, 90] width 6 height 6
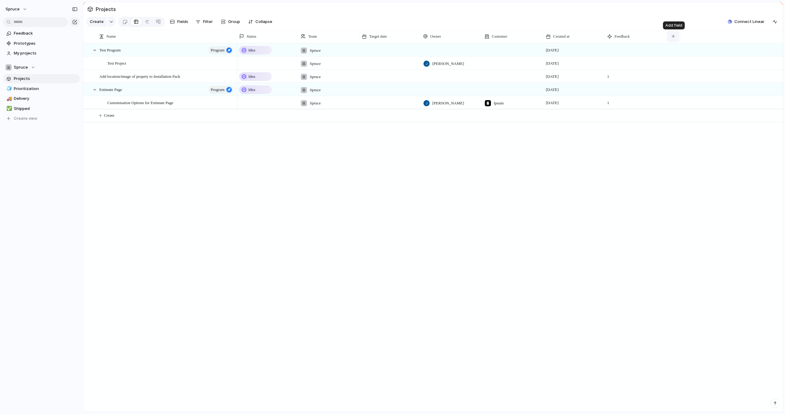
click at [673, 39] on button "button" at bounding box center [673, 36] width 13 height 11
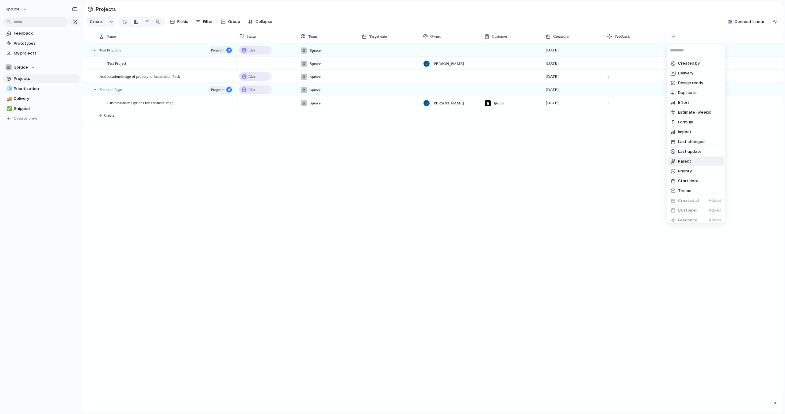
click at [686, 162] on span "Parent" at bounding box center [684, 161] width 13 height 6
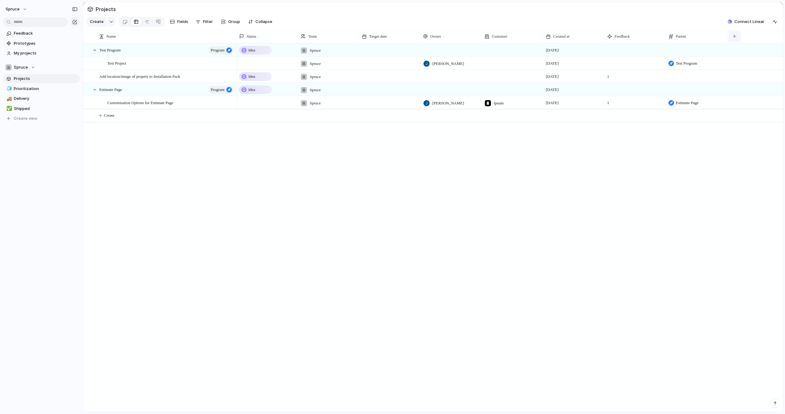
click at [738, 33] on button "button" at bounding box center [734, 36] width 13 height 11
click at [673, 142] on div "Created by Delivery Design ready Duplicate Effort Estimate (weeks) Formula Impa…" at bounding box center [392, 207] width 785 height 414
click at [93, 89] on div at bounding box center [95, 90] width 6 height 6
click at [236, 19] on span "Group" at bounding box center [234, 22] width 12 height 6
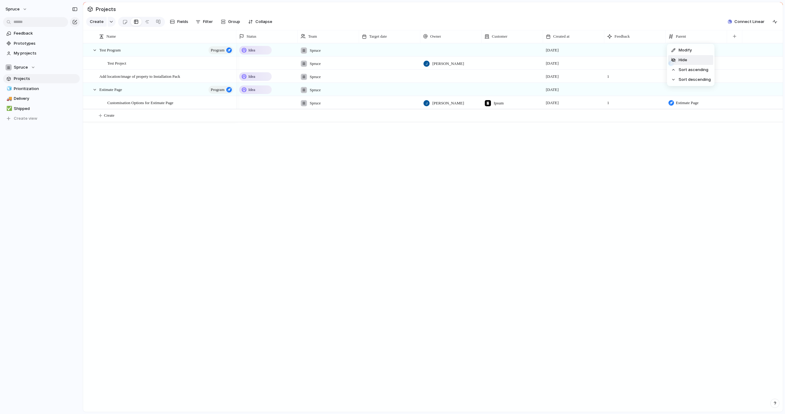
click at [685, 59] on span "Hide" at bounding box center [682, 60] width 9 height 6
click at [539, 156] on div "Idea Spruce [DATE] Spruce [PERSON_NAME] [DATE] Idea Spruce [DATE] 1 Idea Spruce…" at bounding box center [509, 227] width 546 height 369
drag, startPoint x: 380, startPoint y: 185, endPoint x: 380, endPoint y: 189, distance: 4.0
click at [380, 189] on div "Idea Spruce [DATE] Spruce [PERSON_NAME] [DATE] Idea Spruce [DATE] 1 Idea Spruce…" at bounding box center [509, 227] width 546 height 369
click at [207, 23] on span "Filter" at bounding box center [208, 22] width 10 height 6
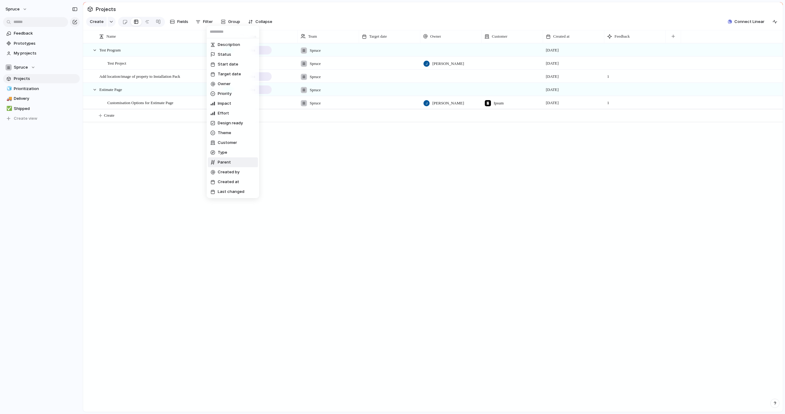
click at [224, 164] on span "Parent" at bounding box center [224, 162] width 13 height 6
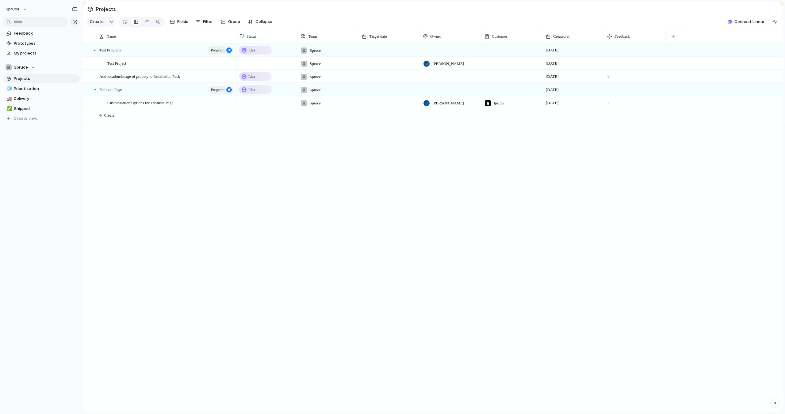
click at [190, 152] on div "Customisation Options for Estimate Page Test Objective Test Project Test Progra…" at bounding box center [392, 207] width 785 height 414
click at [21, 119] on span "Create view" at bounding box center [26, 119] width 24 height 6
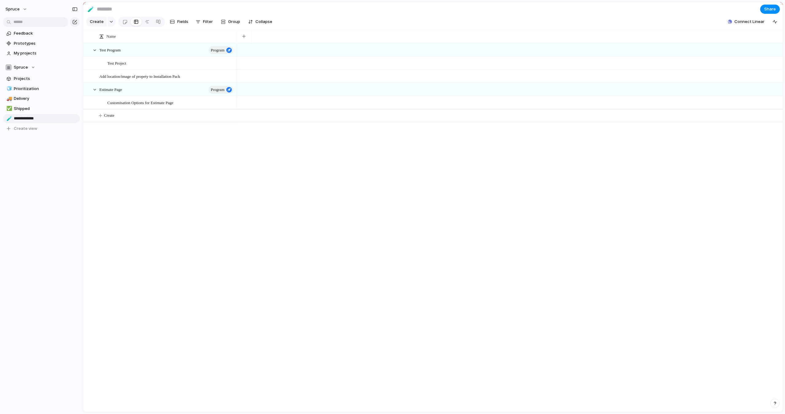
type input "**********"
click at [137, 140] on div "Test Program Program Test Project Add location/image of propety to Installation…" at bounding box center [433, 227] width 700 height 369
drag, startPoint x: 121, startPoint y: 64, endPoint x: 124, endPoint y: 103, distance: 39.4
drag, startPoint x: 122, startPoint y: 62, endPoint x: 124, endPoint y: 93, distance: 31.3
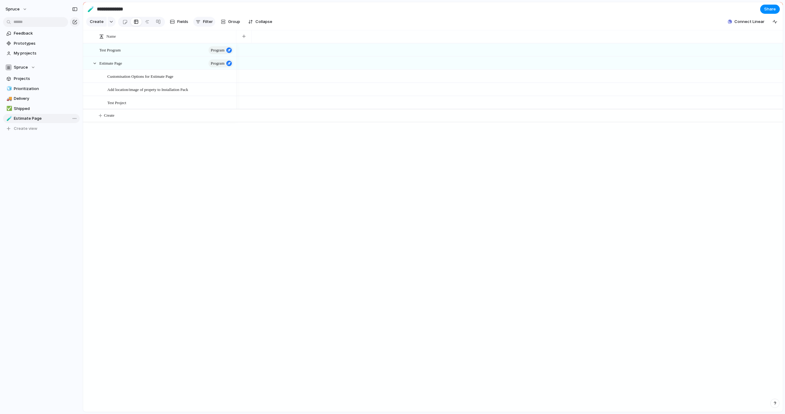
click at [194, 23] on button "Filter" at bounding box center [204, 22] width 22 height 10
click at [217, 164] on li "Parent" at bounding box center [220, 163] width 50 height 10
click at [200, 94] on div at bounding box center [200, 94] width 11 height 11
click at [219, 192] on div "Customisation Options for Estimate Page Test Objective Test Project Test Progra…" at bounding box center [392, 207] width 785 height 414
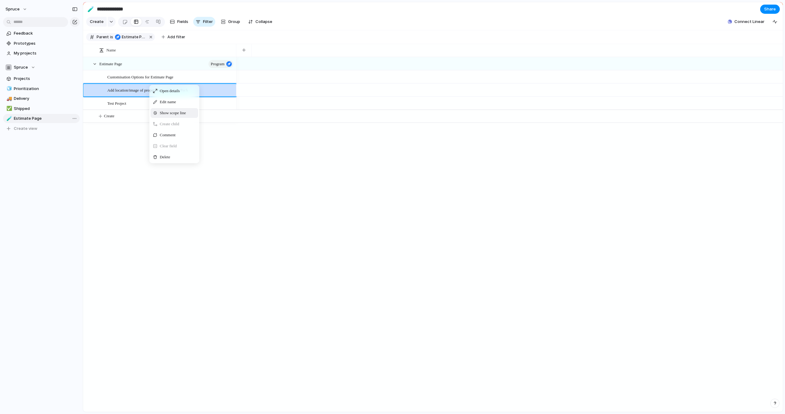
click at [171, 112] on span "Show scope line" at bounding box center [173, 113] width 26 height 6
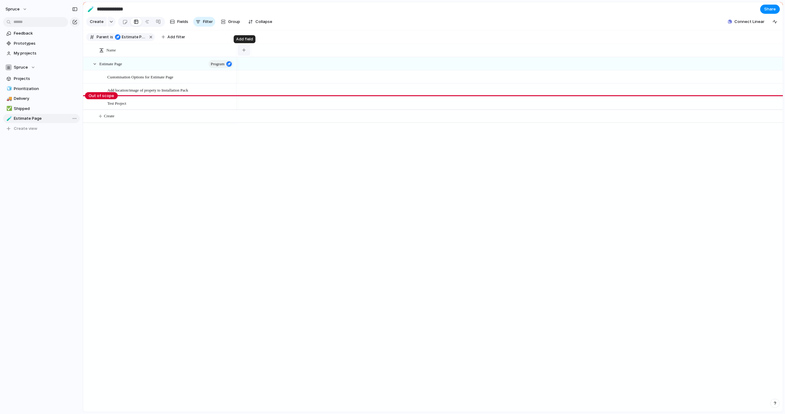
click at [242, 52] on button "button" at bounding box center [244, 50] width 13 height 11
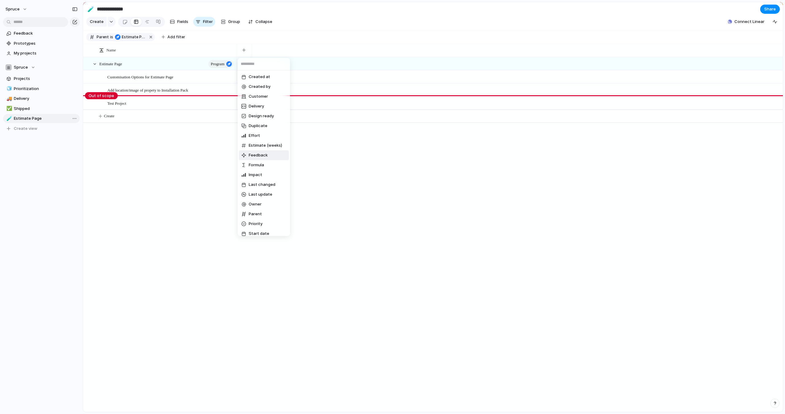
click at [261, 154] on span "Feedback" at bounding box center [258, 155] width 19 height 6
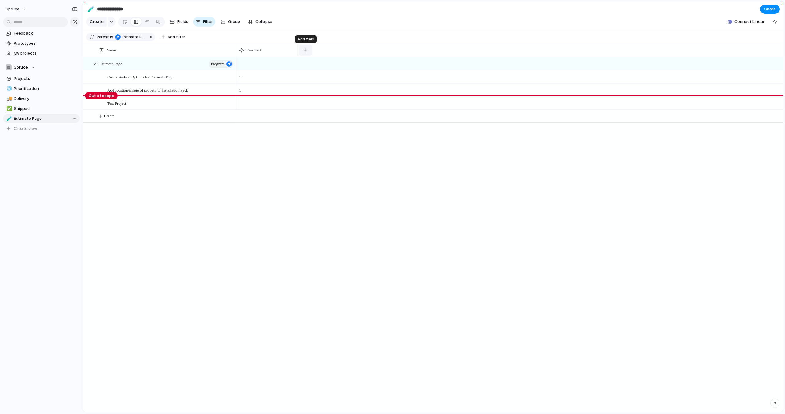
click at [304, 51] on div "button" at bounding box center [304, 49] width 3 height 3
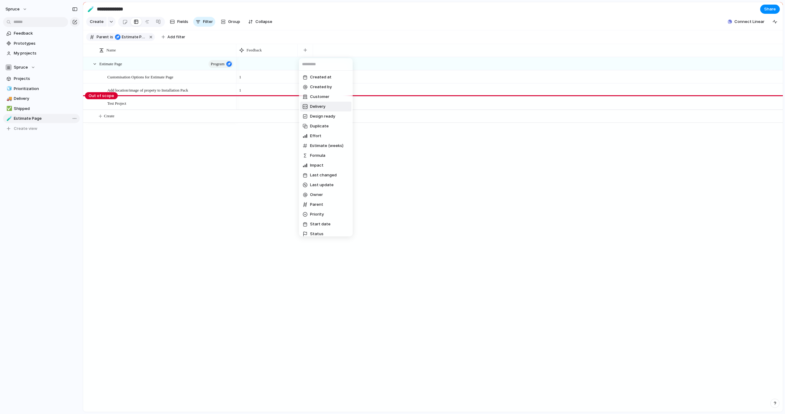
click at [323, 107] on span "Delivery" at bounding box center [317, 107] width 15 height 6
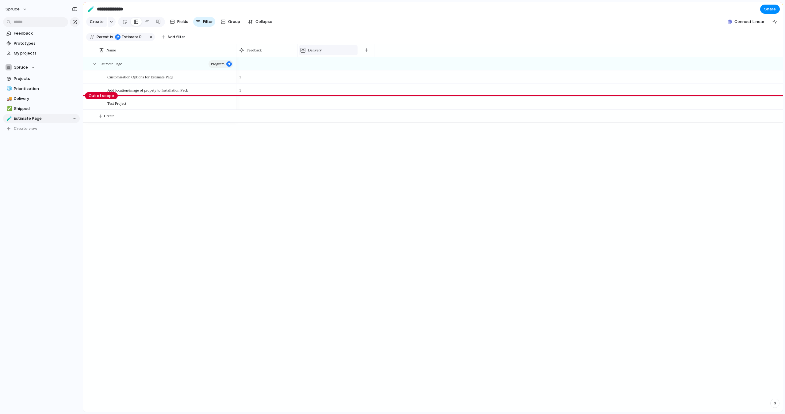
click at [334, 49] on div "Delivery" at bounding box center [327, 50] width 55 height 6
click at [325, 64] on li "Modify" at bounding box center [322, 64] width 45 height 10
click at [716, 103] on span "Hide in view" at bounding box center [718, 103] width 23 height 6
click at [311, 51] on button "button" at bounding box center [305, 50] width 13 height 11
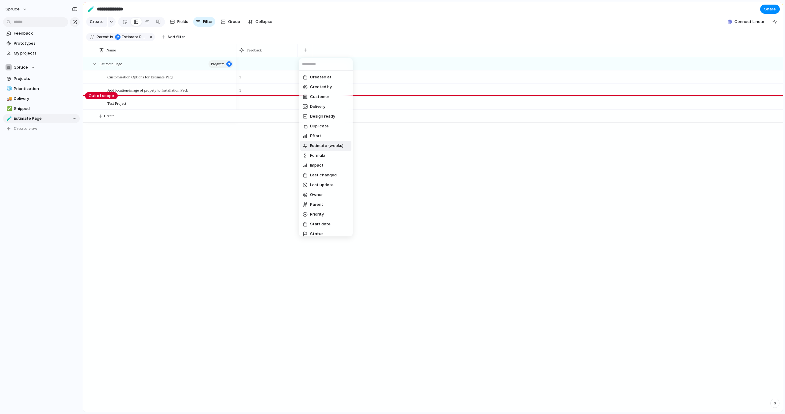
click at [325, 145] on span "Estimate (weeks)" at bounding box center [326, 146] width 33 height 6
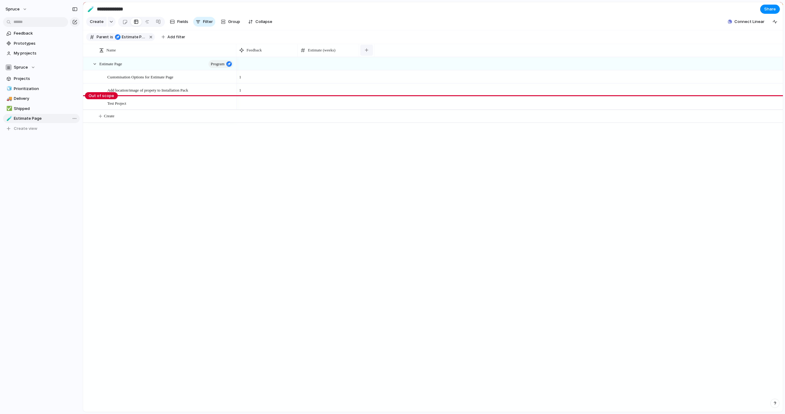
click at [367, 52] on button "button" at bounding box center [366, 50] width 13 height 11
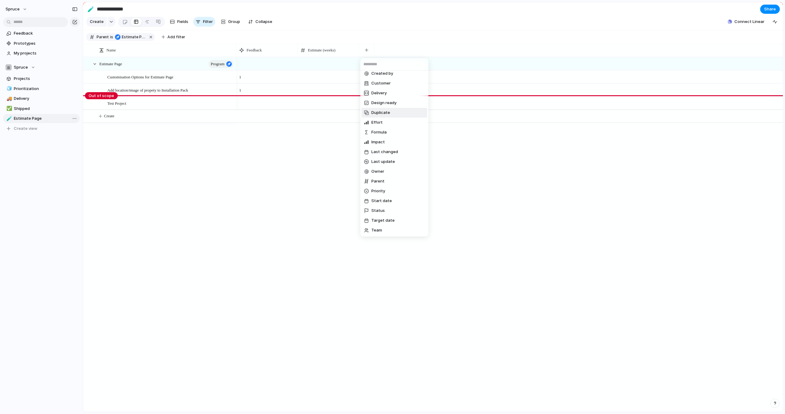
scroll to position [16, 0]
click at [391, 101] on span "Design ready" at bounding box center [383, 101] width 25 height 6
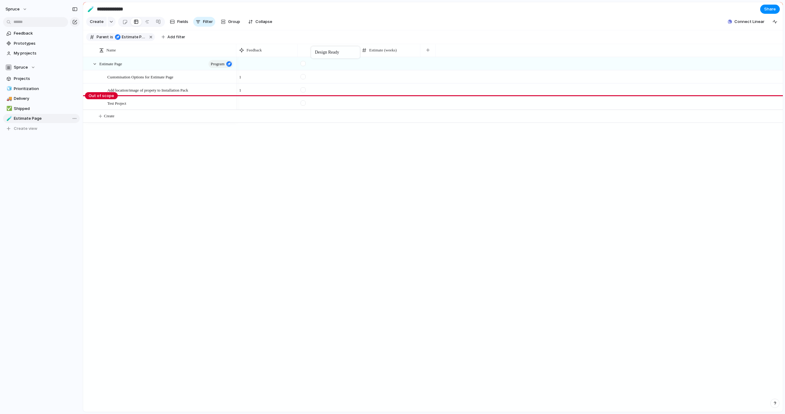
drag, startPoint x: 387, startPoint y: 49, endPoint x: 313, endPoint y: 48, distance: 73.3
drag, startPoint x: 351, startPoint y: 192, endPoint x: 354, endPoint y: 199, distance: 8.1
click at [353, 198] on div "1 1" at bounding box center [509, 234] width 546 height 355
click at [344, 203] on div "1 1" at bounding box center [509, 234] width 546 height 355
click at [177, 177] on div "Open in new tab Copy link Duplicate view Rename view Delete view" at bounding box center [392, 207] width 785 height 414
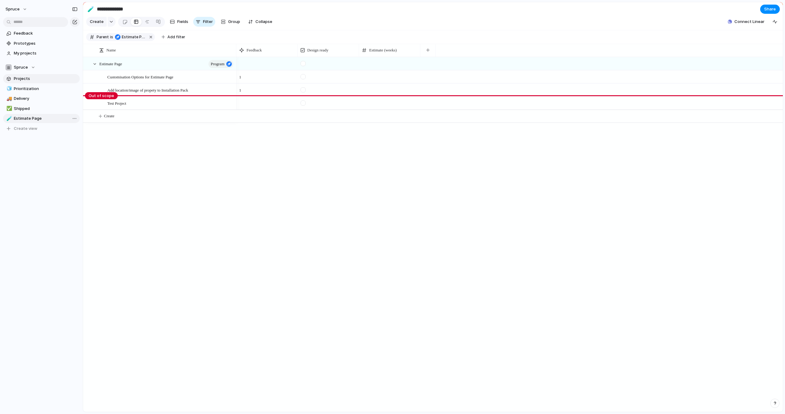
click at [29, 81] on span "Projects" at bounding box center [46, 79] width 64 height 6
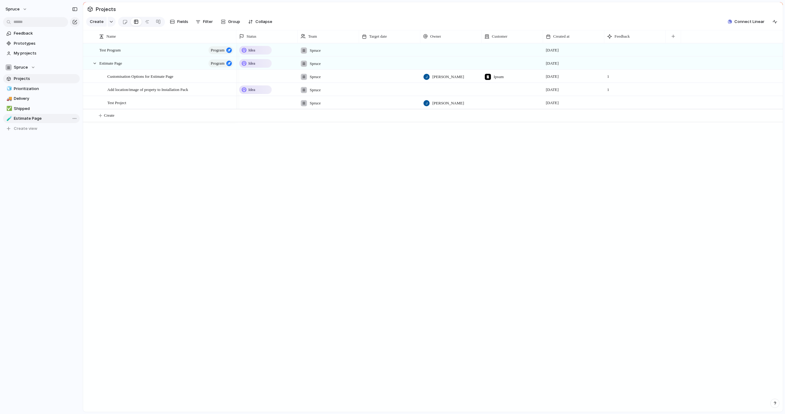
click at [125, 161] on div "Estimate Page Program Customisation Options for Estimate Page Add location/imag…" at bounding box center [433, 227] width 700 height 369
click at [34, 56] on span "My projects" at bounding box center [46, 53] width 64 height 6
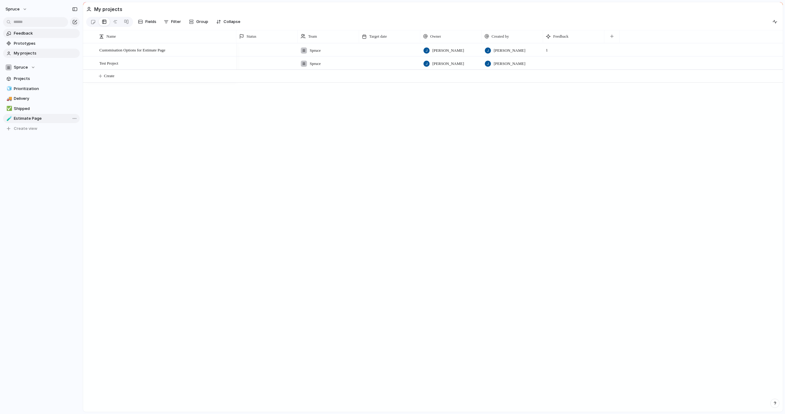
click at [28, 35] on span "Feedback" at bounding box center [46, 33] width 64 height 6
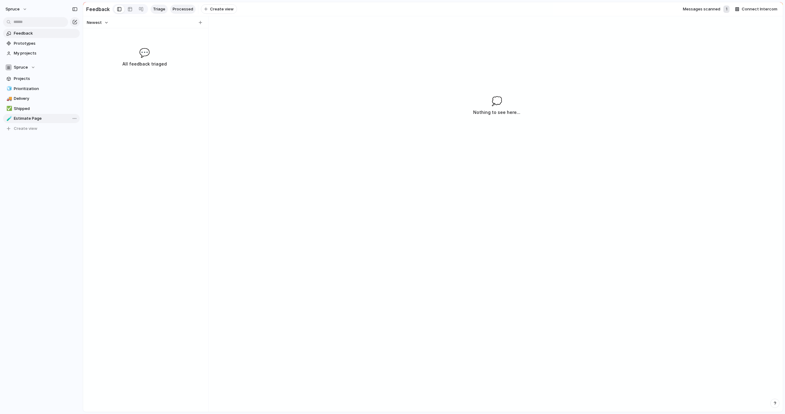
click at [174, 9] on span "Processed" at bounding box center [183, 9] width 21 height 6
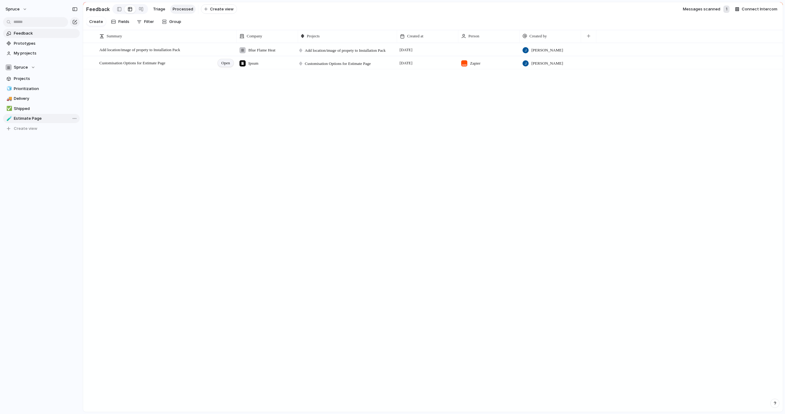
click at [227, 62] on span "Open" at bounding box center [225, 63] width 9 height 6
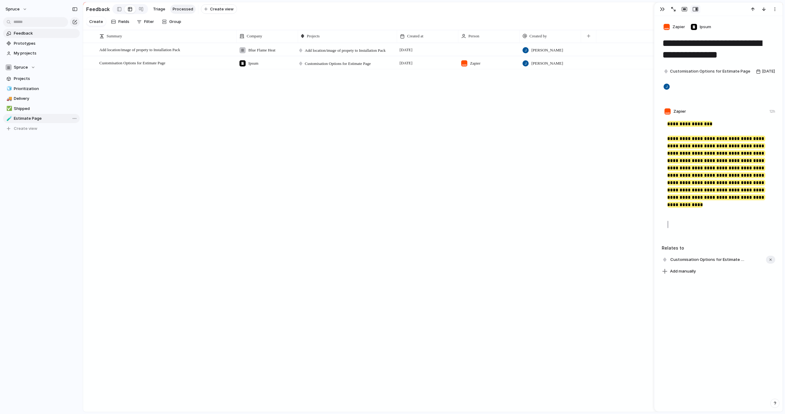
click at [398, 234] on div "Add location/image of propety to Installation Pack Open Blue Flame Heat Add loc…" at bounding box center [433, 227] width 700 height 369
click at [661, 9] on div "button" at bounding box center [662, 9] width 5 height 5
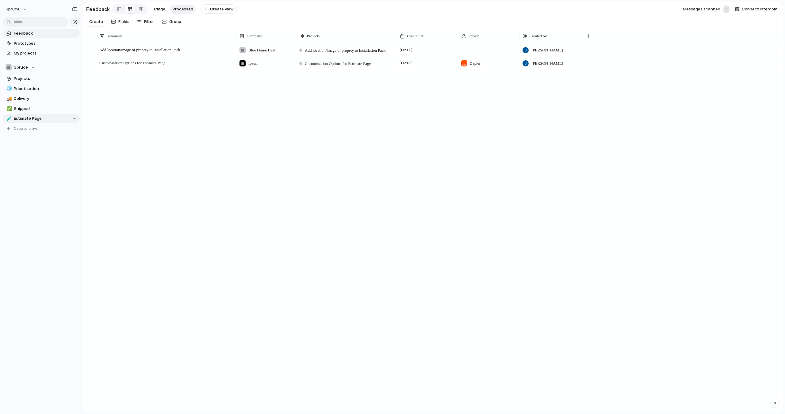
click at [377, 88] on div "Add location/image of propety to Installation Pack Open Blue Flame Heat Add loc…" at bounding box center [433, 227] width 700 height 369
click at [313, 52] on span "Add location/image of propety to Installation Pack" at bounding box center [345, 51] width 81 height 6
click at [228, 98] on div "Add location/image of propety to Installation Pack Customisation Options for Es…" at bounding box center [392, 207] width 785 height 414
click at [228, 98] on div "Add location/image of propety to Installation Pack Open Blue Flame Heat Add loc…" at bounding box center [433, 227] width 700 height 369
click at [35, 78] on span "Projects" at bounding box center [46, 79] width 64 height 6
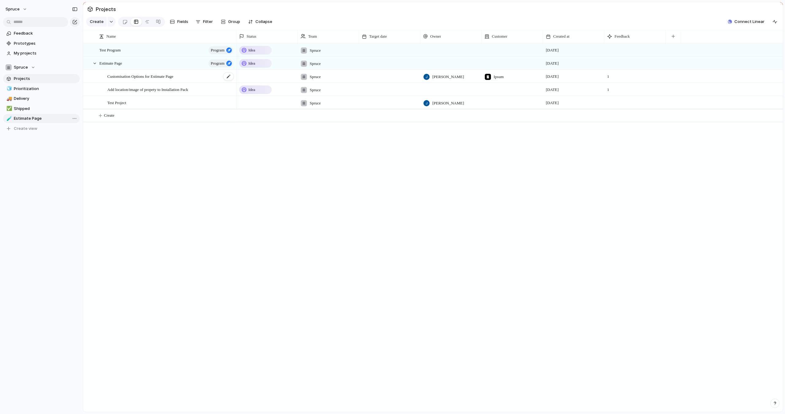
click at [171, 74] on span "Customisation Options for Estimate Page" at bounding box center [140, 76] width 66 height 7
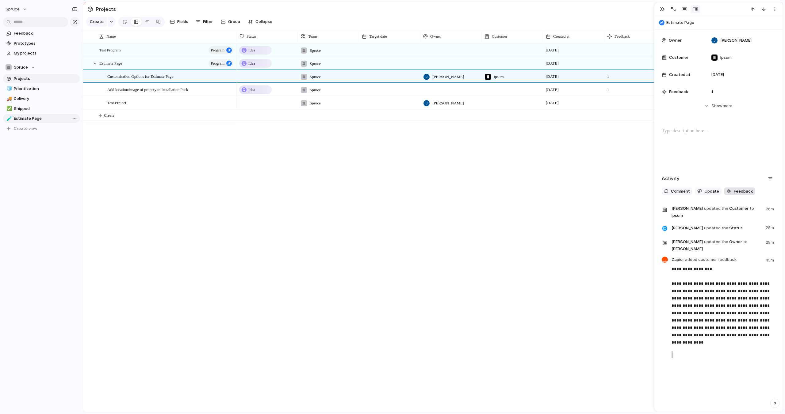
click at [744, 192] on span "Feedback" at bounding box center [743, 192] width 19 height 6
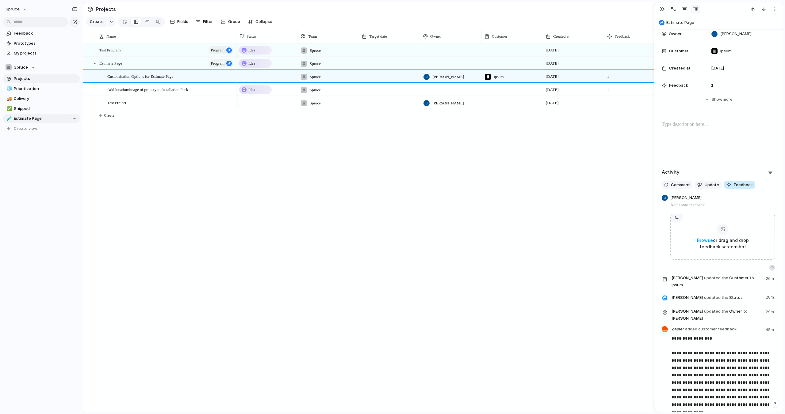
scroll to position [103, 0]
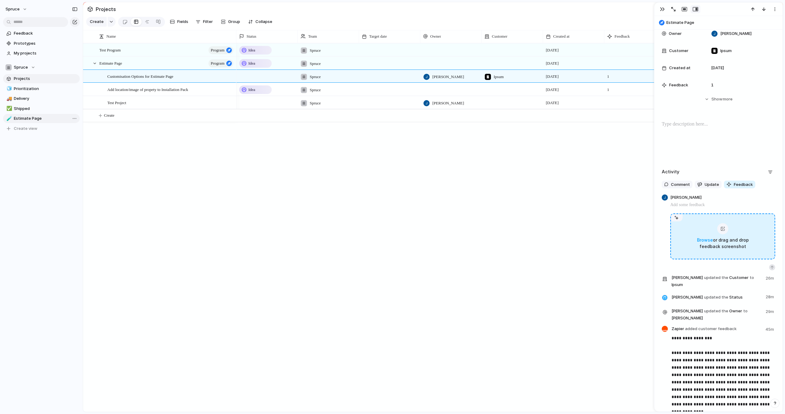
click at [707, 240] on span "Browse" at bounding box center [705, 240] width 16 height 5
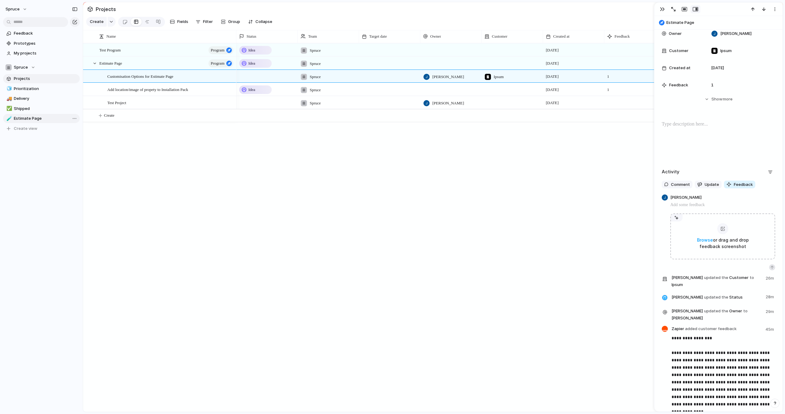
click at [701, 205] on p at bounding box center [722, 204] width 105 height 7
click at [707, 203] on p at bounding box center [722, 204] width 105 height 7
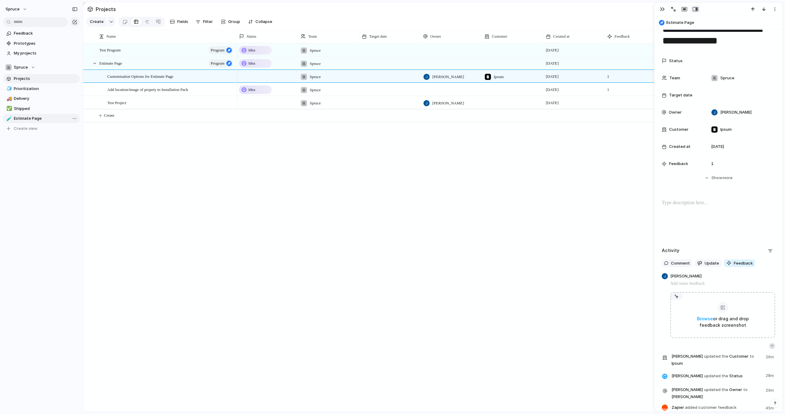
scroll to position [9, 0]
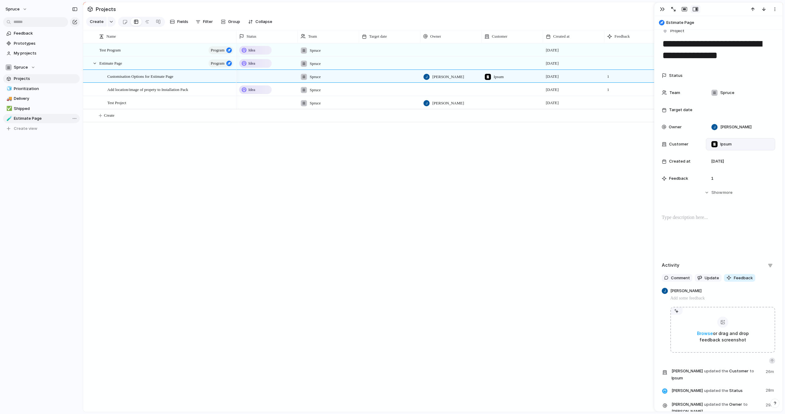
click at [743, 146] on div "Ipsum" at bounding box center [740, 144] width 64 height 7
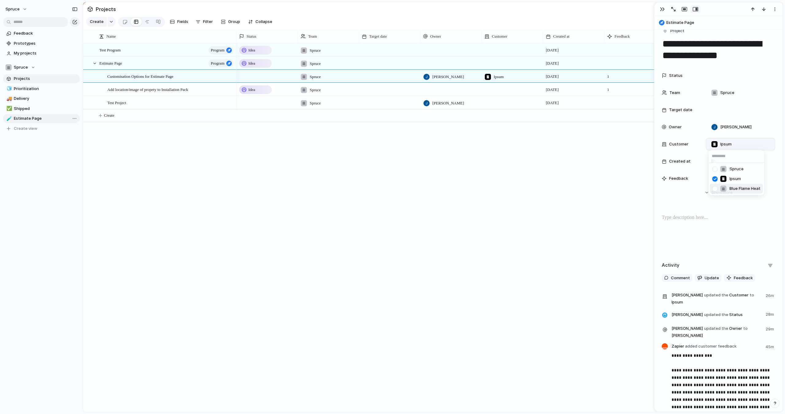
click at [713, 189] on div at bounding box center [714, 189] width 11 height 11
click at [674, 211] on div "Spruce Ipsum Blue Flame Heat" at bounding box center [392, 207] width 785 height 414
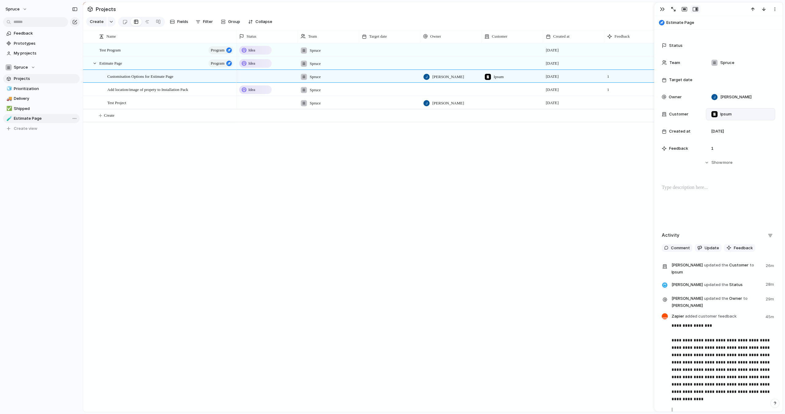
scroll to position [58, 0]
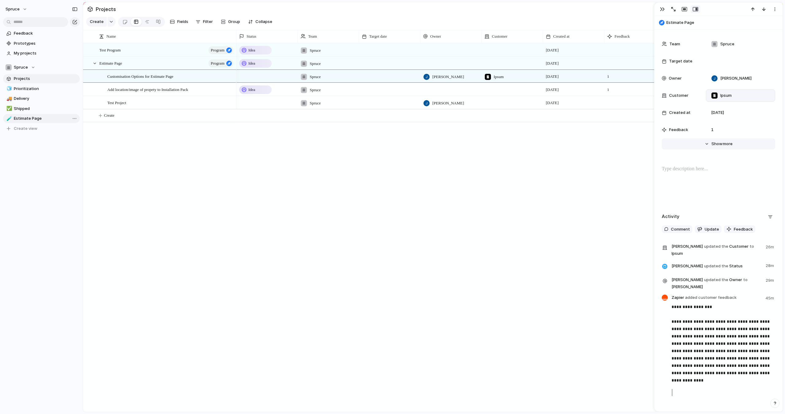
click at [718, 146] on span "Show" at bounding box center [716, 144] width 11 height 6
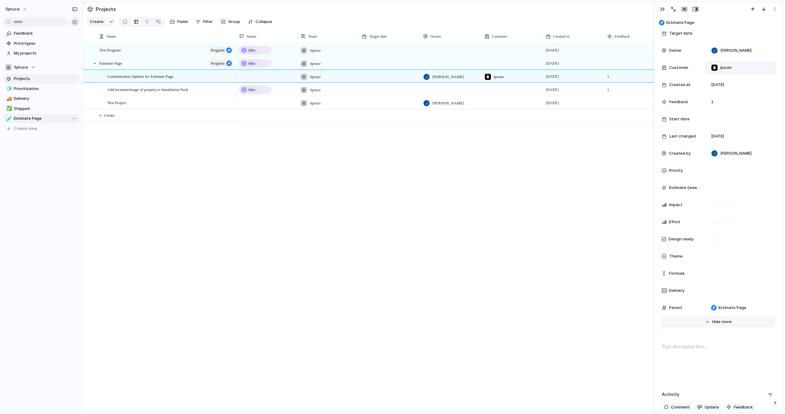
scroll to position [101, 0]
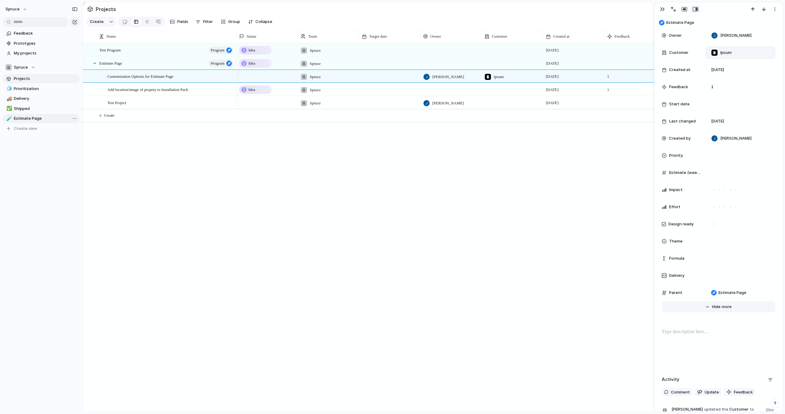
click at [719, 304] on span "Show" at bounding box center [717, 307] width 11 height 6
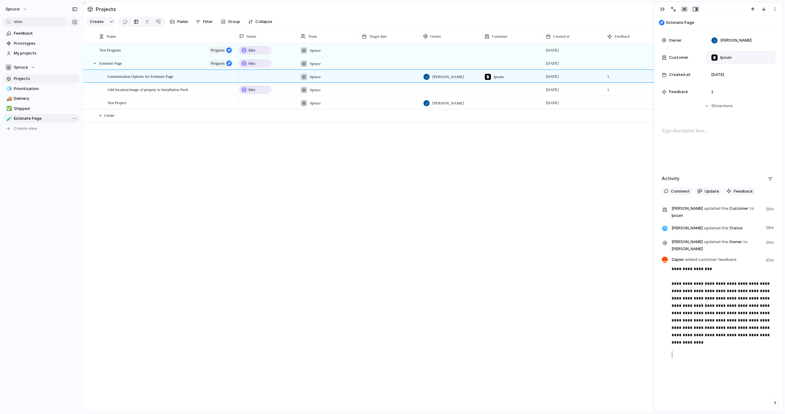
scroll to position [0, 0]
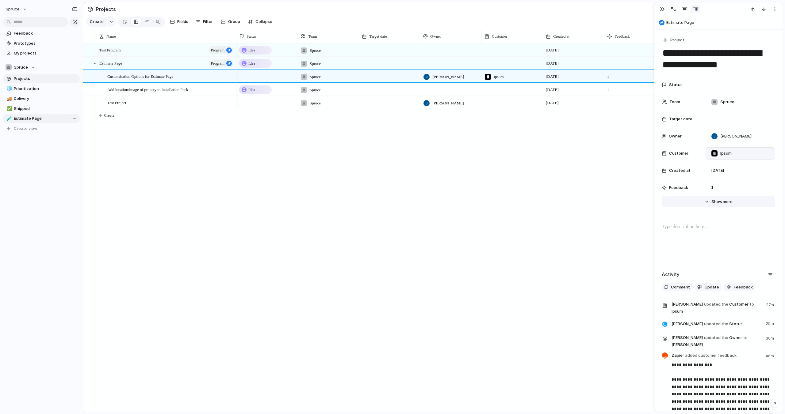
click at [718, 200] on span "Show" at bounding box center [716, 202] width 11 height 6
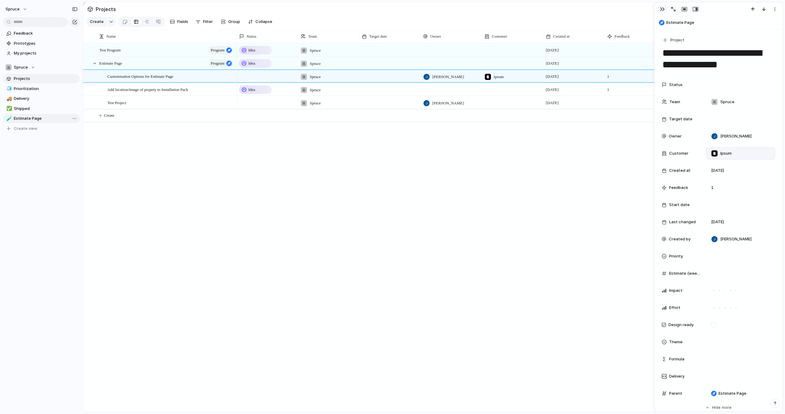
click at [663, 7] on div "button" at bounding box center [662, 9] width 5 height 5
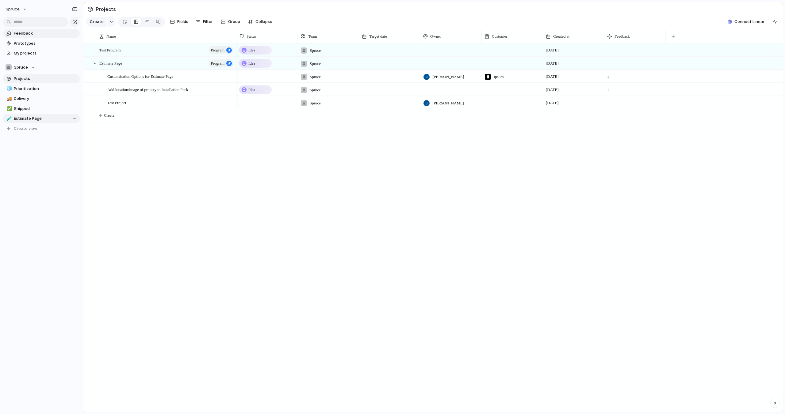
click at [43, 30] on span "Feedback" at bounding box center [46, 33] width 64 height 6
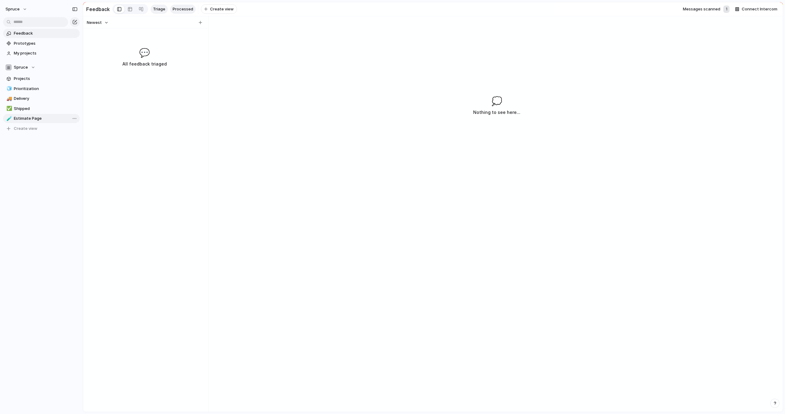
click at [184, 12] on span "Processed" at bounding box center [183, 9] width 21 height 6
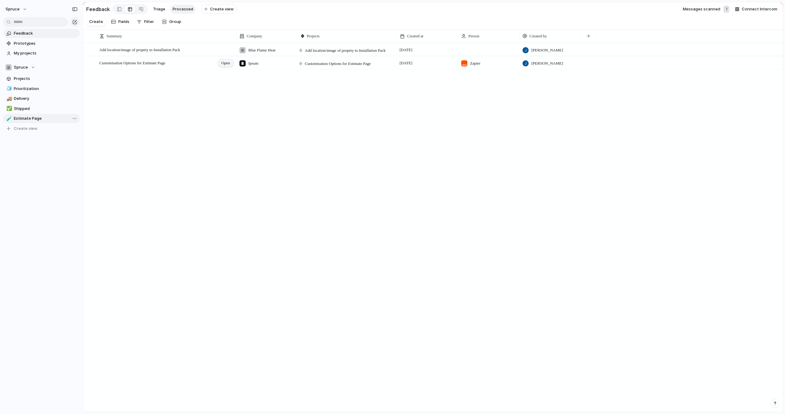
click at [227, 63] on span "Open" at bounding box center [225, 63] width 9 height 6
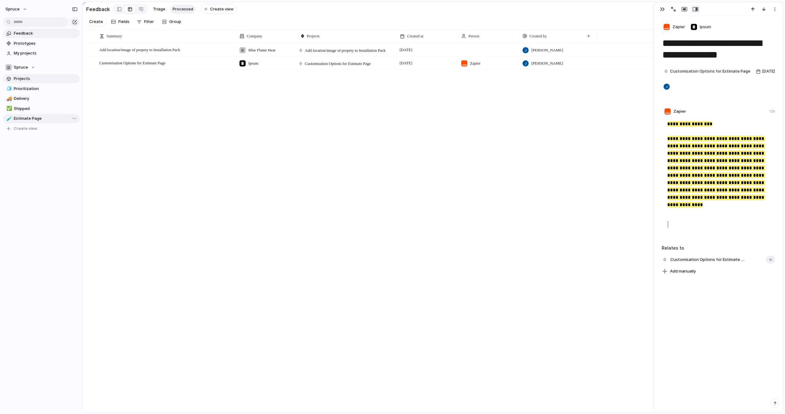
click at [37, 79] on span "Projects" at bounding box center [46, 79] width 64 height 6
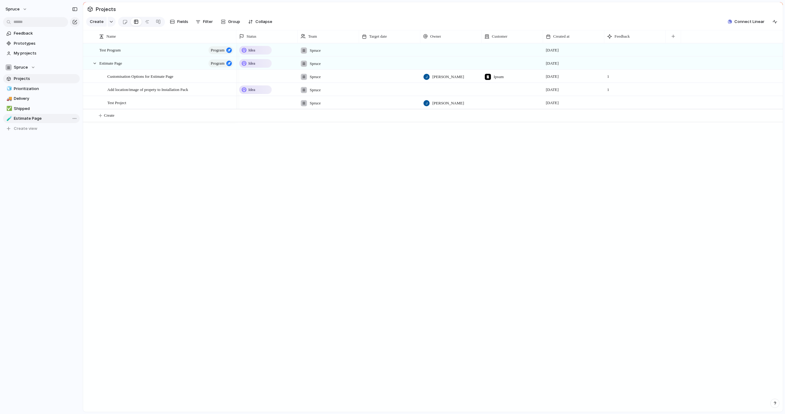
click at [148, 170] on div "Test Program Program Estimate Page Program Customisation Options for Estimate P…" at bounding box center [433, 227] width 700 height 369
click at [87, 51] on div at bounding box center [88, 50] width 5 height 5
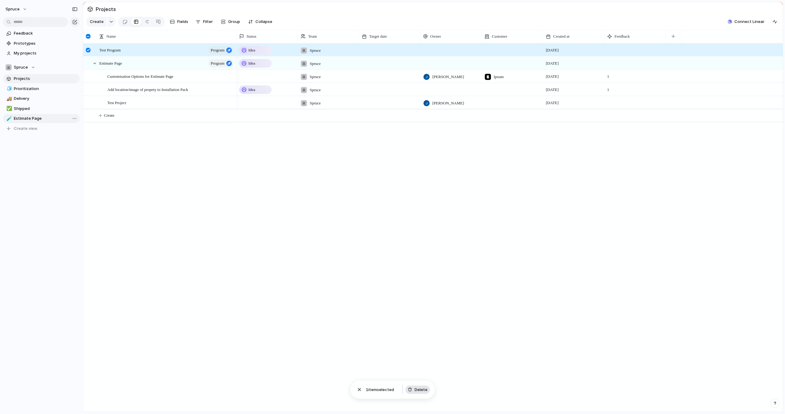
click at [419, 387] on span "Delete" at bounding box center [420, 390] width 13 height 6
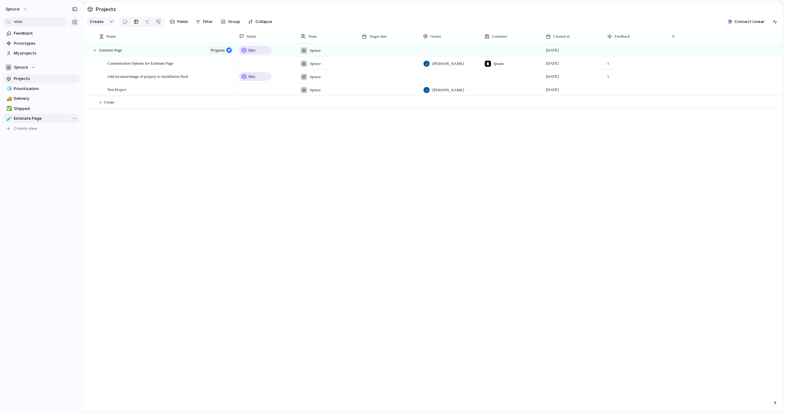
click at [309, 264] on div "Idea Spruce [DATE] Spruce [PERSON_NAME] Ipsum [DATE] 1 Idea Spruce [DATE] 1 Spr…" at bounding box center [509, 227] width 546 height 369
drag, startPoint x: 122, startPoint y: 90, endPoint x: 96, endPoint y: 98, distance: 26.9
drag, startPoint x: 114, startPoint y: 91, endPoint x: 130, endPoint y: 91, distance: 16.0
drag, startPoint x: 129, startPoint y: 91, endPoint x: 169, endPoint y: 93, distance: 40.2
click at [255, 73] on div "Idea" at bounding box center [255, 76] width 31 height 7
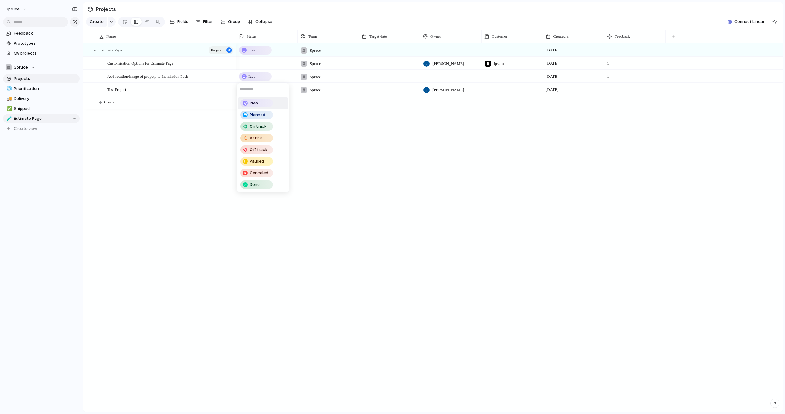
click at [255, 101] on span "Idea" at bounding box center [254, 103] width 8 height 6
click at [258, 78] on div "Idea" at bounding box center [255, 76] width 31 height 7
click at [256, 104] on span "Idea" at bounding box center [254, 103] width 8 height 6
click at [188, 76] on span "Add location/image of propety to Installation Pack" at bounding box center [147, 76] width 81 height 7
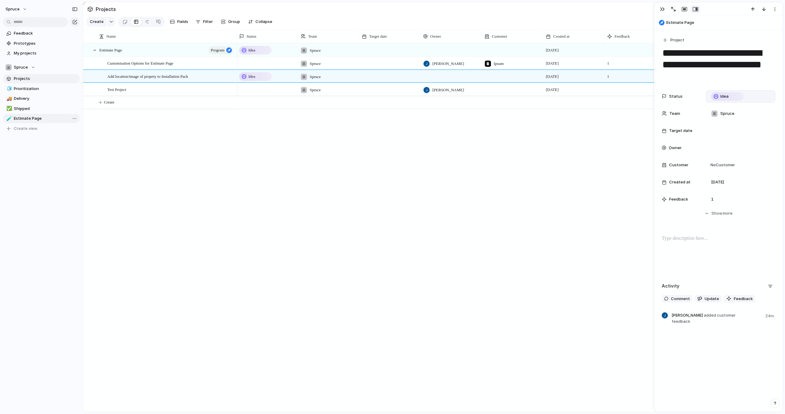
click at [748, 96] on div "Idea" at bounding box center [740, 96] width 64 height 7
click at [363, 191] on div "Idea Planned On track At risk Off track Paused Canceled Done" at bounding box center [392, 207] width 785 height 414
click at [124, 23] on div at bounding box center [124, 22] width 5 height 10
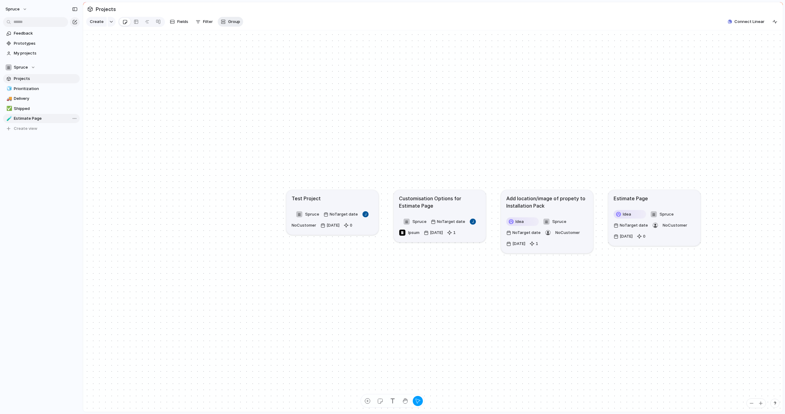
click at [230, 21] on span "Group" at bounding box center [234, 22] width 12 height 6
click at [238, 49] on span "Status" at bounding box center [233, 48] width 13 height 6
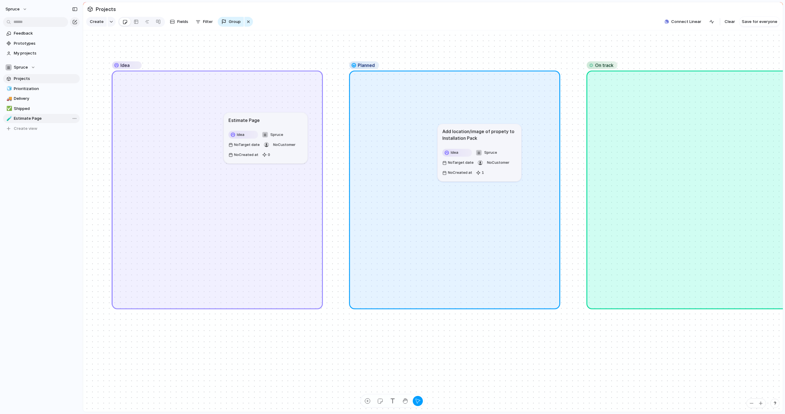
drag, startPoint x: 180, startPoint y: 131, endPoint x: 491, endPoint y: 143, distance: 311.7
click at [491, 143] on article "Add location/image of propety to Installation Pack Idea Spruce No Target date N…" at bounding box center [479, 153] width 84 height 58
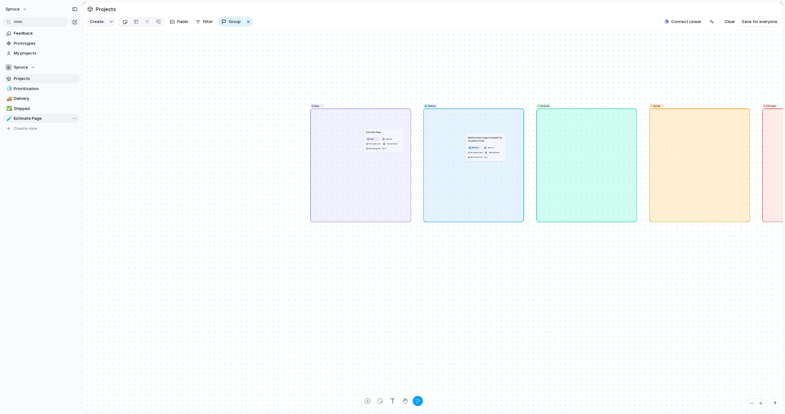
drag, startPoint x: 490, startPoint y: 143, endPoint x: 613, endPoint y: 143, distance: 122.9
click at [247, 22] on div "button" at bounding box center [248, 21] width 5 height 7
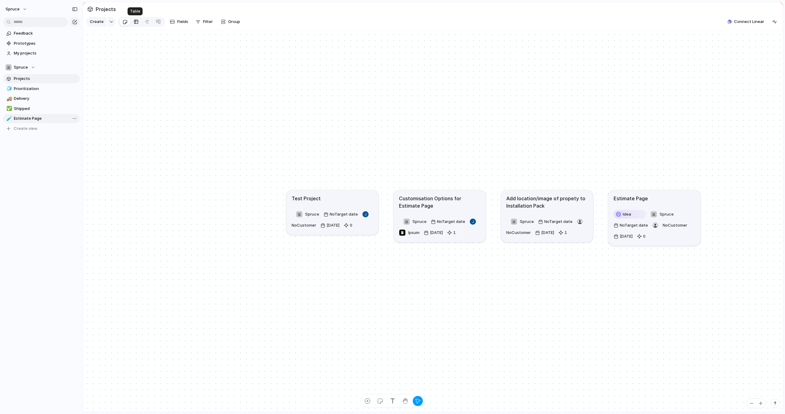
click at [134, 21] on div at bounding box center [136, 22] width 5 height 10
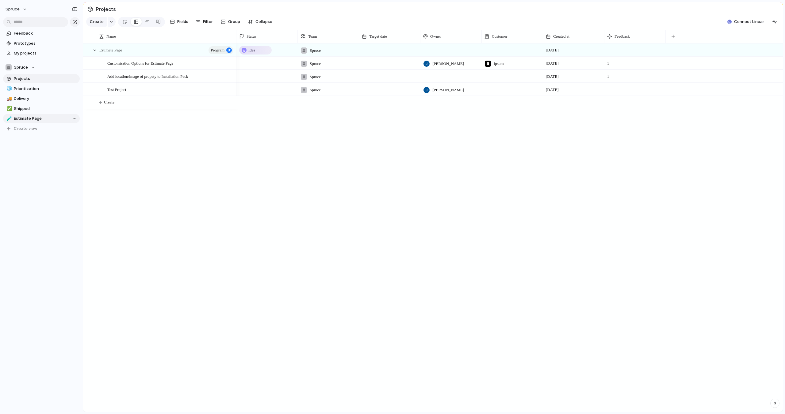
click at [244, 159] on div "Idea Spruce [DATE] Spruce [PERSON_NAME] Ipsum [DATE] 1 Spruce [DATE] 1 Spruce […" at bounding box center [509, 227] width 546 height 369
click at [259, 50] on div "Idea" at bounding box center [255, 50] width 31 height 7
click at [259, 50] on div "Idea Planned On track At risk Off track Paused Canceled Done" at bounding box center [392, 207] width 785 height 414
click at [539, 135] on div "Idea Spruce [DATE] Spruce [PERSON_NAME] Ipsum [DATE] 1 Spruce [DATE] 1 Spruce […" at bounding box center [509, 227] width 546 height 369
click at [628, 48] on div at bounding box center [634, 50] width 61 height 13
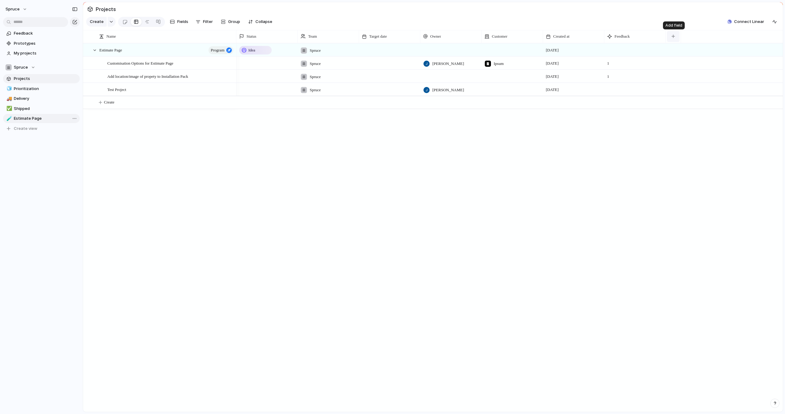
click at [673, 40] on button "button" at bounding box center [673, 36] width 13 height 11
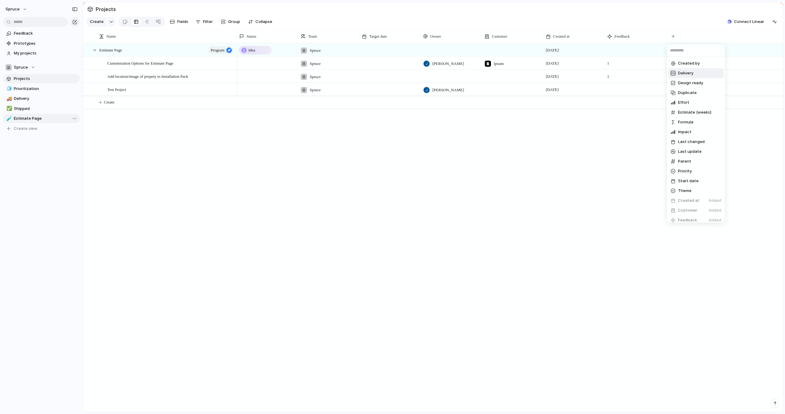
click at [280, 173] on div "Created by Delivery Design ready Duplicate Effort Estimate (weeks) Formula Impa…" at bounding box center [392, 207] width 785 height 414
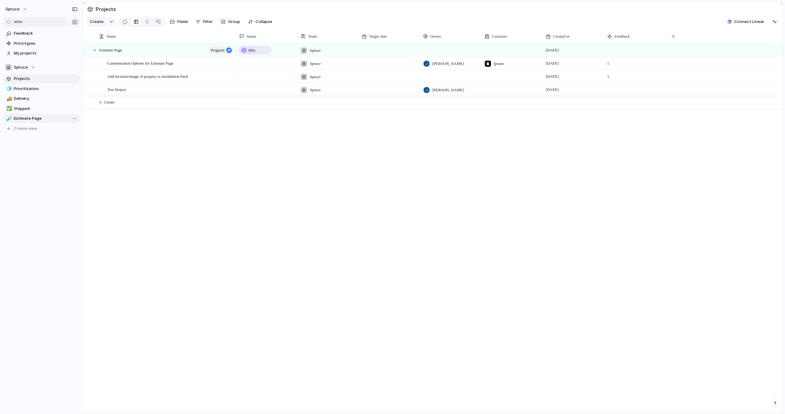
click at [32, 118] on span "Estimate Page" at bounding box center [46, 119] width 64 height 6
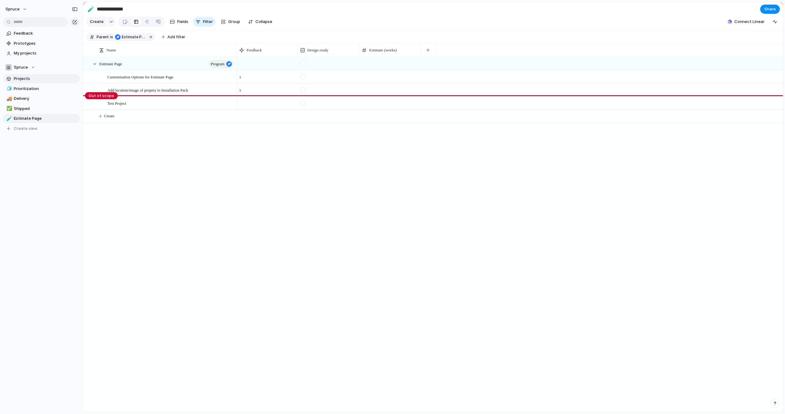
click at [28, 78] on span "Projects" at bounding box center [46, 79] width 64 height 6
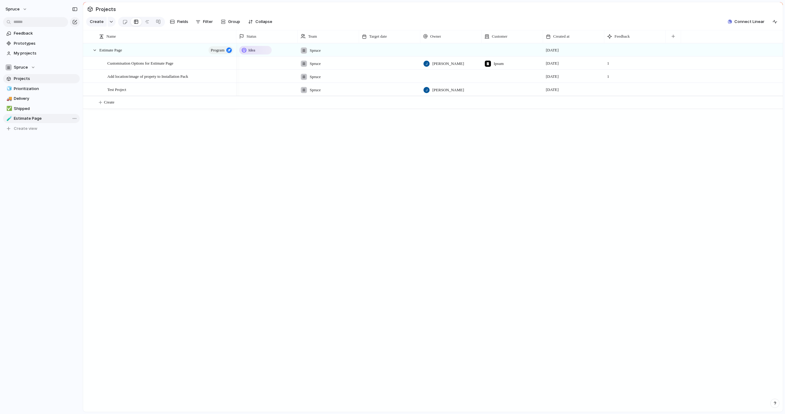
click at [42, 119] on span "Estimate Page" at bounding box center [46, 119] width 64 height 6
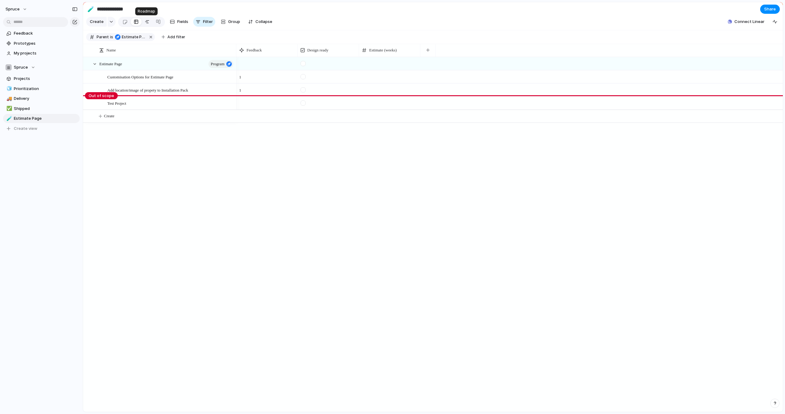
click at [148, 21] on div at bounding box center [147, 22] width 5 height 10
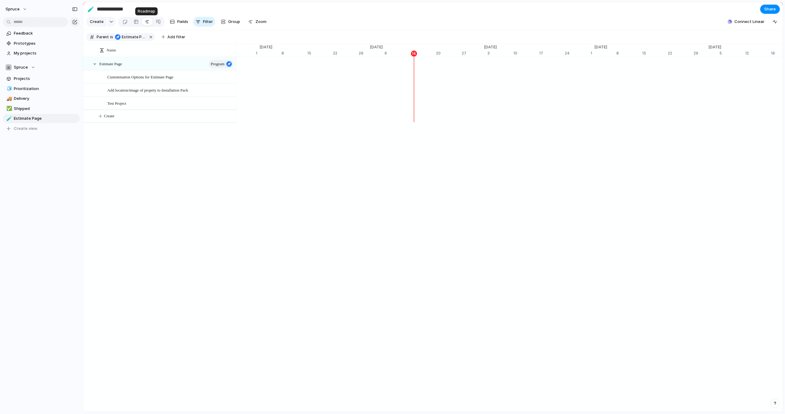
scroll to position [0, 3902]
click at [125, 22] on div at bounding box center [124, 22] width 5 height 10
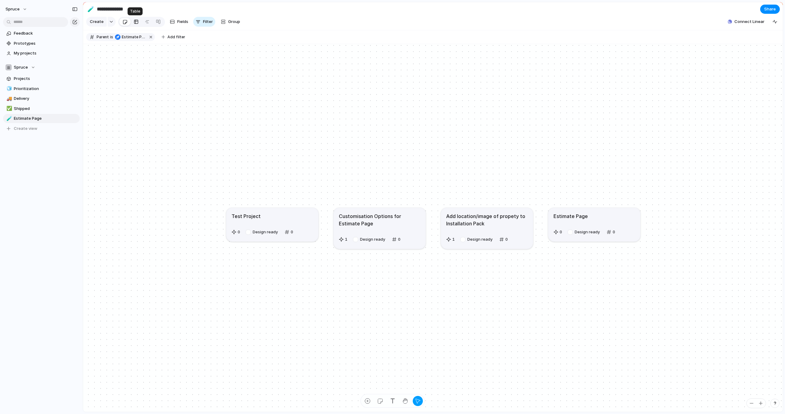
click at [134, 22] on div at bounding box center [136, 22] width 5 height 10
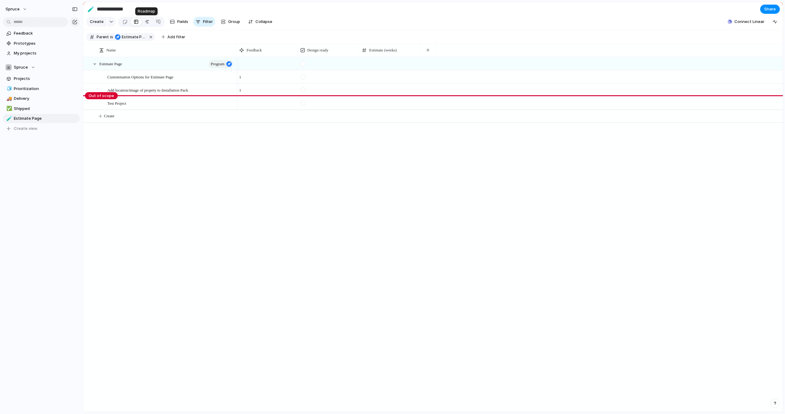
click at [145, 21] on div at bounding box center [147, 22] width 5 height 10
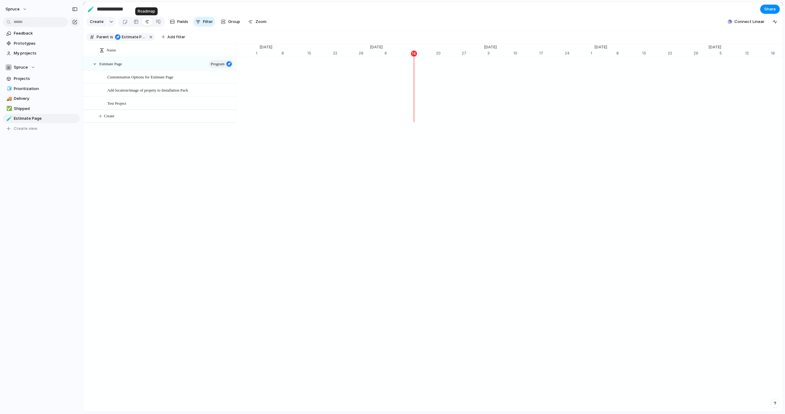
scroll to position [0, 3902]
click at [134, 22] on div at bounding box center [136, 22] width 5 height 10
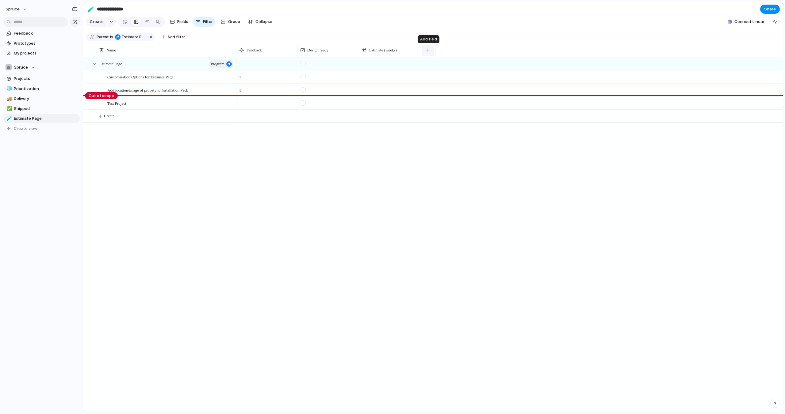
click at [429, 51] on div "button" at bounding box center [427, 49] width 3 height 3
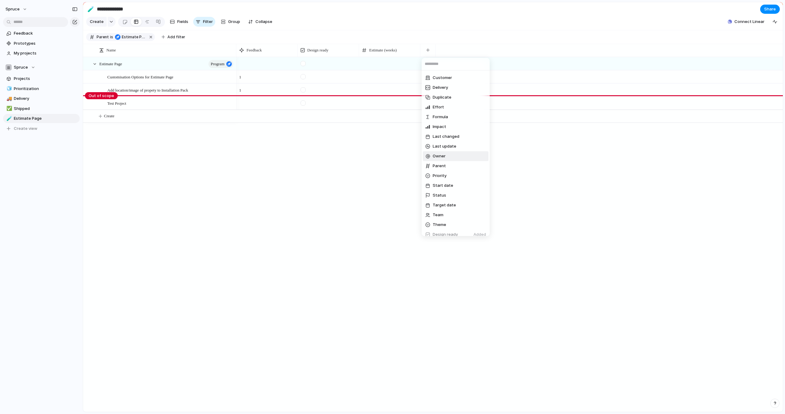
scroll to position [14, 0]
click at [449, 160] on li "Owner" at bounding box center [456, 161] width 66 height 10
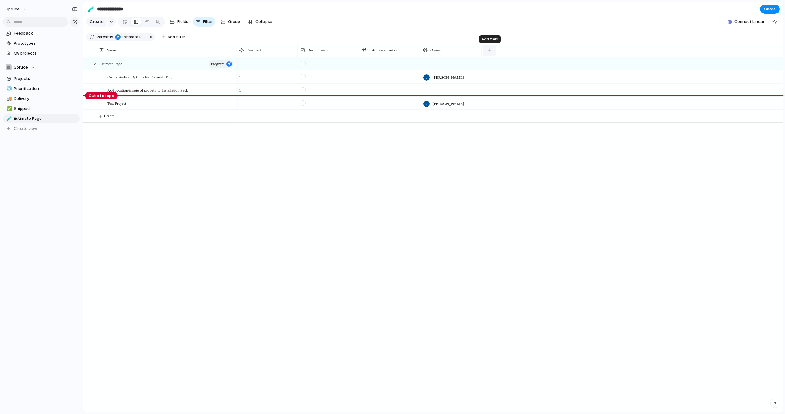
click at [490, 51] on div "button" at bounding box center [488, 49] width 3 height 3
click at [508, 30] on div "Created at Created by Customer Delivery Duplicate Effort Formula Impact Last ch…" at bounding box center [392, 207] width 785 height 414
click at [24, 31] on span "Feedback" at bounding box center [46, 33] width 64 height 6
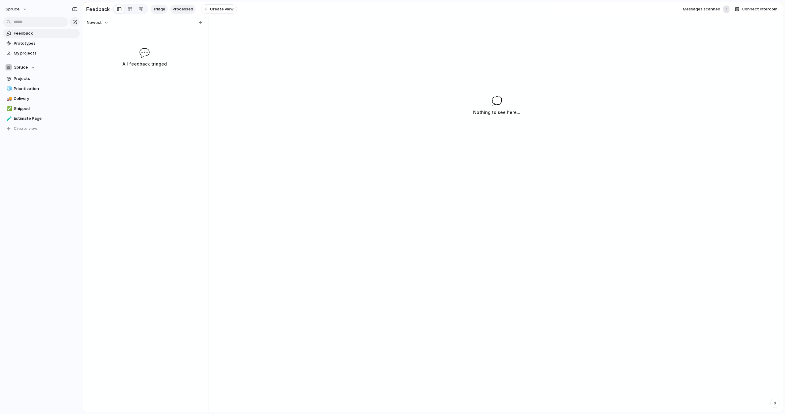
click at [185, 8] on span "Processed" at bounding box center [183, 9] width 21 height 6
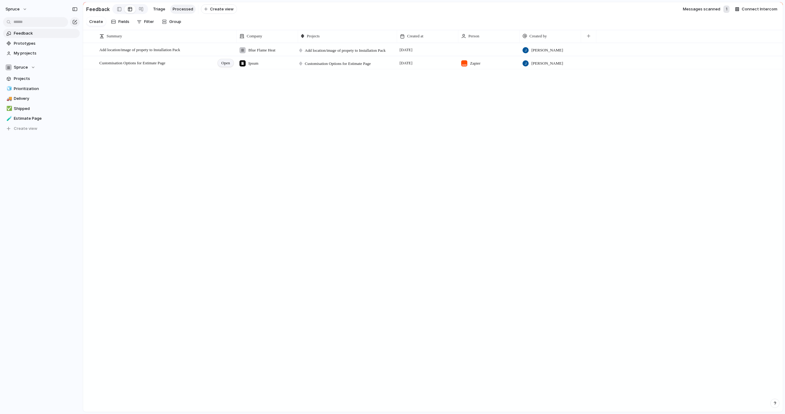
click at [223, 63] on span "Open" at bounding box center [225, 63] width 9 height 6
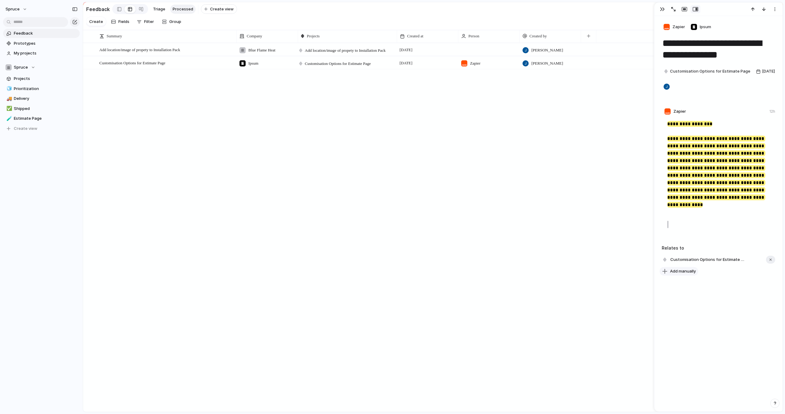
click at [681, 269] on span "Add manually" at bounding box center [683, 272] width 26 height 6
click at [688, 332] on li "Estimate Page" at bounding box center [716, 329] width 110 height 10
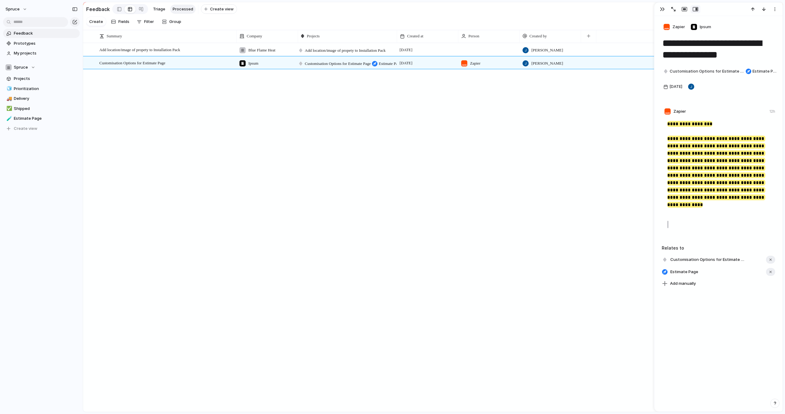
click at [688, 332] on div "**********" at bounding box center [718, 214] width 128 height 396
click at [48, 82] on link "Projects" at bounding box center [41, 78] width 77 height 9
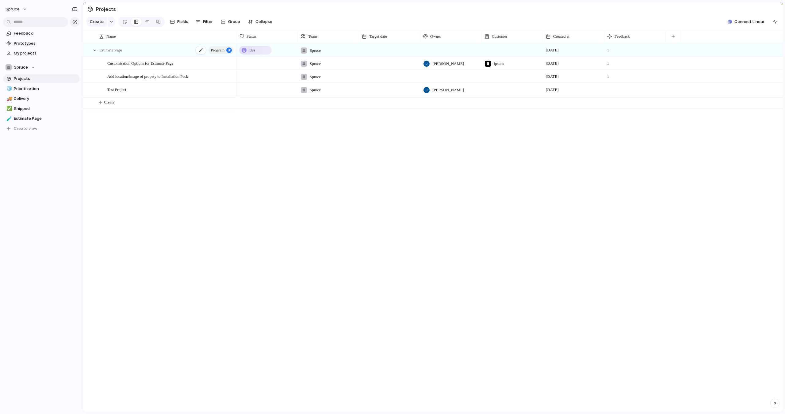
click at [167, 50] on div "Estimate Page Program" at bounding box center [166, 50] width 135 height 13
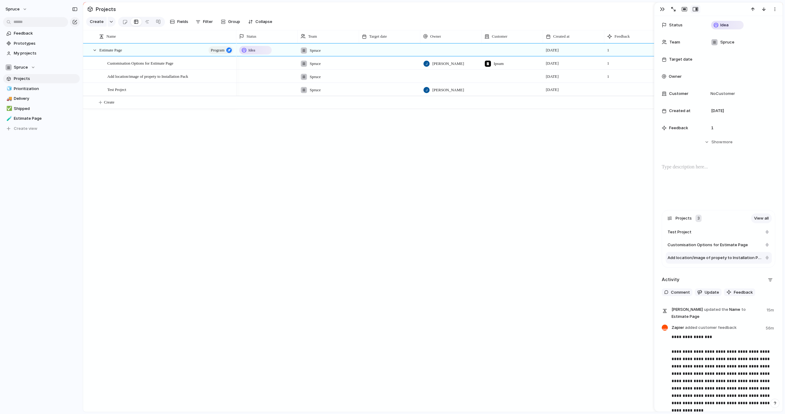
scroll to position [26, 0]
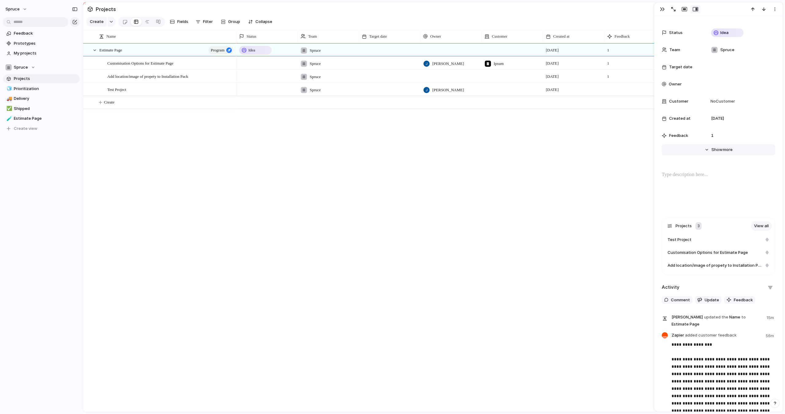
click at [712, 153] on button "Hide Show more" at bounding box center [718, 149] width 113 height 11
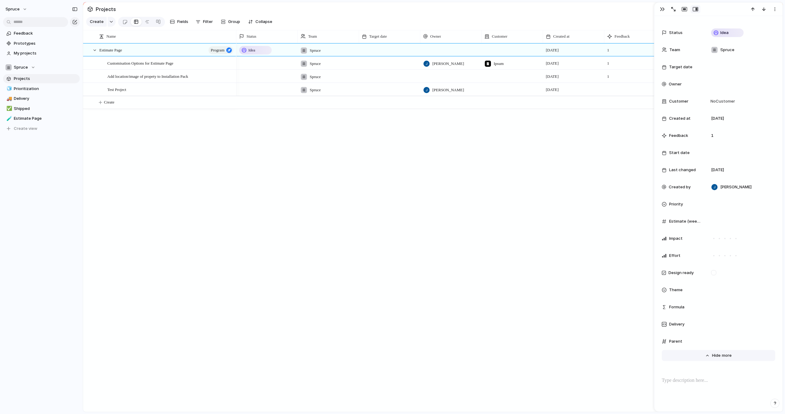
click at [716, 357] on span "Show" at bounding box center [717, 356] width 11 height 6
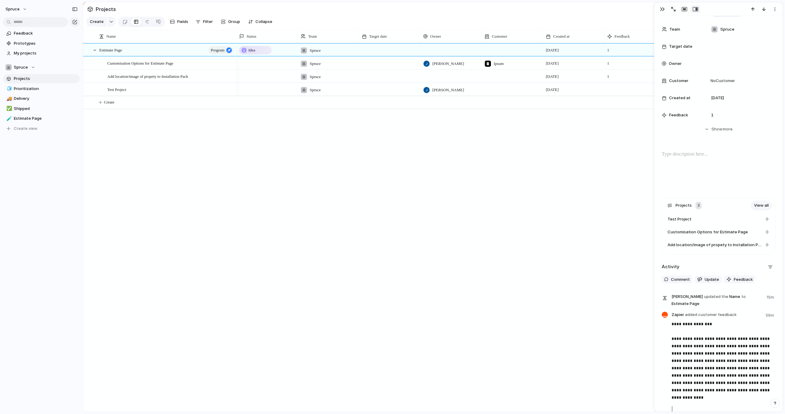
scroll to position [0, 0]
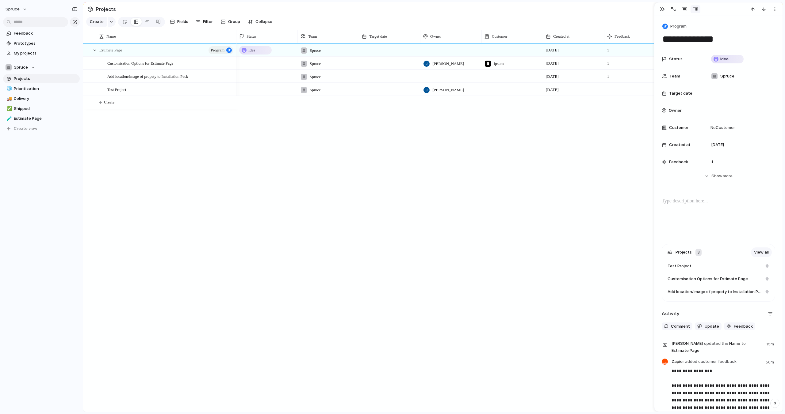
click at [529, 213] on div "Idea Spruce [DATE] 1 Spruce [PERSON_NAME] Ipsum [DATE] 1 Spruce [DATE] 1 Spruce…" at bounding box center [509, 227] width 546 height 369
click at [599, 163] on div "Idea Spruce [DATE] 1 Spruce [PERSON_NAME] Ipsum [DATE] 1 Spruce [DATE] 1 Spruce…" at bounding box center [509, 227] width 546 height 369
click at [662, 8] on div "button" at bounding box center [662, 9] width 5 height 5
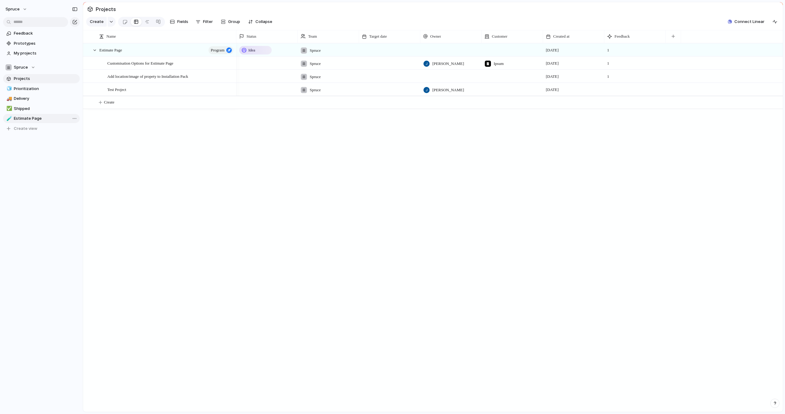
click at [43, 116] on span "Estimate Page" at bounding box center [46, 119] width 64 height 6
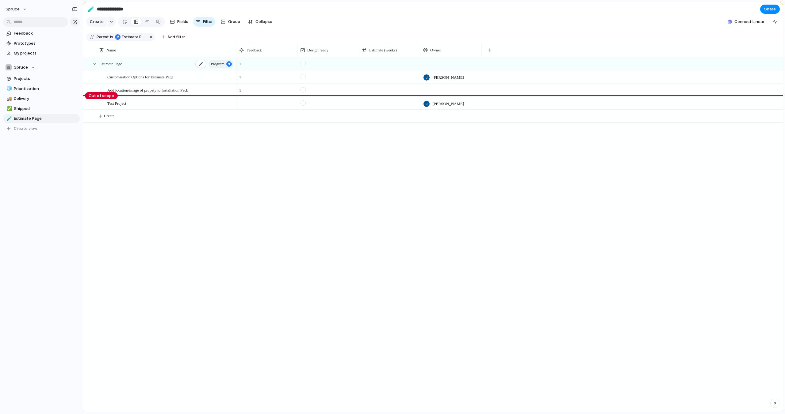
click at [180, 64] on div "Estimate Page Program" at bounding box center [166, 64] width 135 height 13
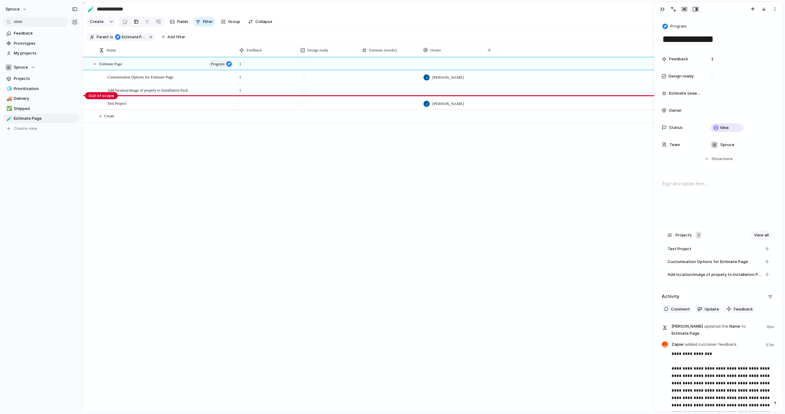
drag, startPoint x: 686, startPoint y: 174, endPoint x: 686, endPoint y: 186, distance: 11.6
click at [686, 186] on div "**********" at bounding box center [718, 236] width 128 height 440
click at [686, 186] on p at bounding box center [718, 184] width 113 height 7
click at [714, 160] on span "Show" at bounding box center [716, 159] width 11 height 6
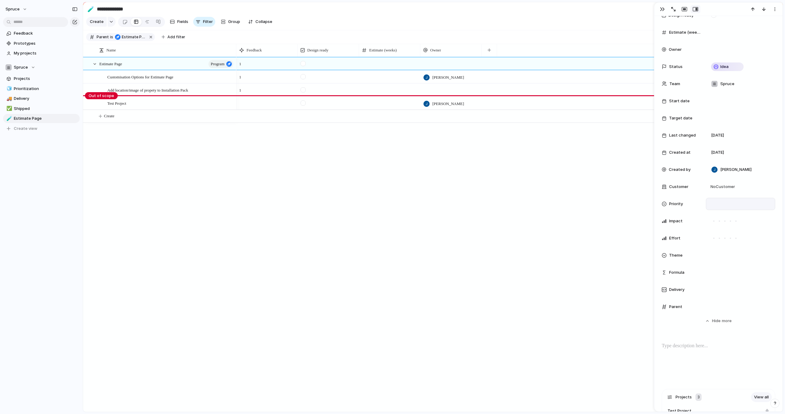
scroll to position [62, 0]
click at [716, 323] on span "Show" at bounding box center [717, 320] width 11 height 6
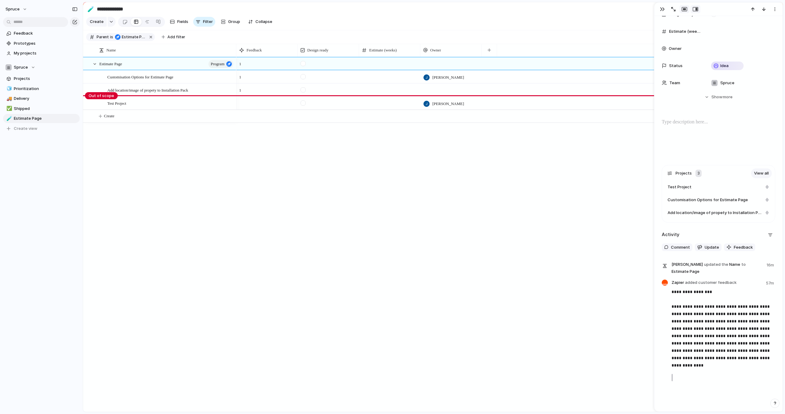
click at [682, 11] on div "button" at bounding box center [684, 9] width 6 height 5
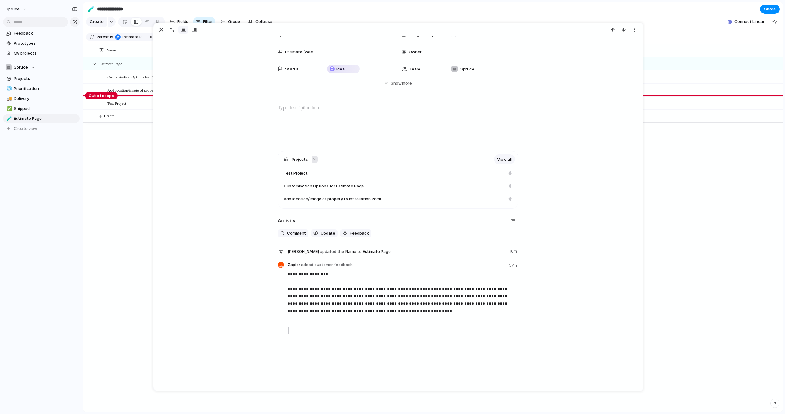
scroll to position [45, 0]
click at [339, 113] on div at bounding box center [398, 124] width 474 height 39
click at [322, 114] on div at bounding box center [398, 124] width 474 height 39
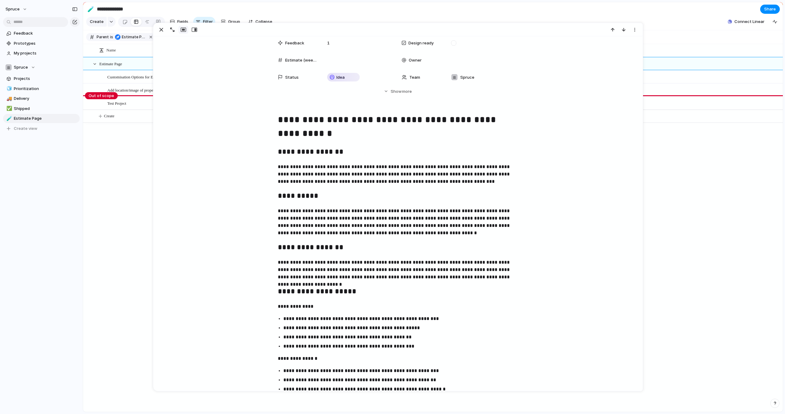
scroll to position [0, 0]
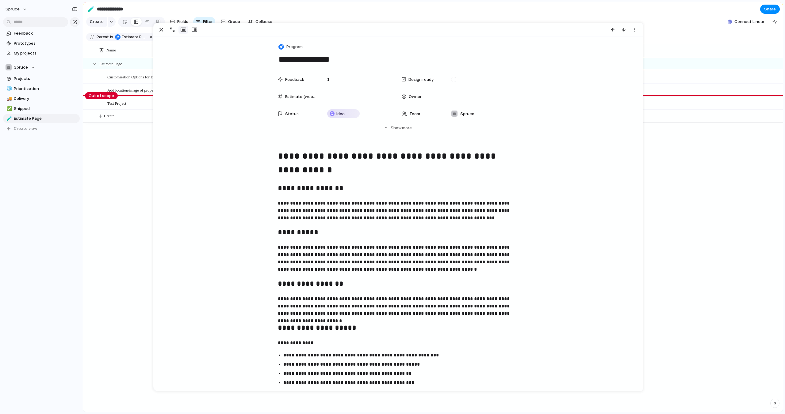
click at [358, 202] on p "**********" at bounding box center [398, 211] width 240 height 22
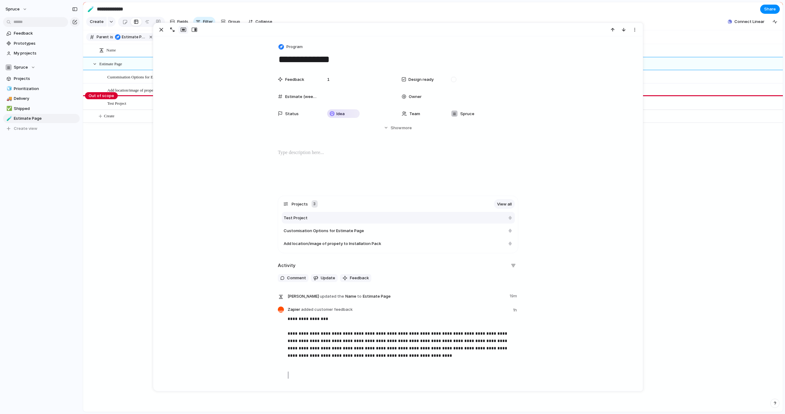
click at [488, 219] on div "Test Project" at bounding box center [394, 218] width 221 height 6
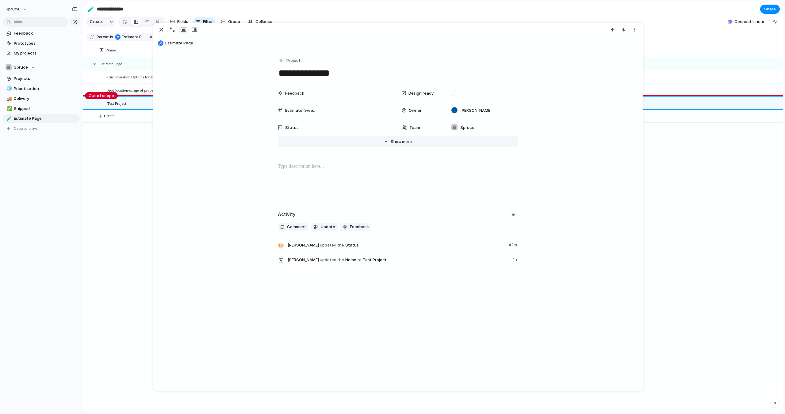
click at [400, 145] on button "Hide Show more" at bounding box center [398, 141] width 240 height 11
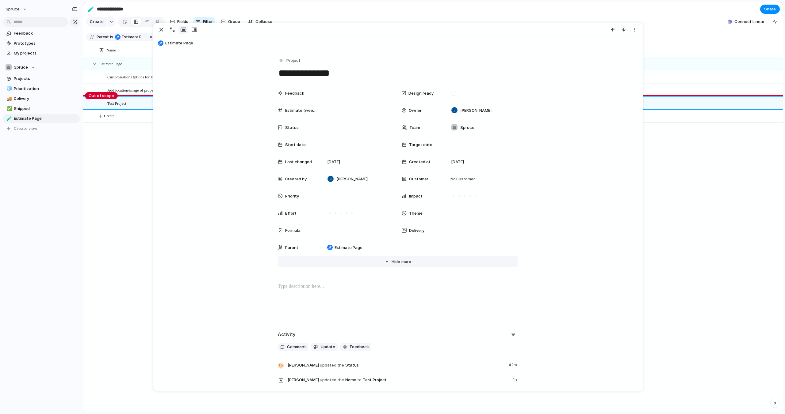
click at [406, 262] on span "more" at bounding box center [406, 262] width 10 height 6
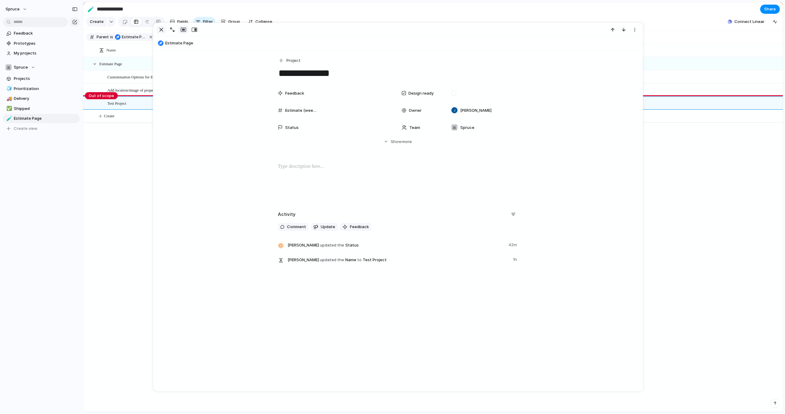
click at [160, 30] on div "button" at bounding box center [161, 29] width 7 height 7
